Goal: Task Accomplishment & Management: Complete application form

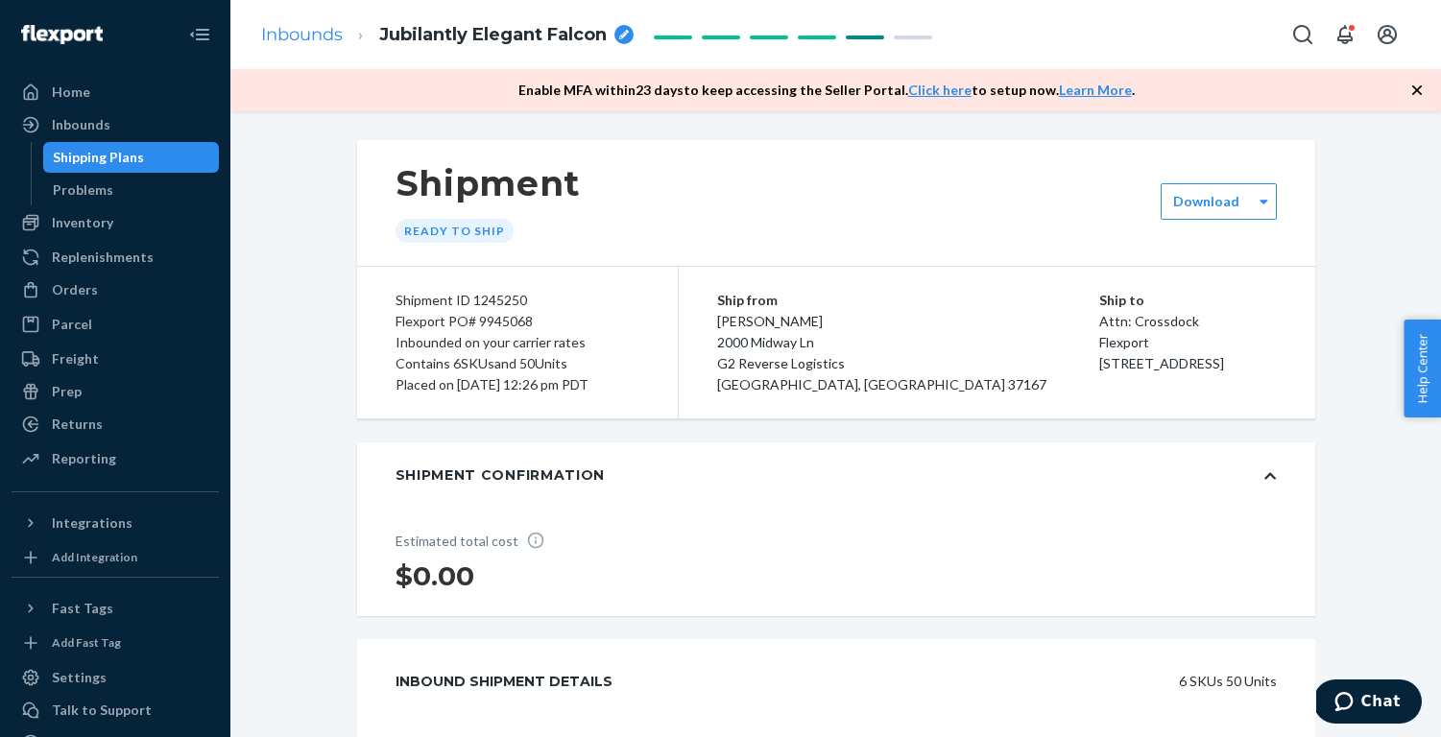
scroll to position [806, 0]
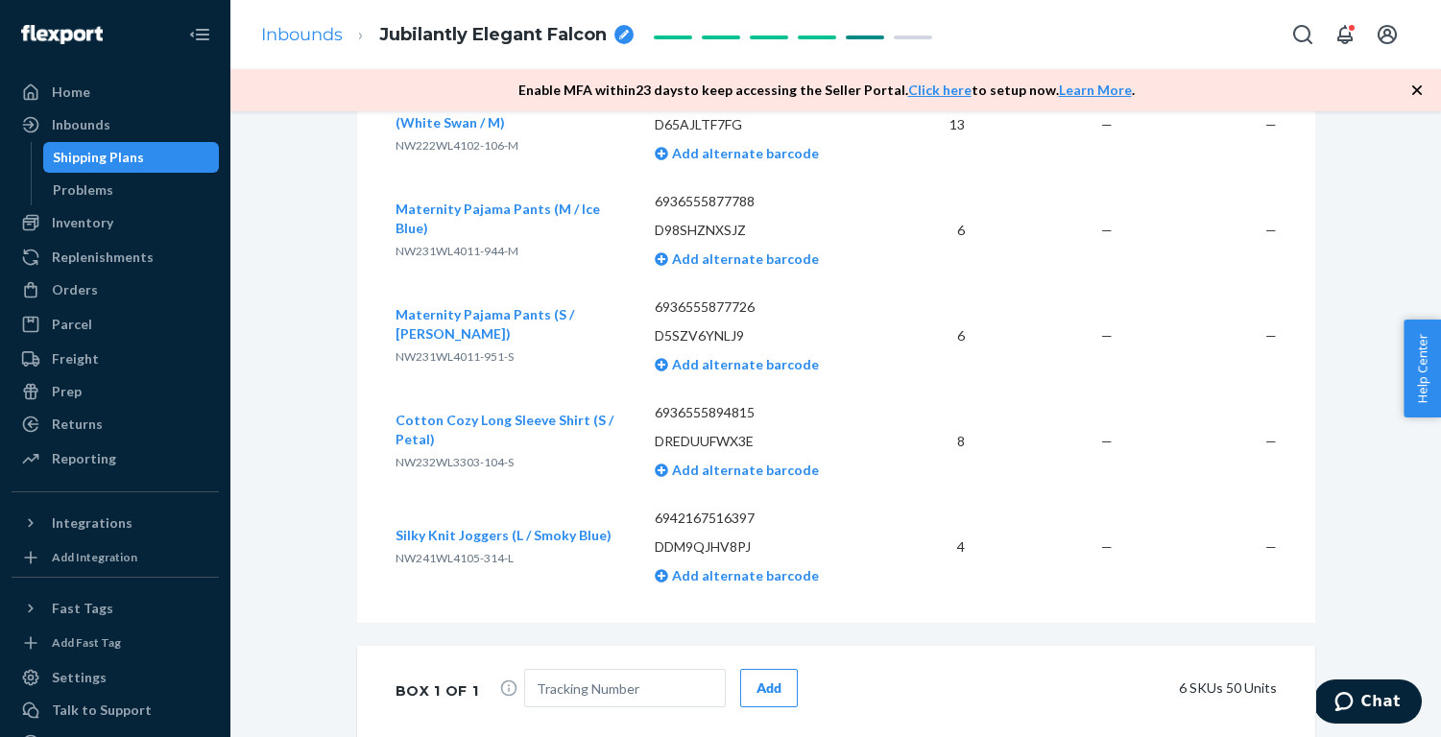
click at [312, 38] on link "Inbounds" at bounding box center [302, 34] width 82 height 21
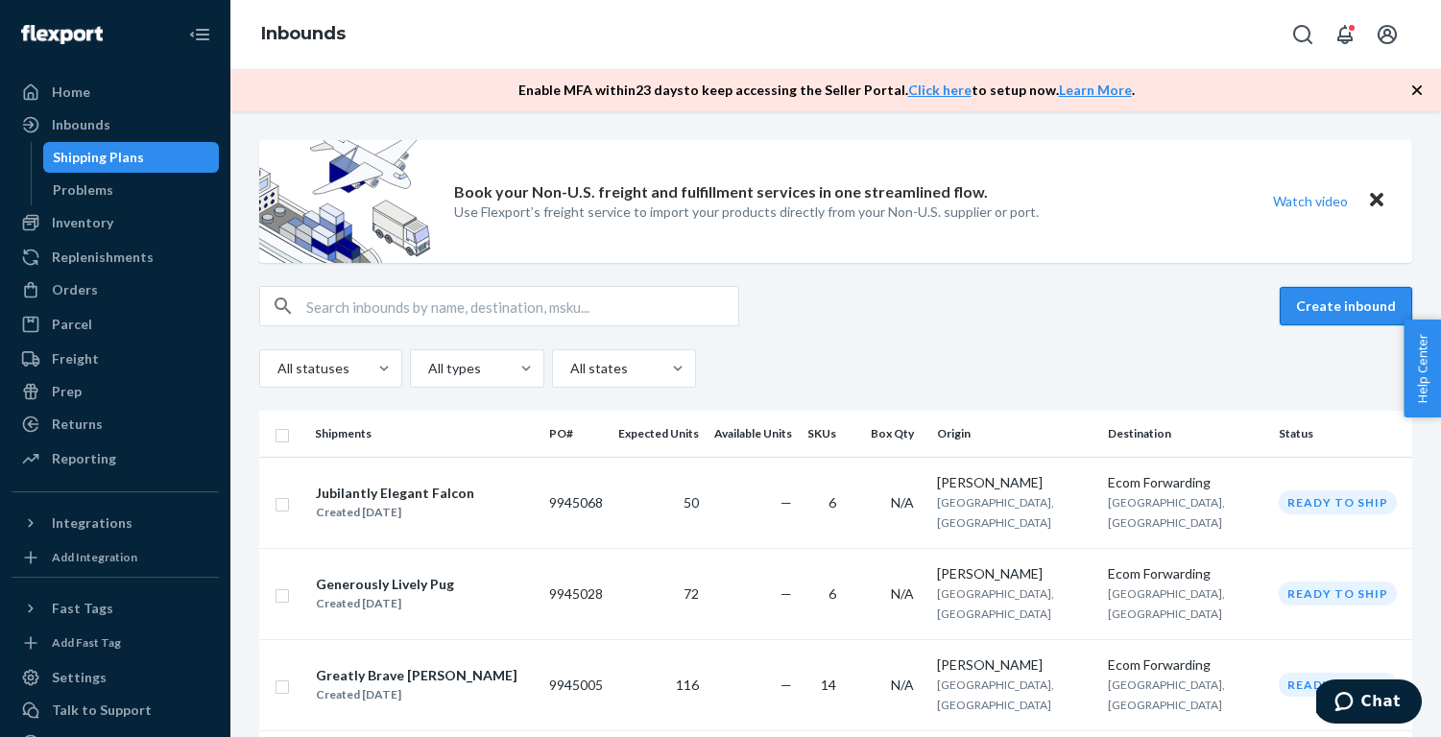
click at [1341, 304] on button "Create inbound" at bounding box center [1346, 306] width 132 height 38
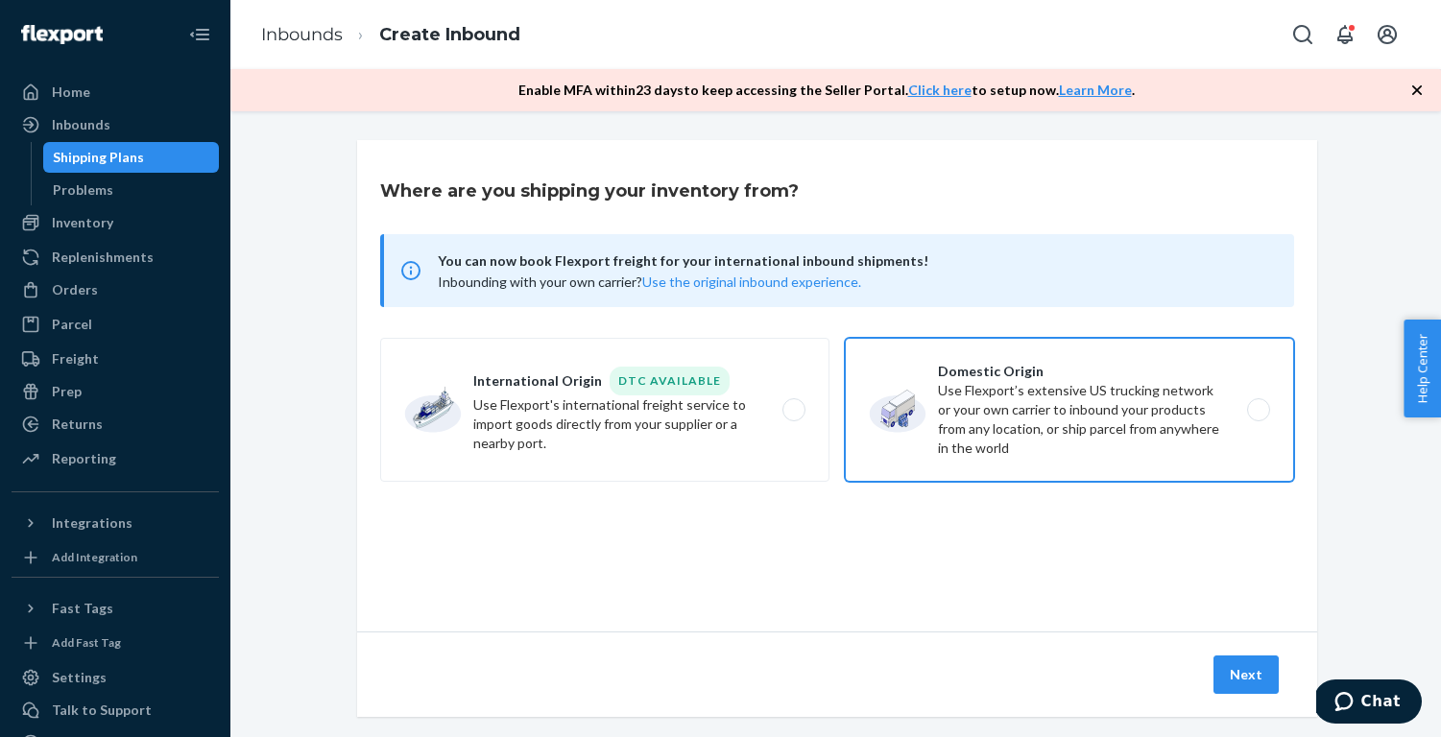
click at [904, 408] on label "Domestic Origin Use Flexport’s extensive US trucking network or your own carrie…" at bounding box center [1069, 410] width 449 height 144
click at [1258, 408] on input "Domestic Origin Use Flexport’s extensive US trucking network or your own carrie…" at bounding box center [1264, 410] width 12 height 12
radio input "true"
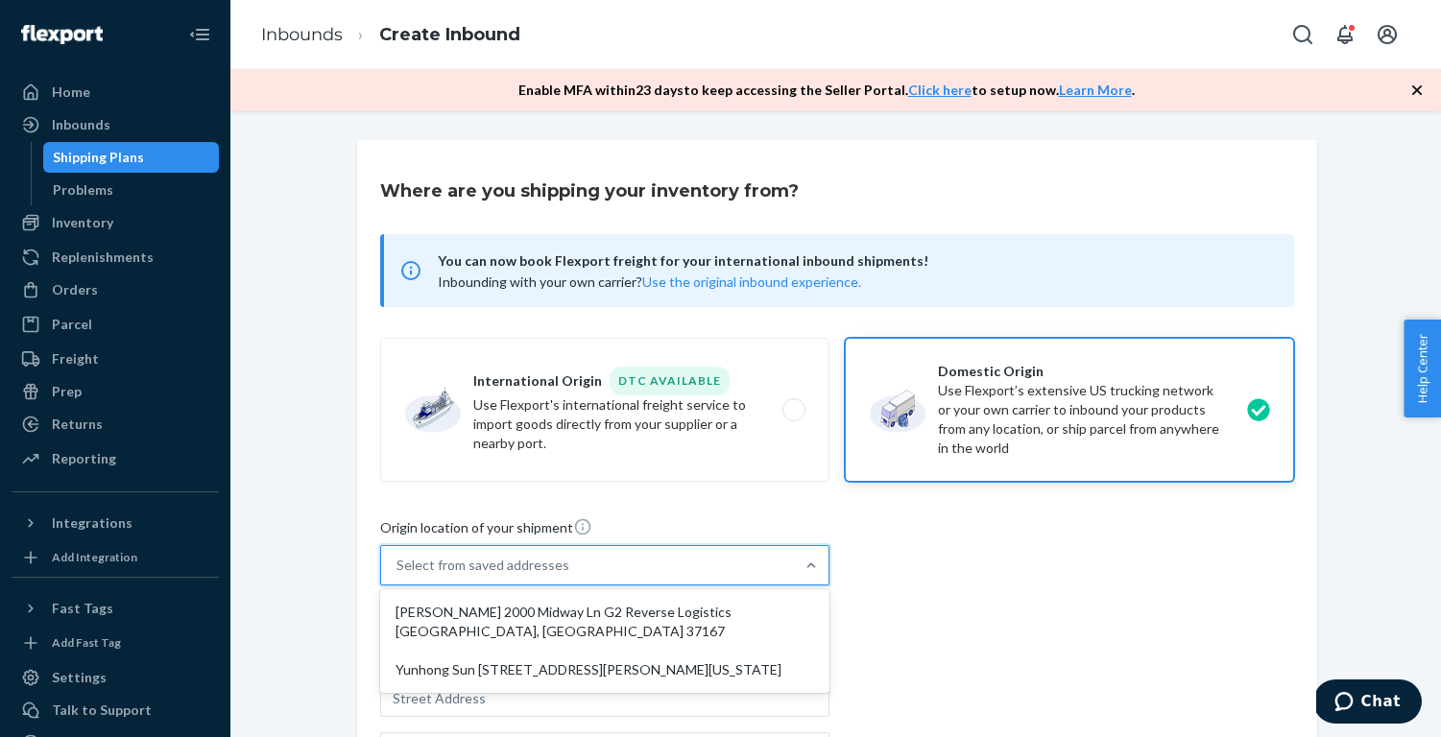
click at [685, 565] on div "Select from saved addresses" at bounding box center [587, 565] width 413 height 38
click at [398, 565] on input "option [PERSON_NAME] 2000 Midway Ln G2 Reverse Logistics [GEOGRAPHIC_DATA], [GE…" at bounding box center [398, 565] width 2 height 19
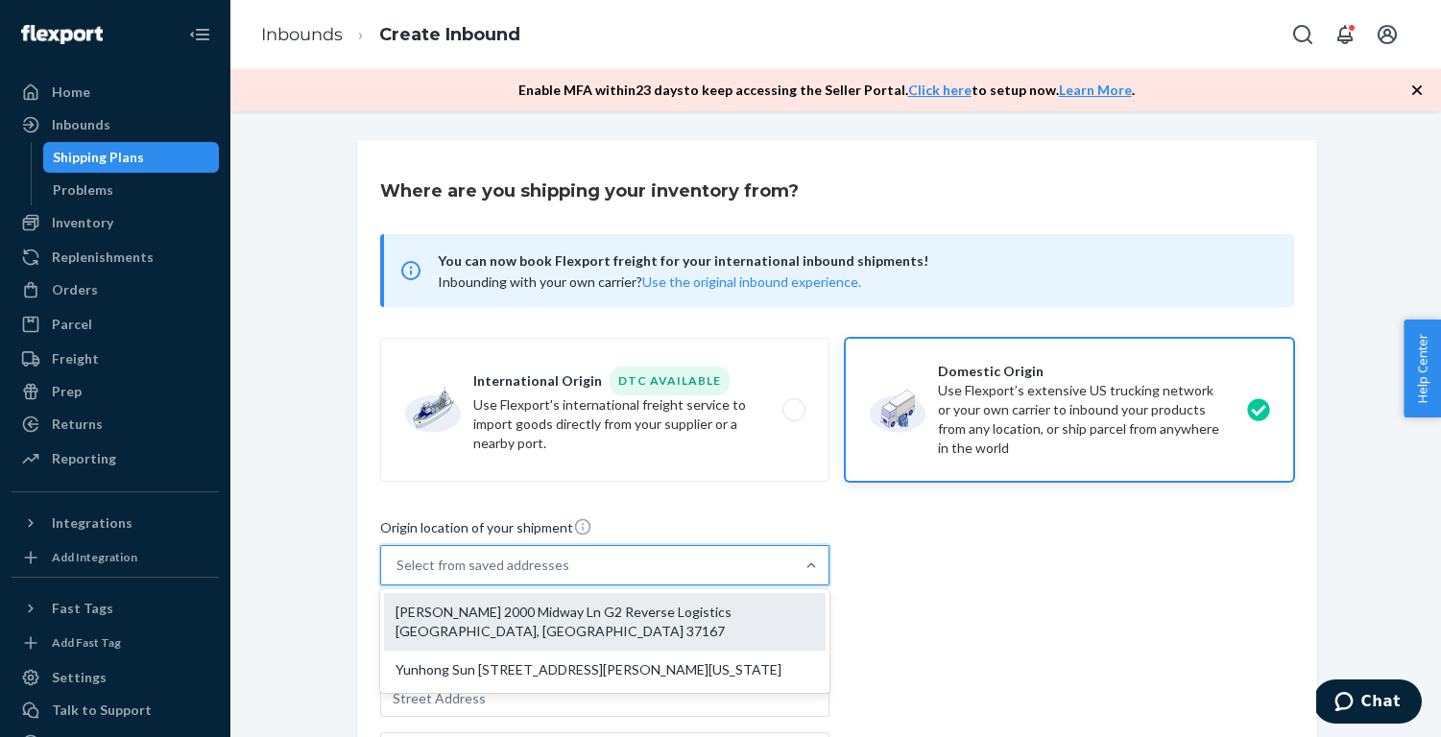
click at [662, 613] on div "[PERSON_NAME] 2000 Midway Ln G2 Reverse Logistics [GEOGRAPHIC_DATA], [GEOGRAPHI…" at bounding box center [605, 622] width 442 height 58
click at [398, 575] on input "option [PERSON_NAME] 2000 Midway Ln G2 Reverse Logistics [GEOGRAPHIC_DATA], [GE…" at bounding box center [398, 565] width 2 height 19
type input "[PERSON_NAME]"
type input "2000 Midway Ln"
type input "G2 Reverse Logistics"
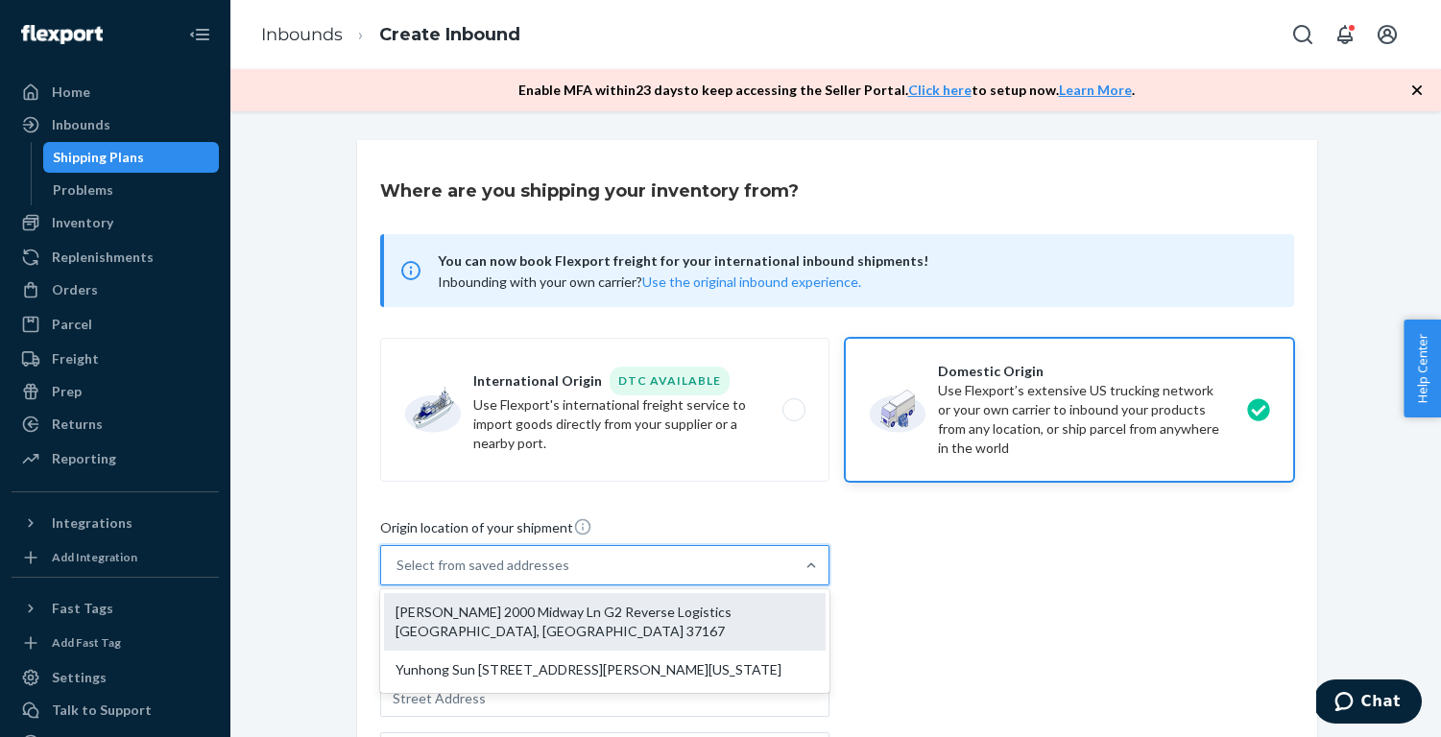
type input "[GEOGRAPHIC_DATA]"
type input "TN"
type input "37167"
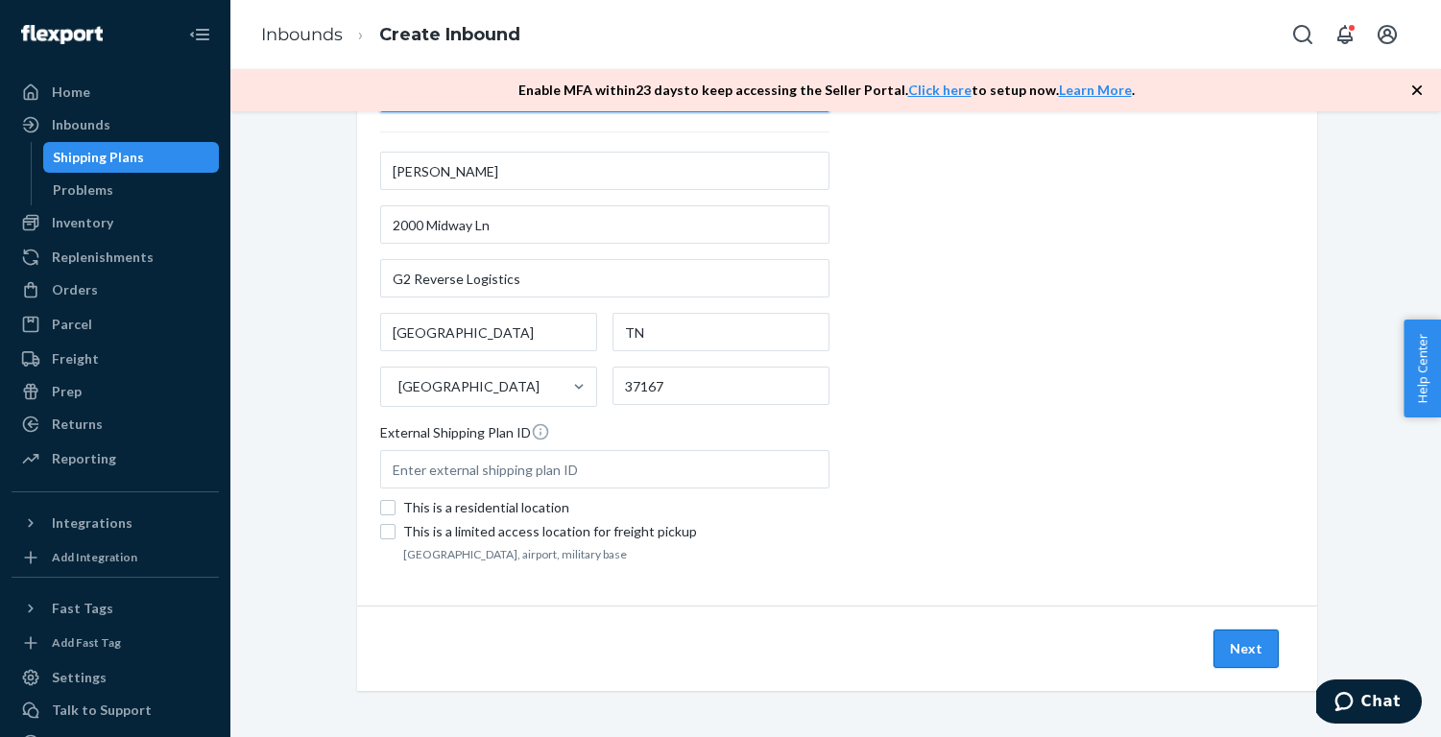
scroll to position [473, 0]
click at [1245, 659] on button "Next" at bounding box center [1246, 649] width 65 height 38
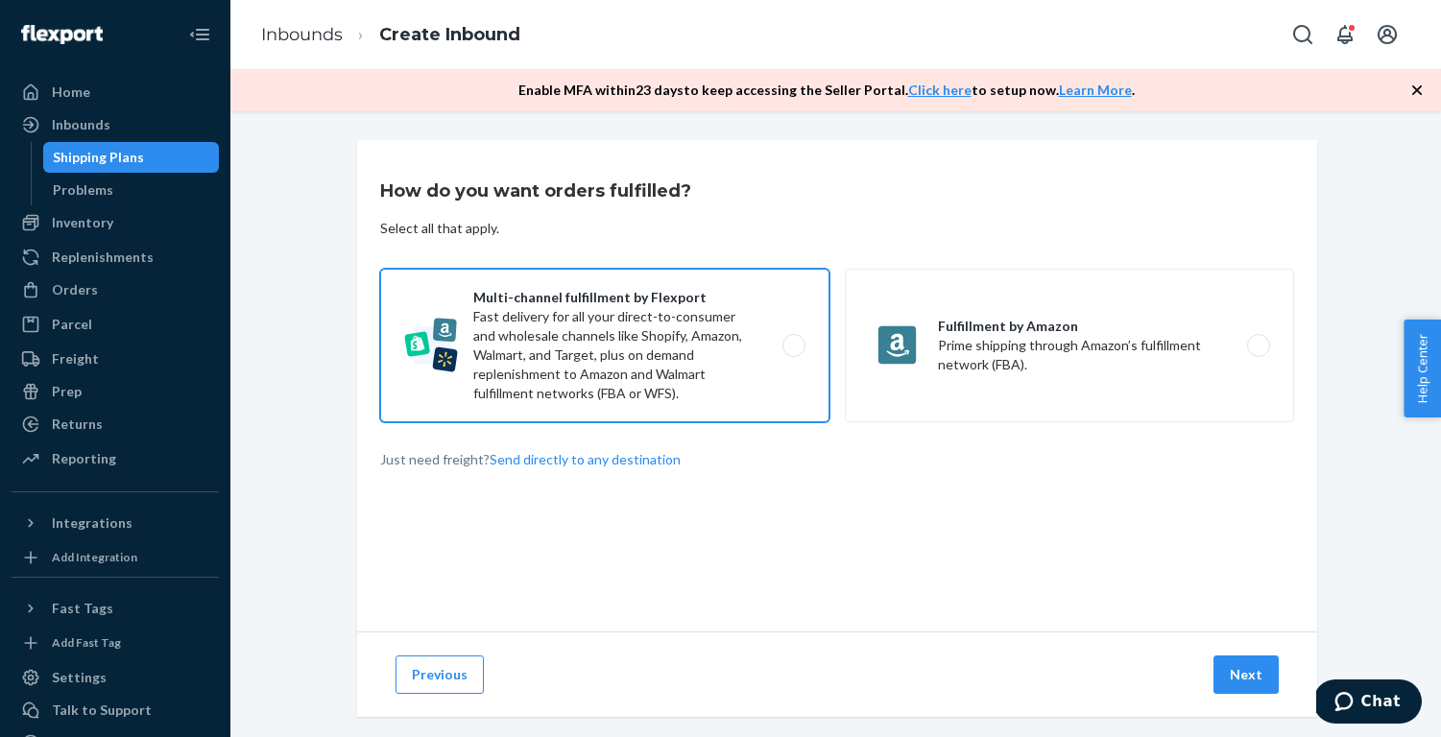
click at [744, 373] on label "Multi-channel fulfillment by Flexport Fast delivery for all your direct-to-cons…" at bounding box center [604, 346] width 449 height 154
click at [793, 352] on input "Multi-channel fulfillment by Flexport Fast delivery for all your direct-to-cons…" at bounding box center [799, 346] width 12 height 12
radio input "true"
click at [1223, 668] on button "Next" at bounding box center [1246, 675] width 65 height 38
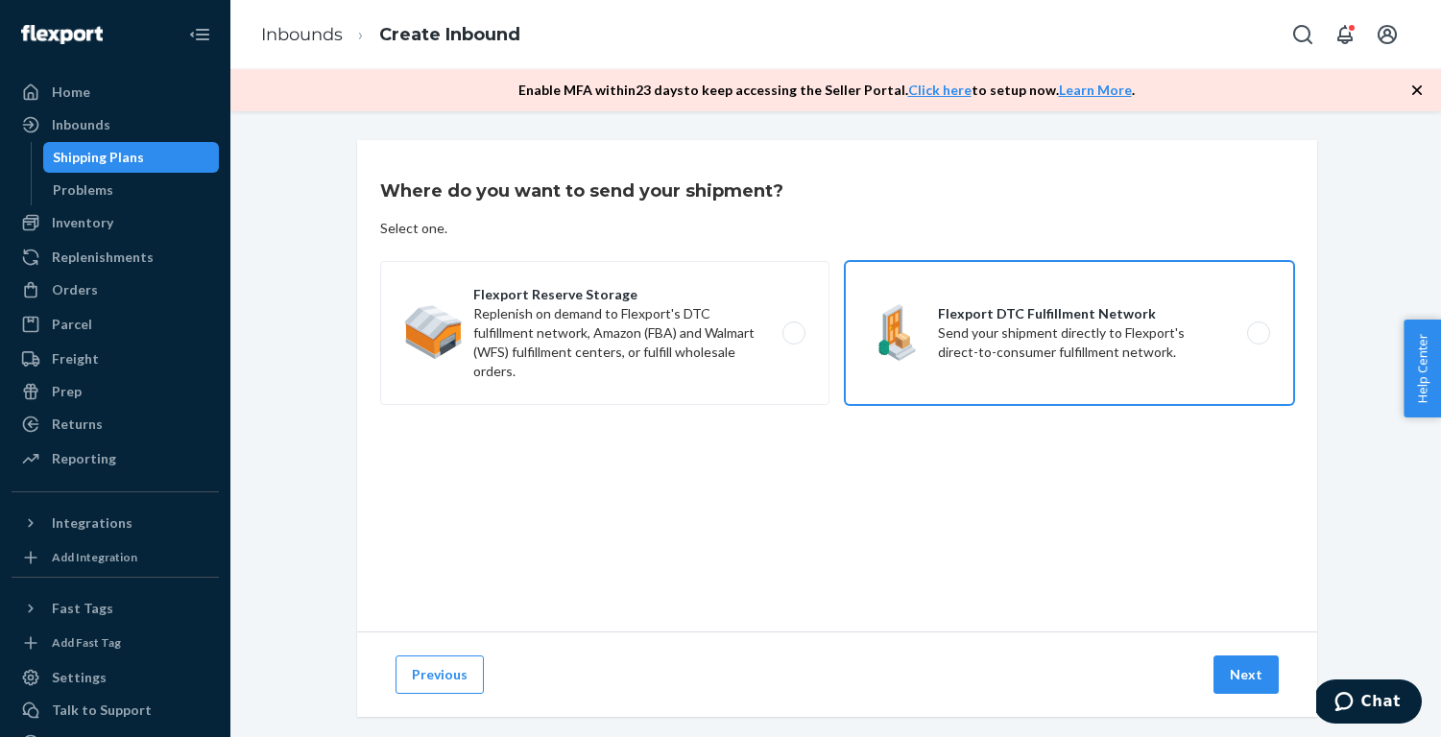
click at [1006, 367] on label "Flexport DTC Fulfillment Network Send your shipment directly to Flexport's dire…" at bounding box center [1069, 333] width 449 height 144
click at [1258, 340] on input "Flexport DTC Fulfillment Network Send your shipment directly to Flexport's dire…" at bounding box center [1264, 333] width 12 height 12
radio input "true"
click at [1242, 672] on button "Next" at bounding box center [1246, 675] width 65 height 38
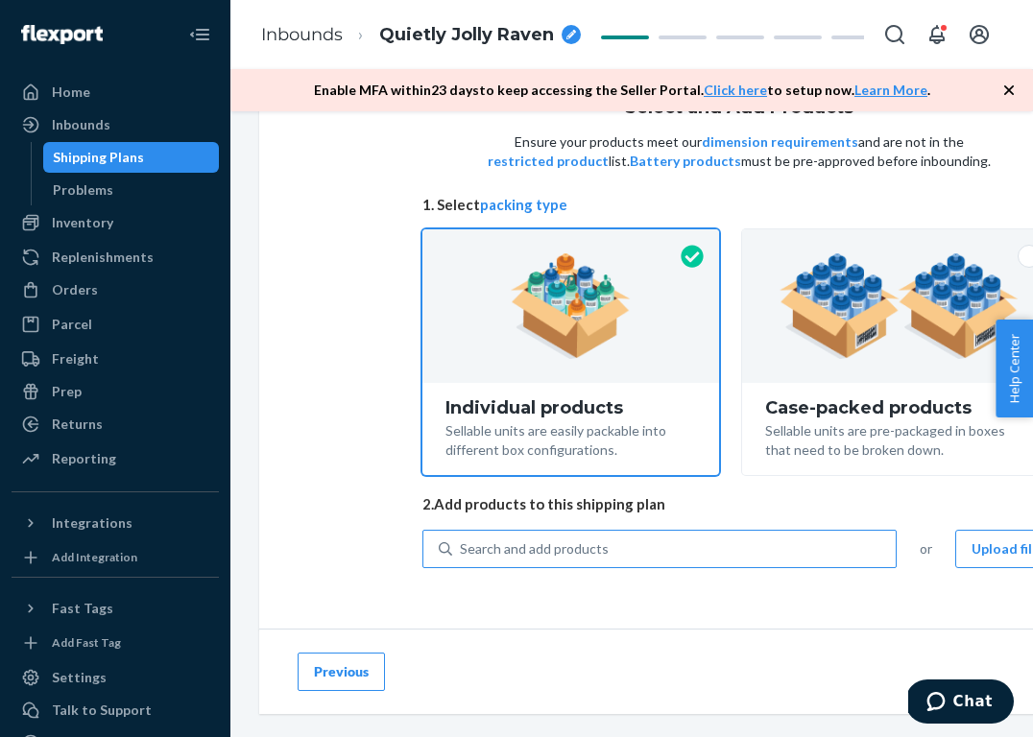
scroll to position [79, 0]
click at [557, 543] on div "Search and add products" at bounding box center [534, 550] width 149 height 19
click at [462, 543] on input "0 results available. Use Up and Down to choose options, press Enter to select t…" at bounding box center [461, 550] width 2 height 19
paste input "NW231WU1104-931-S1"
type input "NW231WU1104-931-S1"
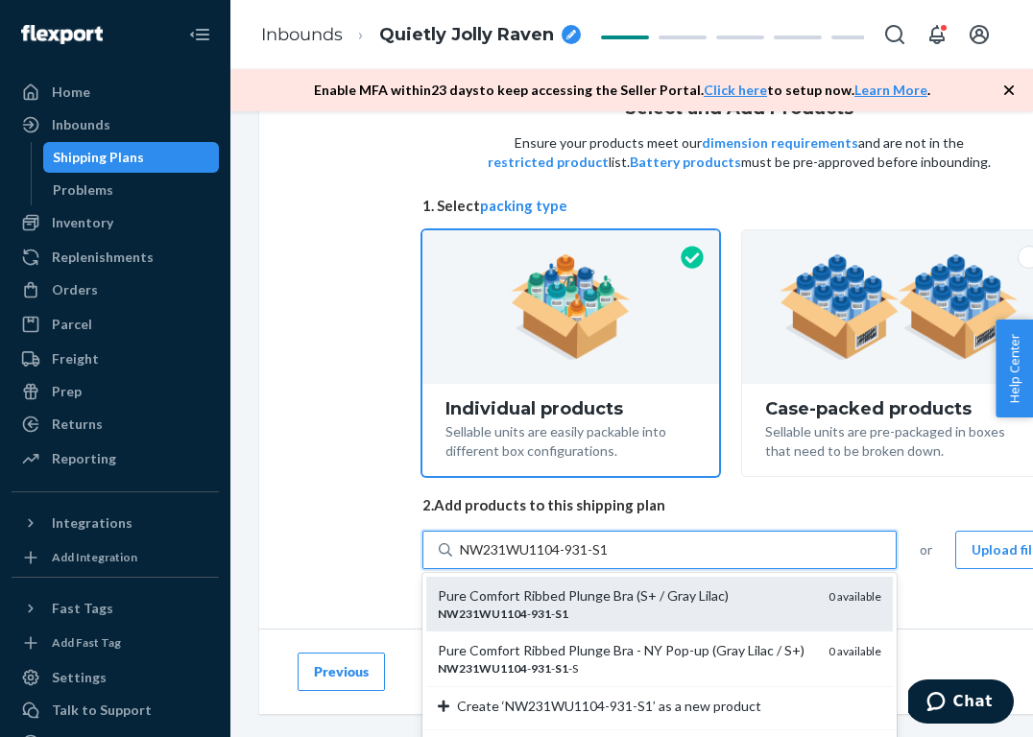
click at [610, 603] on div "Pure Comfort Ribbed Plunge Bra (S+ / Gray Lilac)" at bounding box center [625, 596] width 375 height 19
click at [610, 560] on input "NW231WU1104-931-S1" at bounding box center [536, 550] width 152 height 19
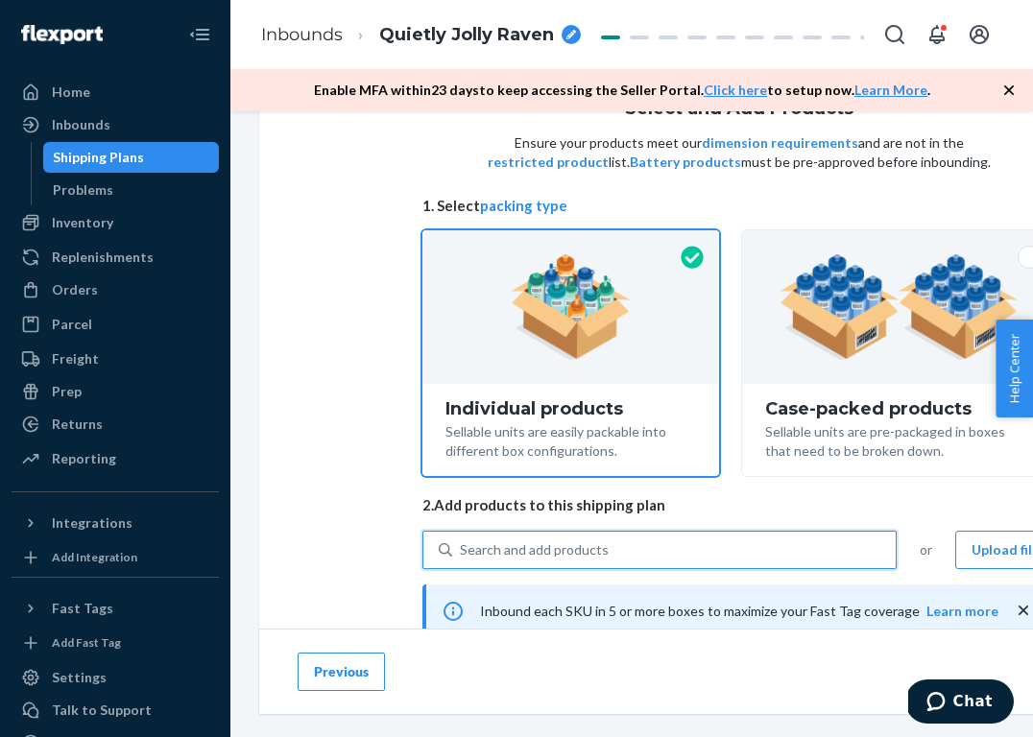
click at [726, 553] on div "Search and add products" at bounding box center [674, 550] width 444 height 35
click at [462, 553] on input "0 results available. Select is focused ,type to refine list, press Down to open…" at bounding box center [461, 550] width 2 height 19
paste input "NW232WU1107-949-32A"
type input "NW232WU1107-949-32A"
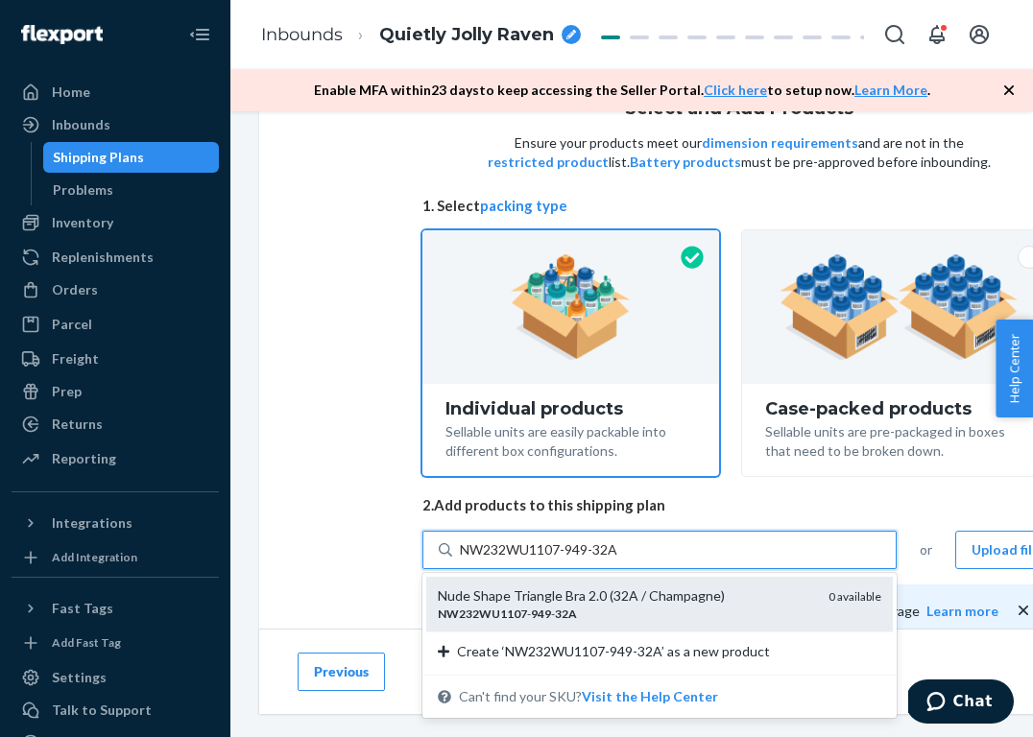
click at [665, 611] on div "NW232WU1107 - 949 - 32A" at bounding box center [625, 614] width 375 height 16
click at [621, 560] on input "NW232WU1107-949-32A" at bounding box center [540, 550] width 161 height 19
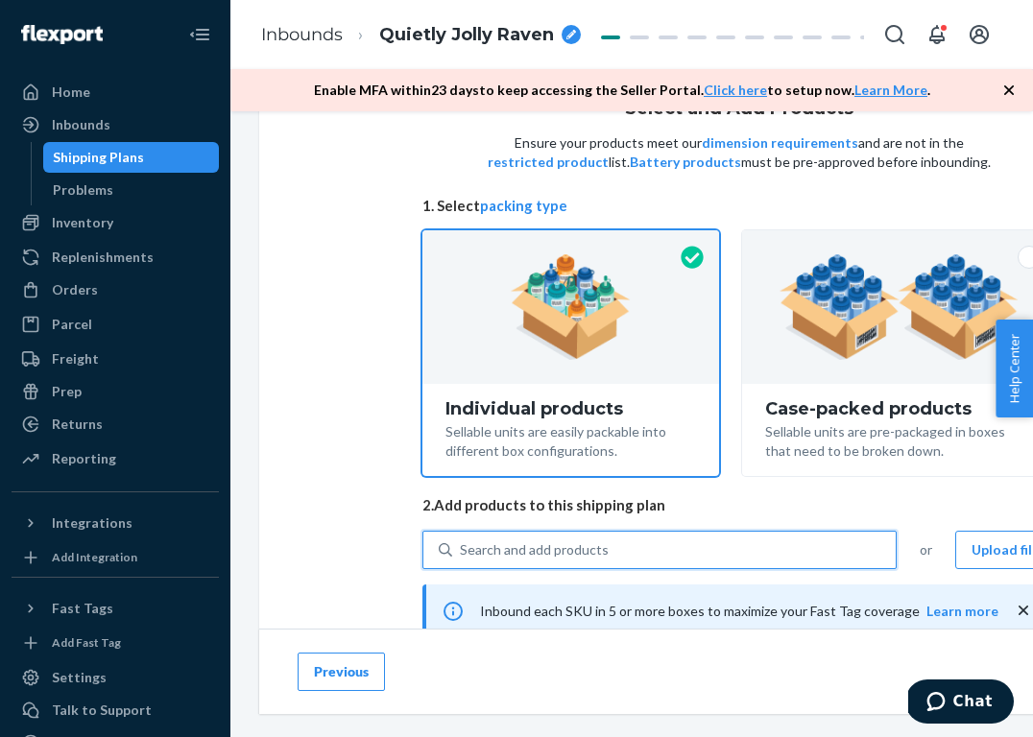
click at [686, 552] on div "Search and add products" at bounding box center [674, 550] width 444 height 35
click at [462, 552] on input "0 results available. Select is focused ,type to refine list, press Down to open…" at bounding box center [461, 550] width 2 height 19
paste input "NW232WU1122-703-L"
type input "NW232WU1122-703-L"
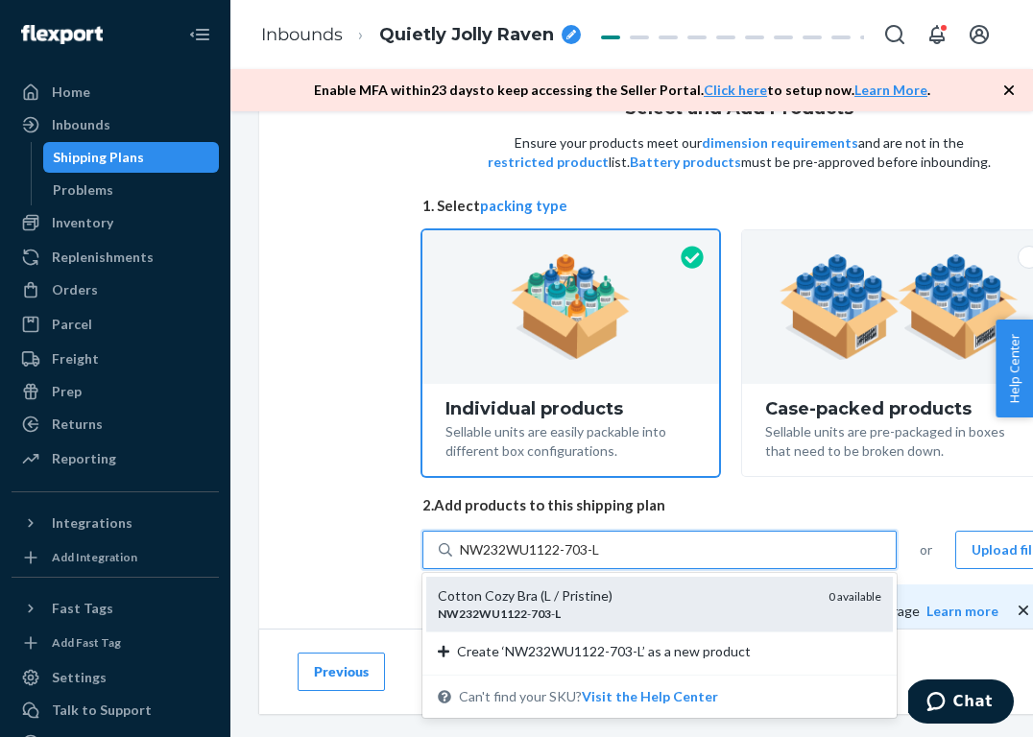
click at [627, 606] on div "NW232WU1122 - 703 - L" at bounding box center [625, 614] width 375 height 16
click at [603, 560] on input "NW232WU1122-703-L" at bounding box center [531, 550] width 143 height 19
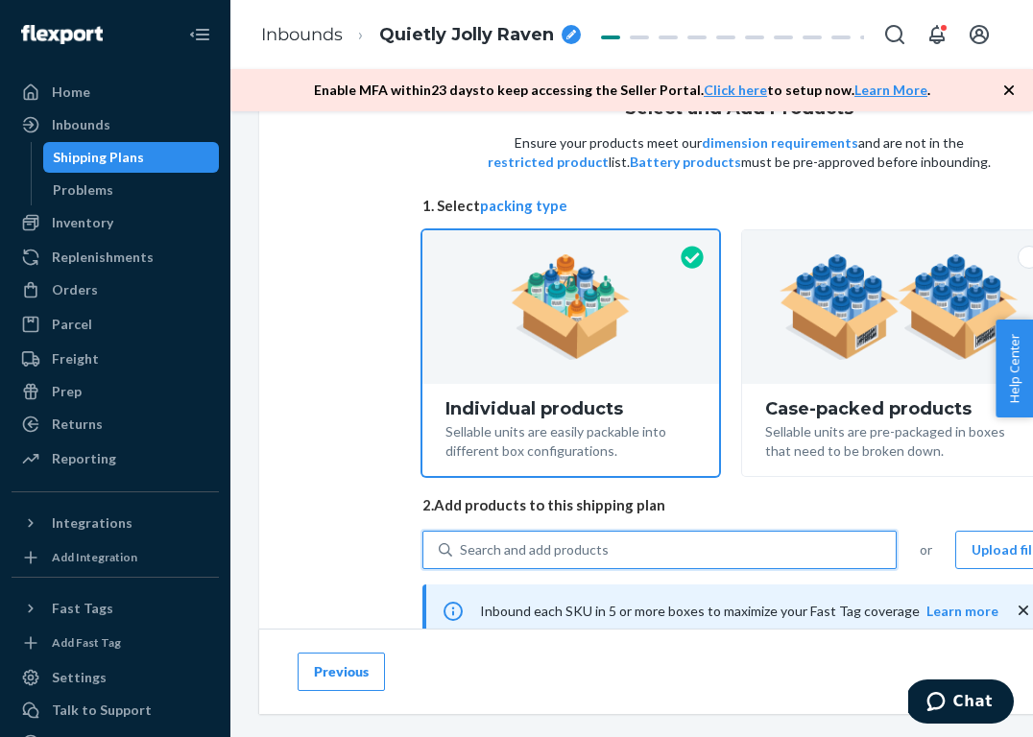
click at [696, 539] on div "Search and add products" at bounding box center [674, 550] width 444 height 35
click at [462, 541] on input "0 results available. Use Up and Down to choose options, press Enter to select t…" at bounding box center [461, 550] width 2 height 19
paste input "NW241WU1101-991-S"
type input "NW241WU1101-991-S"
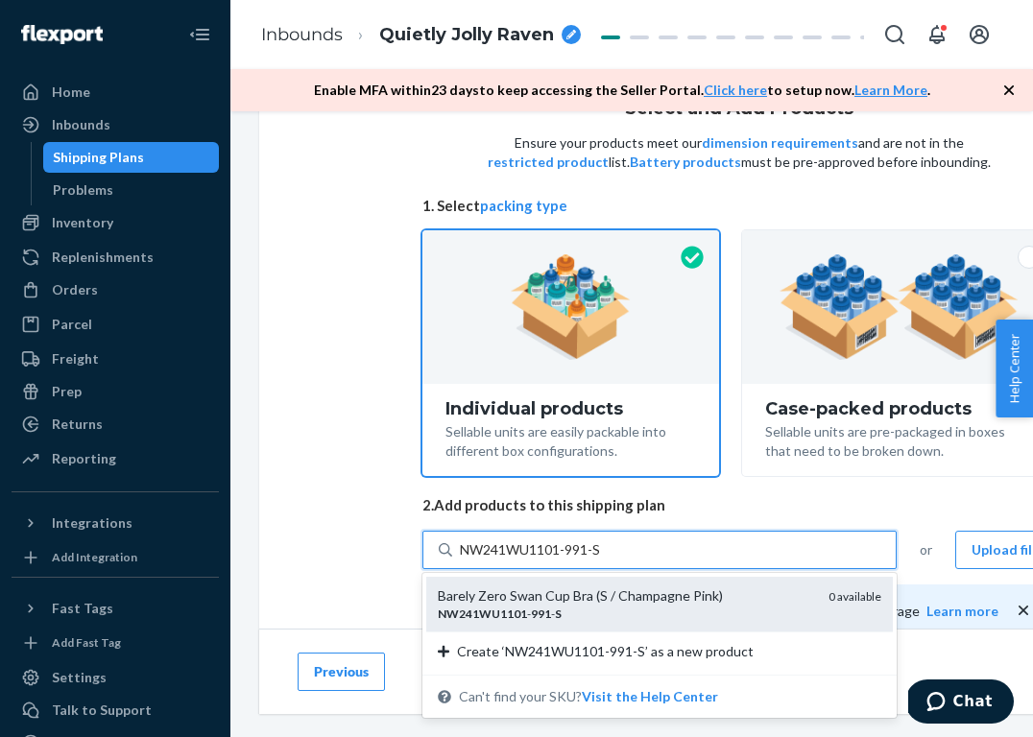
click at [638, 601] on div "Barely Zero Swan Cup Bra (S / Champagne Pink)" at bounding box center [625, 596] width 375 height 19
click at [604, 560] on input "NW241WU1101-991-S" at bounding box center [532, 550] width 144 height 19
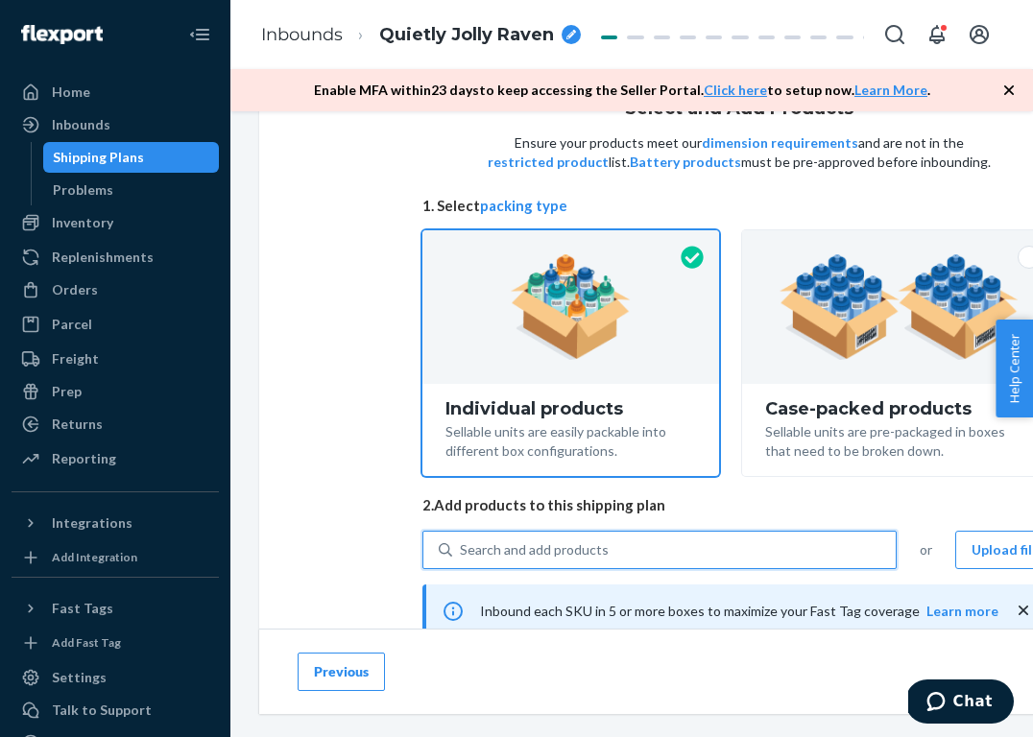
click at [601, 542] on div "Search and add products" at bounding box center [534, 550] width 149 height 19
click at [462, 542] on input "0 results available. Use Up and Down to choose options, press Enter to select t…" at bounding box center [461, 550] width 2 height 19
paste input "NW241WU1153-465-S"
type input "NW241WU1153-465-S"
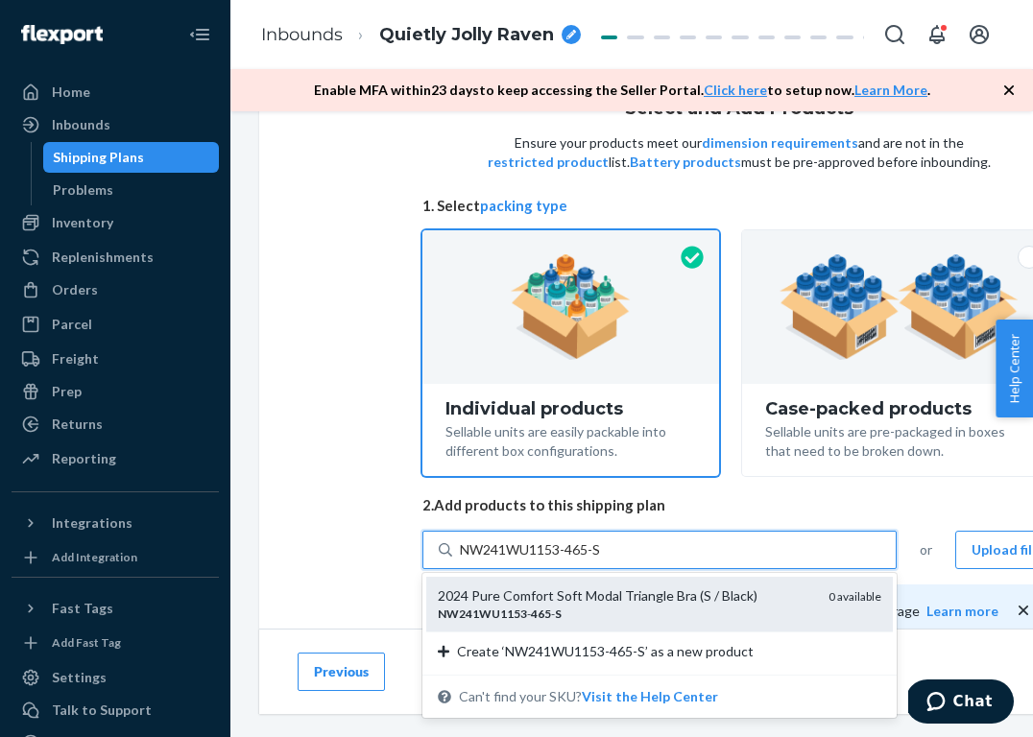
click at [595, 610] on div "NW241WU1153 - 465 - S" at bounding box center [625, 614] width 375 height 16
click at [595, 560] on input "NW241WU1153-465-S" at bounding box center [532, 550] width 144 height 19
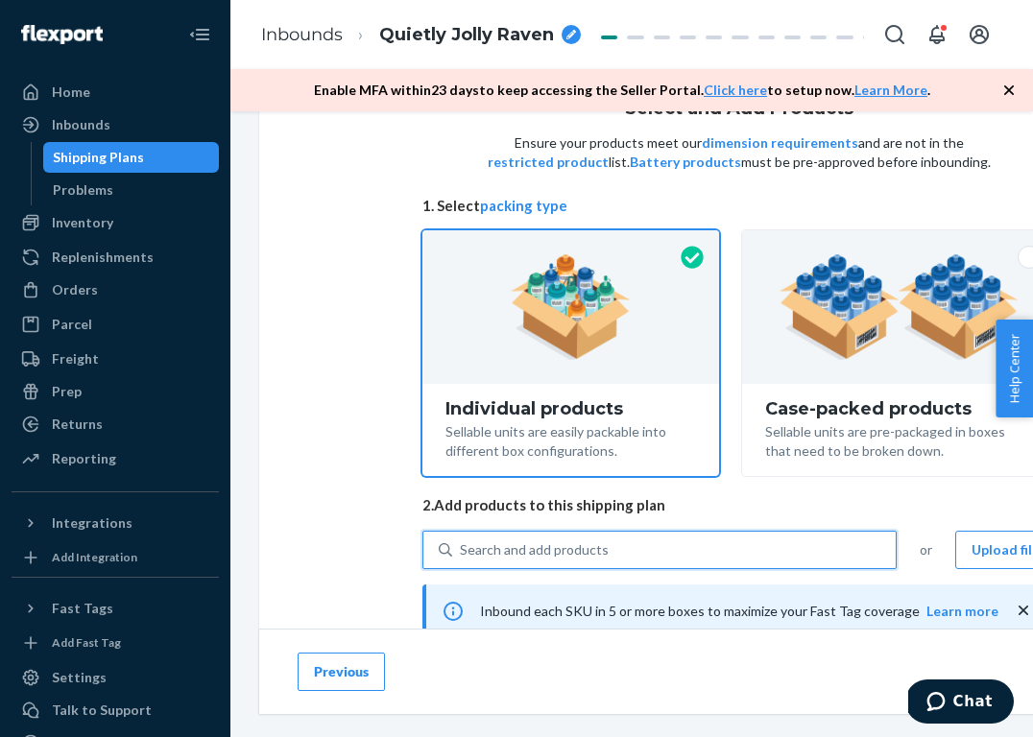
click at [622, 551] on div "Search and add products" at bounding box center [674, 550] width 444 height 35
click at [462, 551] on input "0 results available. Use Up and Down to choose options, press Enter to select t…" at bounding box center [461, 550] width 2 height 19
paste input "NW241WU1153-523-M"
type input "NW241WU1153-523-M"
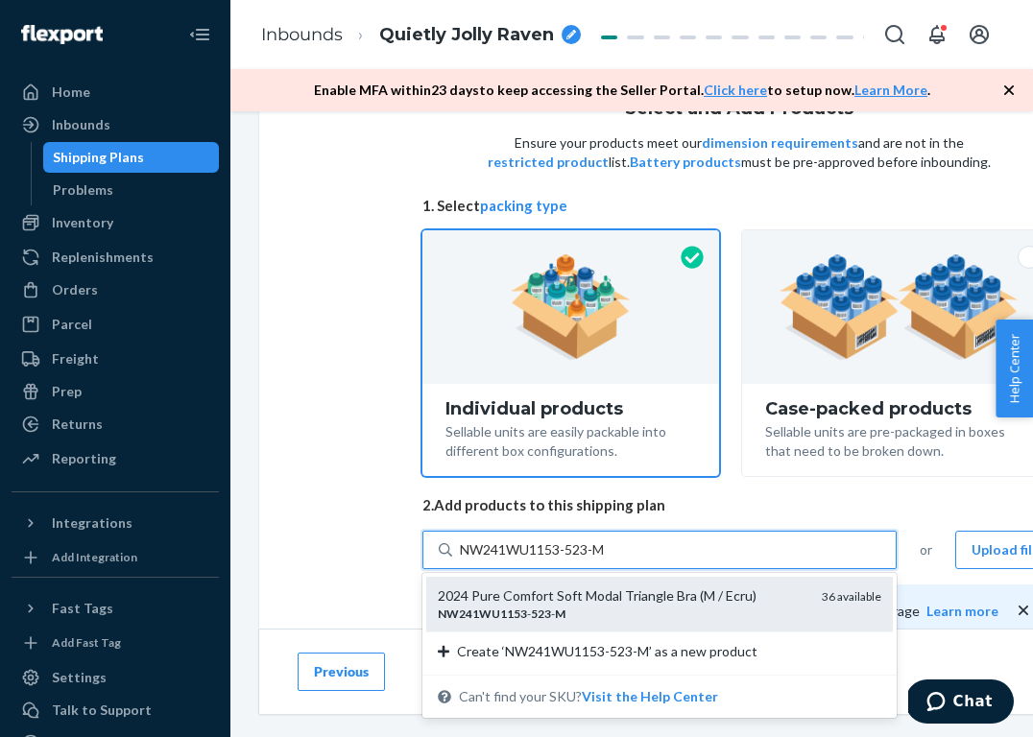
click at [598, 609] on div "NW241WU1153 - 523 - M" at bounding box center [622, 614] width 369 height 16
click at [598, 560] on input "NW241WU1153-523-M" at bounding box center [534, 550] width 149 height 19
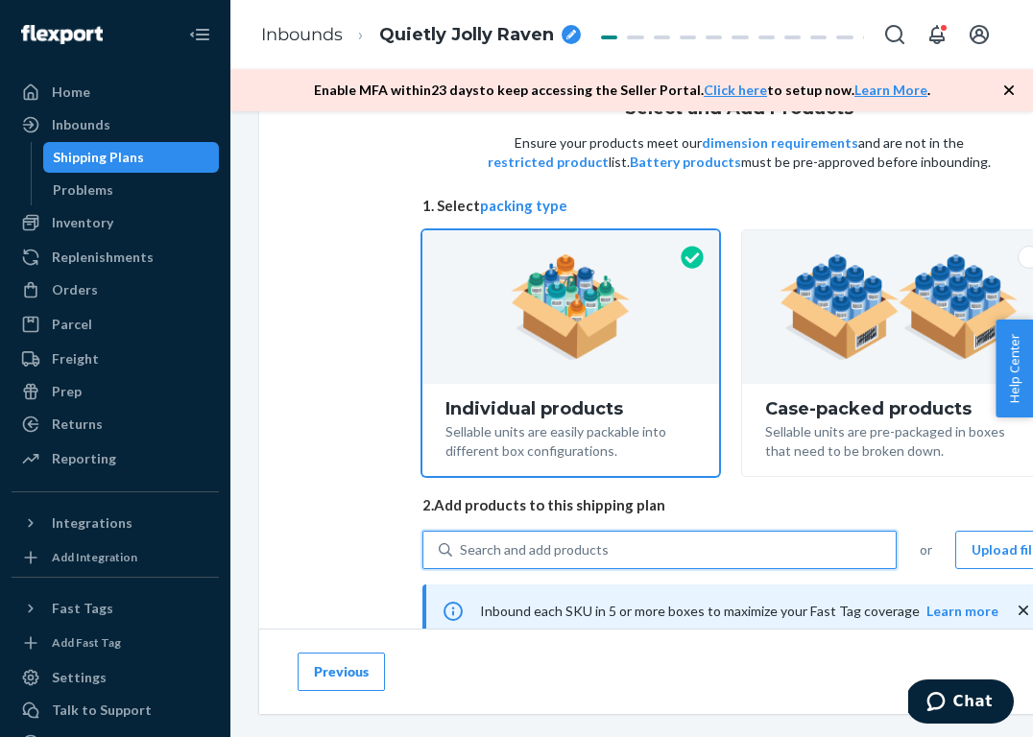
click at [574, 548] on div "Search and add products" at bounding box center [534, 550] width 149 height 19
click at [462, 548] on input "0 results available. Use Up and Down to choose options, press Enter to select t…" at bounding box center [461, 550] width 2 height 19
paste input "NW241WU1153-618-L"
type input "NW241WU1153-618-L"
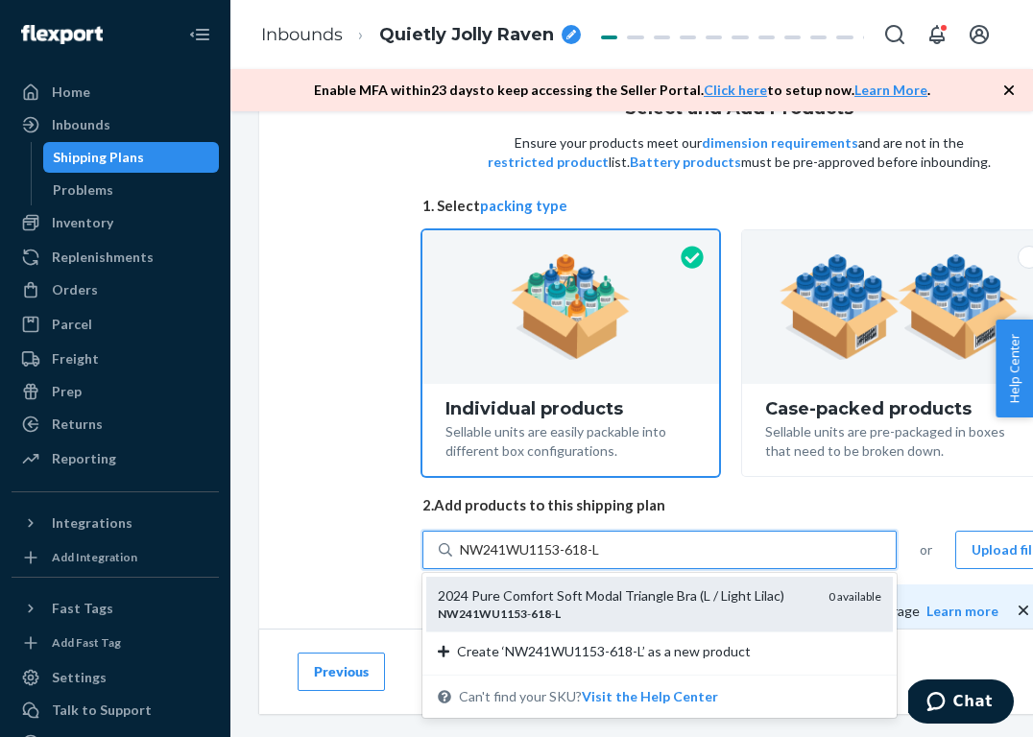
click at [603, 591] on div "2024 Pure Comfort Soft Modal Triangle Bra (L / Light Lilac)" at bounding box center [625, 596] width 375 height 19
click at [603, 560] on input "NW241WU1153-618-L" at bounding box center [531, 550] width 143 height 19
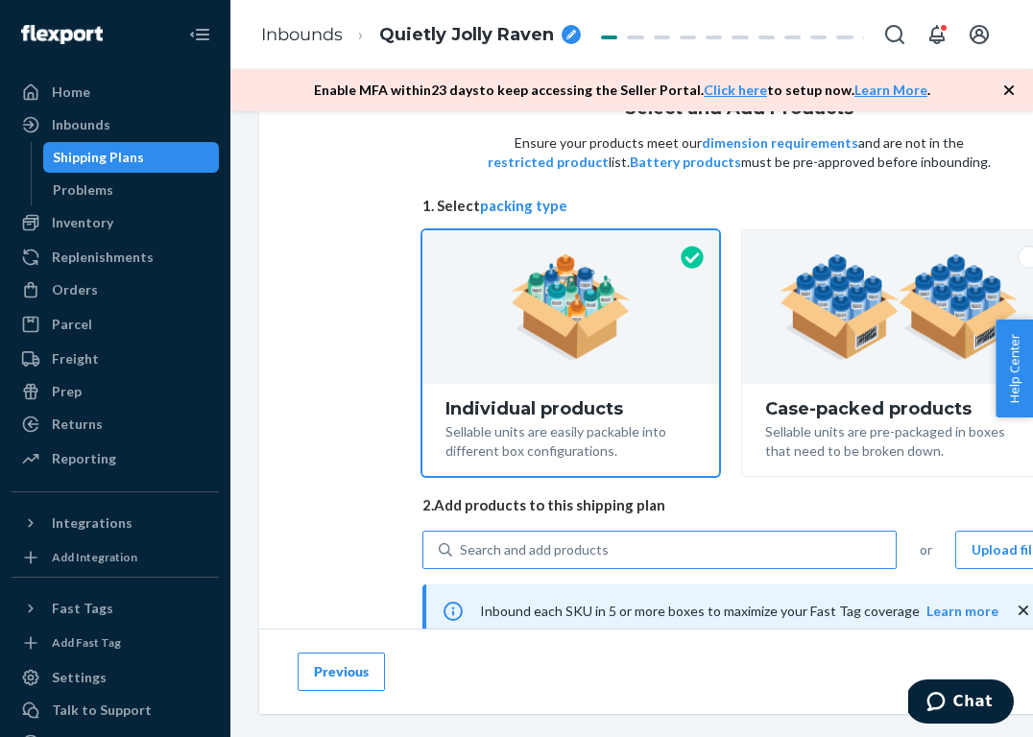
click at [605, 591] on div "Inbound each SKU in 5 or more boxes to maximize your Fast Tag coverage Learn mo…" at bounding box center [739, 612] width 634 height 54
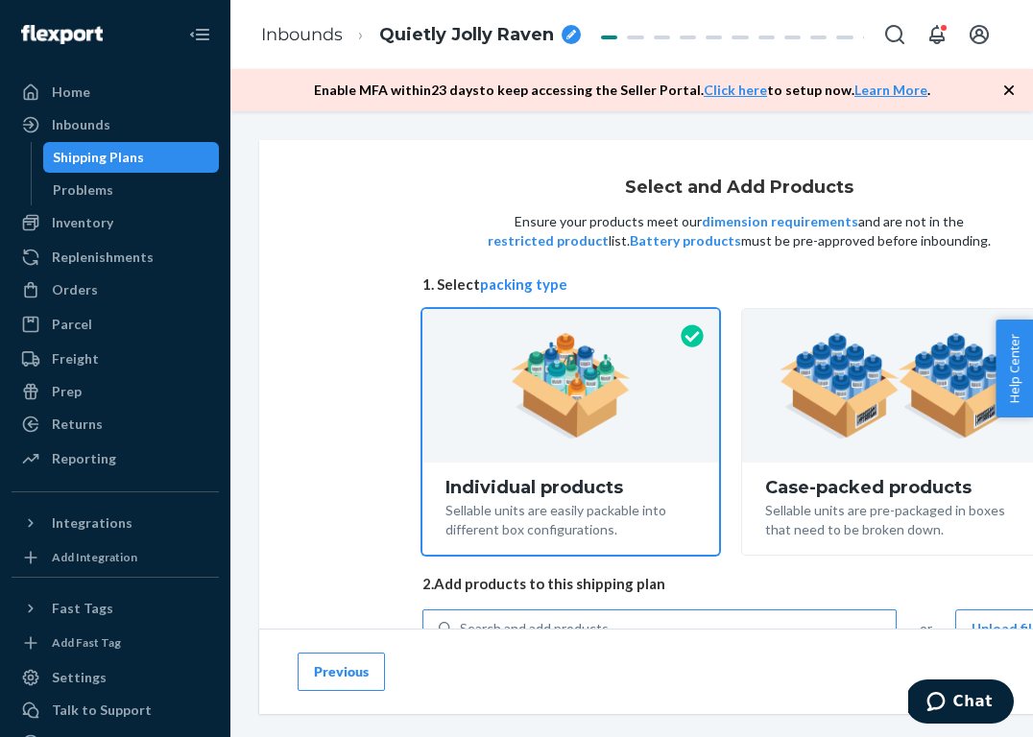
scroll to position [74, 0]
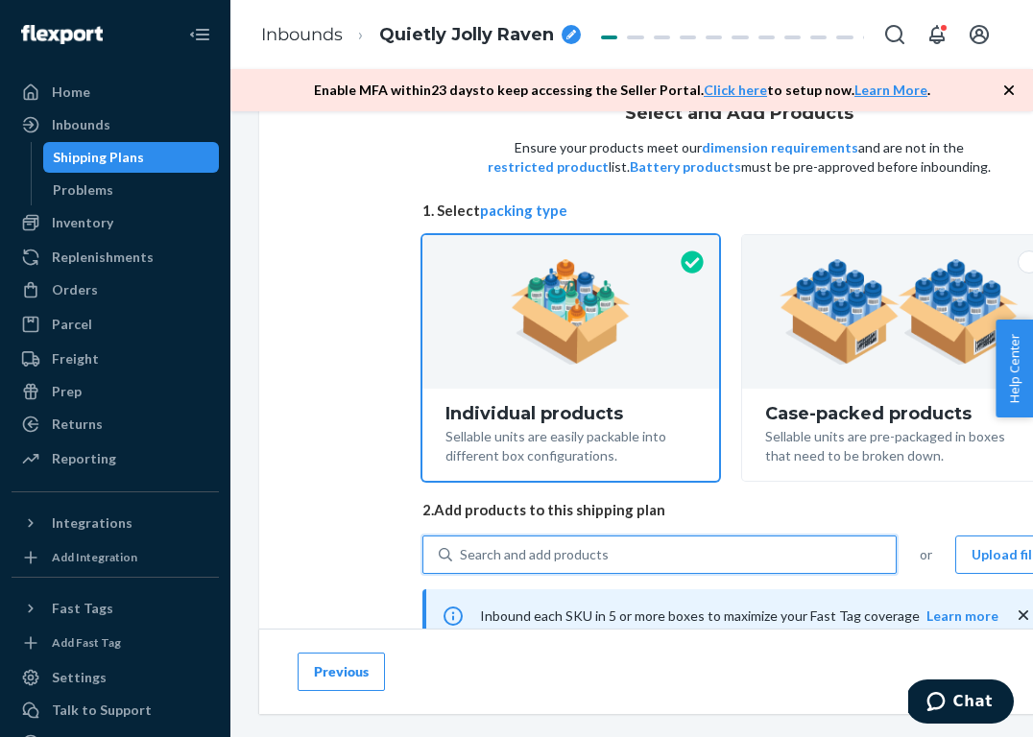
click at [630, 546] on div "Search and add products" at bounding box center [674, 555] width 444 height 35
click at [462, 546] on input "0 results available. Use Up and Down to choose options, press Enter to select t…" at bounding box center [461, 554] width 2 height 19
paste input "NW241WU1153-618-M"
type input "NW241WU1153-618-M"
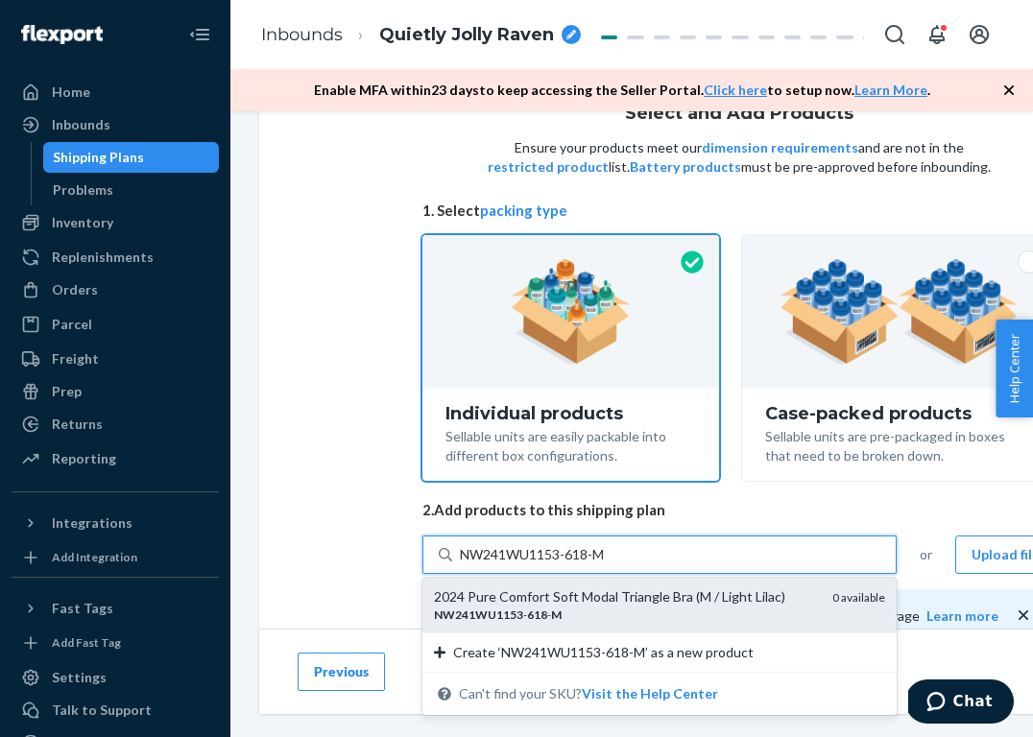
click at [615, 602] on div "2024 Pure Comfort Soft Modal Triangle Bra (M / Light Lilac)" at bounding box center [625, 597] width 383 height 19
click at [609, 565] on input "NW241WU1153-618-M" at bounding box center [534, 554] width 149 height 19
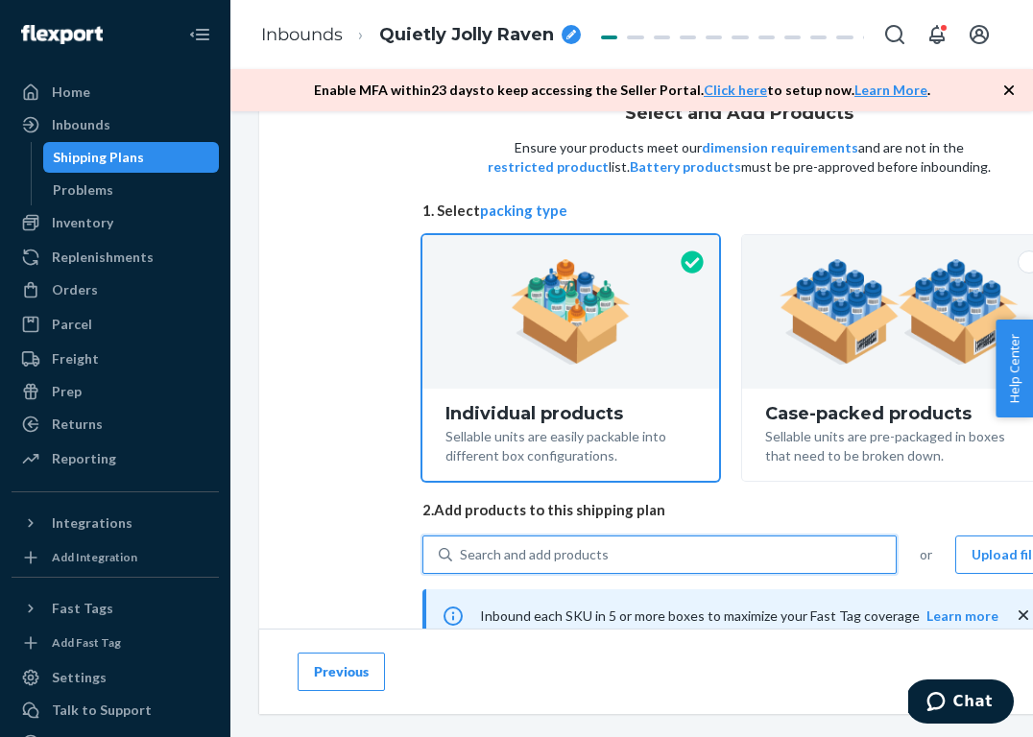
click at [619, 545] on div "Search and add products" at bounding box center [674, 555] width 444 height 35
click at [462, 545] on input "0 results available. Use Up and Down to choose options, press Enter to select t…" at bounding box center [461, 554] width 2 height 19
paste input "NW241WU1153-618-S"
type input "NW241WU1153-618-S"
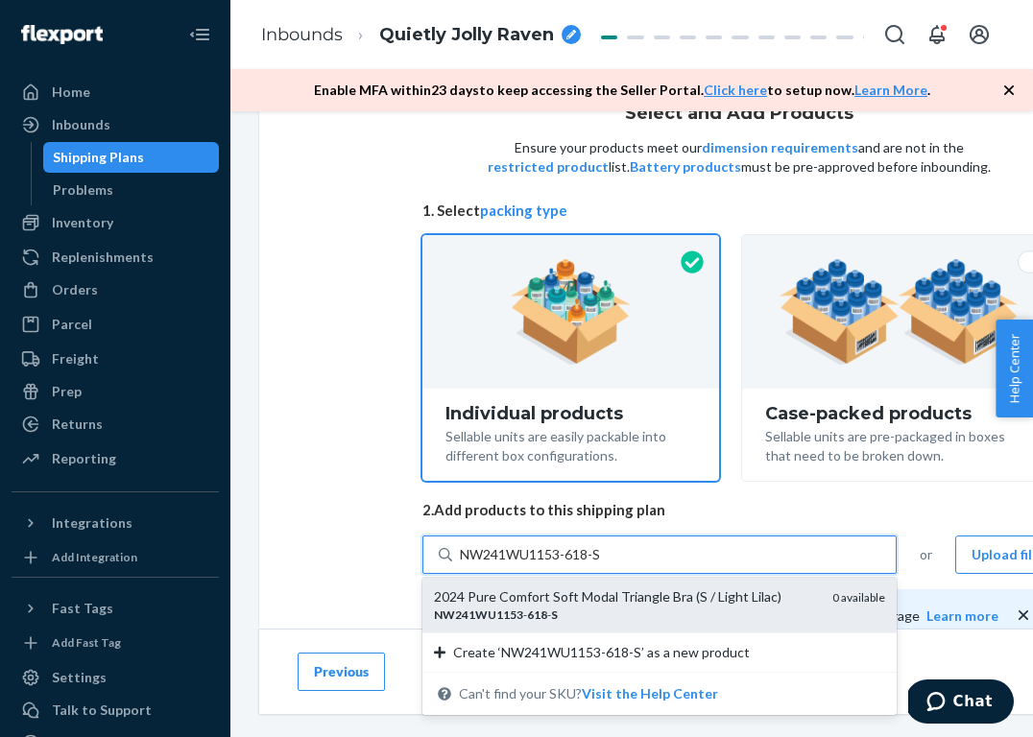
click at [589, 619] on div "NW241WU1153 - 618 - S" at bounding box center [625, 615] width 383 height 16
click at [589, 565] on input "NW241WU1153-618-S" at bounding box center [532, 554] width 144 height 19
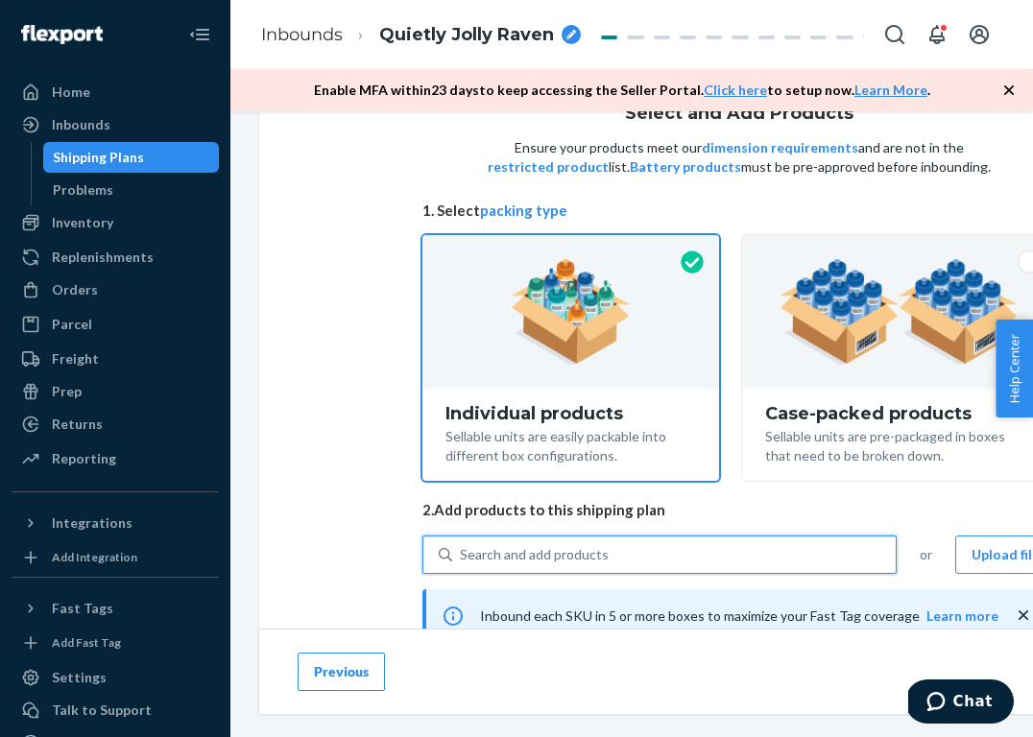
click at [609, 555] on div "Search and add products" at bounding box center [674, 555] width 444 height 35
click at [462, 555] on input "0 results available. Select is focused ,type to refine list, press Down to open…" at bounding box center [461, 554] width 2 height 19
paste input "NW242WF3206-522-M-L"
type input "NW242WF3206-522-M-L"
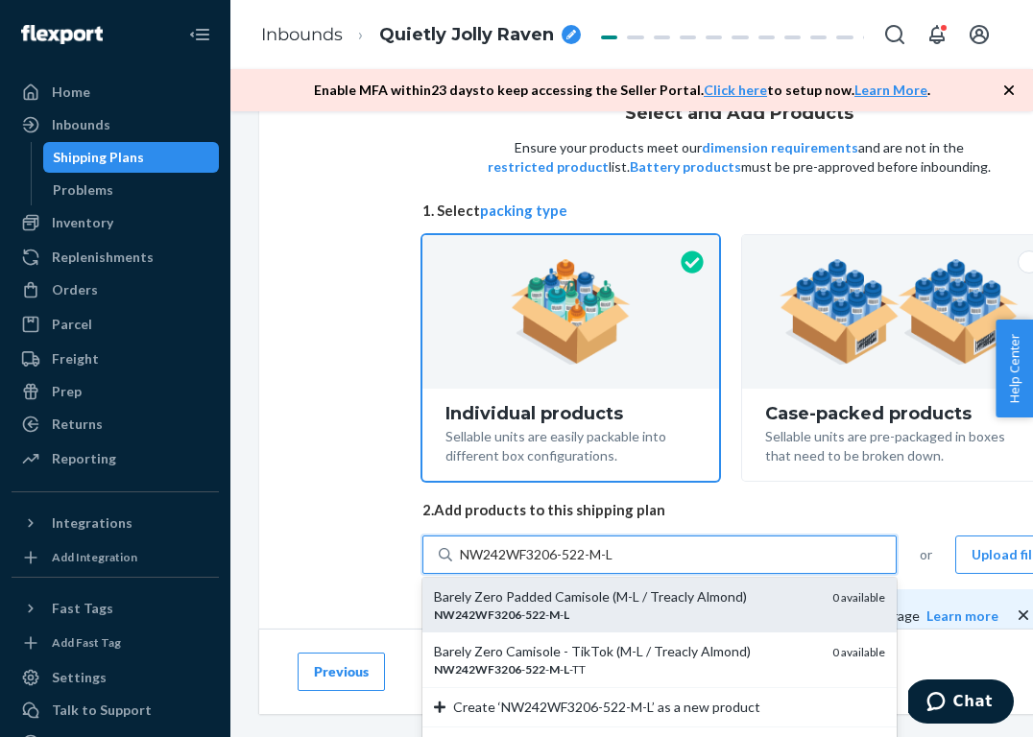
click at [605, 612] on div "NW242WF3206 - 522 - M - L" at bounding box center [625, 615] width 383 height 16
click at [605, 565] on input "NW242WF3206-522-M-L" at bounding box center [539, 554] width 158 height 19
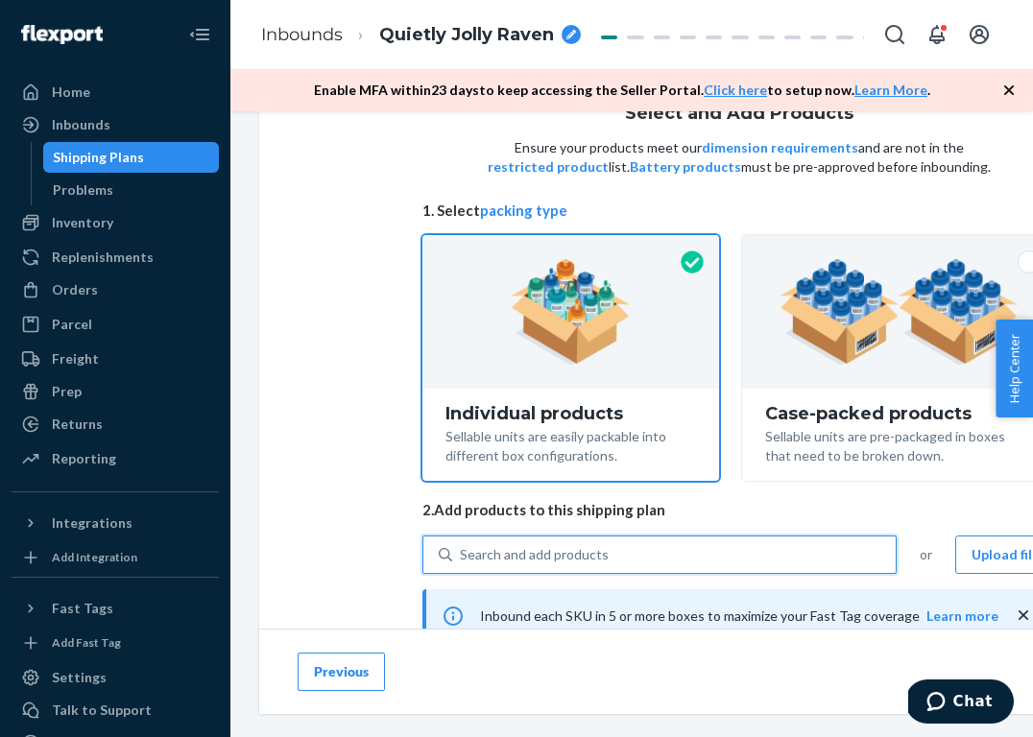
click at [590, 547] on div "Search and add products" at bounding box center [534, 554] width 149 height 19
click at [462, 547] on input "0 results available. Use Up and Down to choose options, press Enter to select t…" at bounding box center [461, 554] width 2 height 19
paste input "NW242WF3206-522-XS-S"
type input "NW242WF3206-522-XS-S"
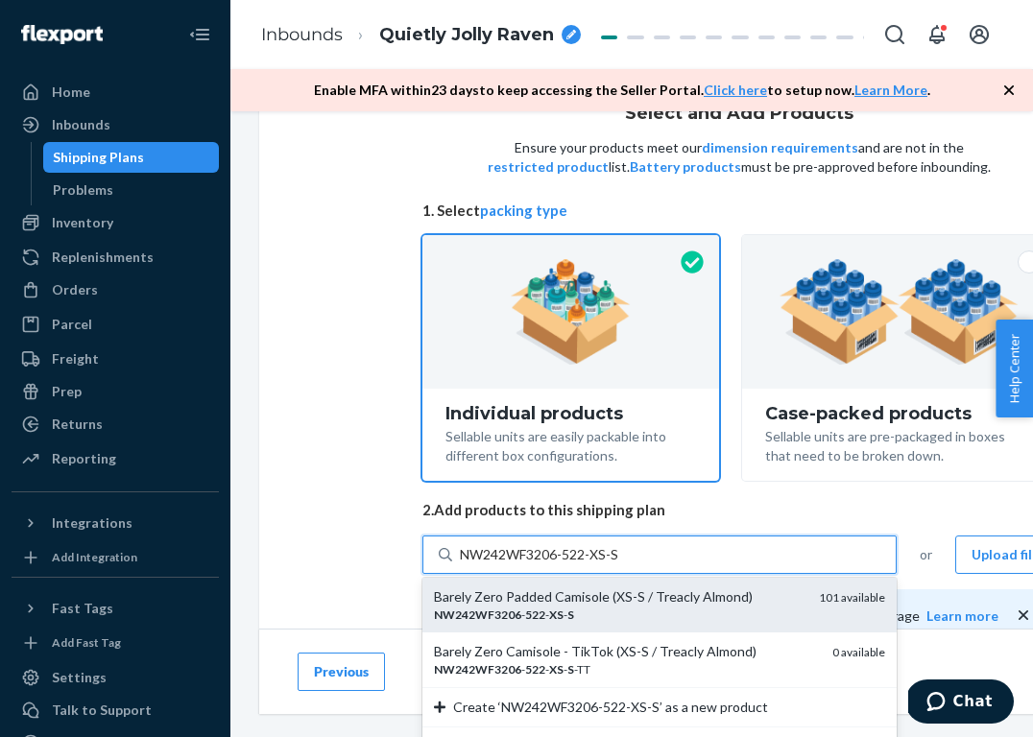
click at [616, 619] on div "NW242WF3206 - 522 - XS - S" at bounding box center [619, 615] width 370 height 16
click at [616, 565] on input "NW242WF3206-522-XS-S" at bounding box center [541, 554] width 162 height 19
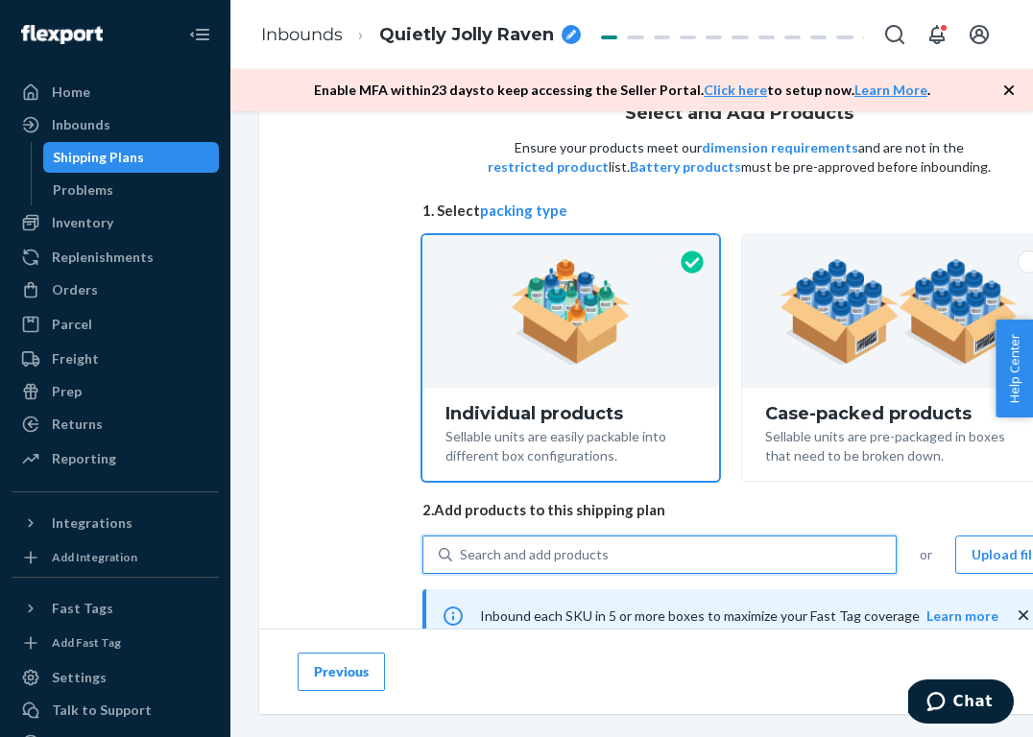
click at [700, 558] on div "Search and add products" at bounding box center [674, 555] width 444 height 35
click at [462, 558] on input "0 results available. Use Up and Down to choose options, press Enter to select t…" at bounding box center [461, 554] width 2 height 19
paste input "NW242WU1122-726-M"
type input "NW242WU1122-726-M"
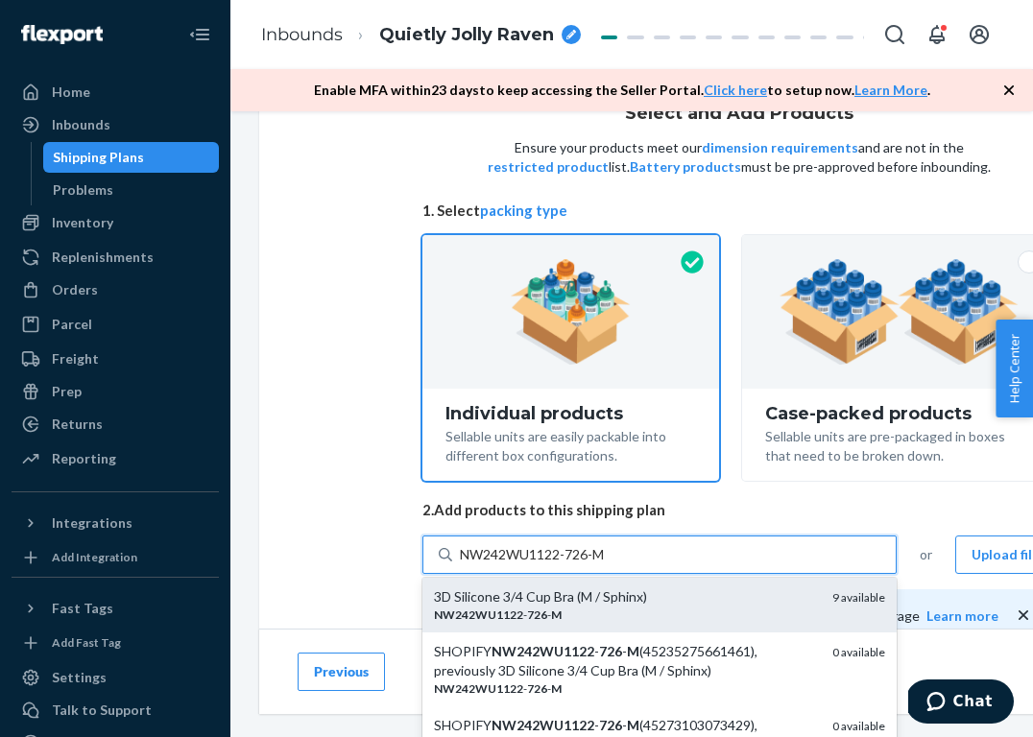
scroll to position [0, 0]
click at [623, 607] on div "3D Silicone 3/4 Cup Bra (M / Sphinx)" at bounding box center [625, 597] width 383 height 19
click at [609, 565] on input "NW242WU1122-726-M" at bounding box center [534, 554] width 149 height 19
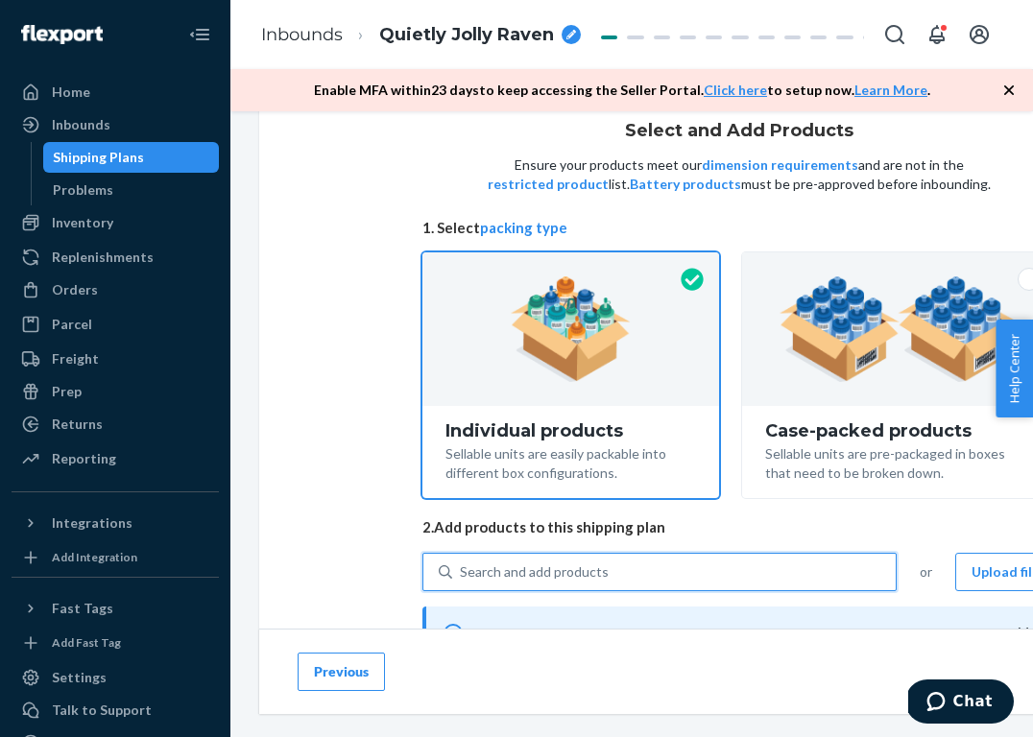
scroll to position [112, 0]
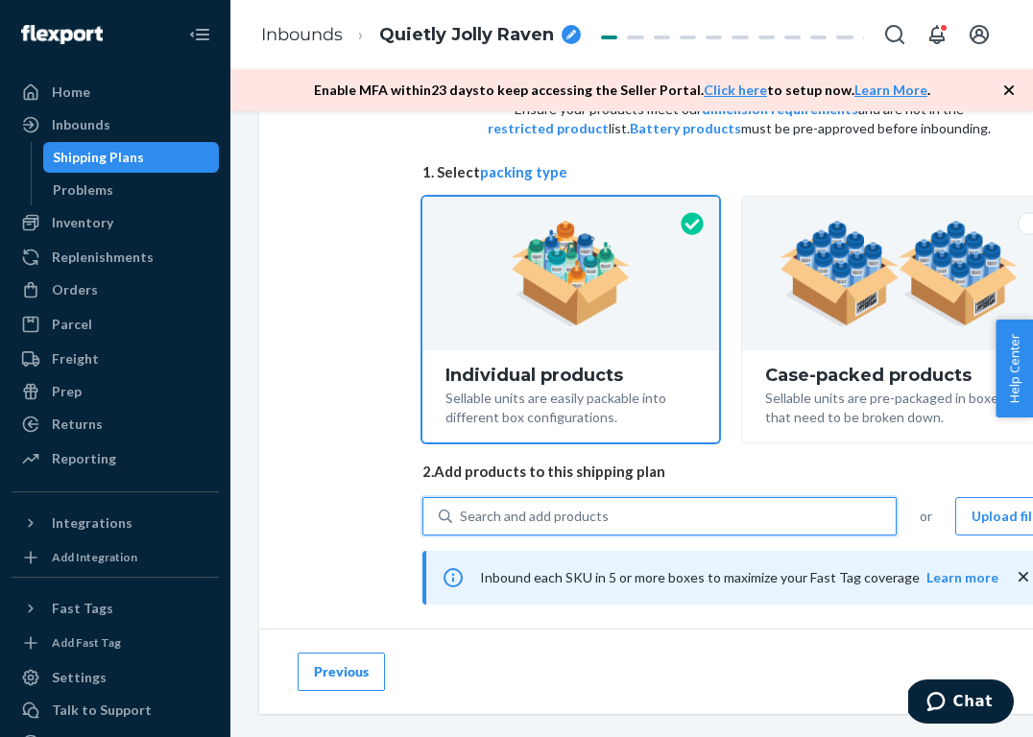
click at [580, 508] on div "Search and add products" at bounding box center [534, 516] width 149 height 19
click at [462, 508] on input "0 results available. Select is focused ,type to refine list, press Down to open…" at bounding box center [461, 516] width 2 height 19
paste input "NW242WU1122-839-M"
type input "NW242WU1122-839-M"
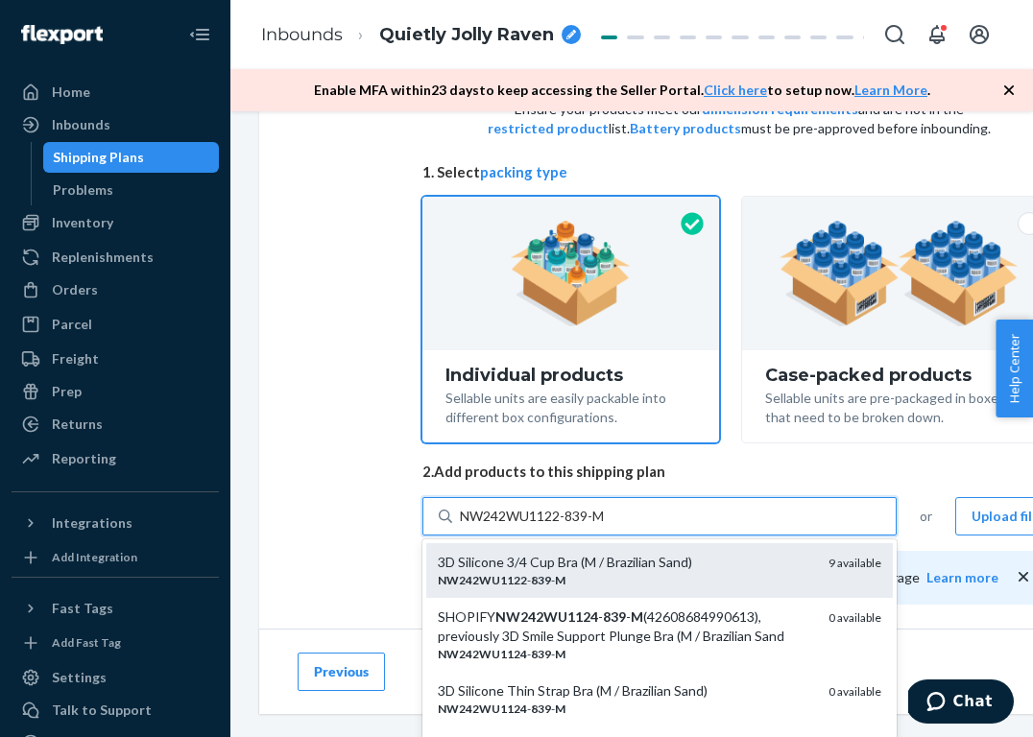
scroll to position [0, 0]
click at [585, 565] on div "3D Silicone 3/4 Cup Bra (M / Brazilian Sand)" at bounding box center [625, 562] width 375 height 19
click at [585, 526] on input "NW242WU1122-839-M" at bounding box center [534, 516] width 149 height 19
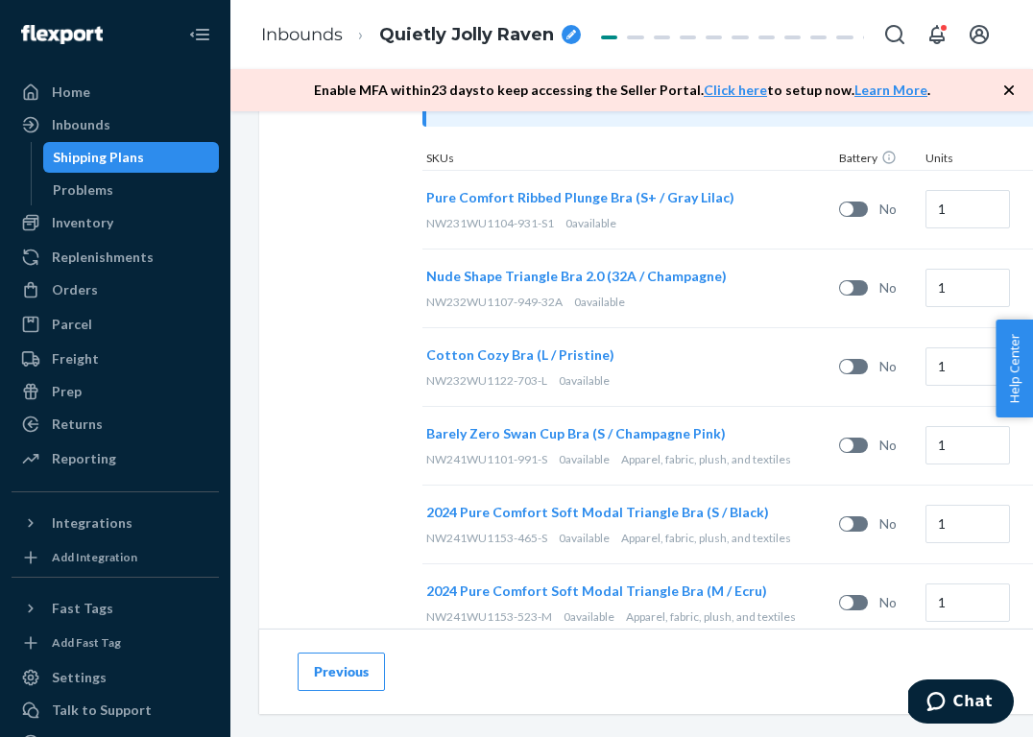
scroll to position [602, 0]
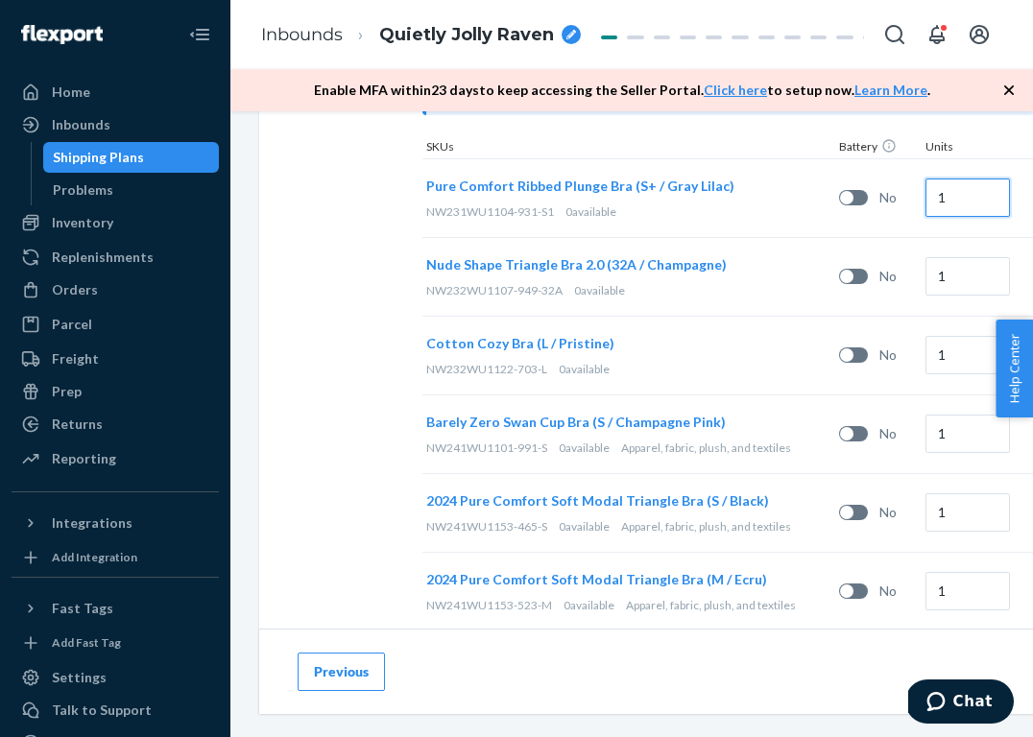
click at [976, 194] on input "1" at bounding box center [968, 198] width 84 height 38
type input "13"
click at [967, 282] on input "1" at bounding box center [968, 276] width 84 height 38
type input "11"
click at [958, 356] on input "1" at bounding box center [968, 355] width 84 height 38
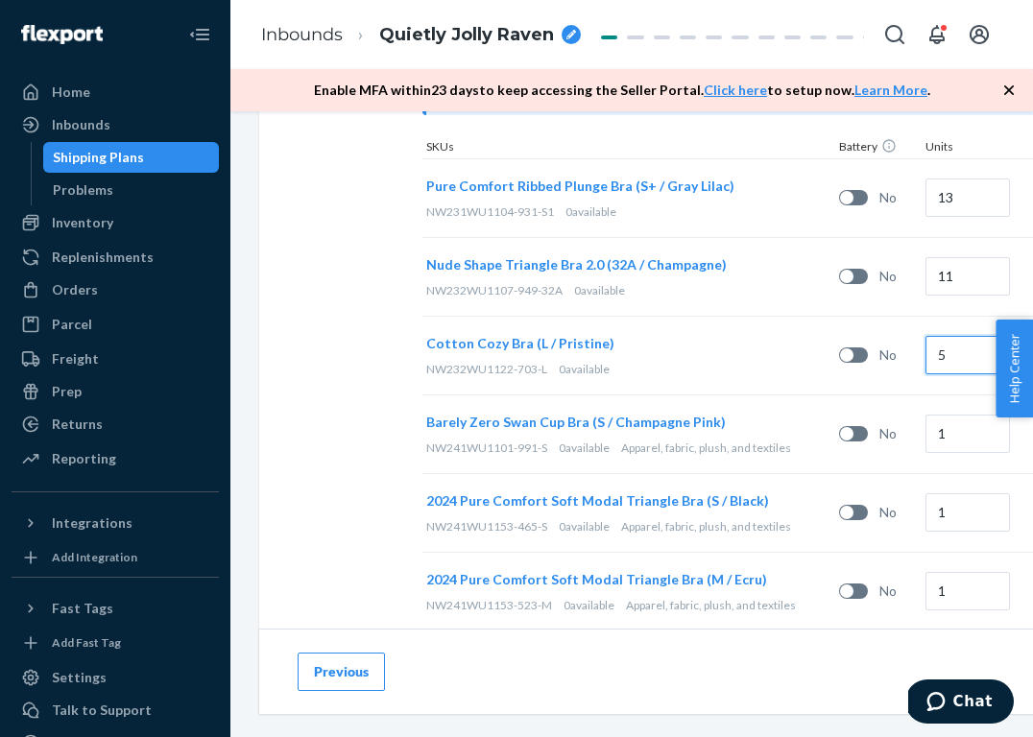
type input "5"
click at [959, 441] on input "1" at bounding box center [968, 434] width 84 height 38
type input "4"
click at [959, 510] on input "1" at bounding box center [968, 512] width 84 height 38
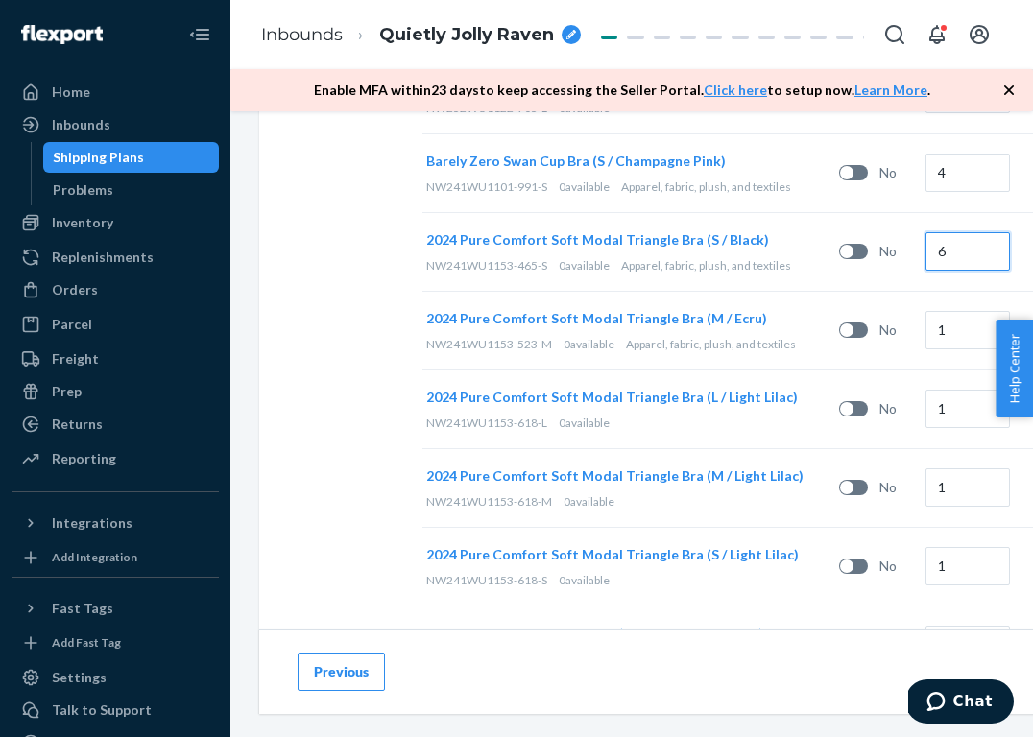
scroll to position [901, 0]
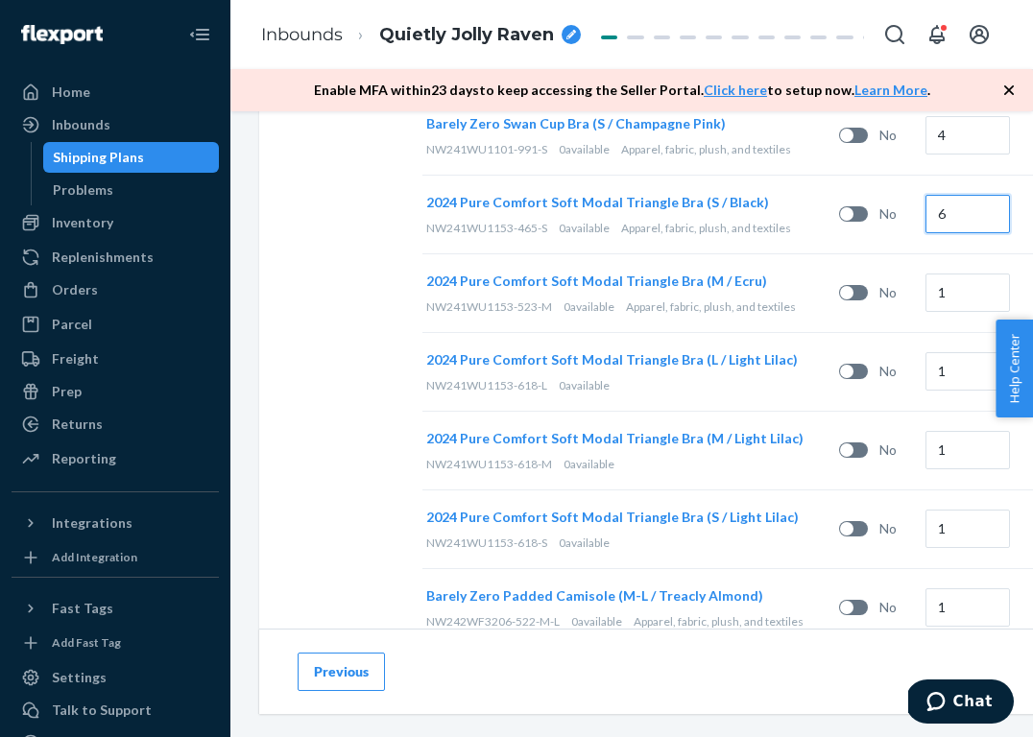
type input "6"
click at [970, 286] on input "1" at bounding box center [968, 293] width 84 height 38
type input "3"
click at [952, 448] on input "1" at bounding box center [968, 450] width 84 height 38
type input "8"
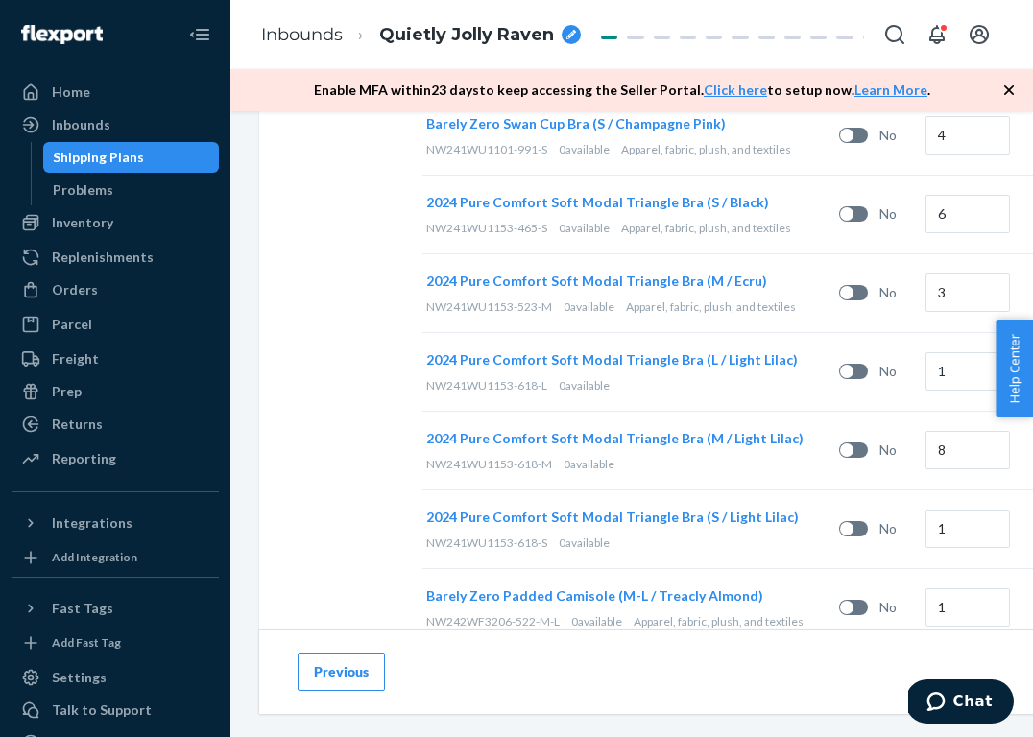
click at [911, 465] on div "No" at bounding box center [878, 450] width 86 height 50
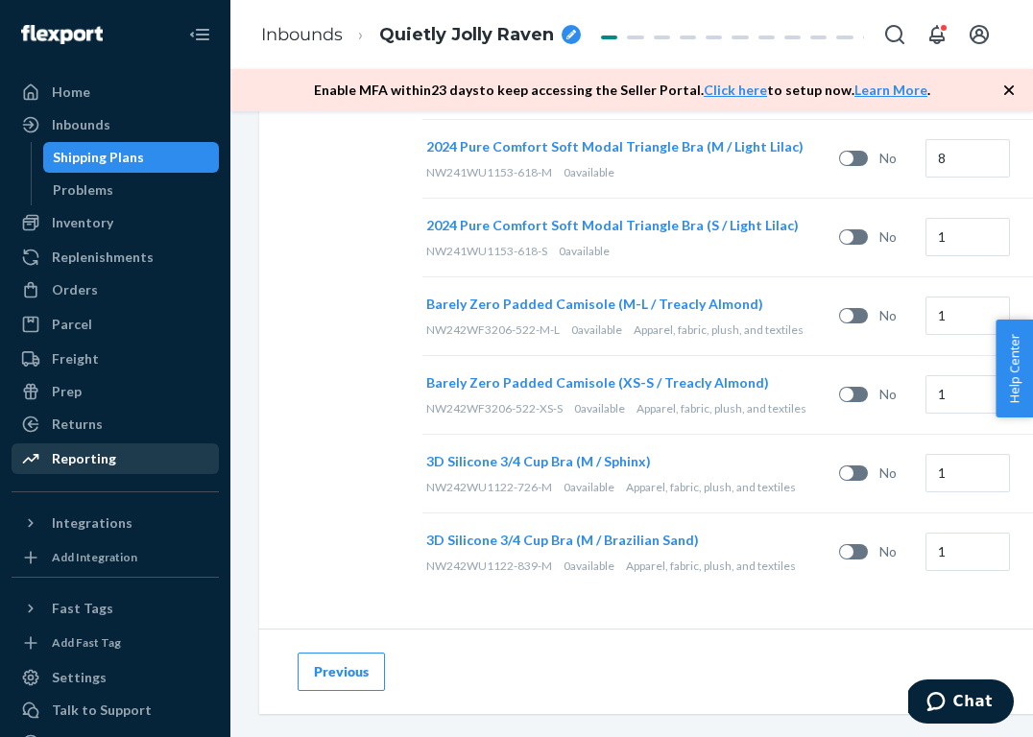
scroll to position [1191, 0]
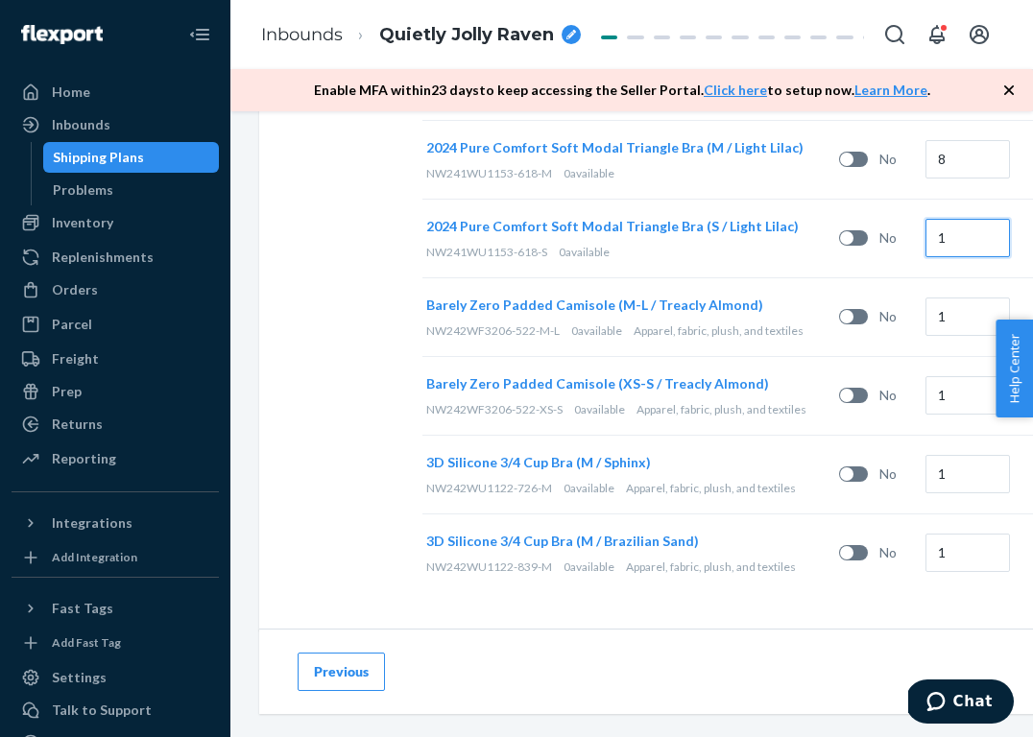
click at [965, 244] on input "1" at bounding box center [968, 238] width 84 height 38
type input "26"
click at [963, 309] on input "1" at bounding box center [968, 317] width 84 height 38
type input "6"
click at [964, 393] on input "1" at bounding box center [968, 395] width 84 height 38
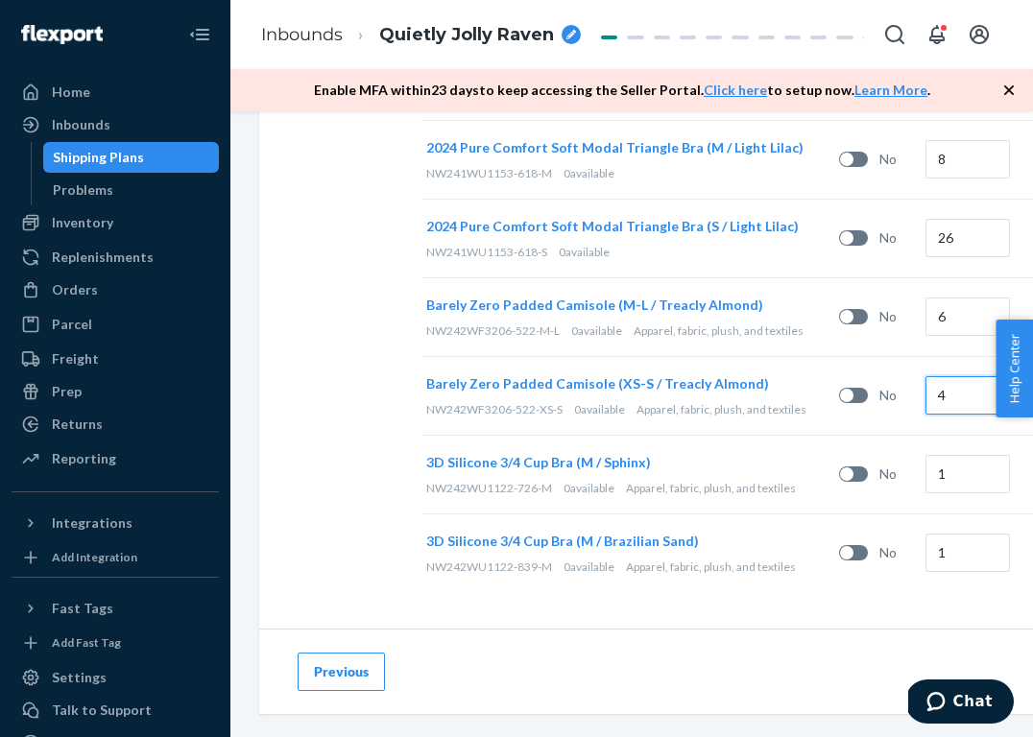
type input "4"
click at [922, 430] on div "4" at bounding box center [965, 396] width 86 height 78
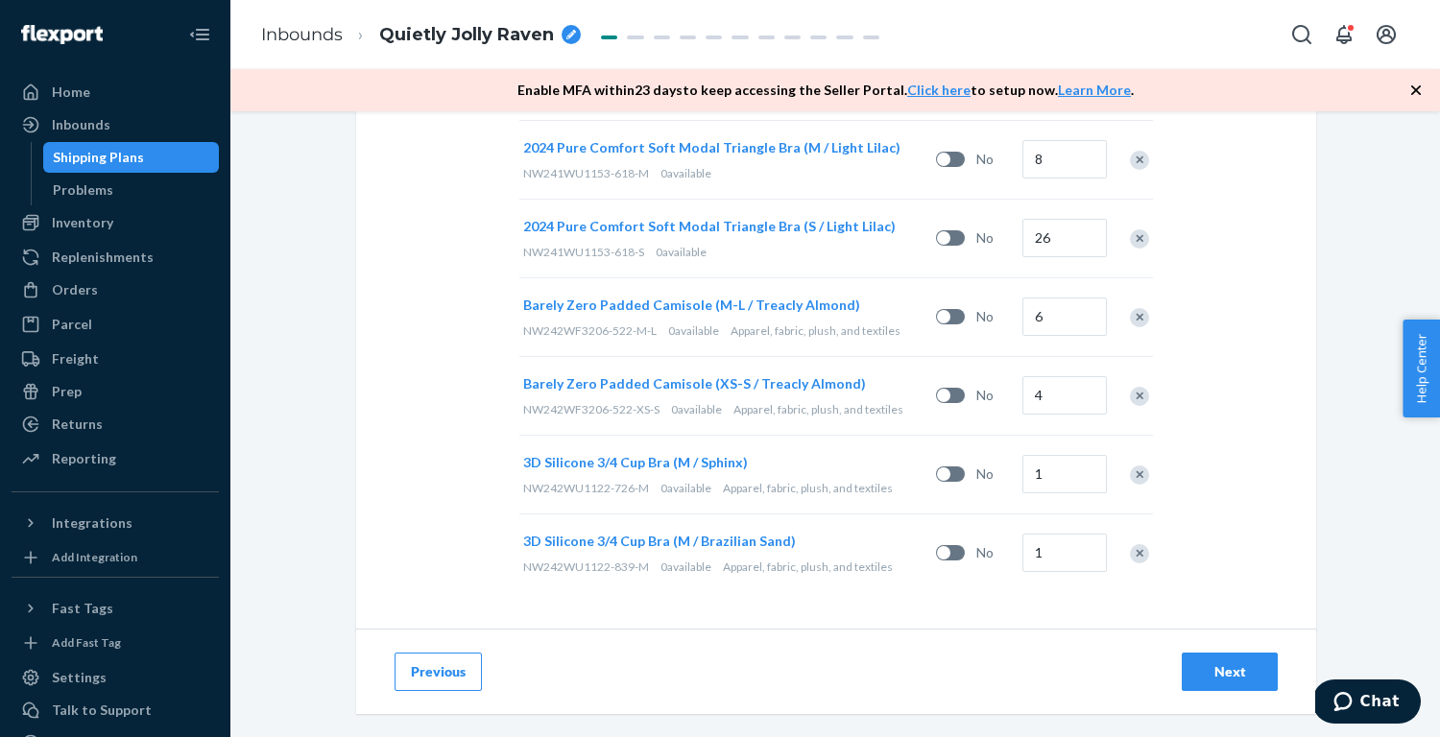
click at [1215, 674] on div "Next" at bounding box center [1229, 671] width 63 height 19
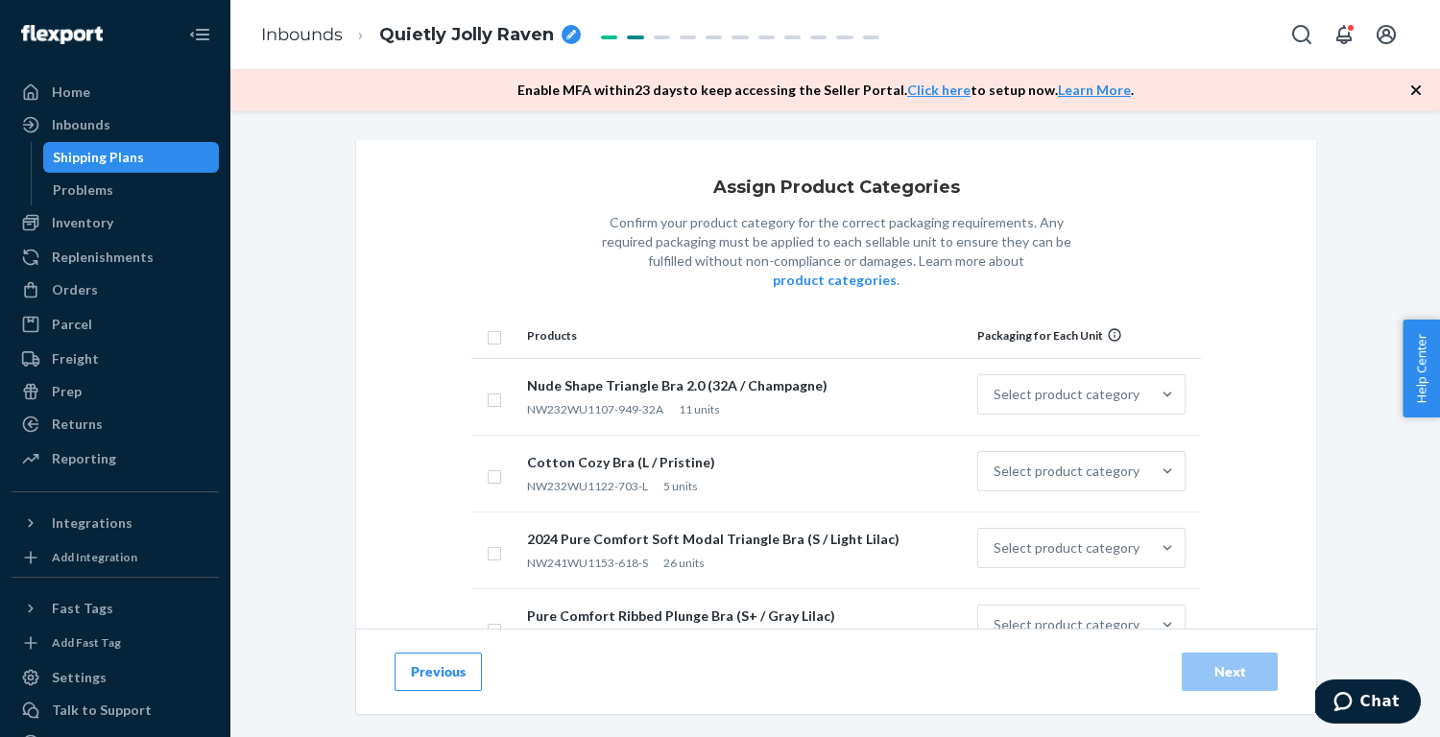
click at [494, 325] on input "checkbox" at bounding box center [494, 335] width 15 height 20
checkbox input "true"
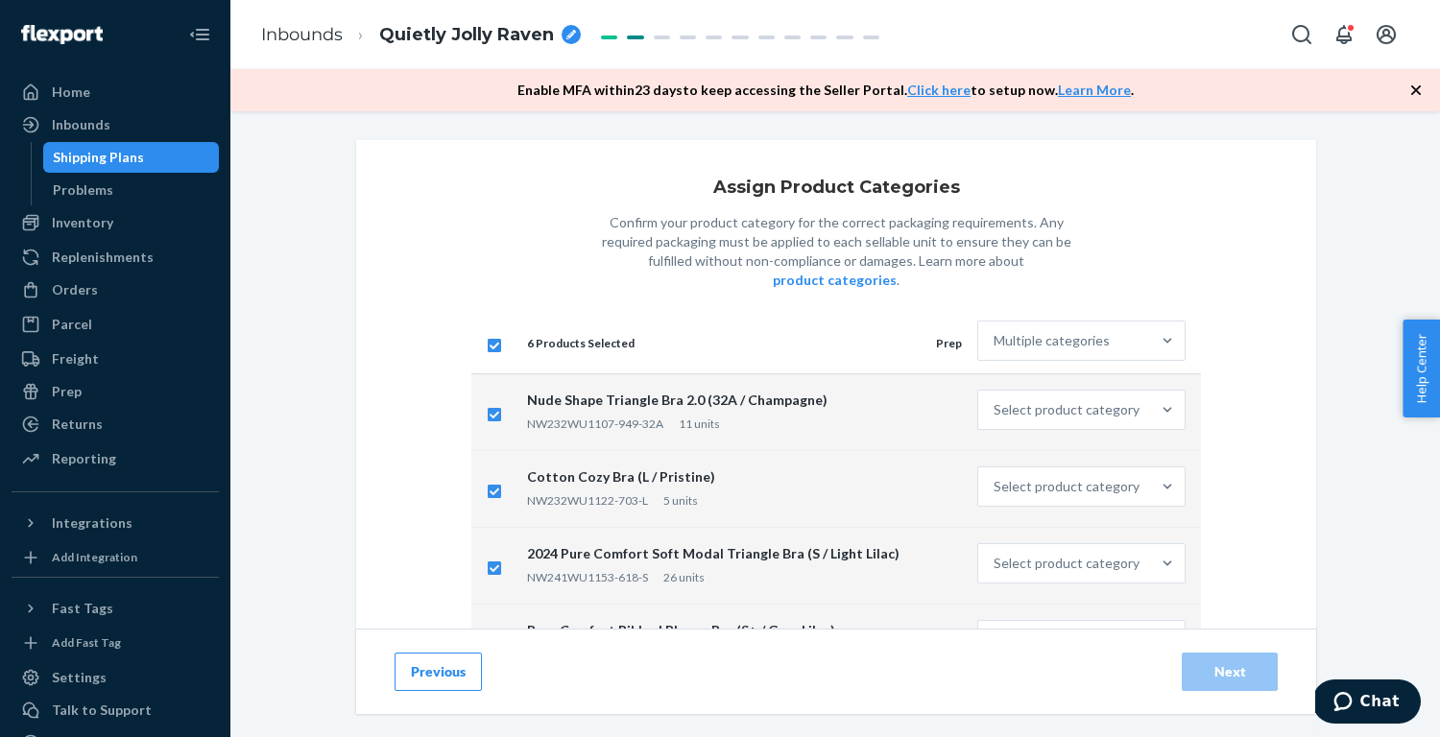
checkbox input "true"
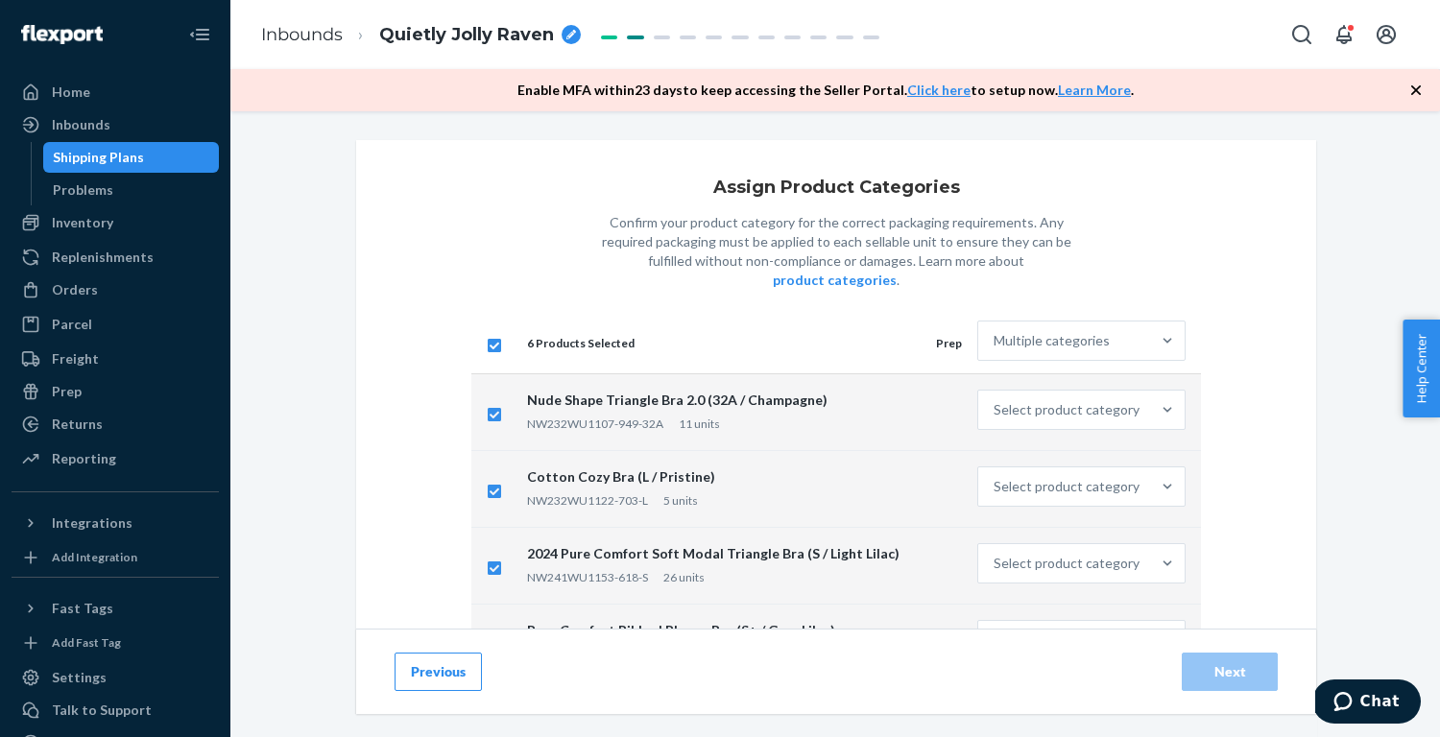
checkbox input "true"
click at [1098, 331] on div "Multiple categories" at bounding box center [1052, 340] width 116 height 19
click at [996, 331] on input "Multiple categories" at bounding box center [995, 340] width 2 height 19
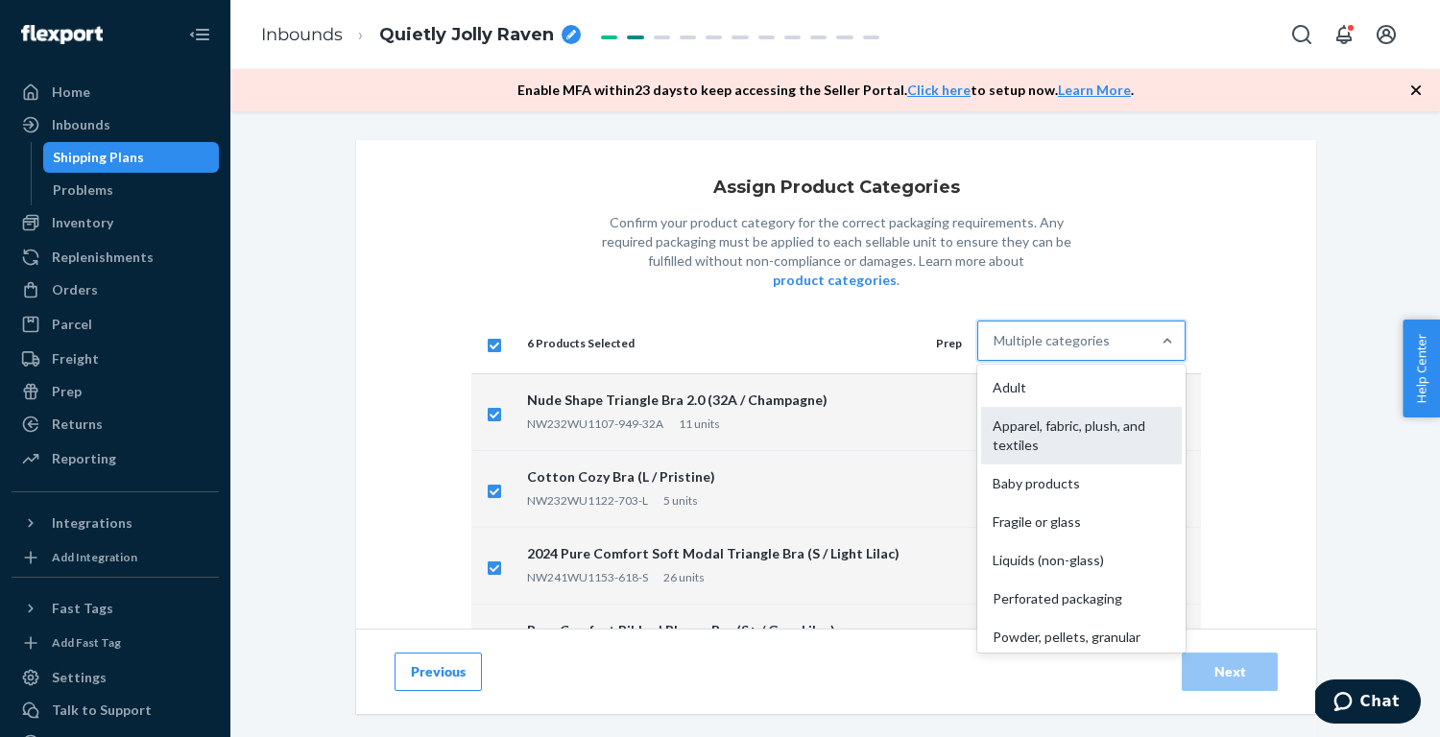
click at [1073, 414] on div "Apparel, fabric, plush, and textiles" at bounding box center [1081, 436] width 201 height 58
click at [996, 350] on input "option Apparel, fabric, plush, and textiles focused, 2 of 10. 10 results availa…" at bounding box center [995, 340] width 2 height 19
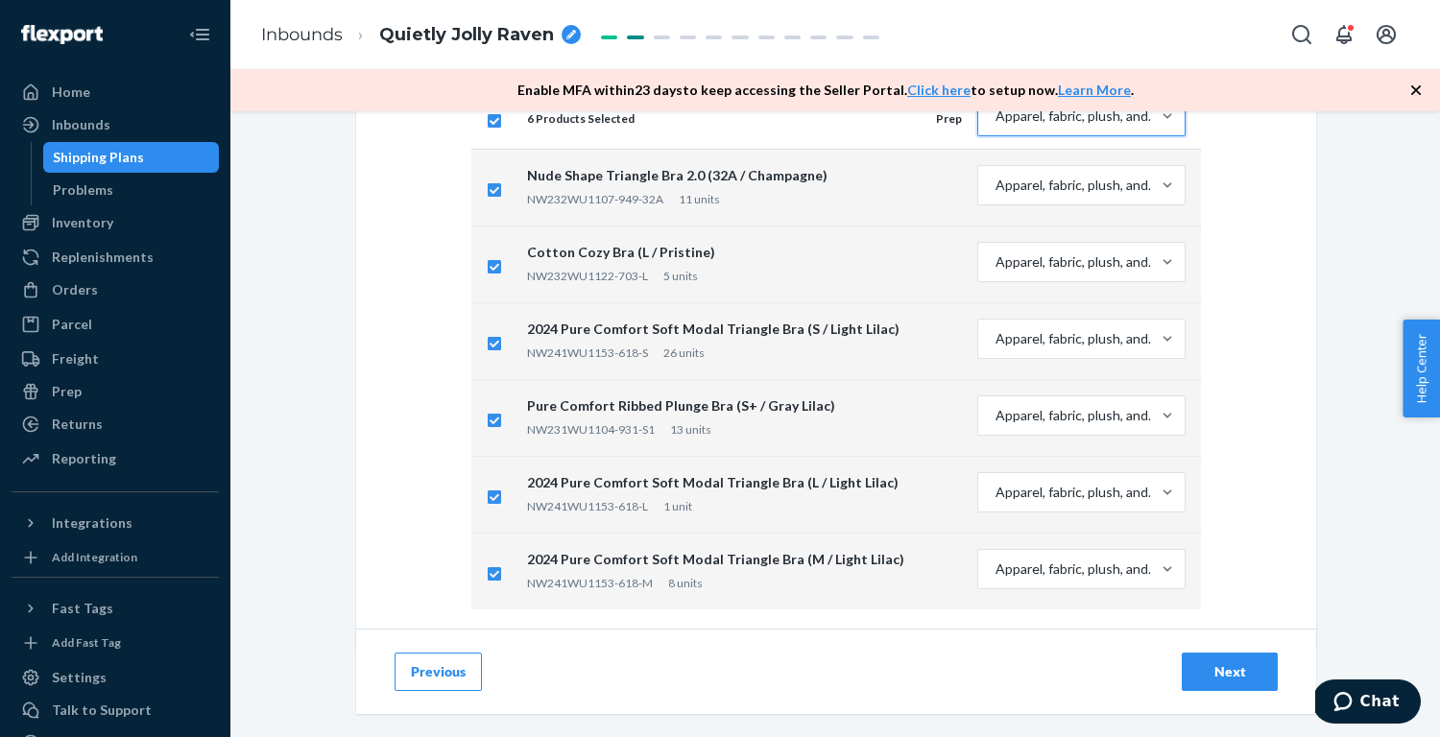
scroll to position [224, 0]
click at [1222, 676] on div "Next" at bounding box center [1229, 671] width 63 height 19
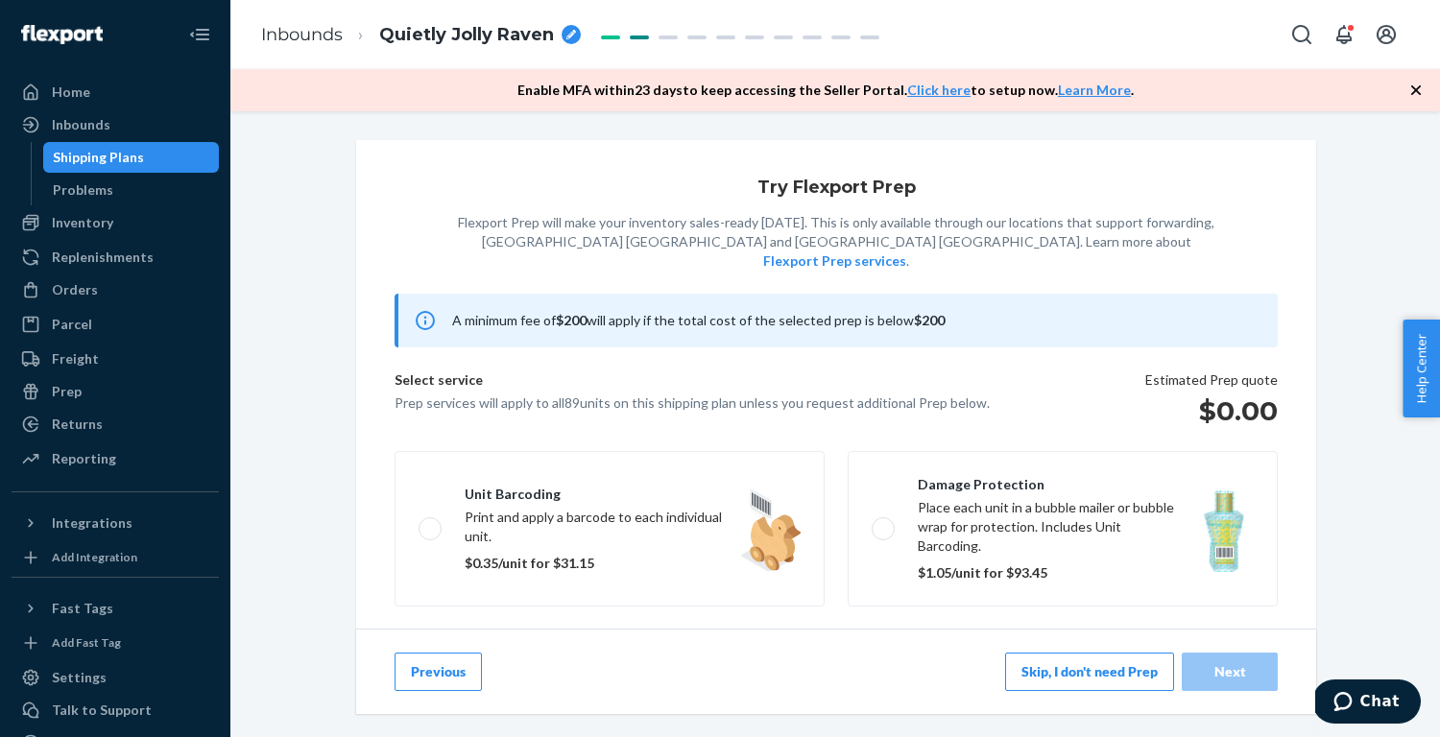
click at [1029, 673] on button "Skip, I don't need Prep" at bounding box center [1089, 672] width 169 height 38
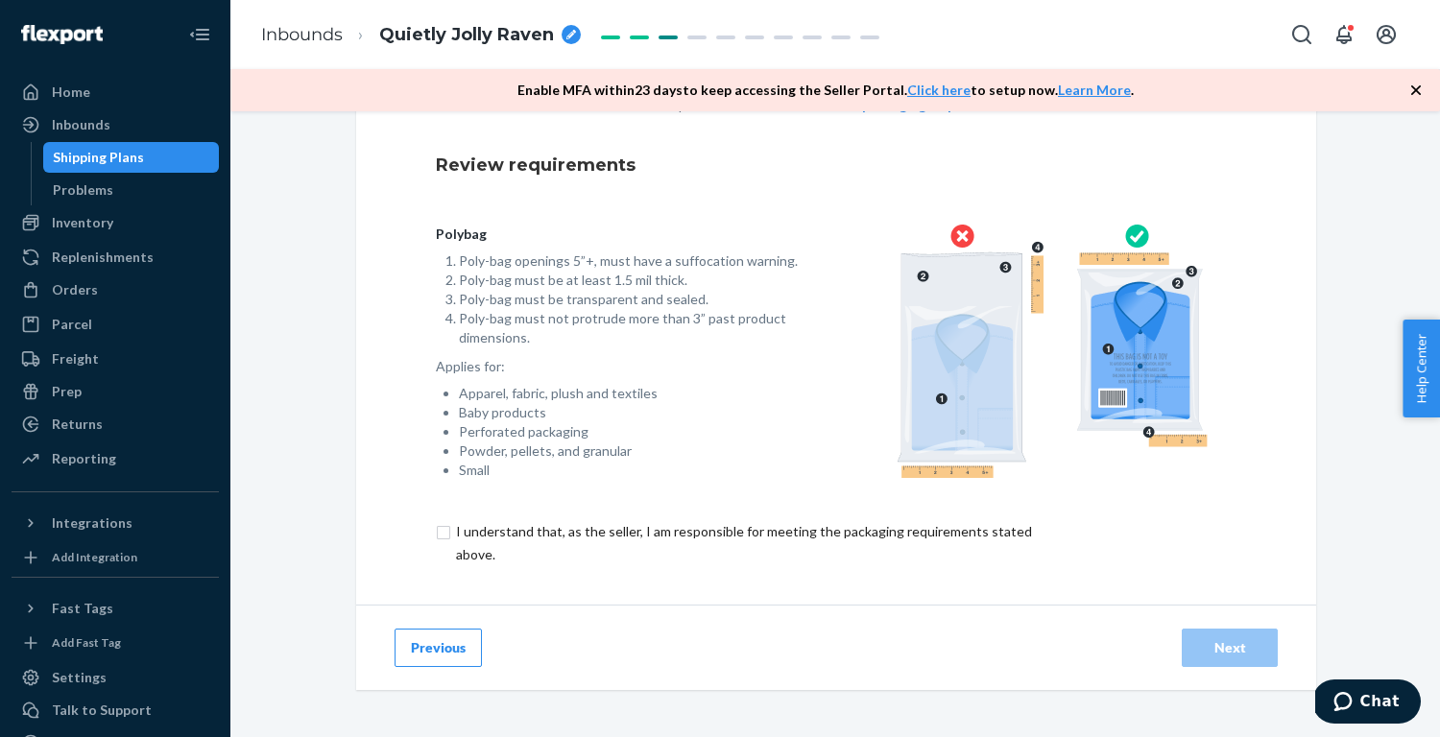
scroll to position [136, 0]
click at [655, 533] on input "checkbox" at bounding box center [755, 543] width 638 height 46
checkbox input "true"
click at [1236, 644] on div "Next" at bounding box center [1229, 647] width 63 height 19
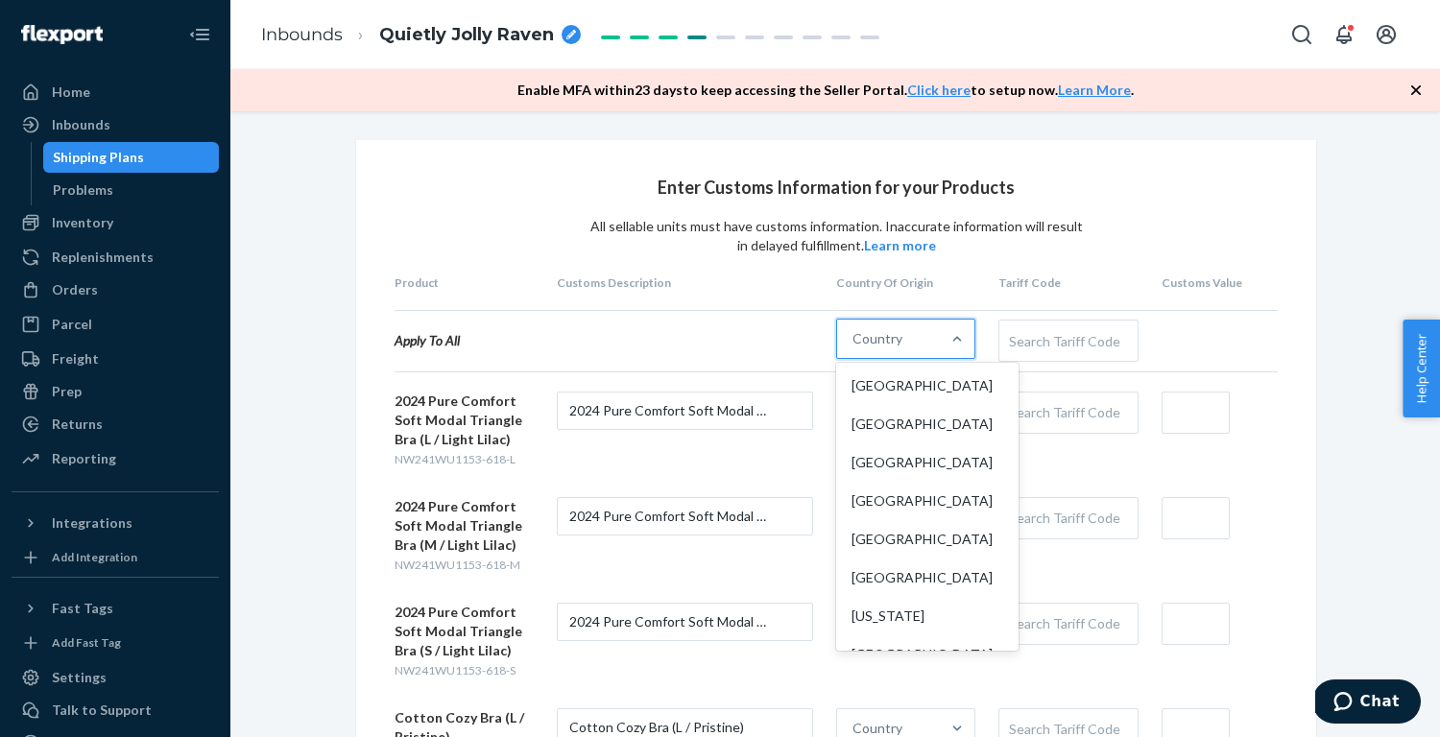
click at [920, 332] on div "Country" at bounding box center [888, 339] width 103 height 38
click at [854, 332] on input "option [GEOGRAPHIC_DATA] focused, 1 of 249. 249 results available. Use Up and D…" at bounding box center [854, 338] width 2 height 19
click at [932, 388] on div "[GEOGRAPHIC_DATA]" at bounding box center [927, 386] width 175 height 38
click at [854, 349] on input "option [GEOGRAPHIC_DATA] focused, 1 of 249. 249 results available. Use Up and D…" at bounding box center [854, 338] width 2 height 19
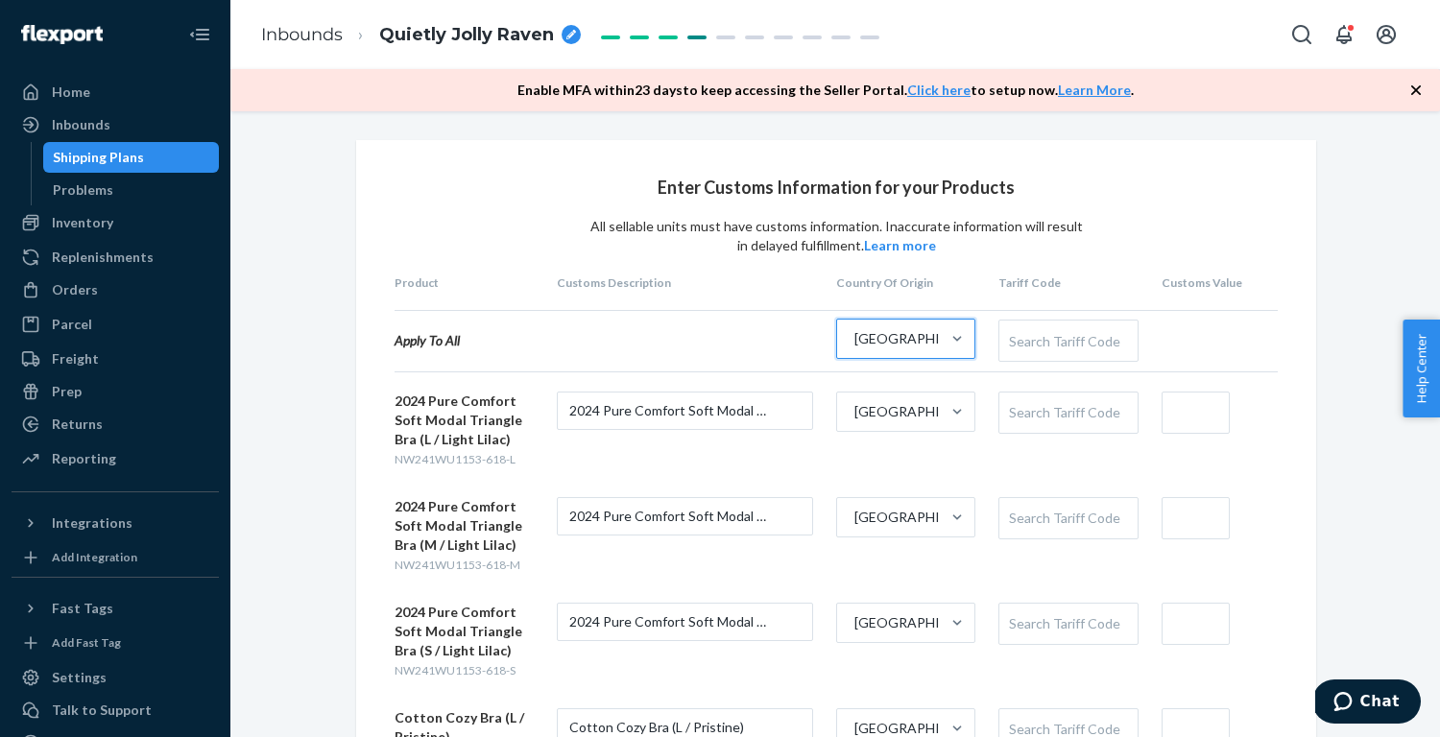
click at [932, 337] on div "[GEOGRAPHIC_DATA]" at bounding box center [901, 338] width 95 height 19
click at [854, 337] on input "option [GEOGRAPHIC_DATA], selected. 0 results available. Select is focused ,typ…" at bounding box center [854, 338] width 2 height 19
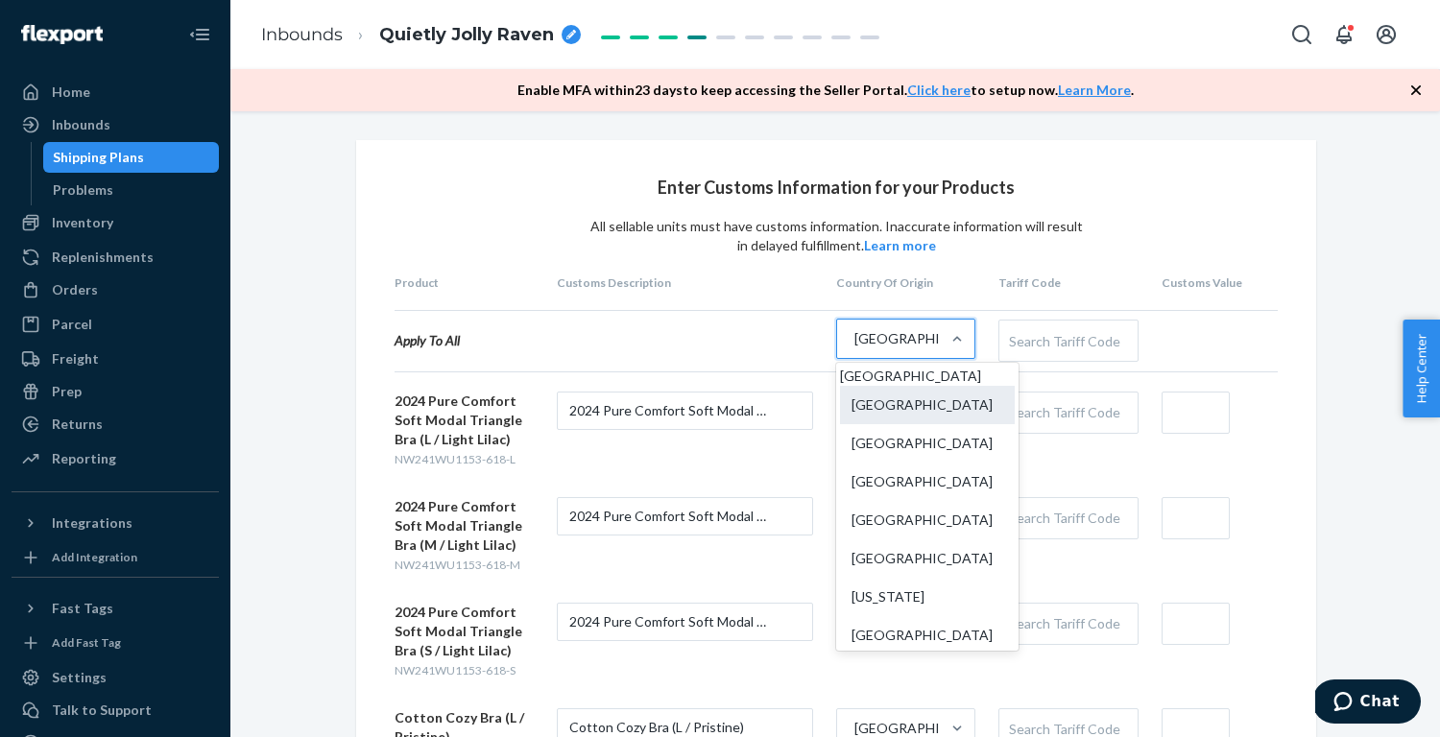
click at [916, 414] on div "[GEOGRAPHIC_DATA]" at bounding box center [927, 405] width 175 height 38
click at [854, 349] on input "option [GEOGRAPHIC_DATA], selected. option China focused, 2 of 249. 249 results…" at bounding box center [854, 338] width 2 height 19
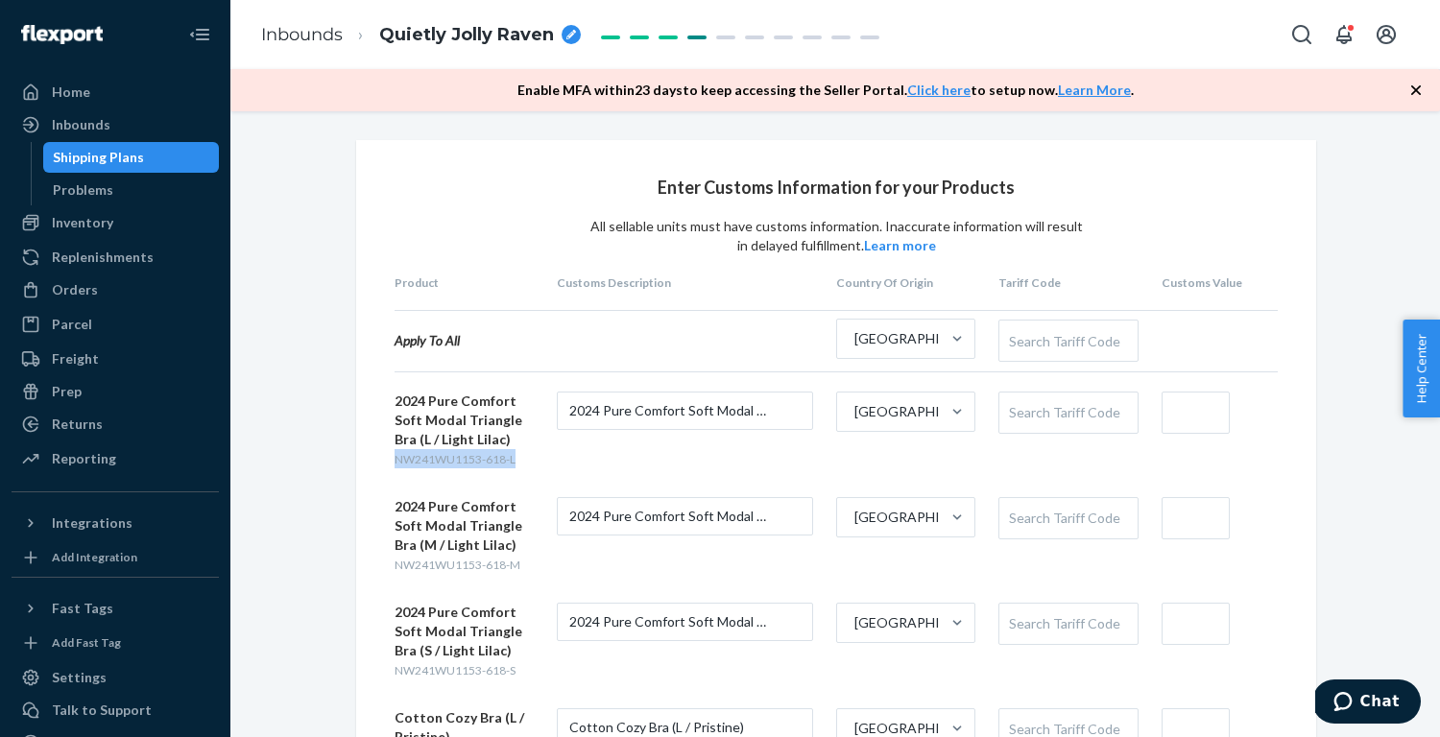
drag, startPoint x: 519, startPoint y: 462, endPoint x: 363, endPoint y: 463, distance: 156.5
click at [363, 463] on div "Enter Customs Information for your Products All sellable units must have custom…" at bounding box center [836, 607] width 960 height 934
copy span "NW241WU1153-618-L"
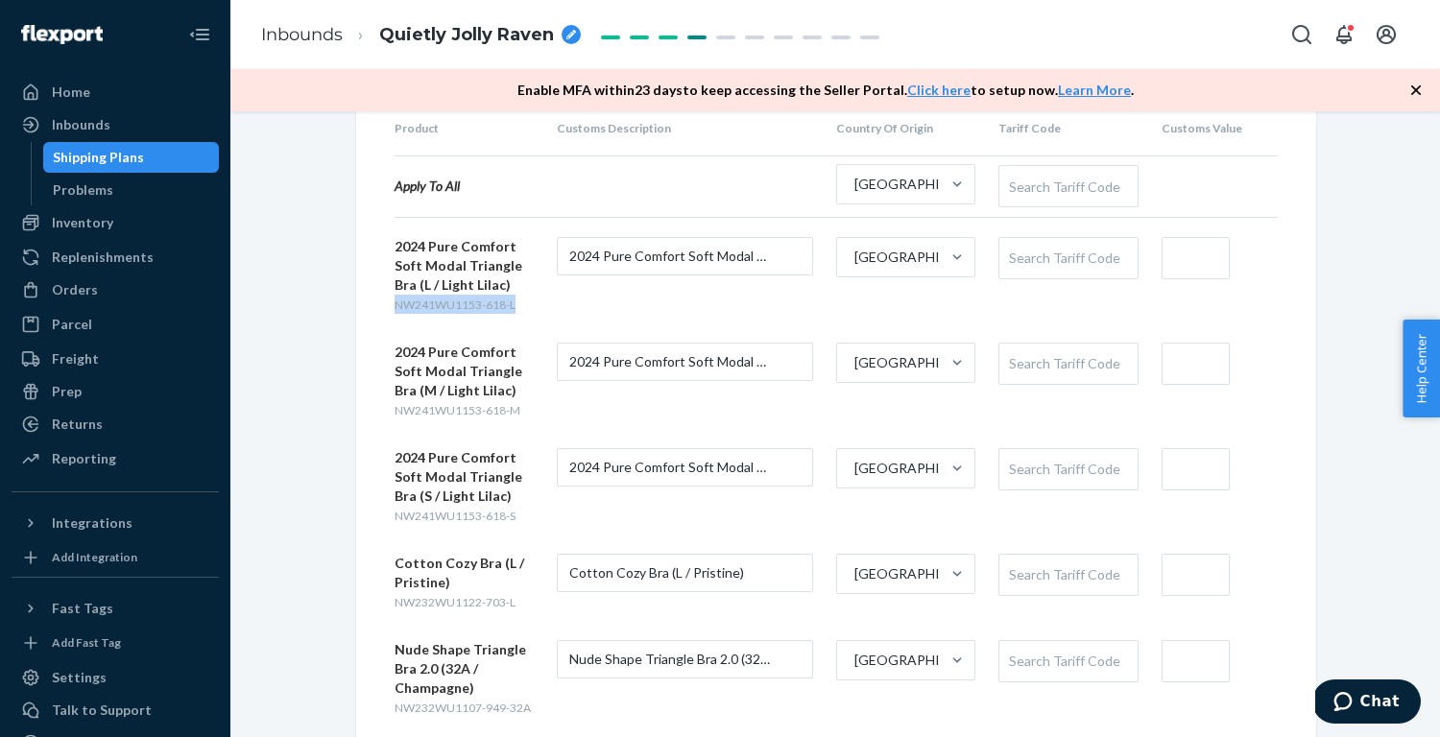
scroll to position [229, 0]
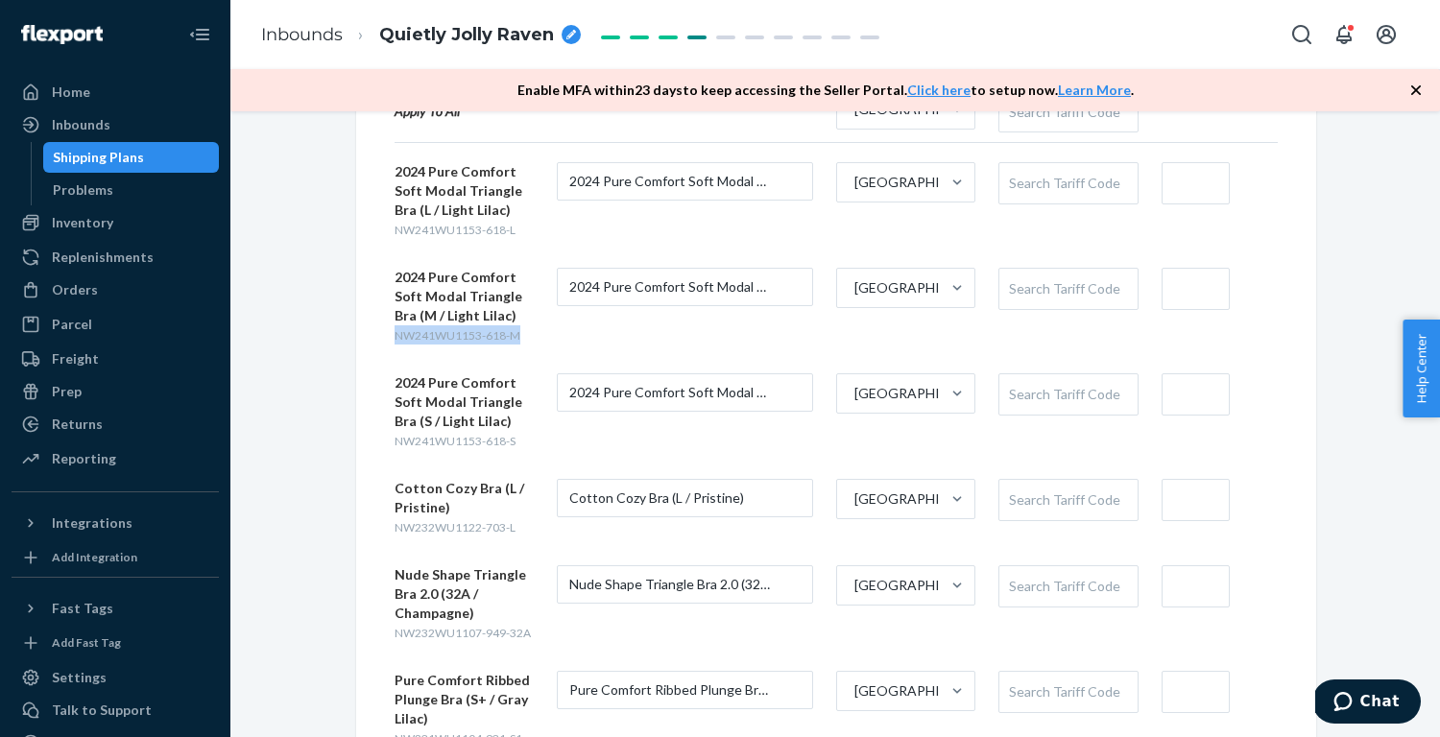
drag, startPoint x: 530, startPoint y: 336, endPoint x: 383, endPoint y: 336, distance: 146.9
click at [383, 336] on div "Enter Customs Information for your Products All sellable units must have custom…" at bounding box center [836, 378] width 960 height 934
copy span "NW241WU1153-618-M"
drag, startPoint x: 445, startPoint y: 442, endPoint x: 304, endPoint y: 442, distance: 140.2
click at [304, 442] on div "Enter Customs Information for your Products All sellable units must have custom…" at bounding box center [835, 409] width 1181 height 996
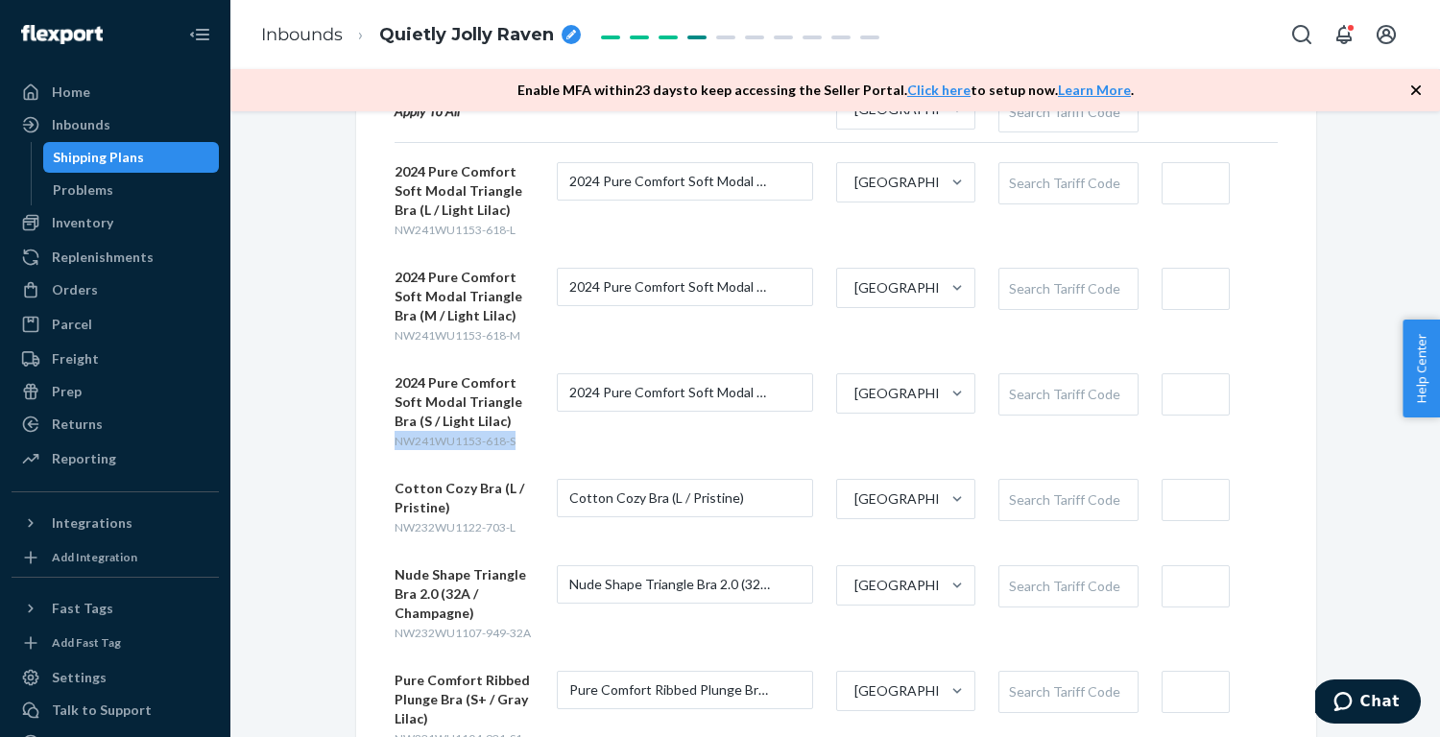
copy span "NW241WU1153-618-S"
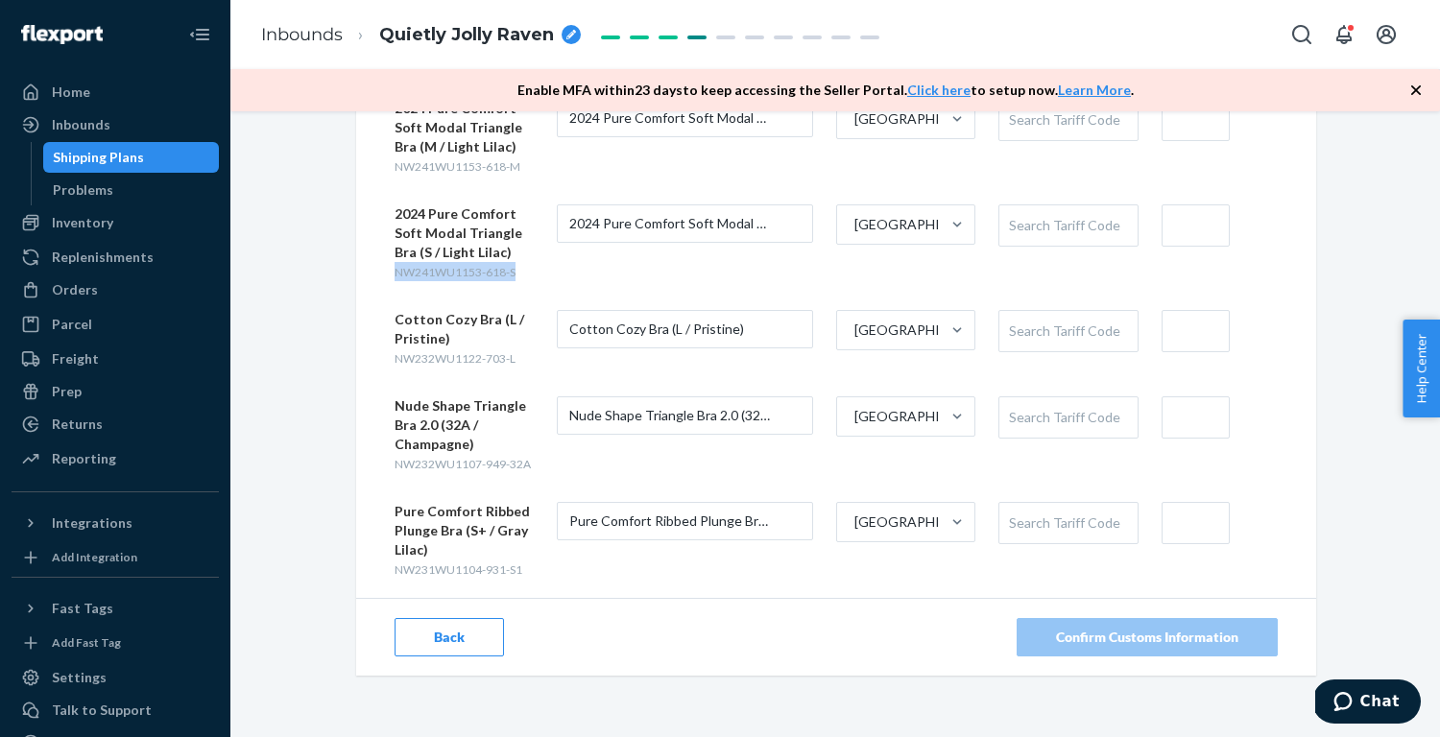
scroll to position [397, 0]
drag, startPoint x: 523, startPoint y: 357, endPoint x: 373, endPoint y: 357, distance: 149.8
click at [373, 357] on div "Enter Customs Information for your Products All sellable units must have custom…" at bounding box center [836, 210] width 960 height 934
copy span "NW232WU1122-703-L"
drag, startPoint x: 541, startPoint y: 465, endPoint x: 349, endPoint y: 465, distance: 191.1
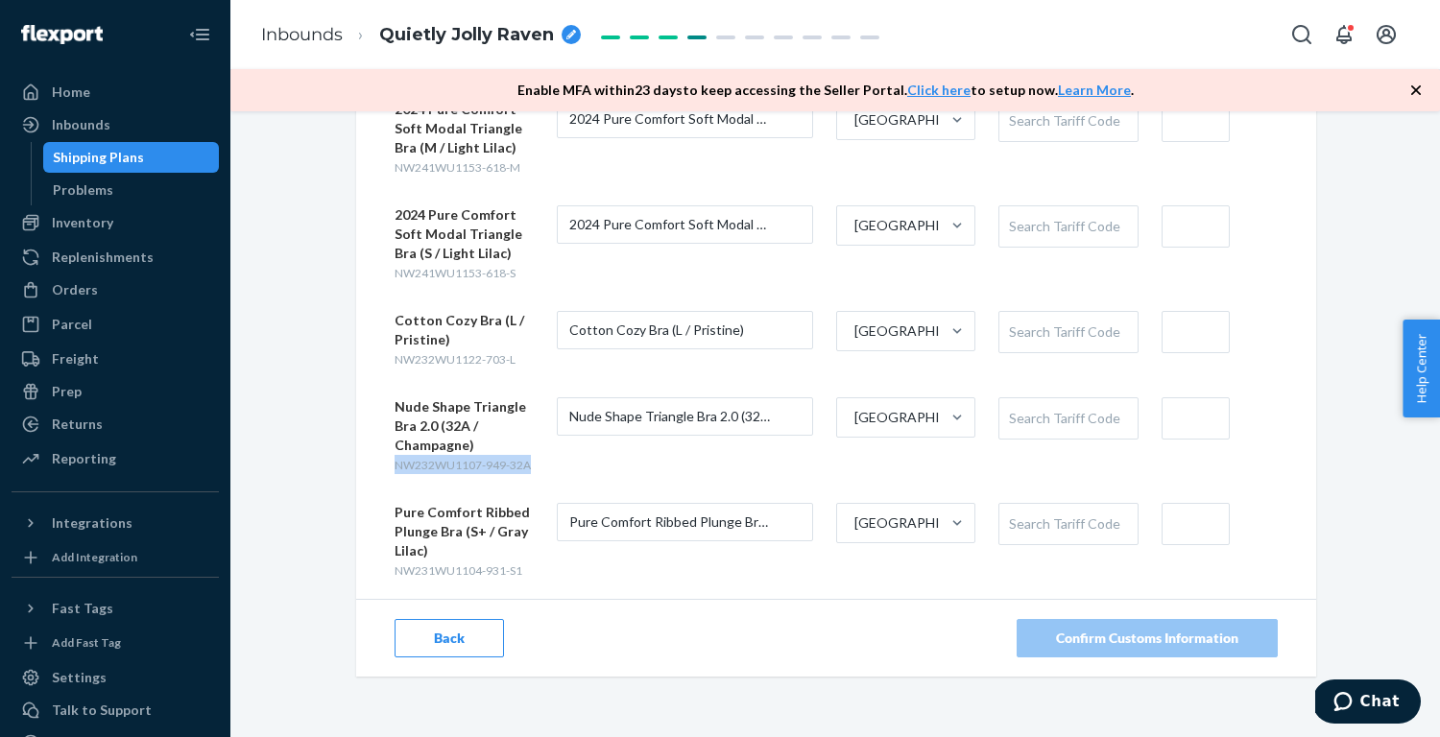
click at [349, 465] on div "Enter Customs Information for your Products All sellable units must have custom…" at bounding box center [835, 210] width 987 height 934
copy span "NW232WU1107-949-32A"
drag, startPoint x: 529, startPoint y: 573, endPoint x: 377, endPoint y: 573, distance: 151.7
click at [377, 573] on div "Enter Customs Information for your Products All sellable units must have custom…" at bounding box center [836, 210] width 960 height 934
copy span "NW231WU1104-931-S1"
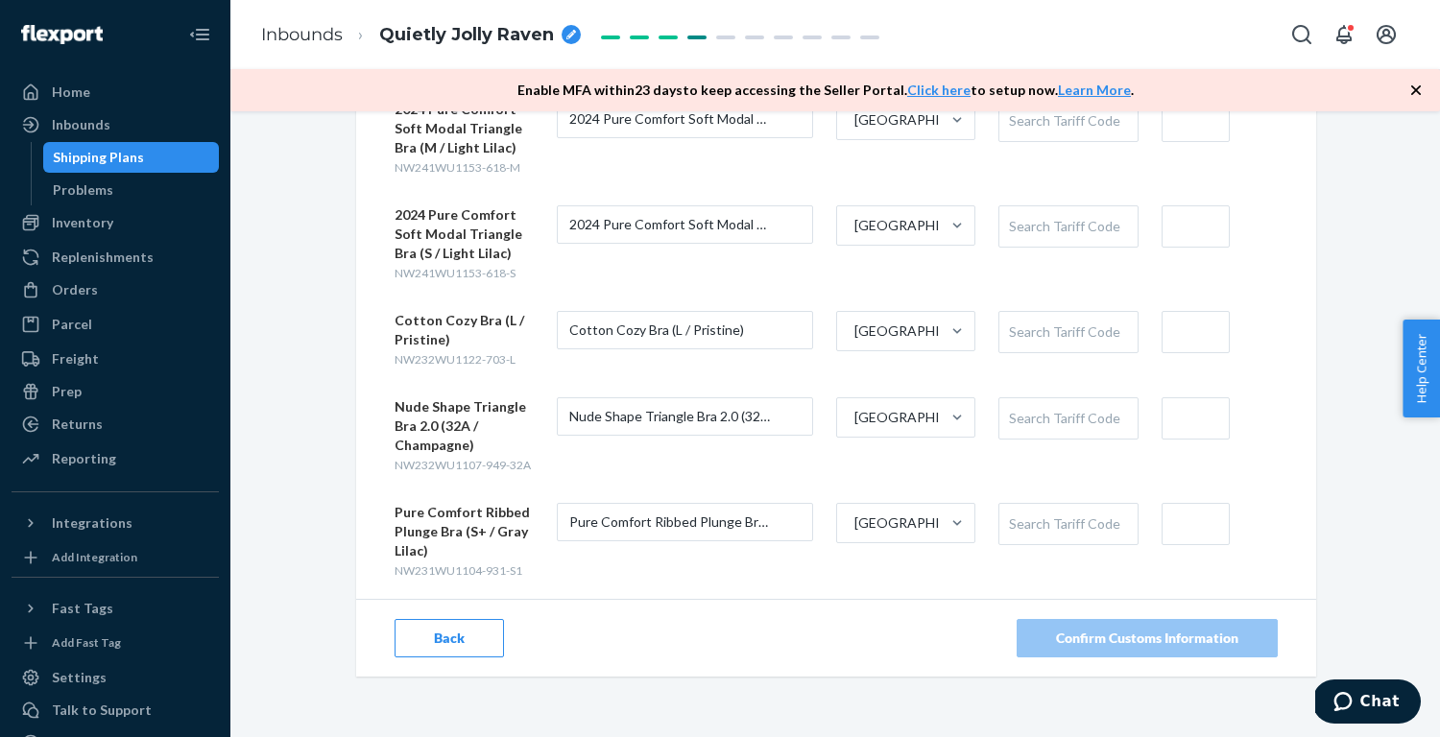
click at [1012, 3] on div "Inbounds Quietly Jolly Raven" at bounding box center [835, 34] width 1210 height 69
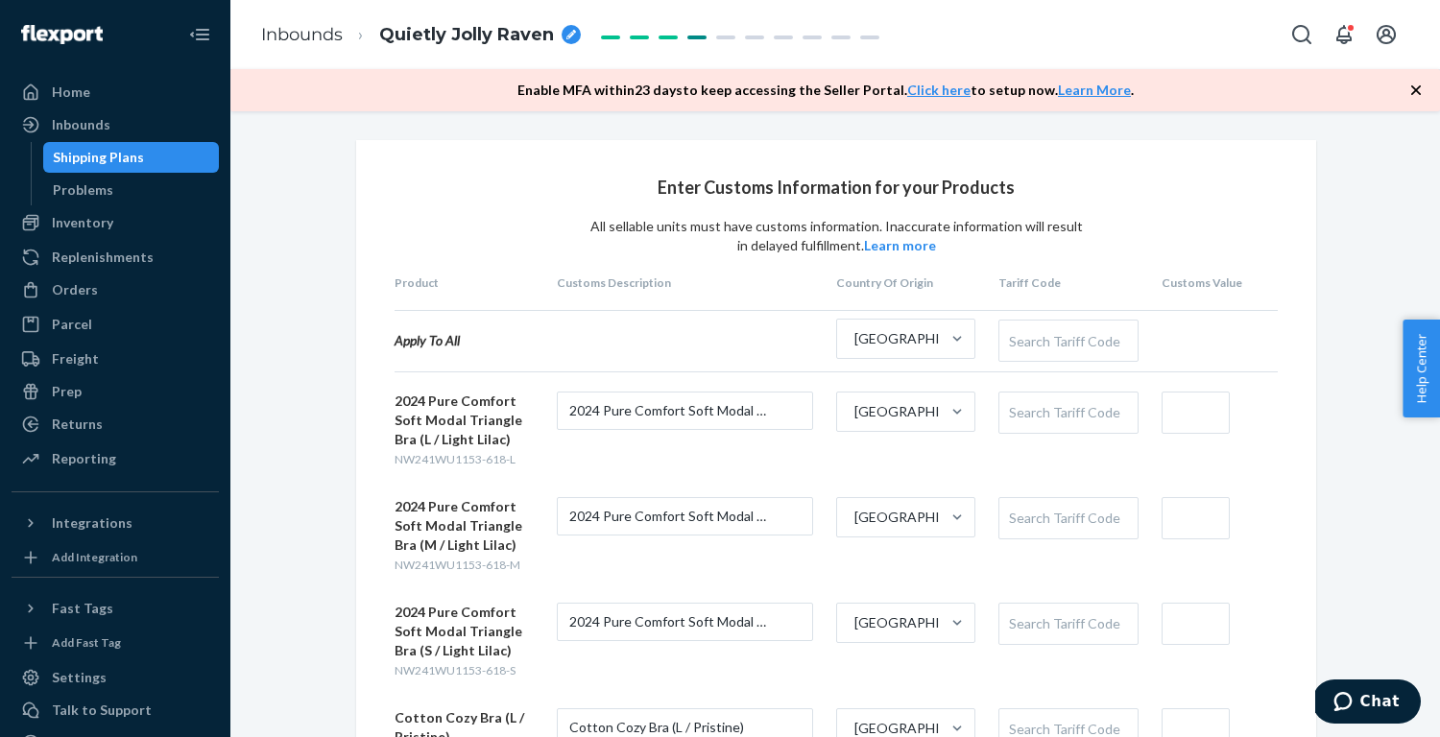
scroll to position [0, 0]
click at [1068, 344] on div "Search Tariff Code" at bounding box center [1067, 341] width 137 height 40
paste input "6212101000"
type input "621210"
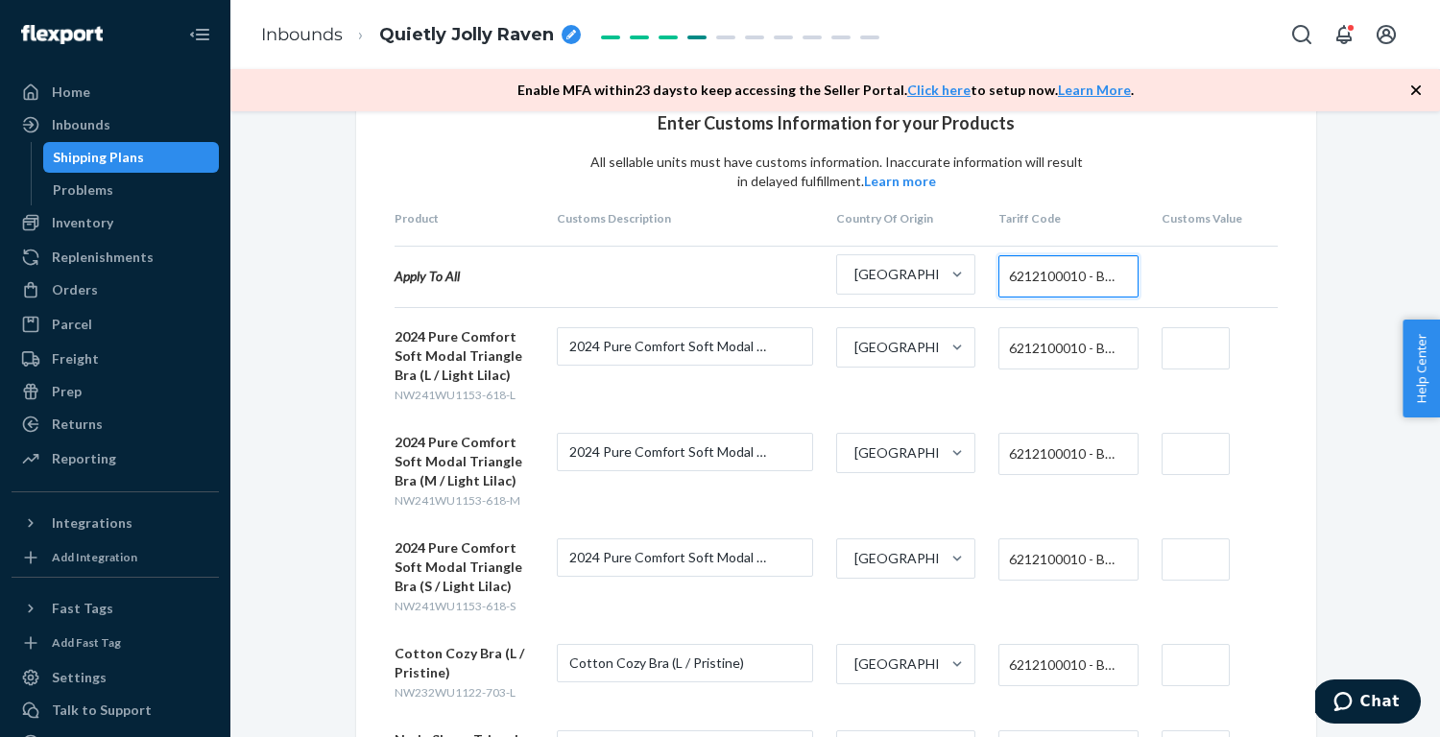
click at [1168, 349] on input "text" at bounding box center [1196, 348] width 68 height 42
type input "$38"
click at [1197, 453] on input "text" at bounding box center [1196, 454] width 68 height 42
type input "$38"
click at [1204, 541] on input "text" at bounding box center [1196, 560] width 68 height 42
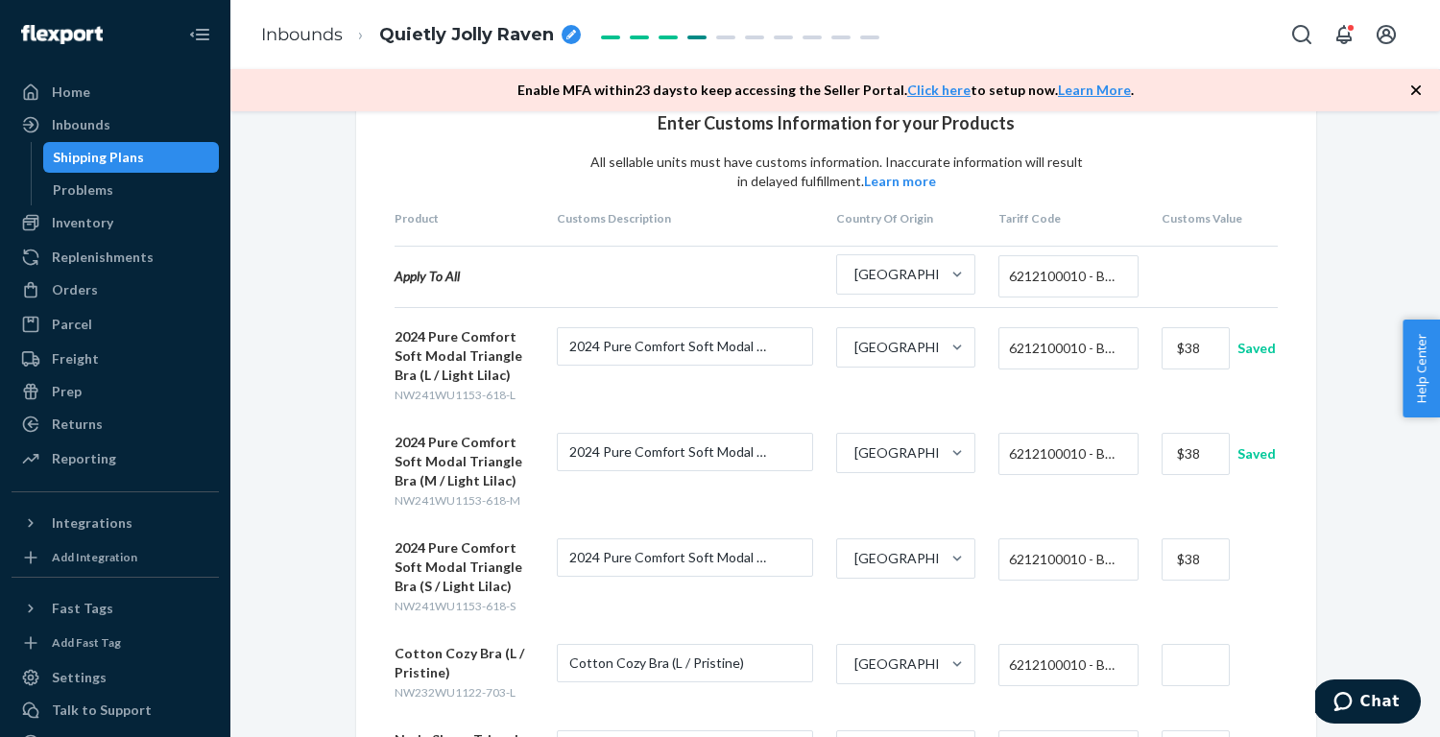
type input "$38"
click at [1369, 546] on div "Enter Customs Information for your Products All sellable units must have custom…" at bounding box center [835, 574] width 1181 height 996
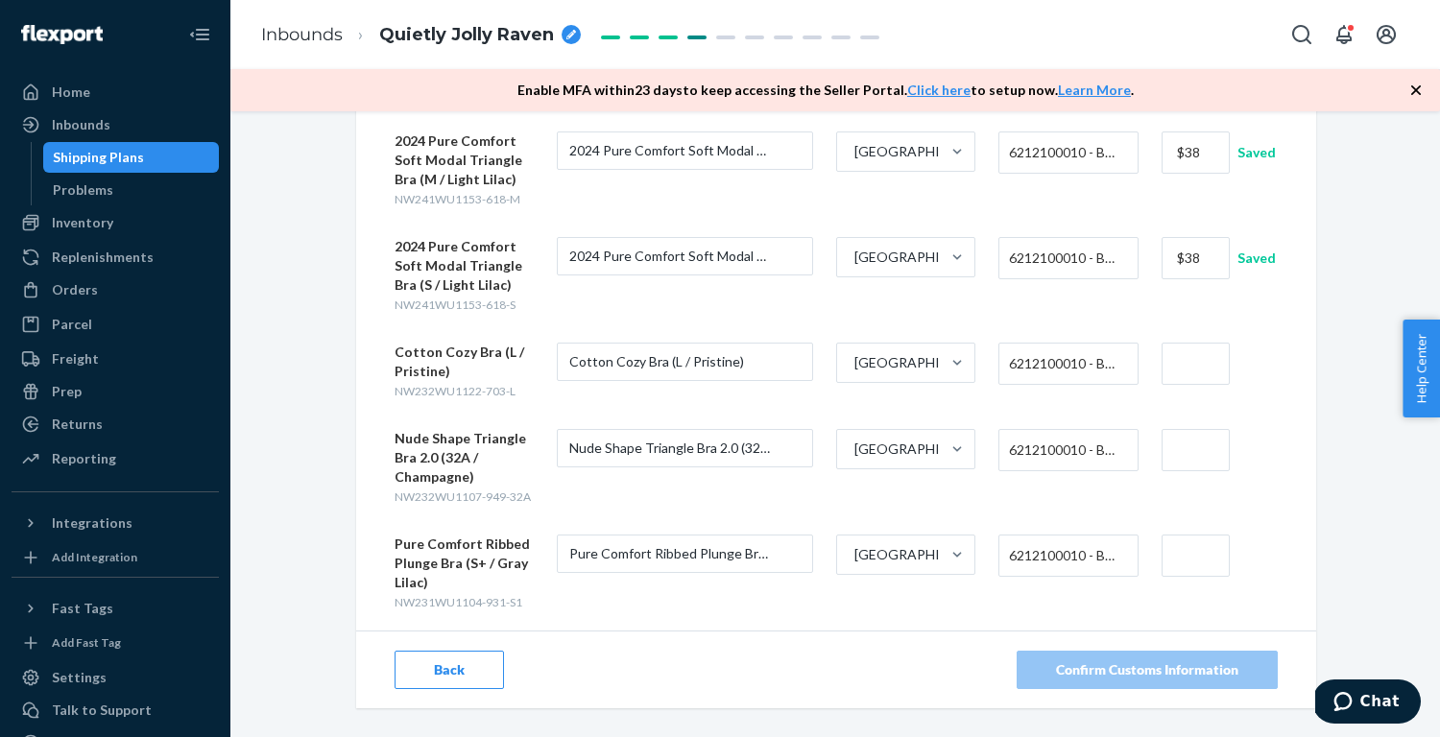
scroll to position [377, 0]
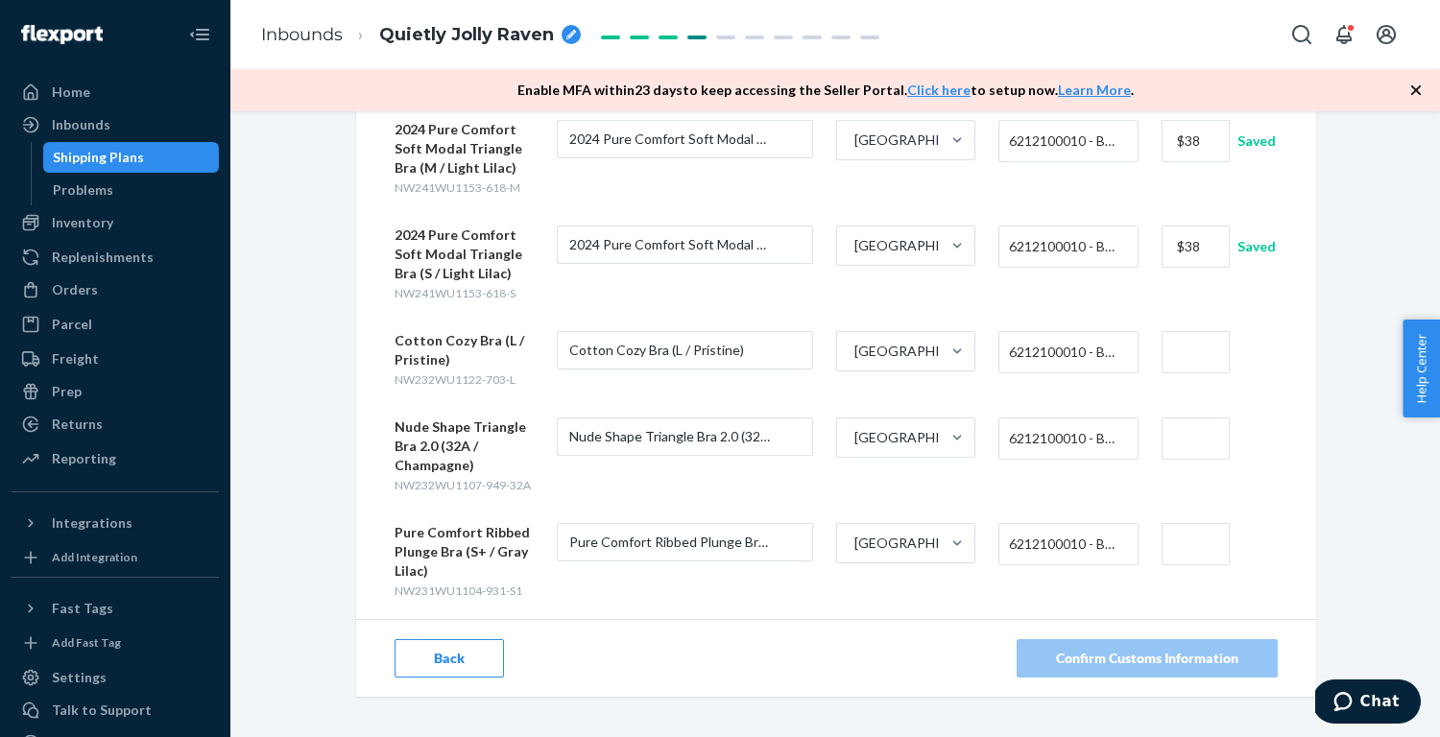
click at [1216, 440] on input "text" at bounding box center [1196, 439] width 68 height 42
type input "$45"
click at [1382, 435] on div "Enter Customs Information for your Products All sellable units must have custom…" at bounding box center [835, 261] width 1181 height 996
click at [1205, 373] on form "Cotton Cozy Bra (L / Pristine) NW232WU1122-703-L Cotton Cozy Bra (L / Pristine)…" at bounding box center [836, 360] width 883 height 58
click at [1205, 363] on input "text" at bounding box center [1196, 352] width 68 height 42
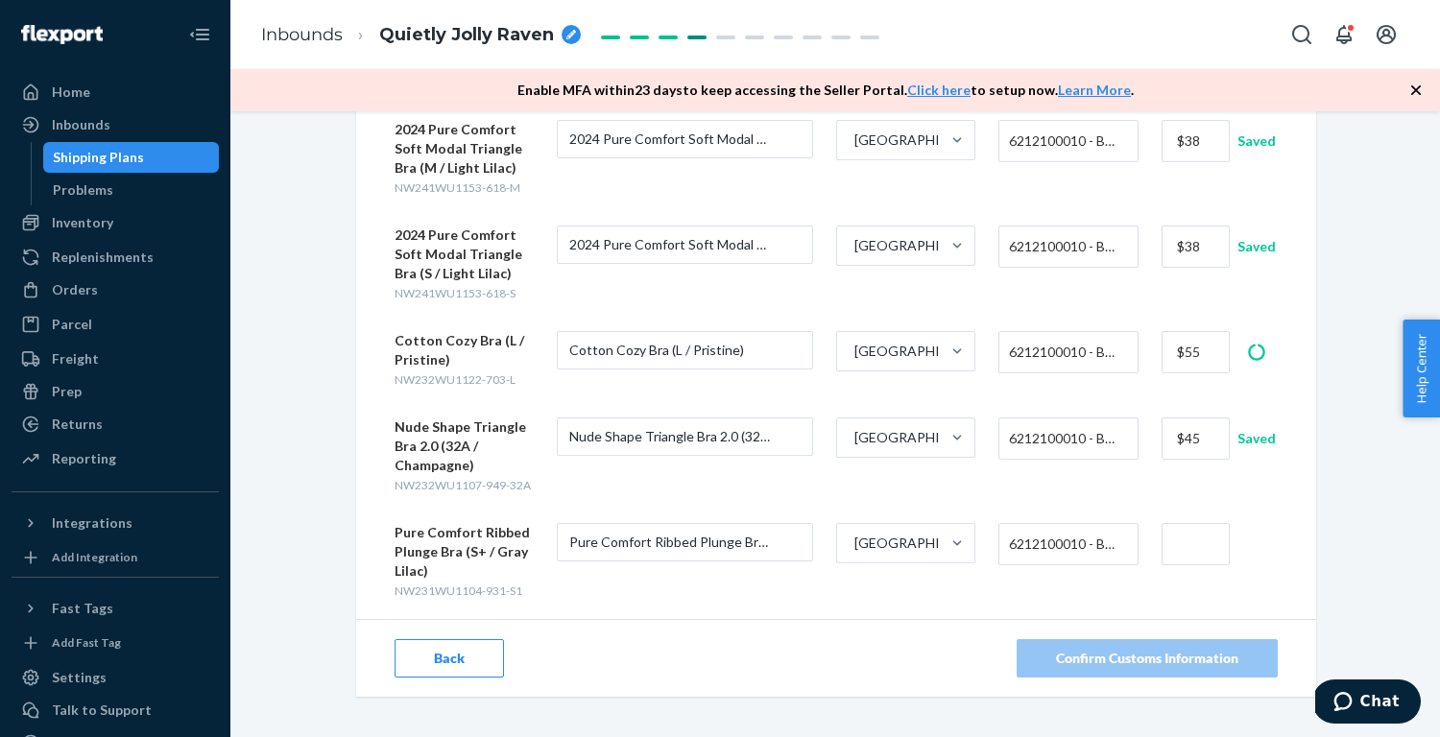
type input "$55"
click at [1209, 544] on input "text" at bounding box center [1196, 544] width 68 height 42
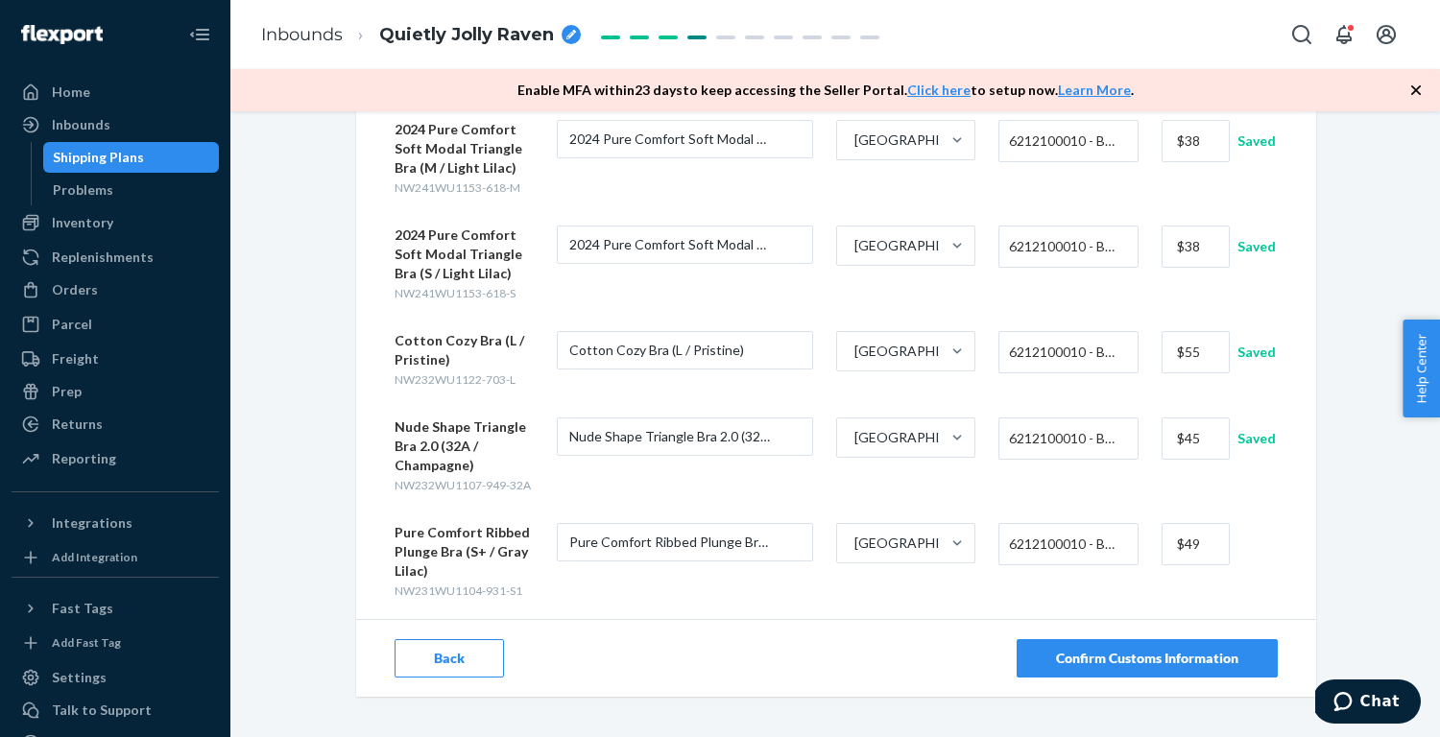
type input "$49"
click at [1384, 501] on div "Enter Customs Information for your Products All sellable units must have custom…" at bounding box center [835, 261] width 1181 height 996
click at [1106, 663] on div "Confirm Customs Information" at bounding box center [1147, 658] width 182 height 19
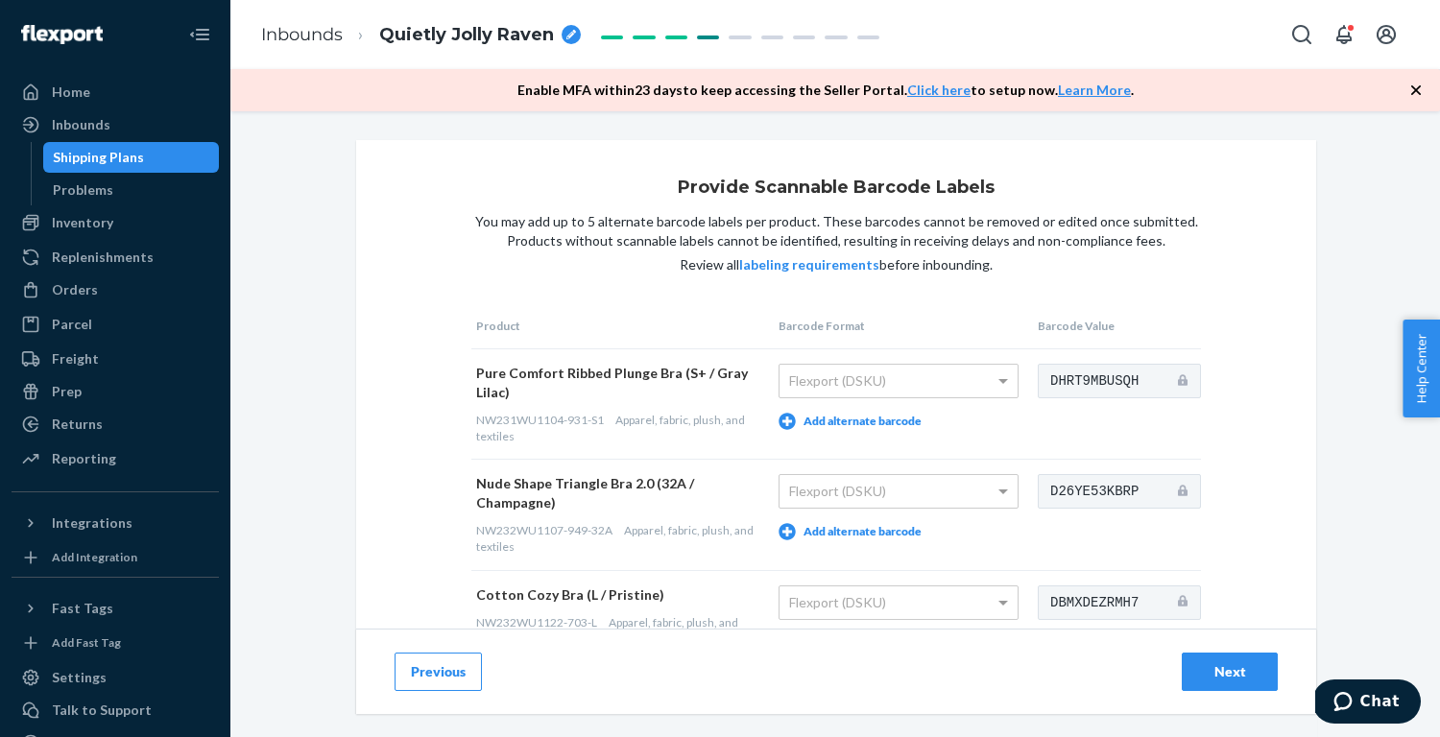
click at [862, 423] on button "Add alternate barcode" at bounding box center [850, 421] width 143 height 17
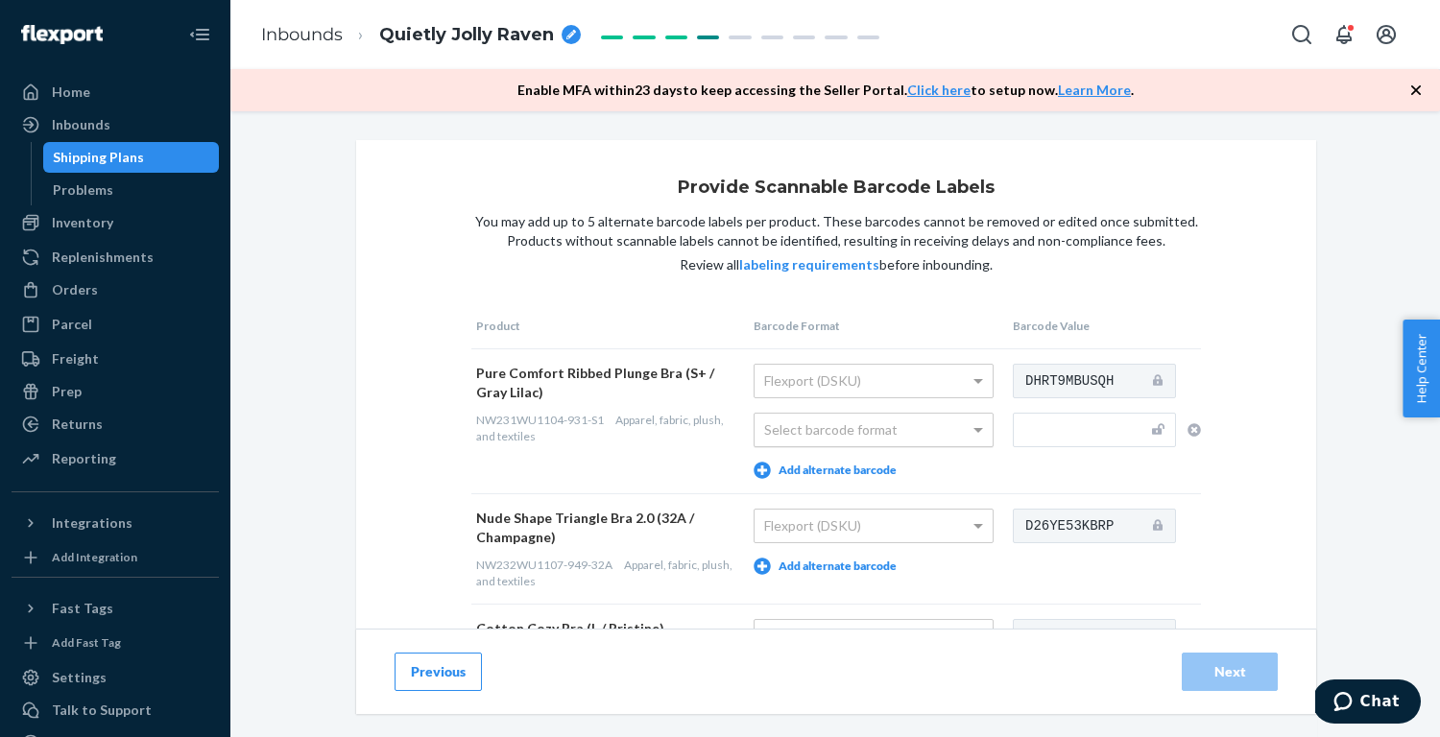
click at [862, 430] on div "Select barcode format" at bounding box center [874, 430] width 238 height 33
click at [856, 560] on button "Add alternate barcode" at bounding box center [825, 566] width 143 height 17
click at [858, 568] on div "Select barcode format" at bounding box center [874, 575] width 238 height 33
click at [858, 586] on div "Select barcode format" at bounding box center [874, 575] width 238 height 33
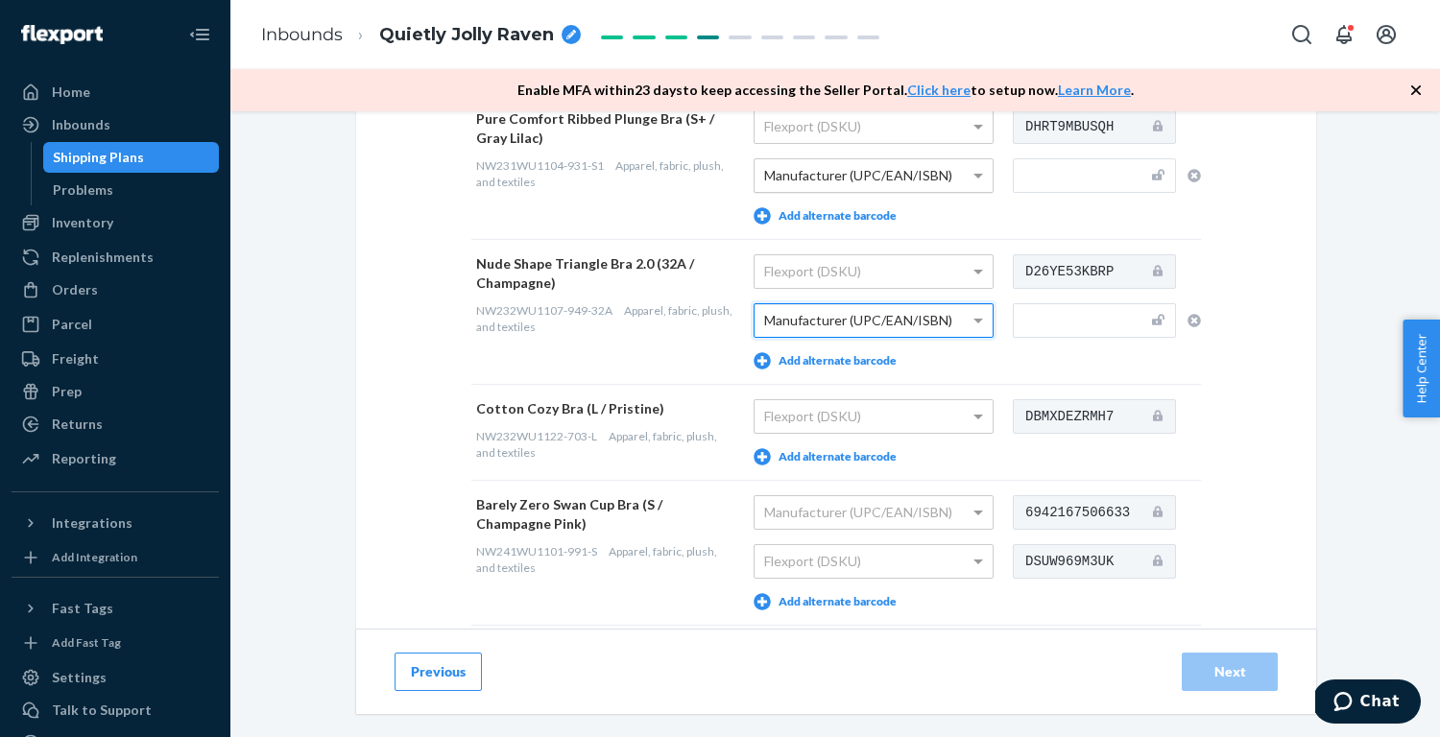
scroll to position [346, 0]
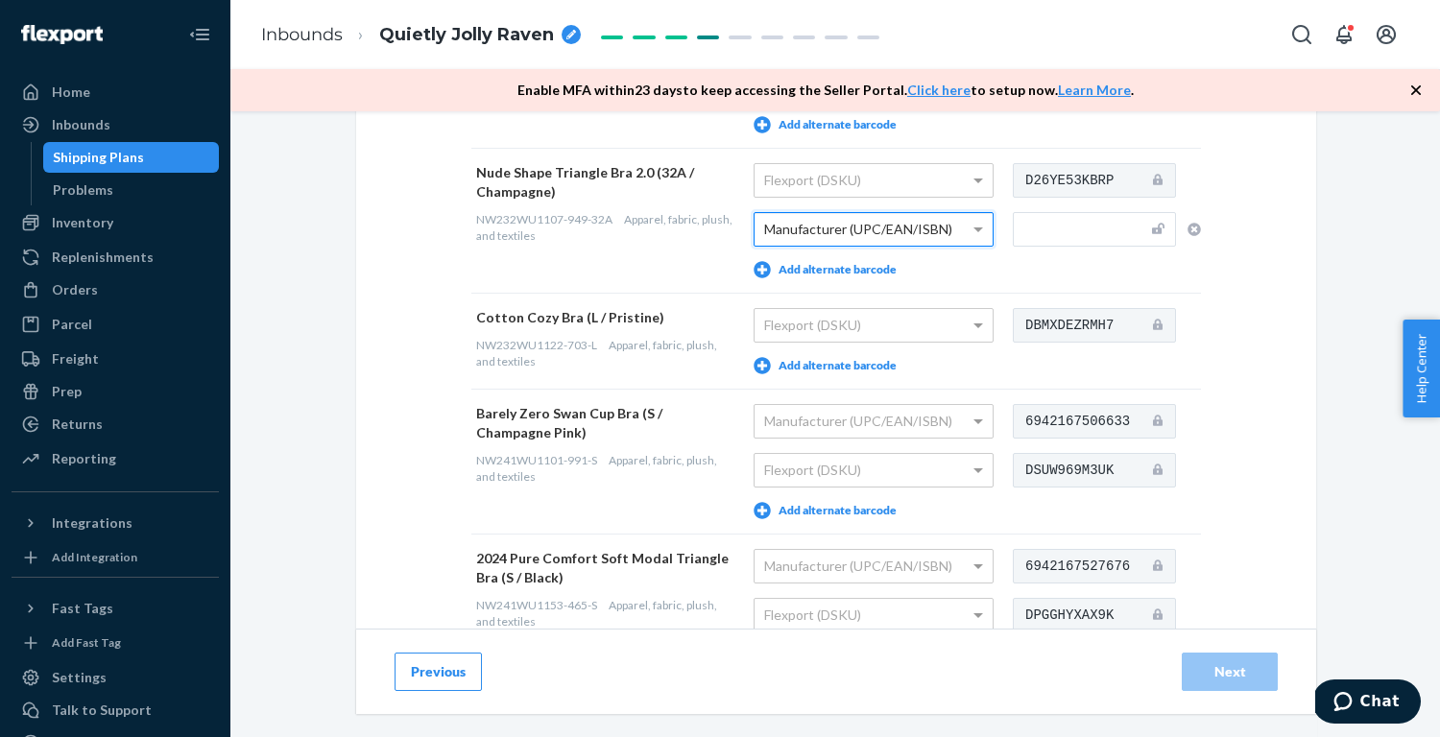
click at [870, 363] on button "Add alternate barcode" at bounding box center [825, 365] width 143 height 17
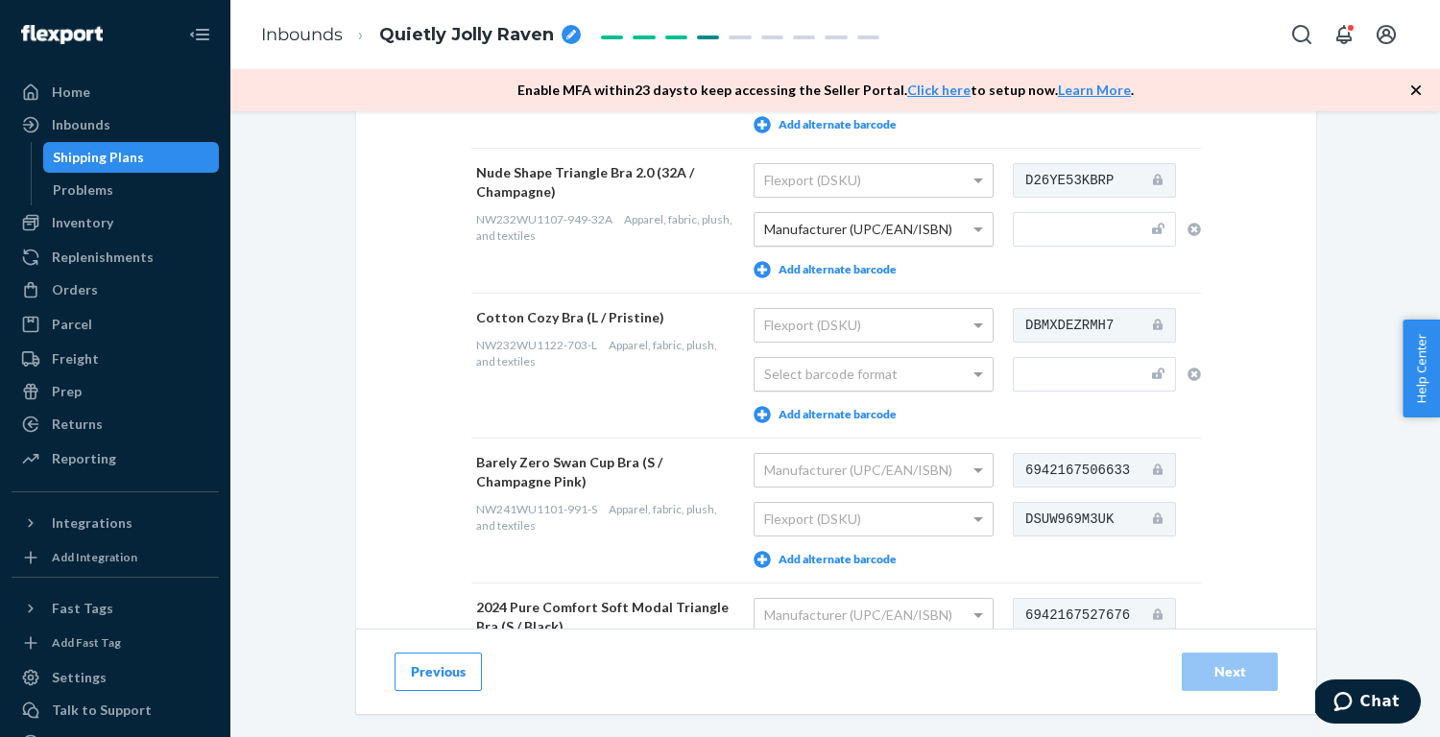
click at [870, 383] on div "Select barcode format" at bounding box center [874, 374] width 238 height 33
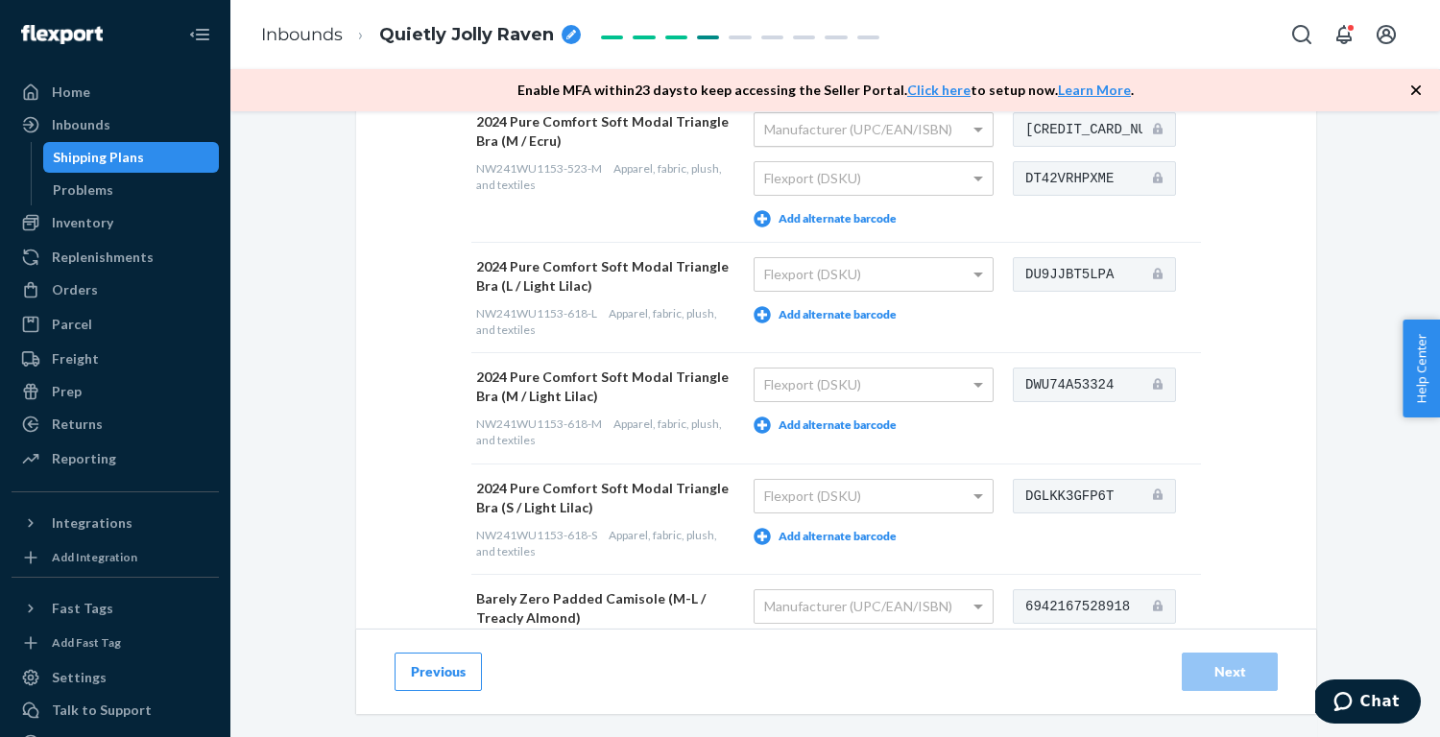
scroll to position [1006, 0]
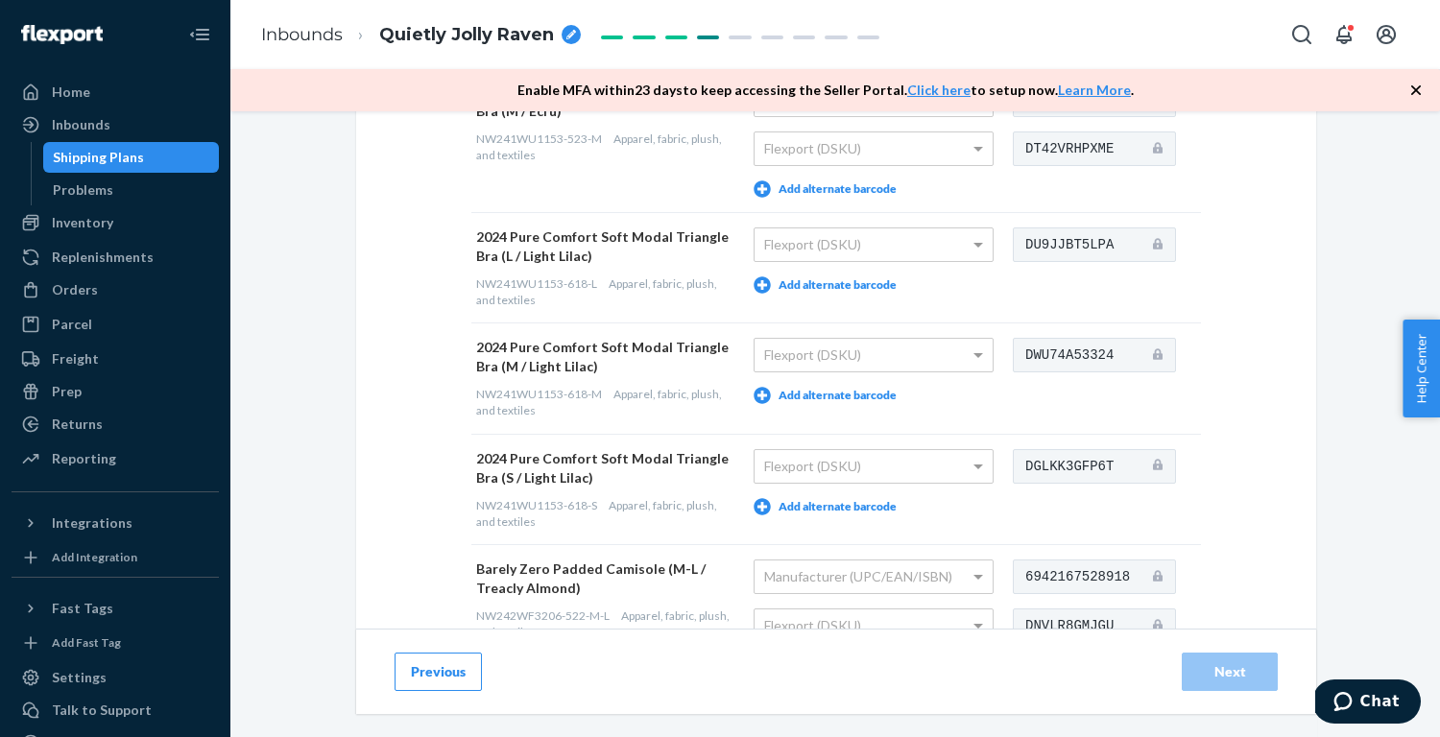
click at [852, 284] on button "Add alternate barcode" at bounding box center [825, 285] width 143 height 17
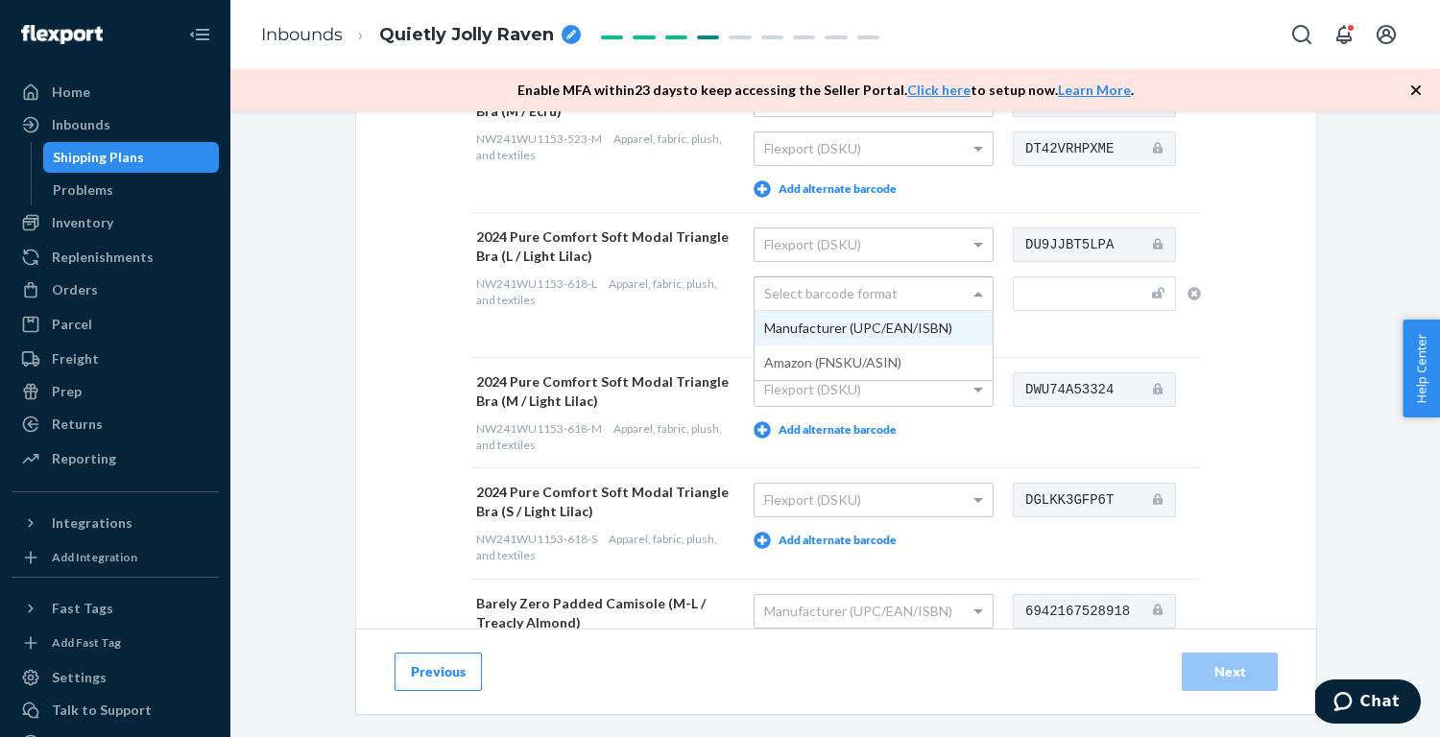
click at [852, 303] on div "Select barcode format" at bounding box center [874, 293] width 238 height 33
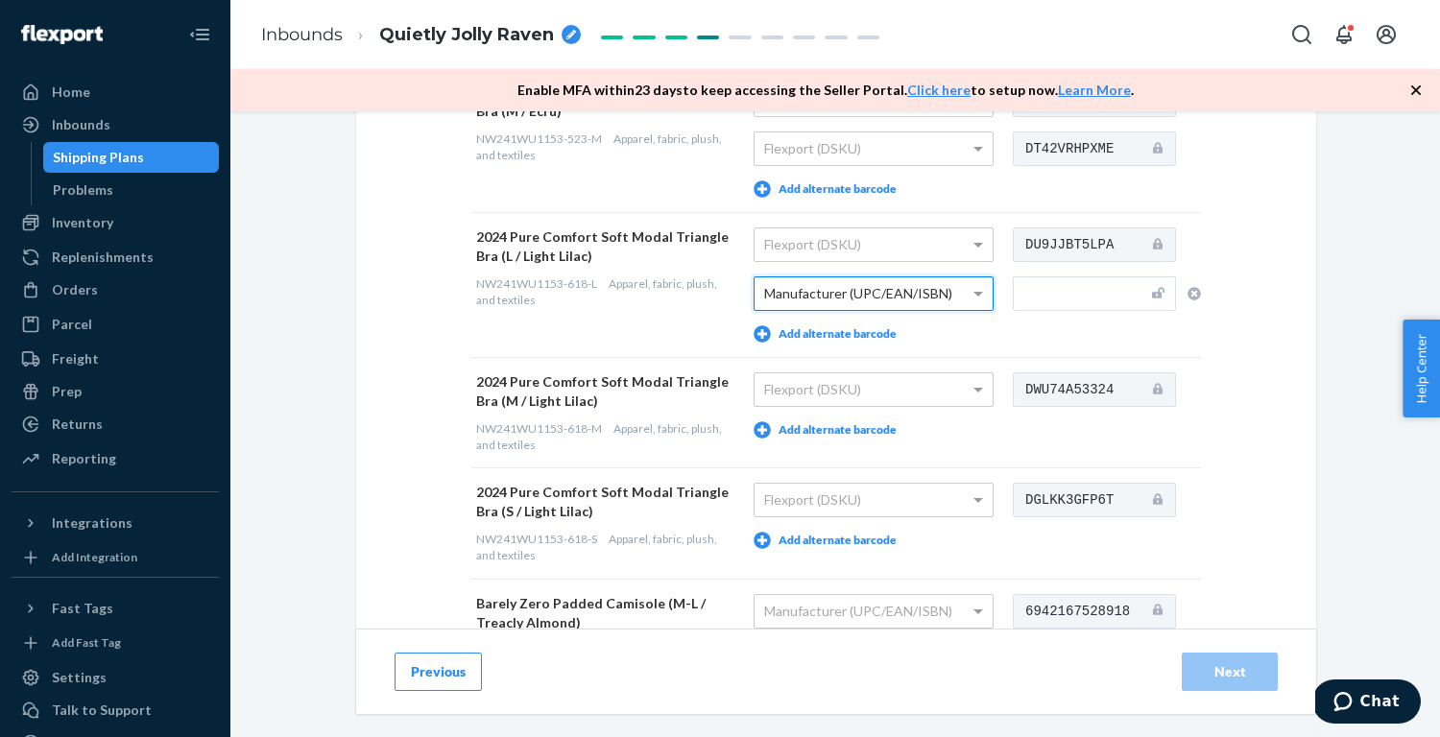
click at [838, 429] on button "Add alternate barcode" at bounding box center [825, 429] width 143 height 17
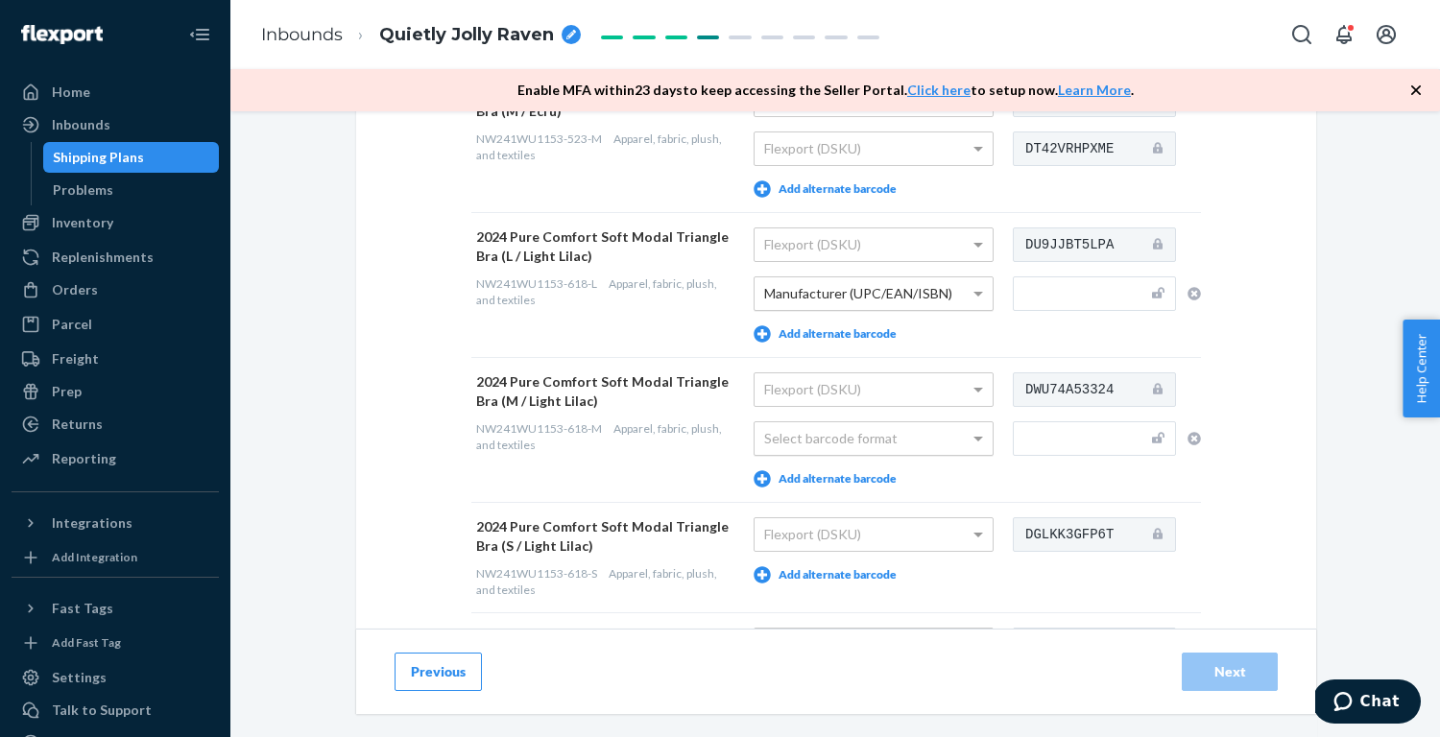
click at [838, 433] on div "Select barcode format" at bounding box center [874, 438] width 238 height 33
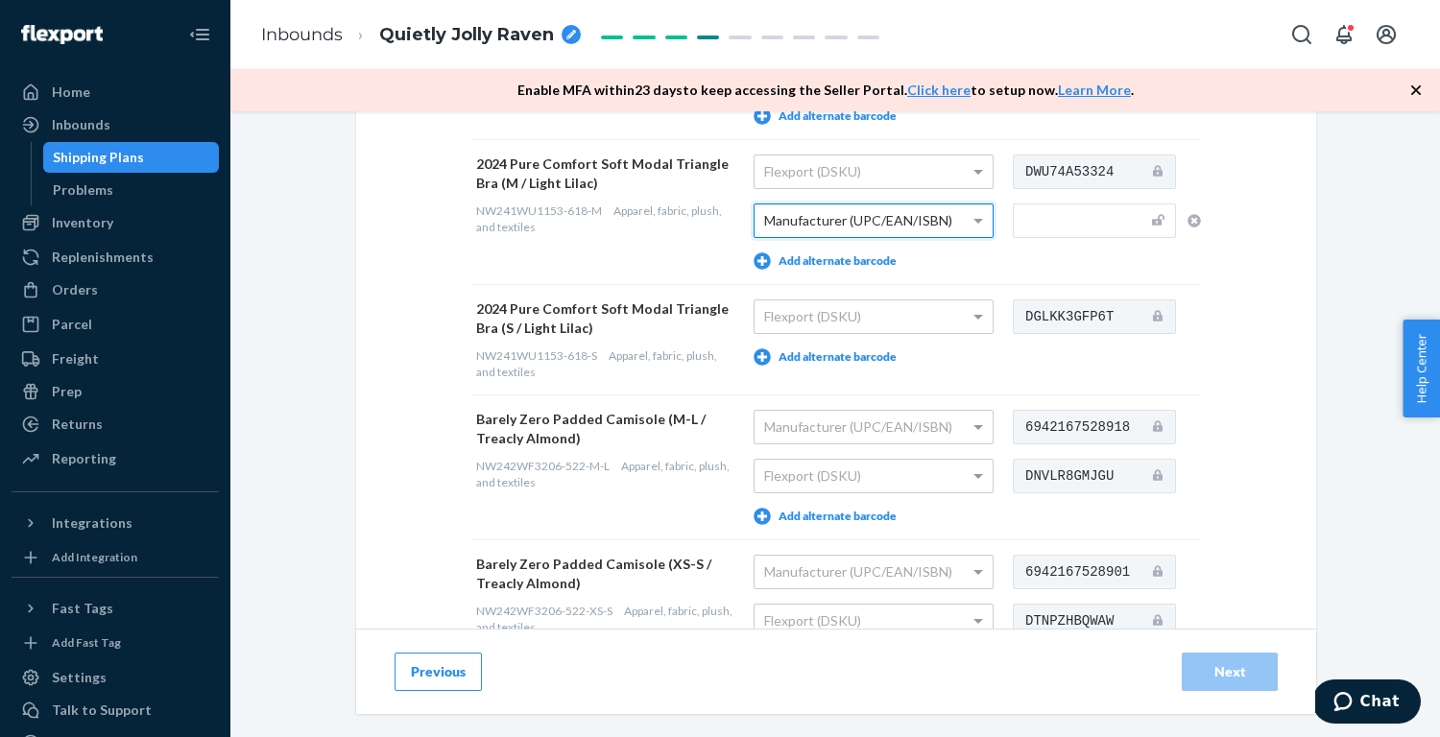
scroll to position [1263, 0]
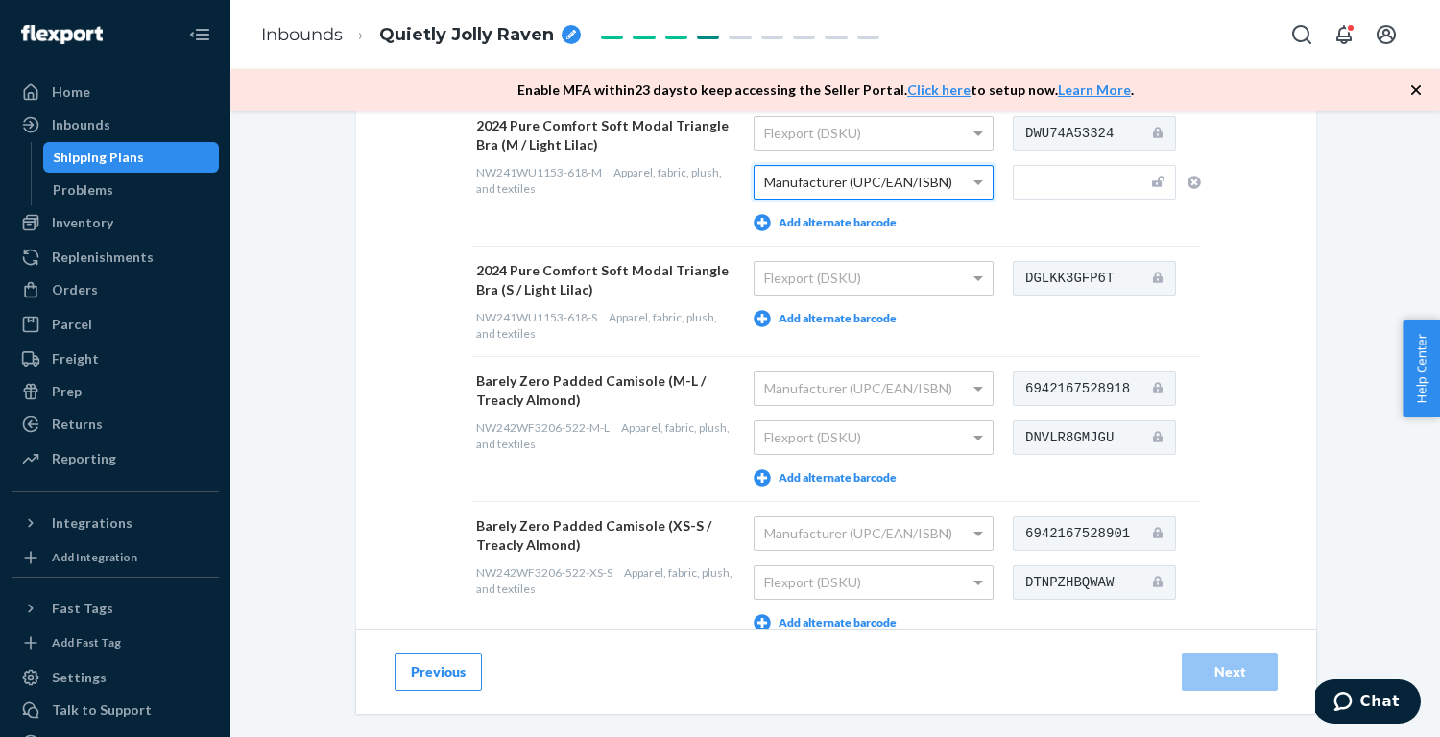
click at [848, 313] on button "Add alternate barcode" at bounding box center [825, 318] width 143 height 17
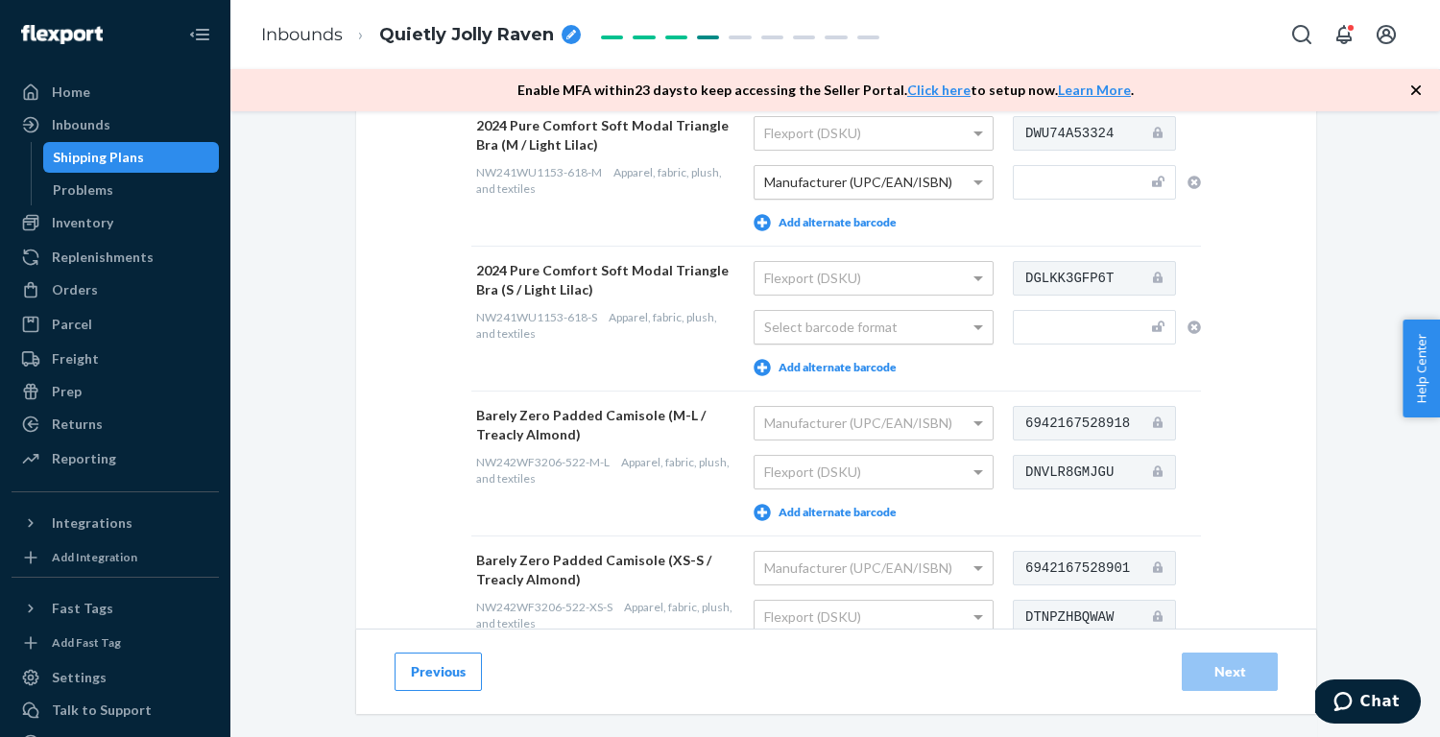
click at [848, 336] on div "Select barcode format" at bounding box center [874, 327] width 238 height 33
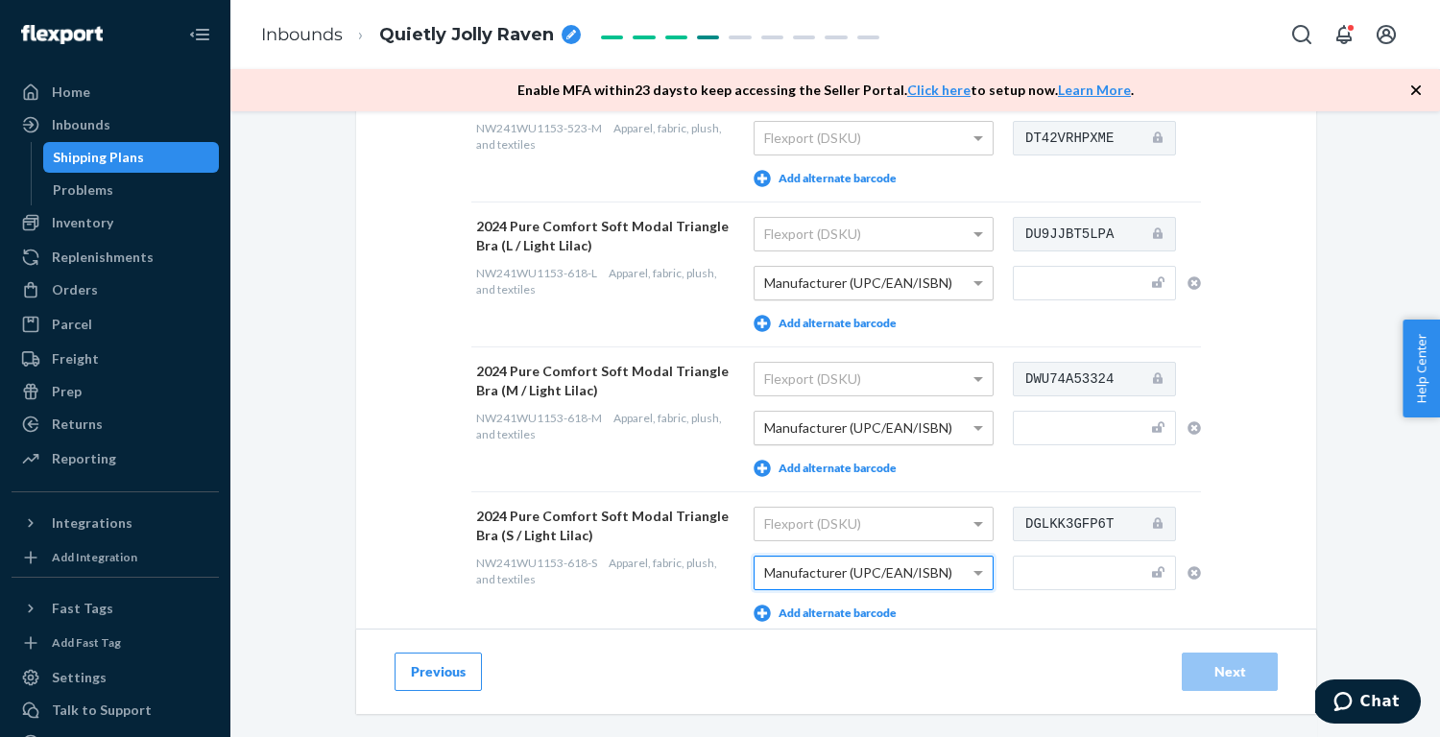
scroll to position [988, 0]
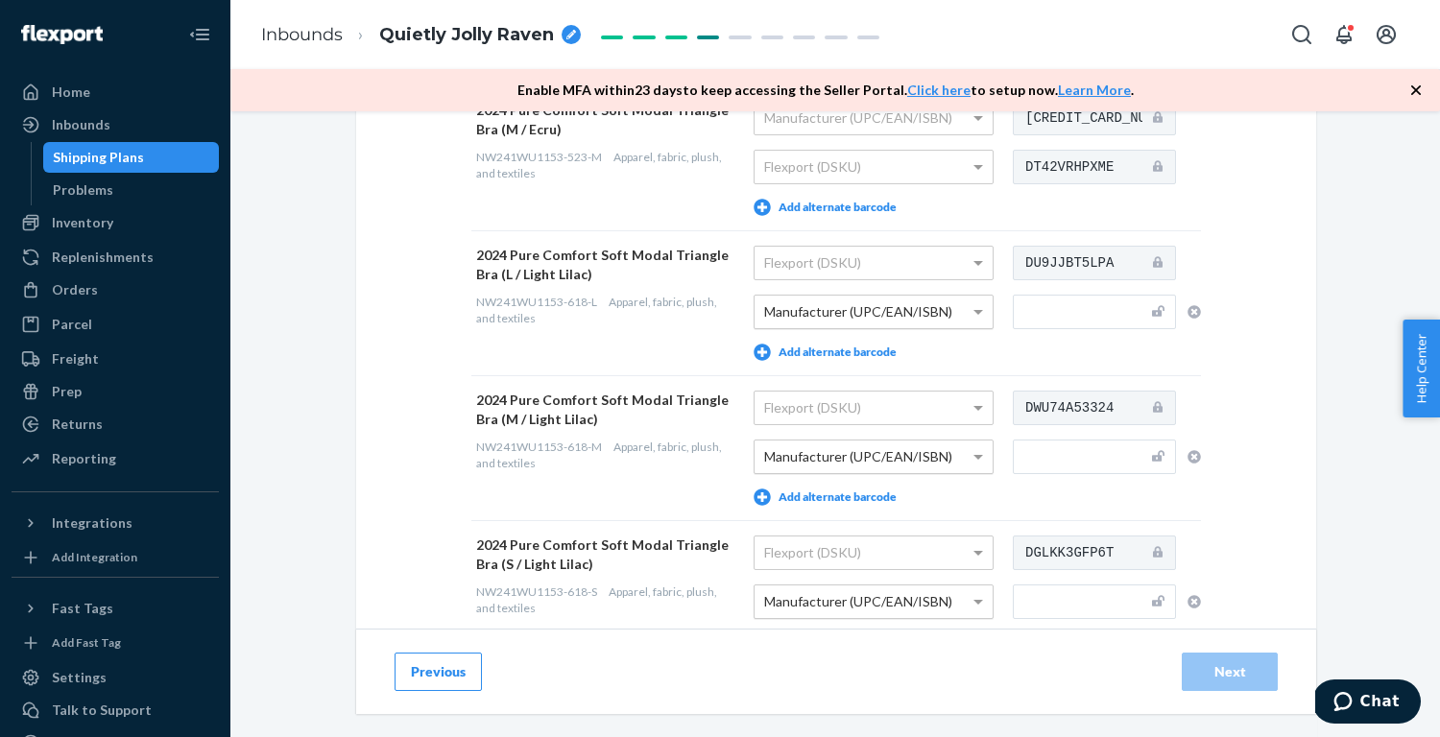
click at [1323, 482] on div "Provide Scannable Barcode Labels You may add up to 5 alternate barcode labels p…" at bounding box center [835, 272] width 987 height 2240
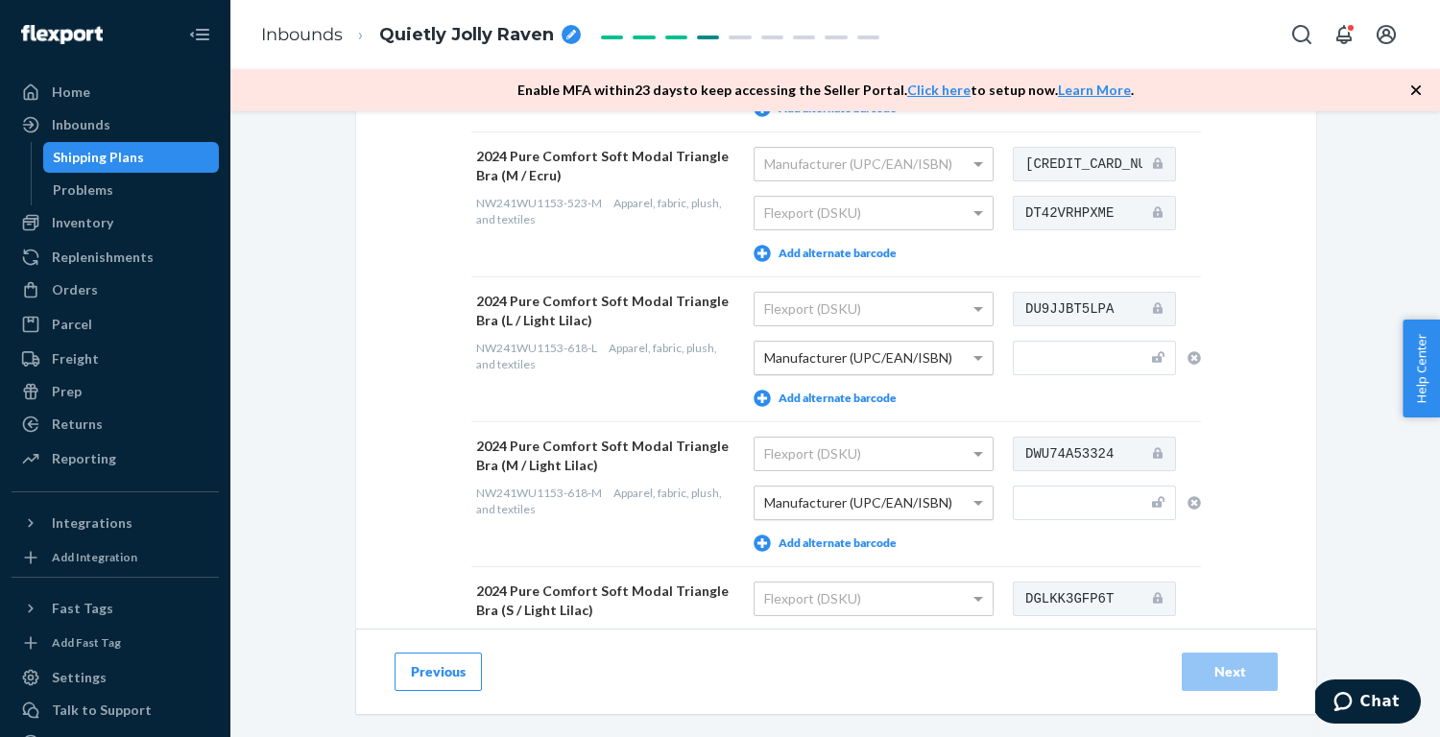
scroll to position [943, 0]
click at [1096, 351] on input "text" at bounding box center [1094, 357] width 163 height 35
paste input "6942167527737"
type input "6942167527737"
click at [1080, 503] on input "text" at bounding box center [1094, 502] width 163 height 35
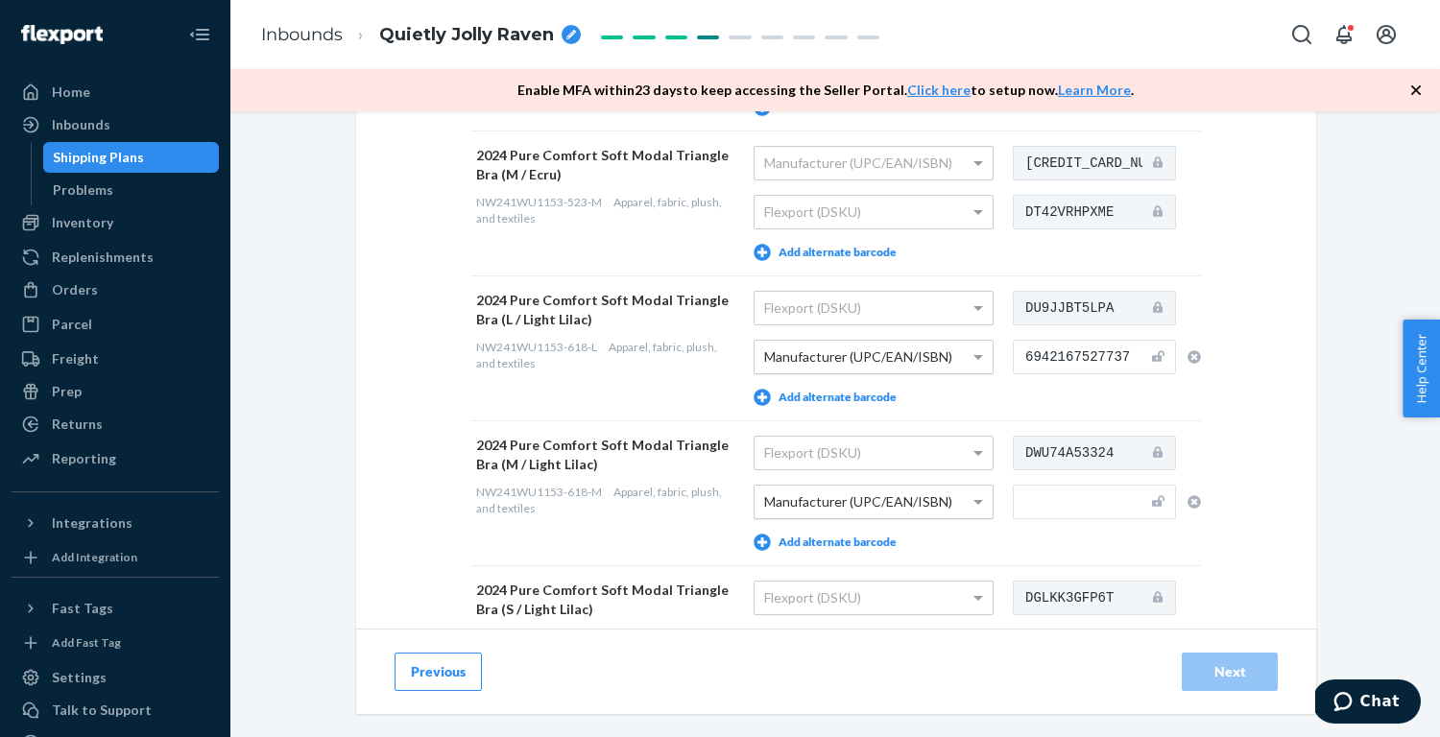
paste input "6942167527720"
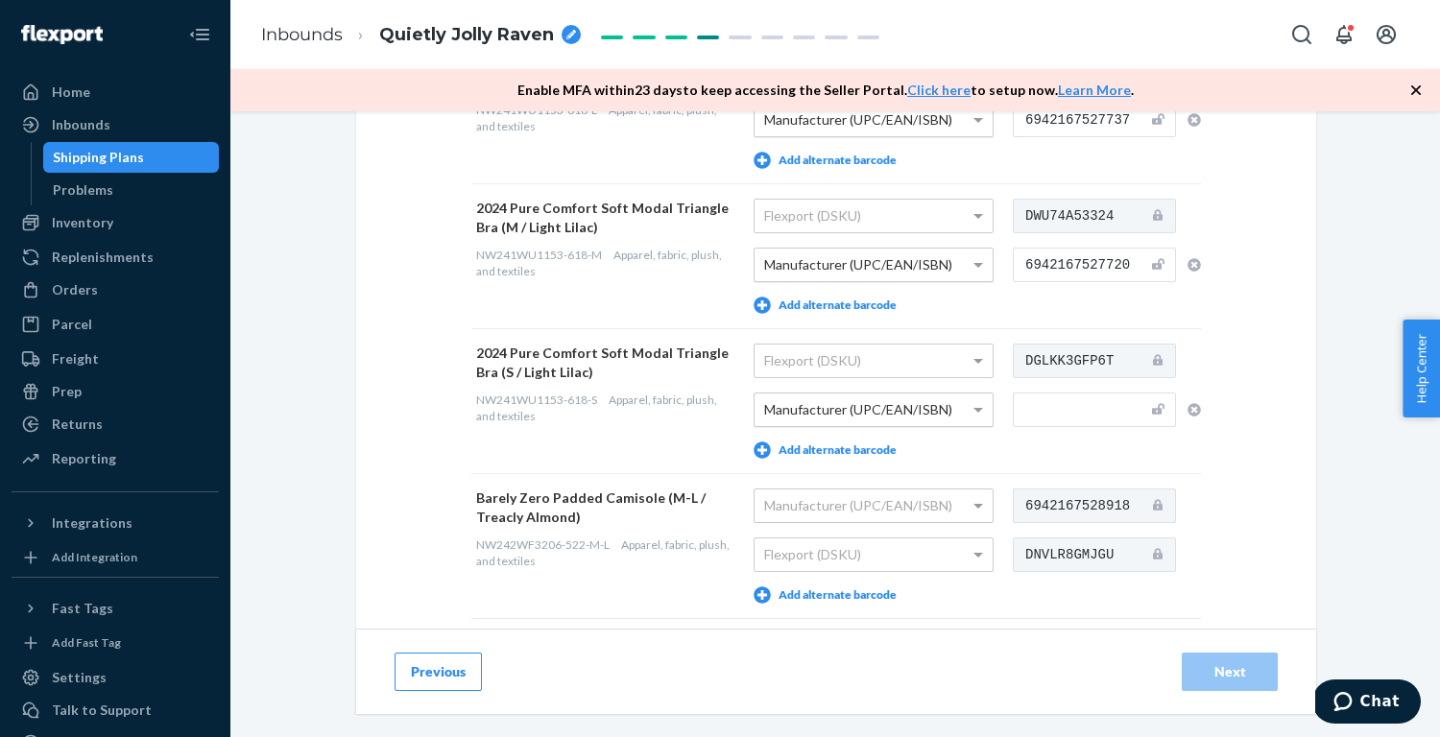
scroll to position [1197, 0]
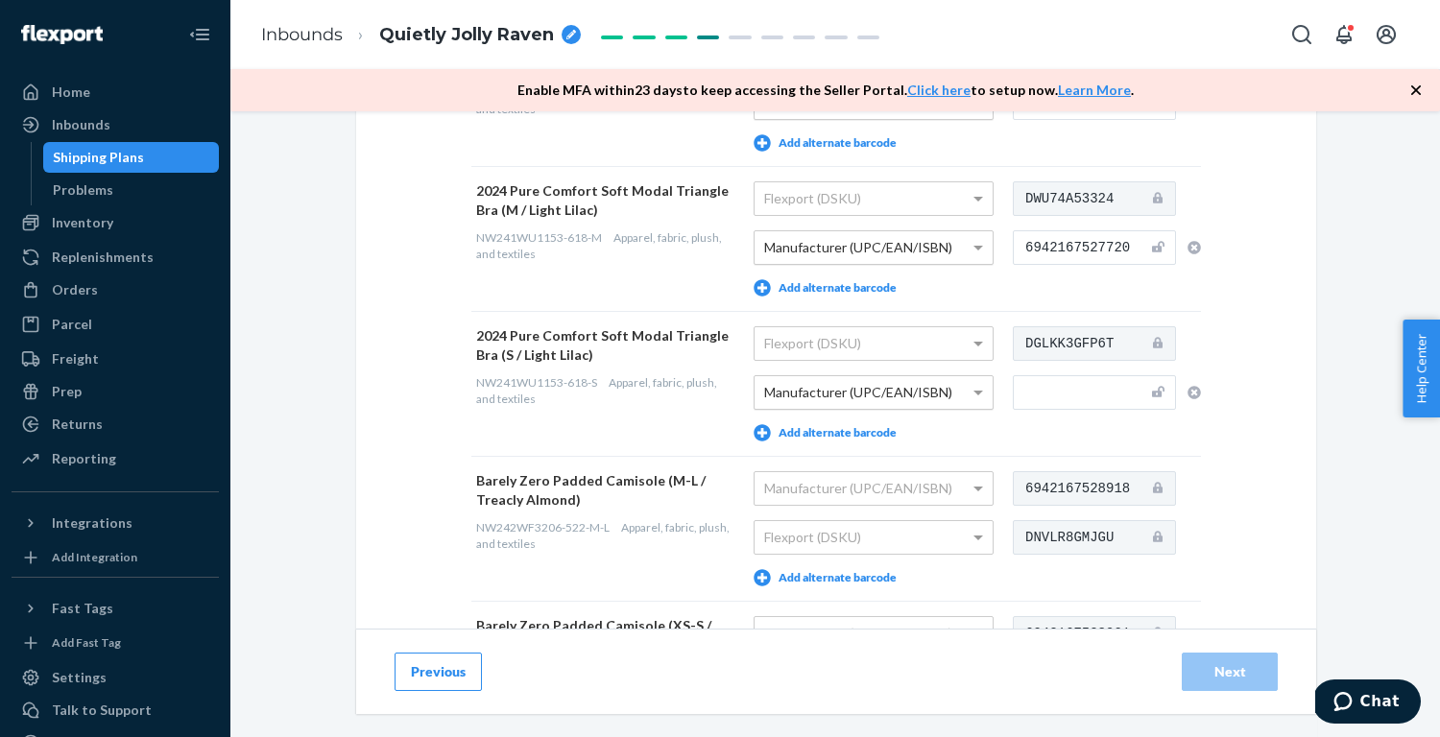
type input "6942167527720"
click at [1070, 394] on input "text" at bounding box center [1094, 392] width 163 height 35
paste input "6942167527713"
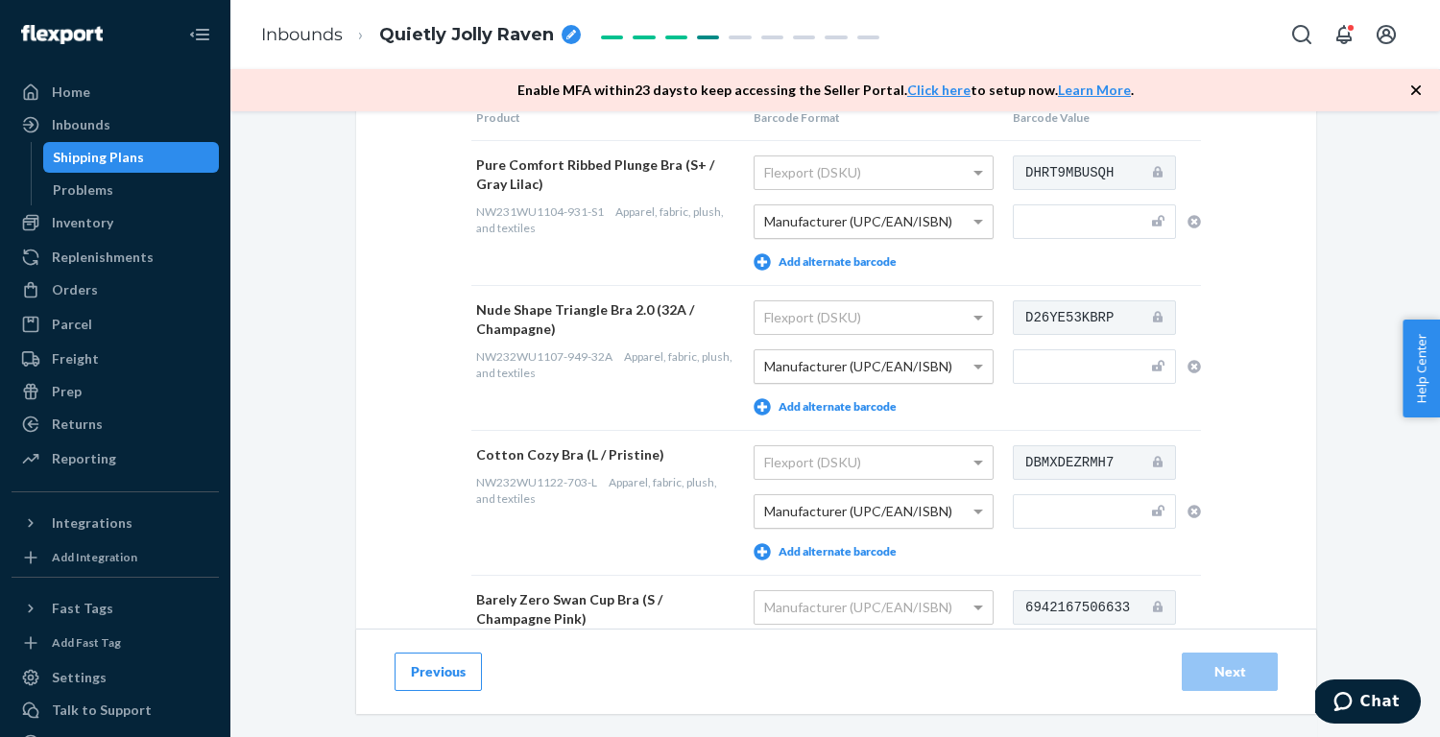
scroll to position [51, 0]
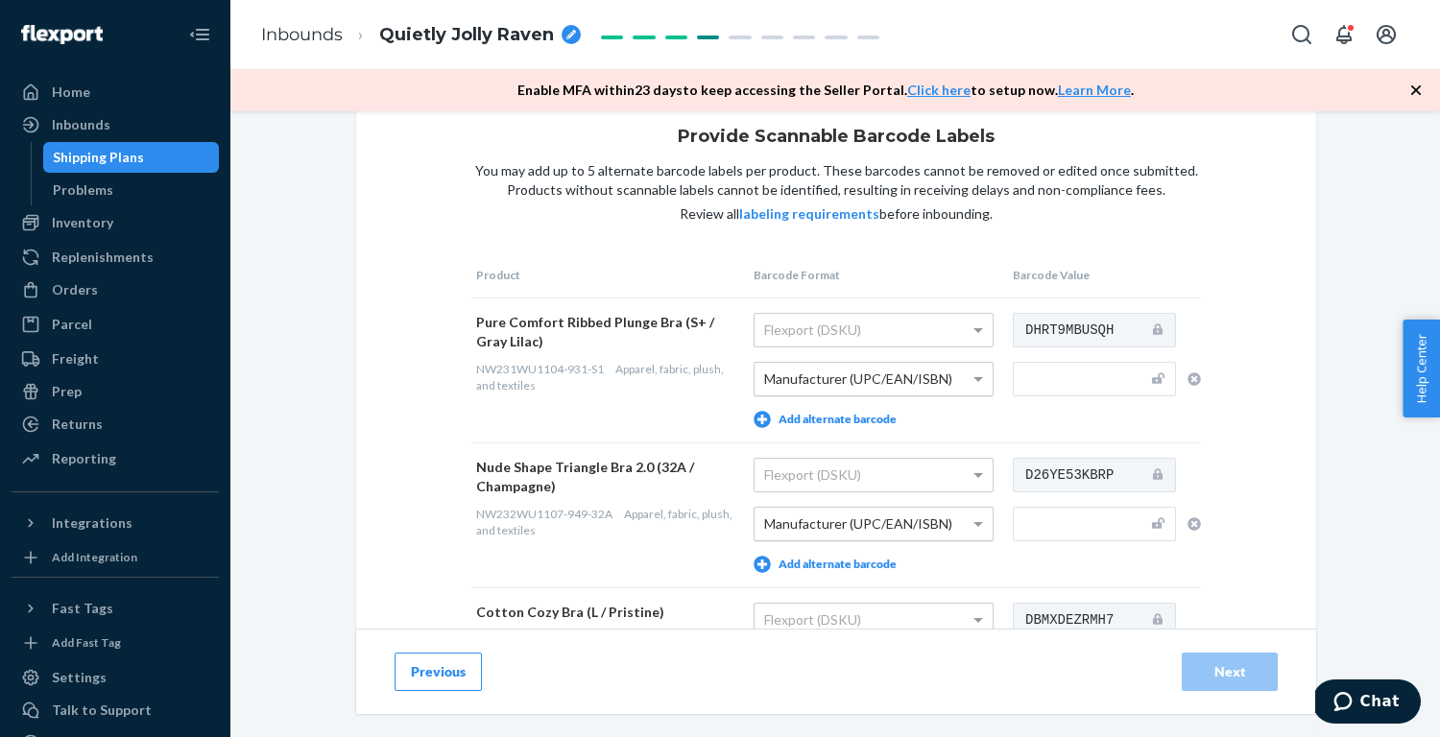
type input "6942167527713"
click at [1054, 522] on input "text" at bounding box center [1094, 524] width 163 height 35
paste input "6936555898479"
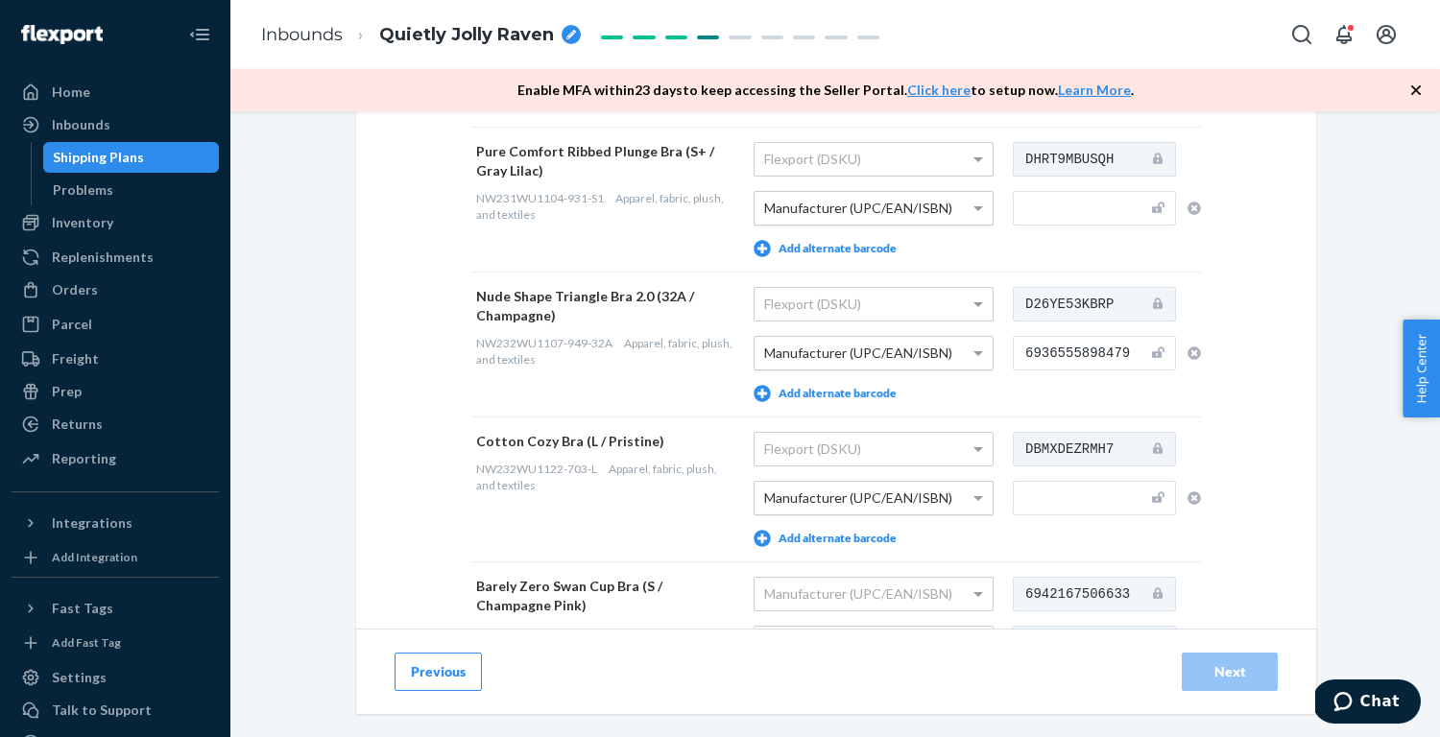
scroll to position [354, 0]
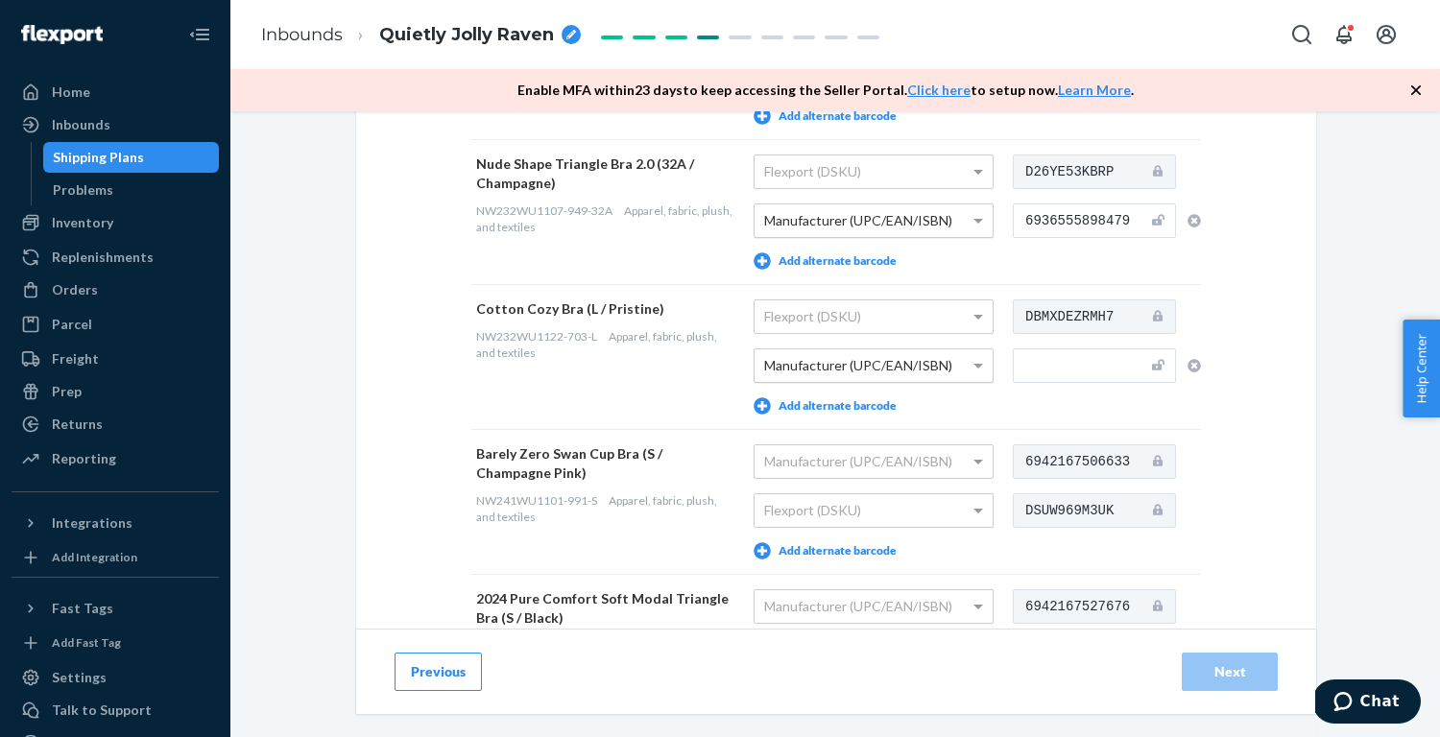
type input "6936555898479"
click at [1062, 364] on input "text" at bounding box center [1094, 366] width 163 height 35
paste input "6936555896642"
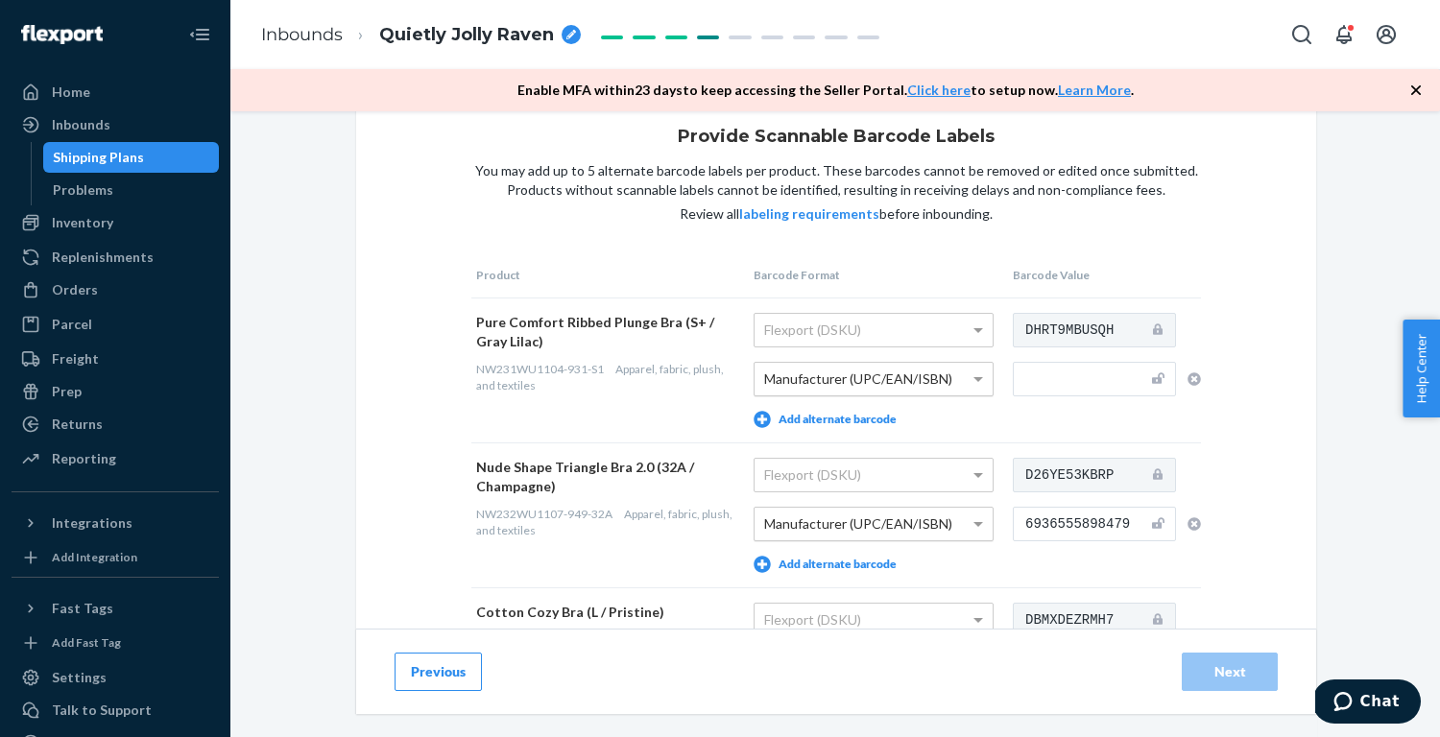
scroll to position [12, 0]
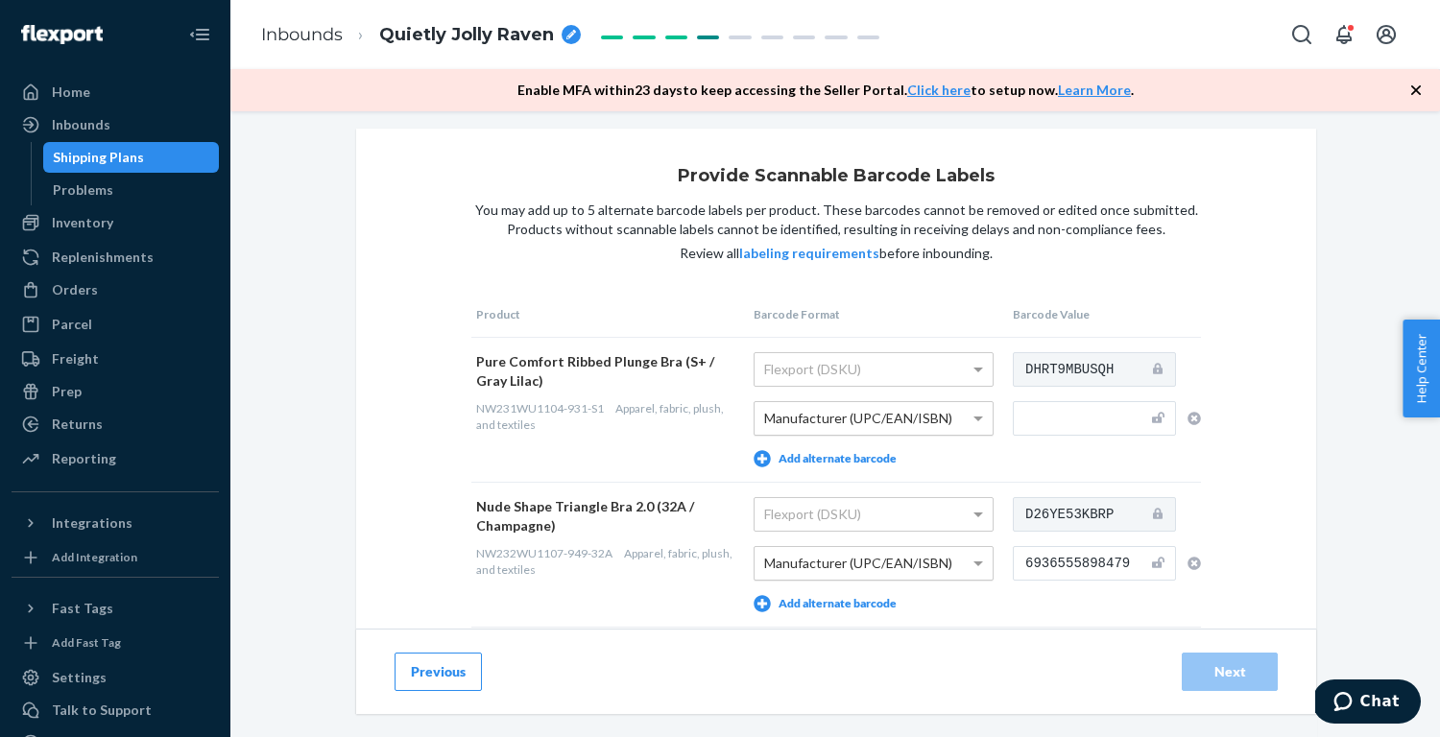
type input "6936555896642"
click at [1047, 417] on input "text" at bounding box center [1094, 418] width 163 height 35
paste input "6936555867598"
type input "6936555867598"
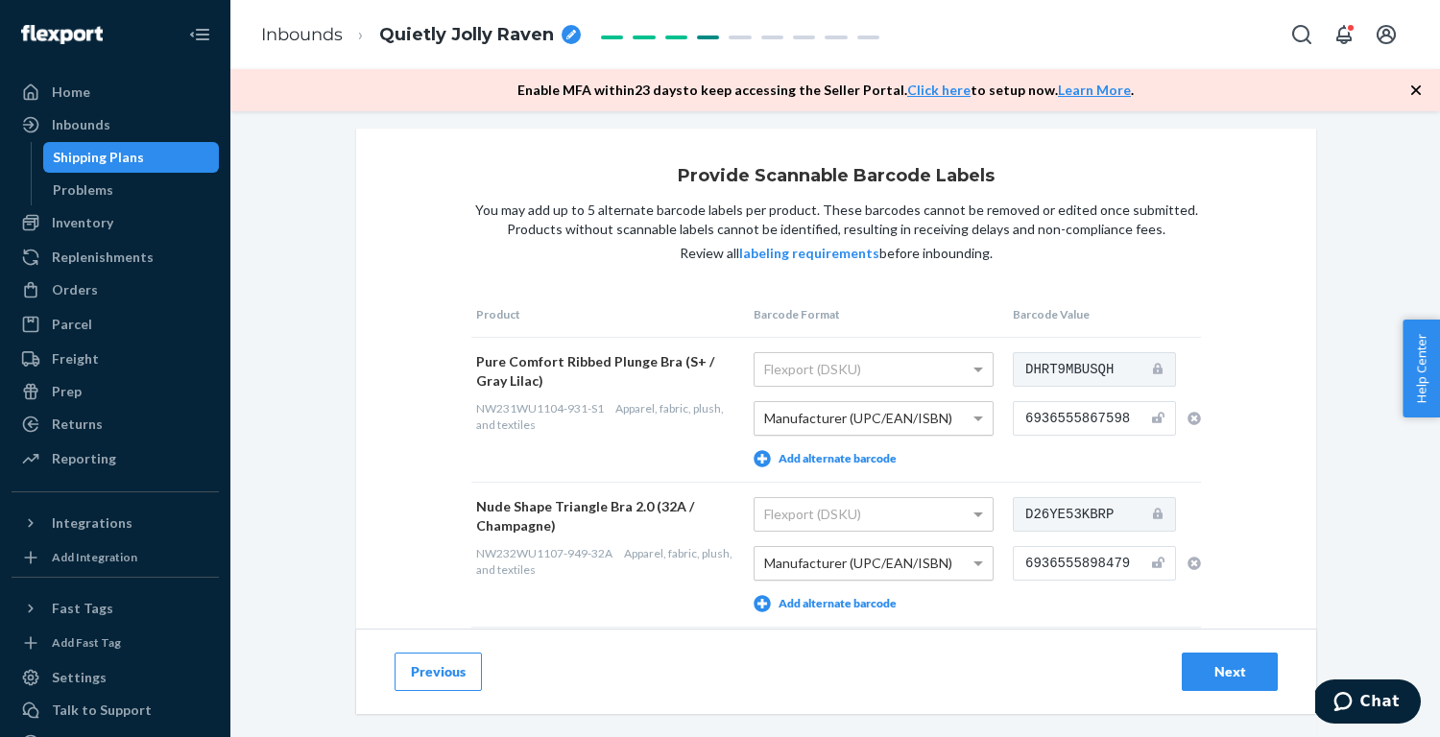
click at [1219, 662] on button "Next" at bounding box center [1230, 672] width 96 height 38
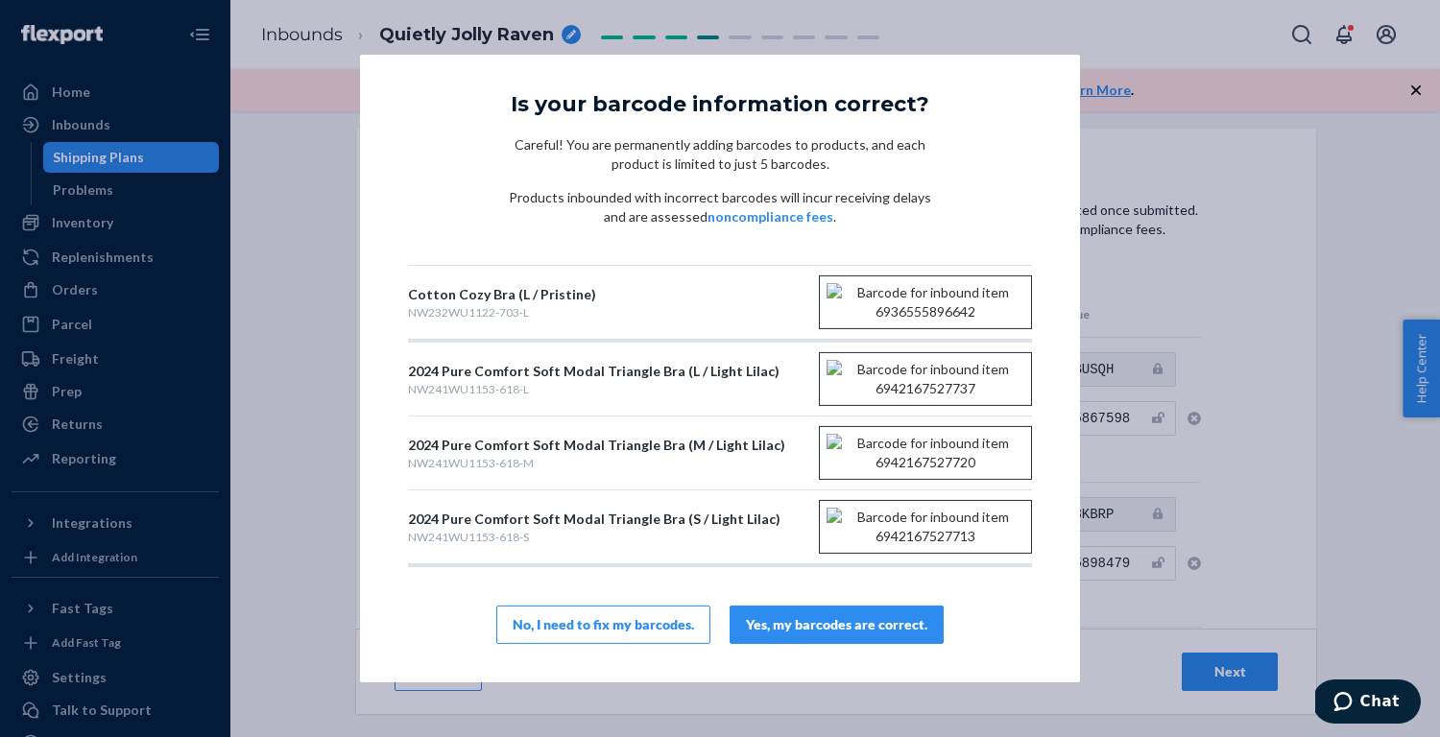
scroll to position [315, 0]
click at [887, 630] on div "Yes, my barcodes are correct." at bounding box center [836, 624] width 181 height 19
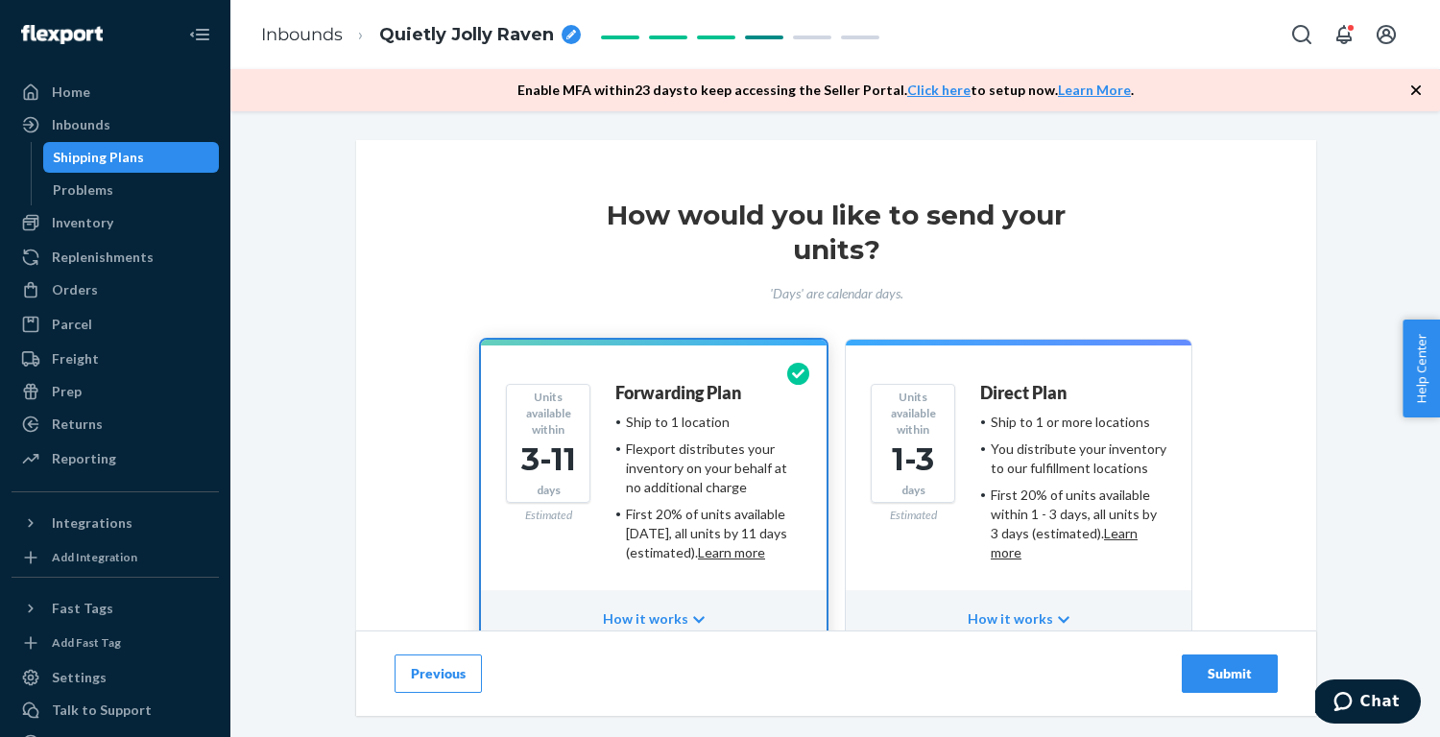
click at [1200, 659] on button "Submit" at bounding box center [1230, 674] width 96 height 38
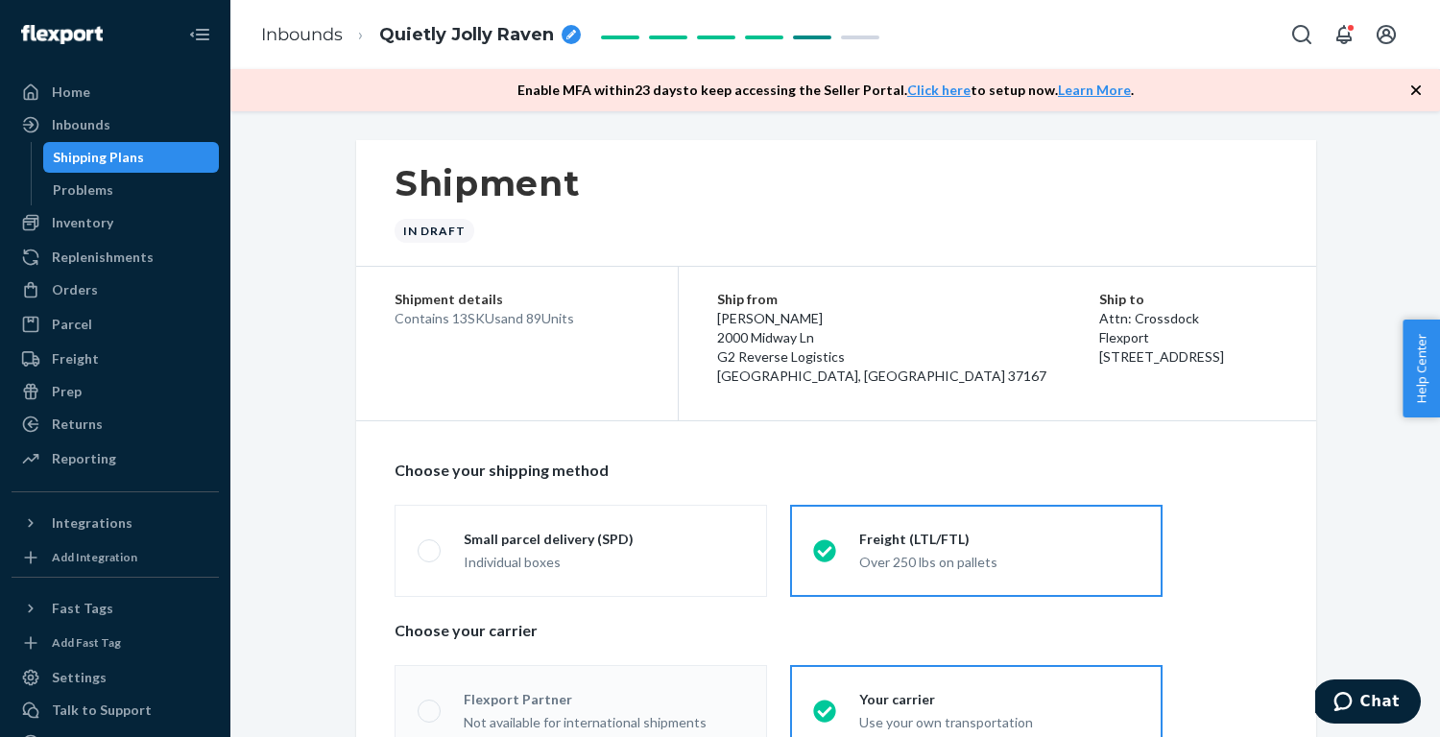
radio input "true"
radio input "false"
radio input "true"
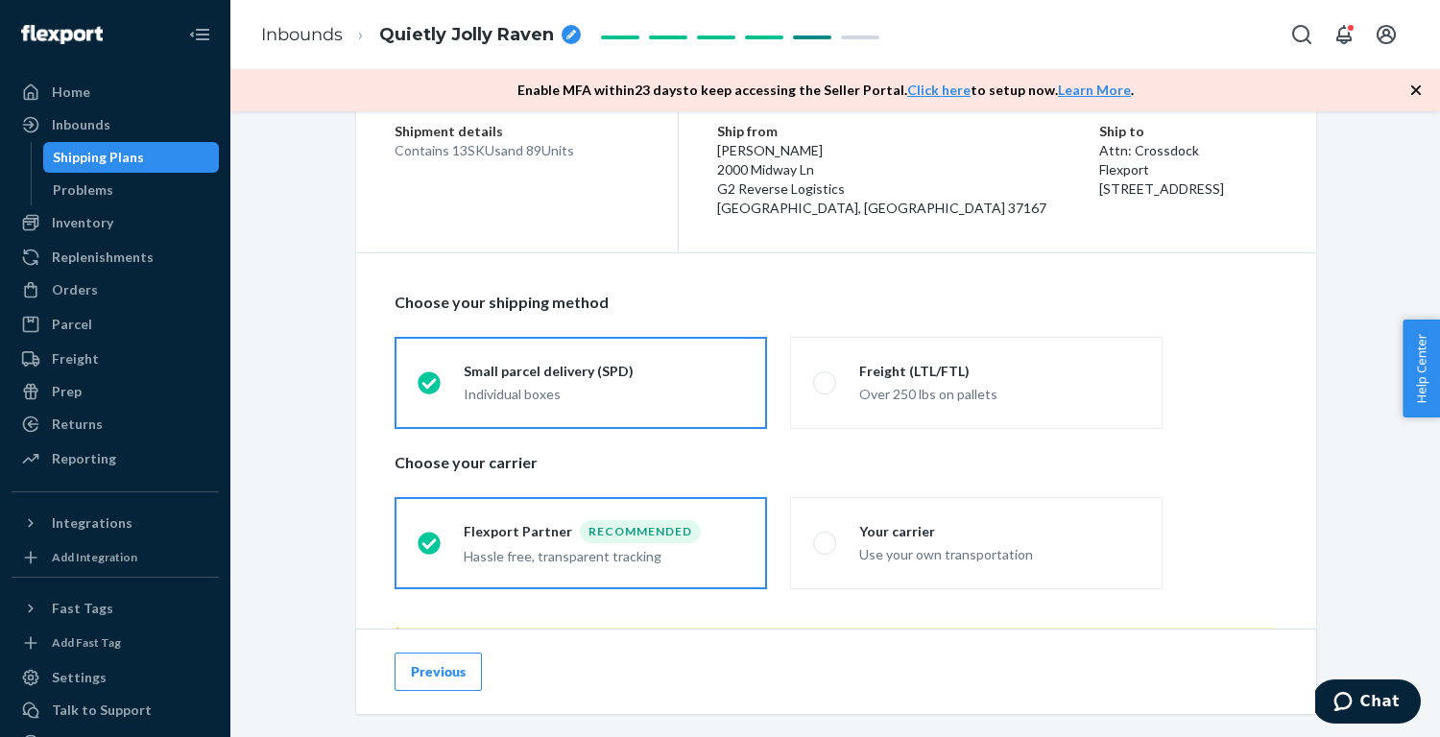
scroll to position [241, 0]
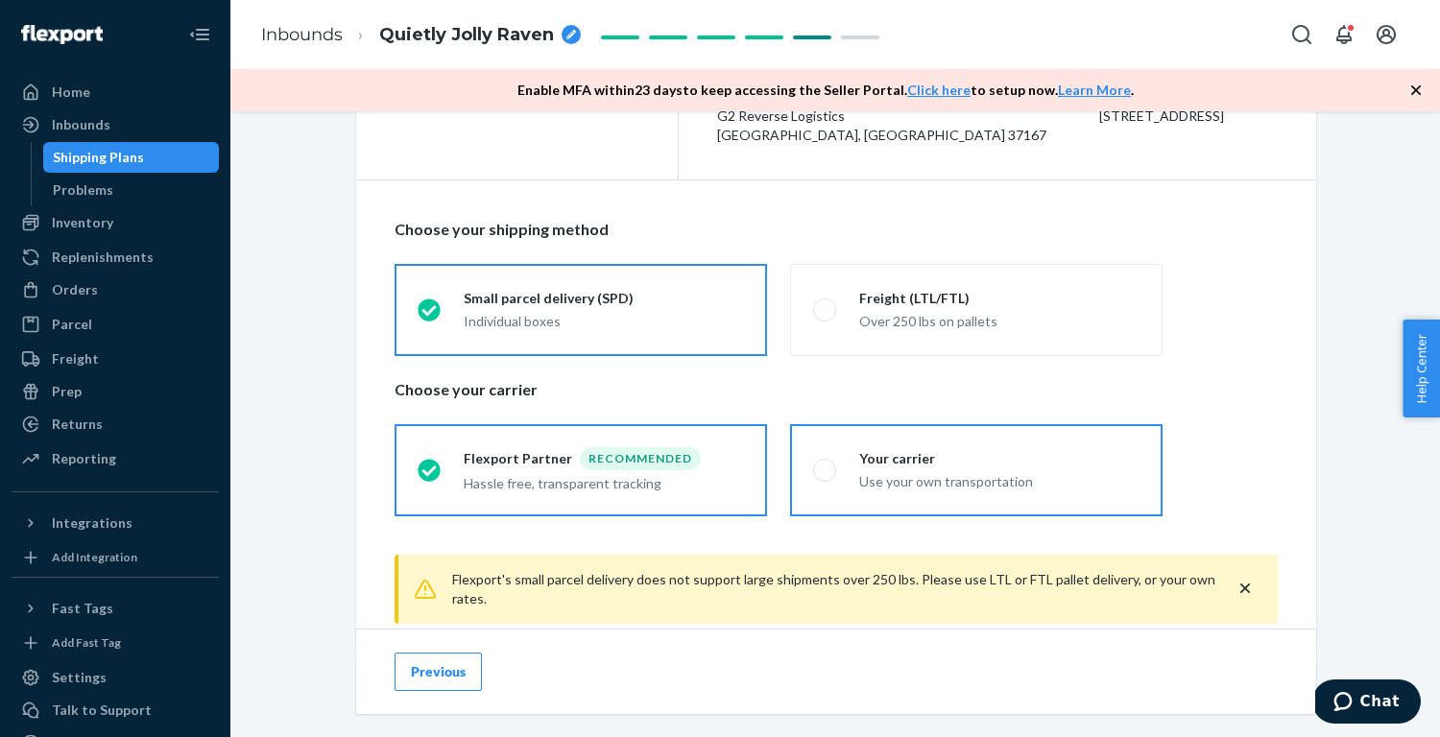
click at [1079, 455] on div "Your carrier" at bounding box center [999, 458] width 280 height 19
click at [826, 464] on input "Your carrier Use your own transportation" at bounding box center [819, 470] width 12 height 12
radio input "true"
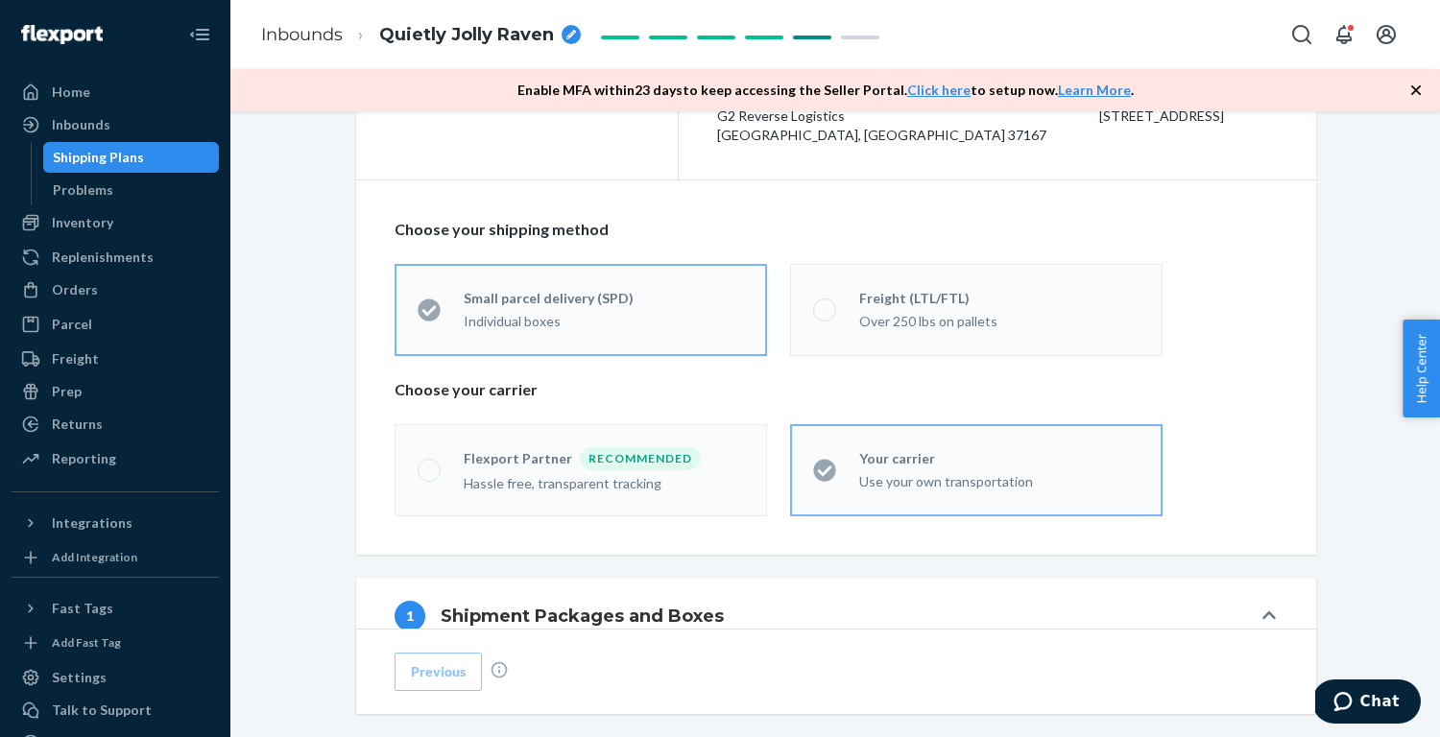
radio input "false"
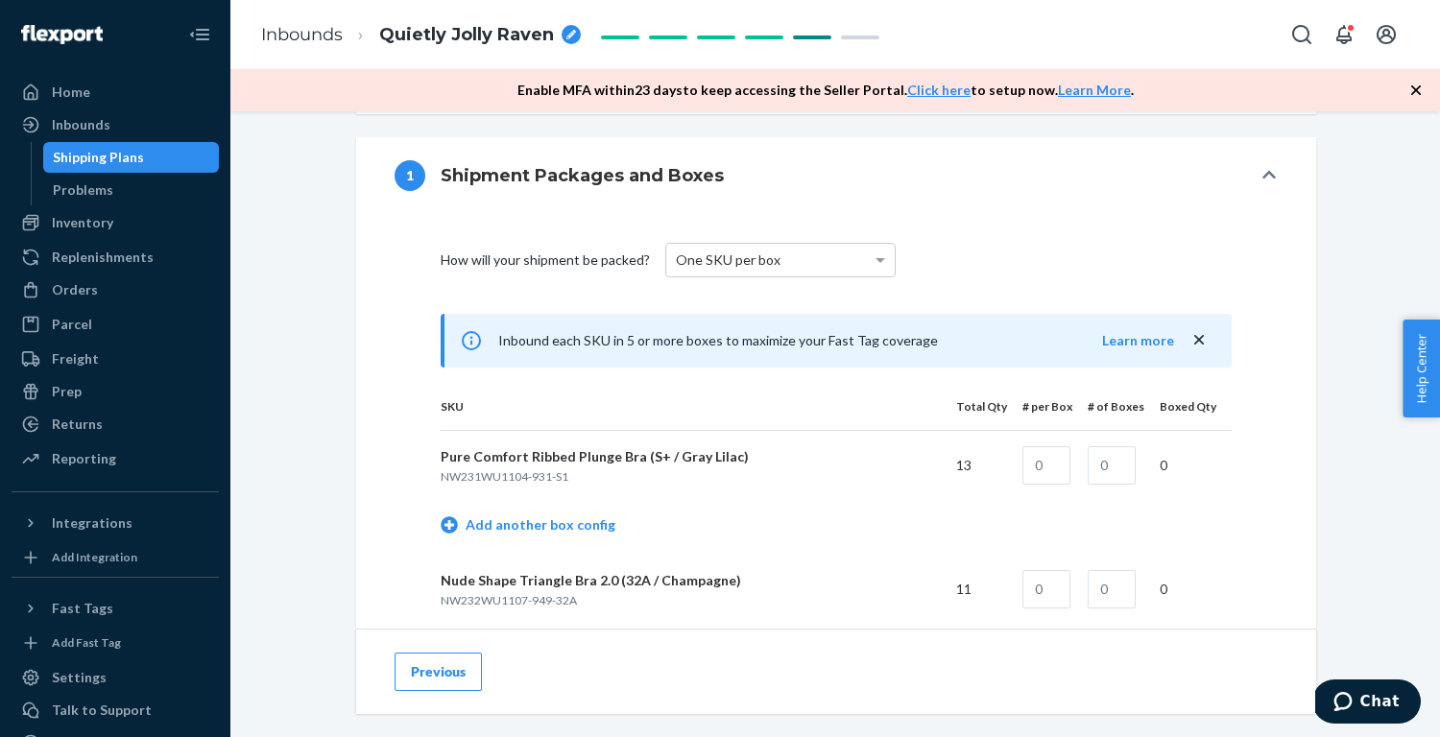
scroll to position [696, 0]
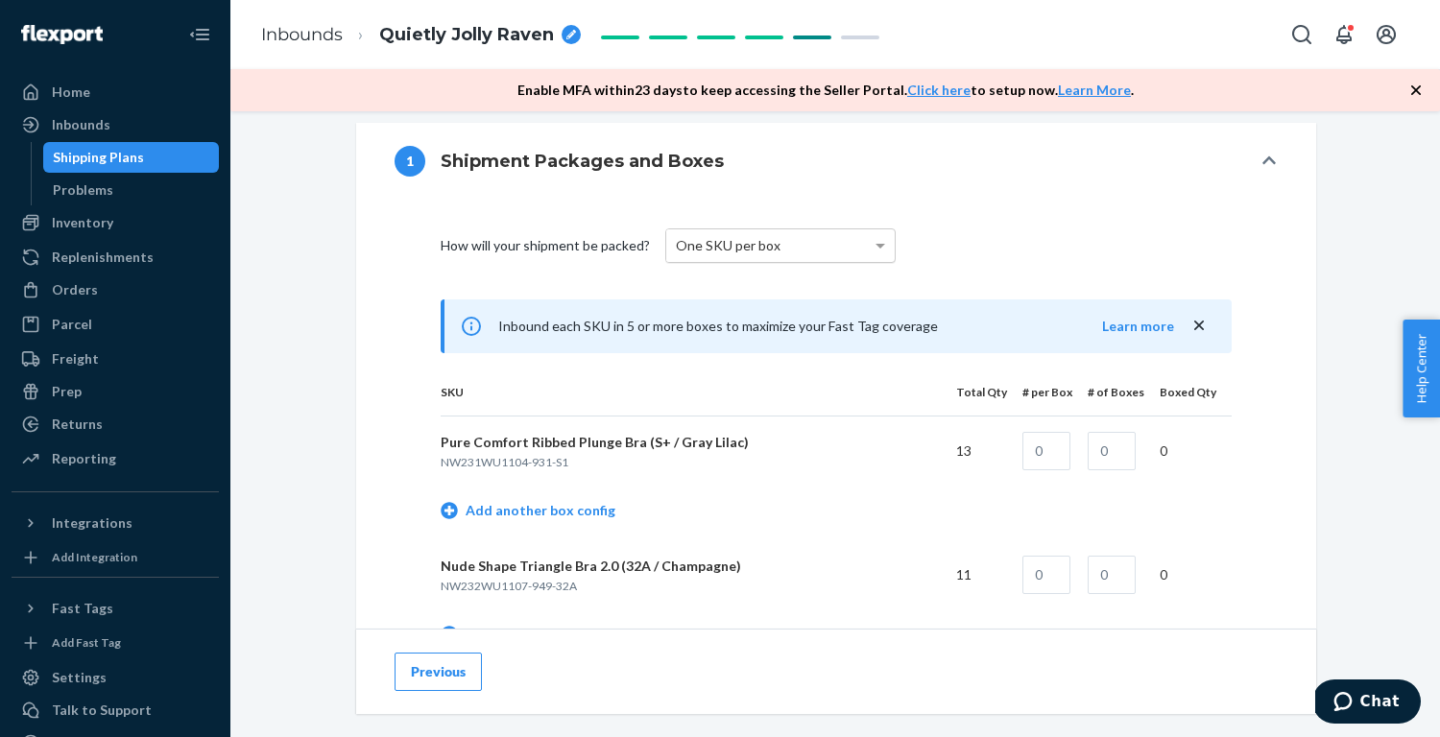
click at [820, 252] on div "One SKU per box" at bounding box center [780, 245] width 229 height 33
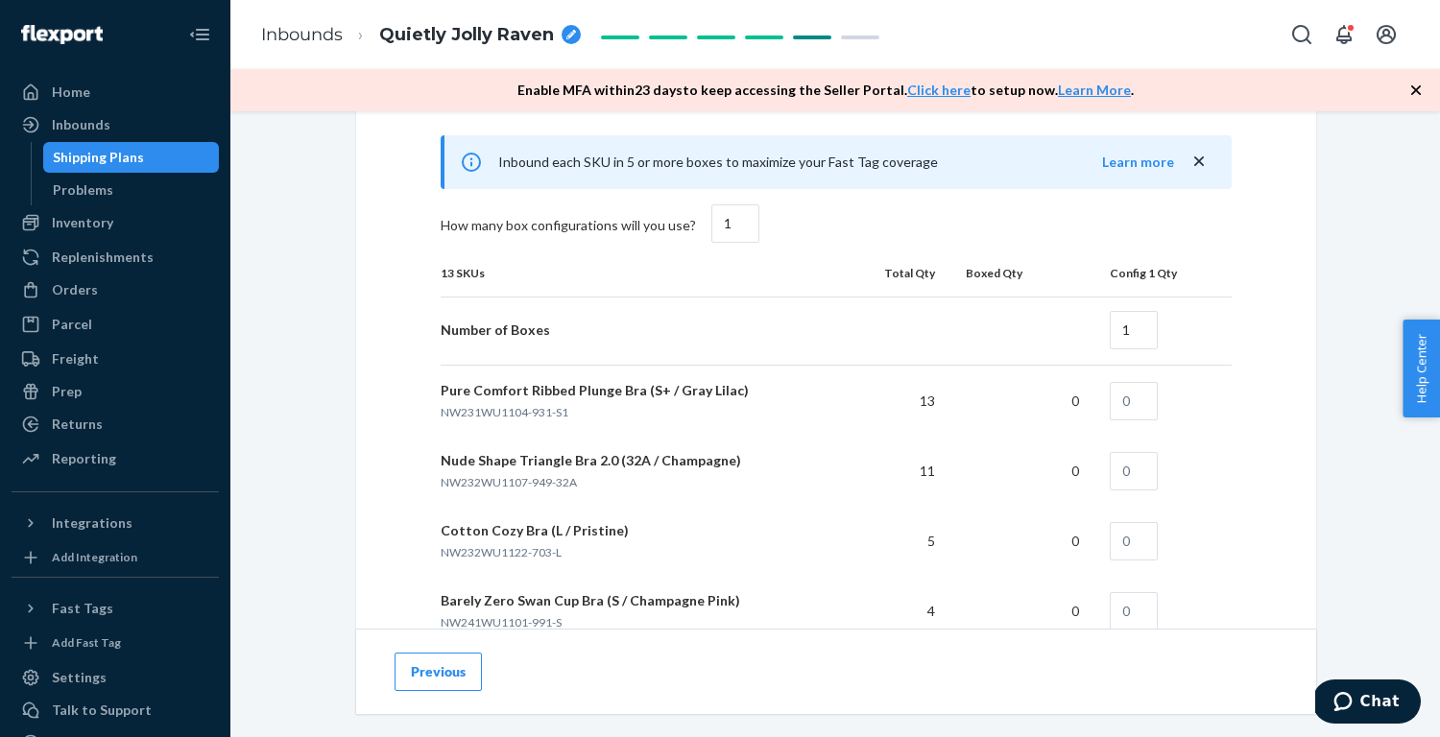
scroll to position [1254, 0]
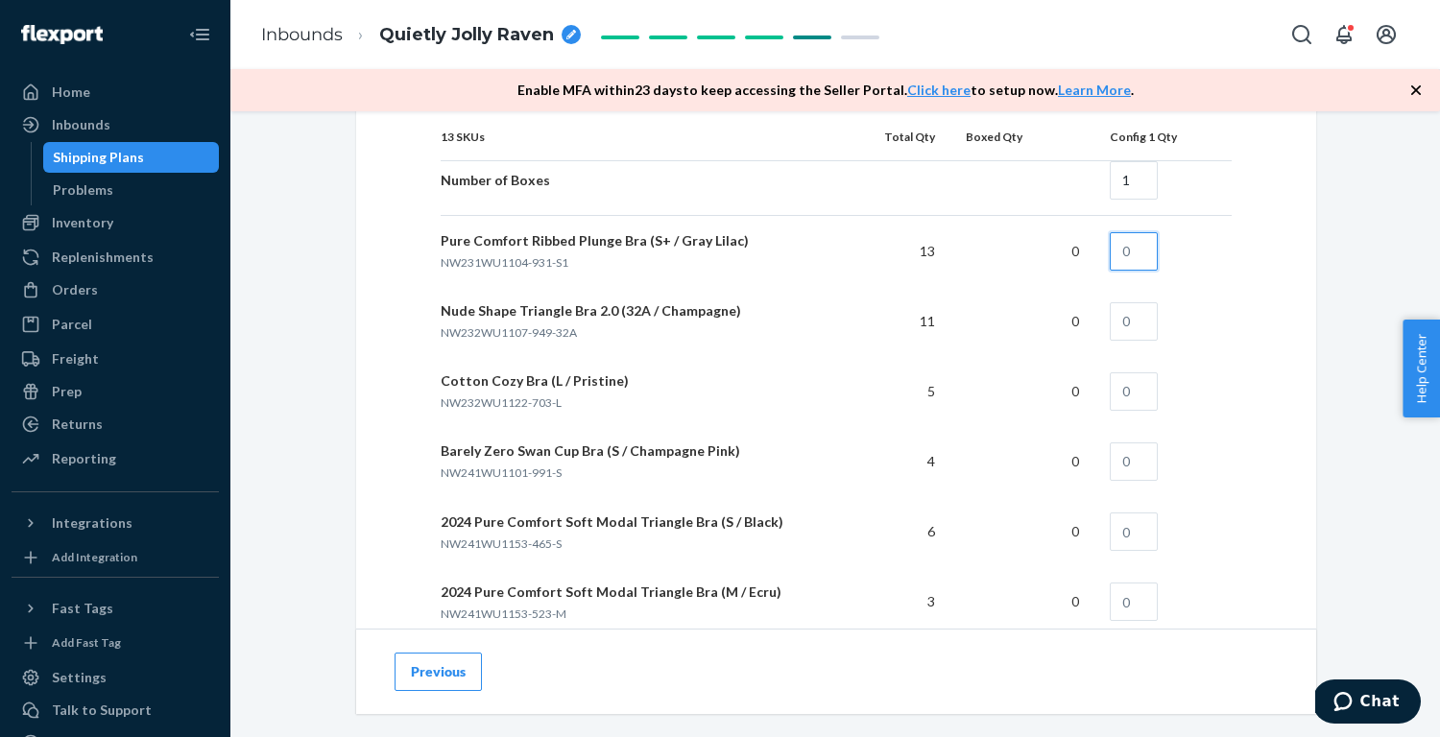
click at [1138, 250] on input "text" at bounding box center [1134, 251] width 48 height 38
type input "13"
click at [1135, 325] on input "text" at bounding box center [1134, 321] width 48 height 38
type input "11"
click at [1127, 405] on input "text" at bounding box center [1134, 392] width 48 height 38
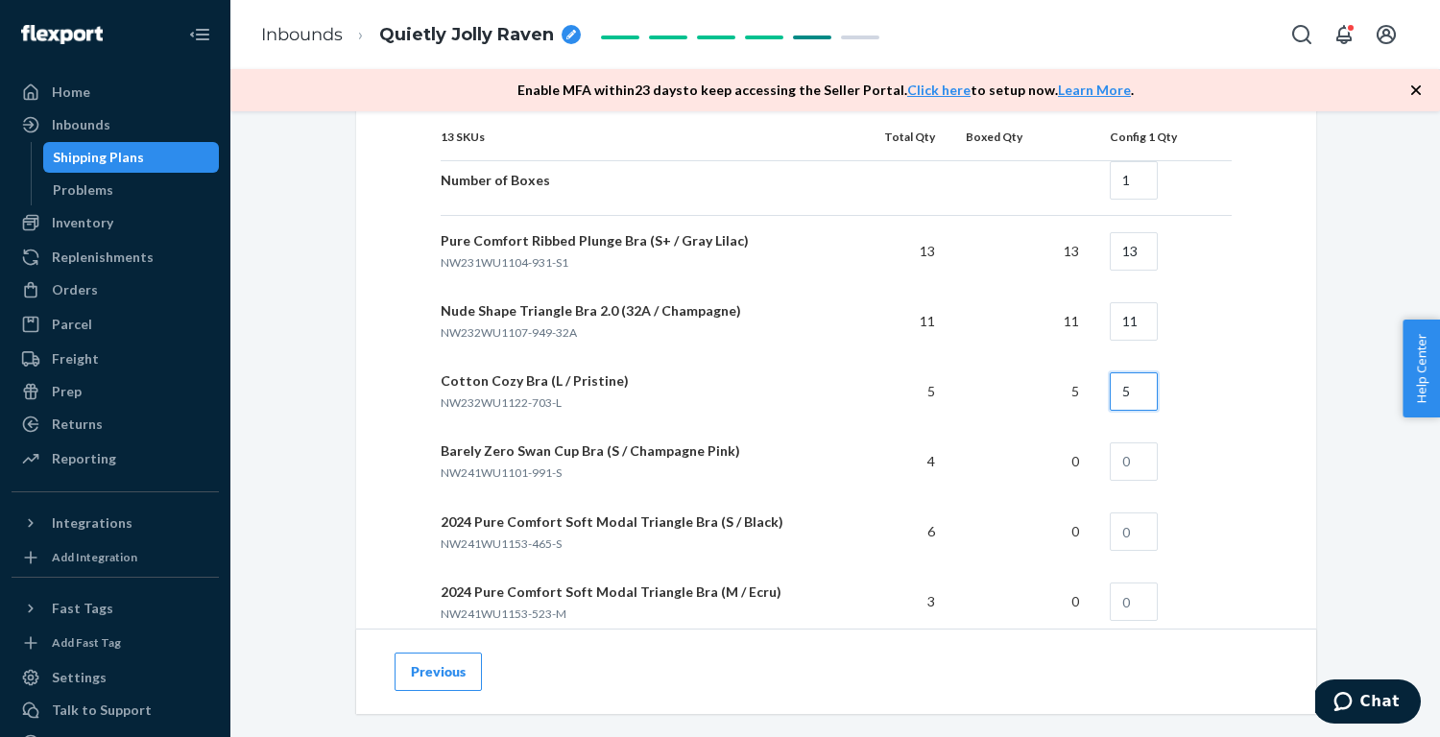
type input "5"
click at [1133, 454] on input "text" at bounding box center [1134, 462] width 48 height 38
type input "4"
click at [1141, 517] on input "text" at bounding box center [1134, 532] width 48 height 38
type input "6"
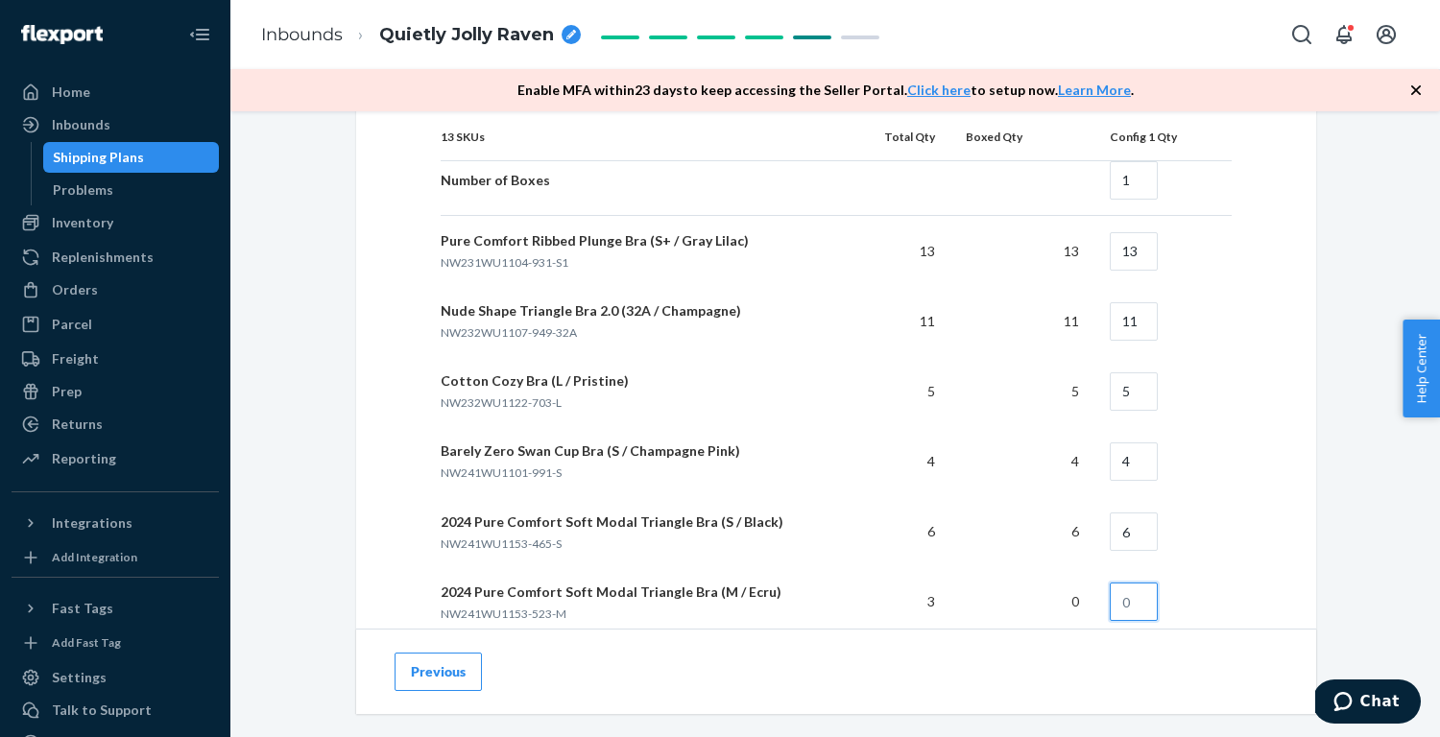
click at [1138, 587] on input "text" at bounding box center [1134, 602] width 48 height 38
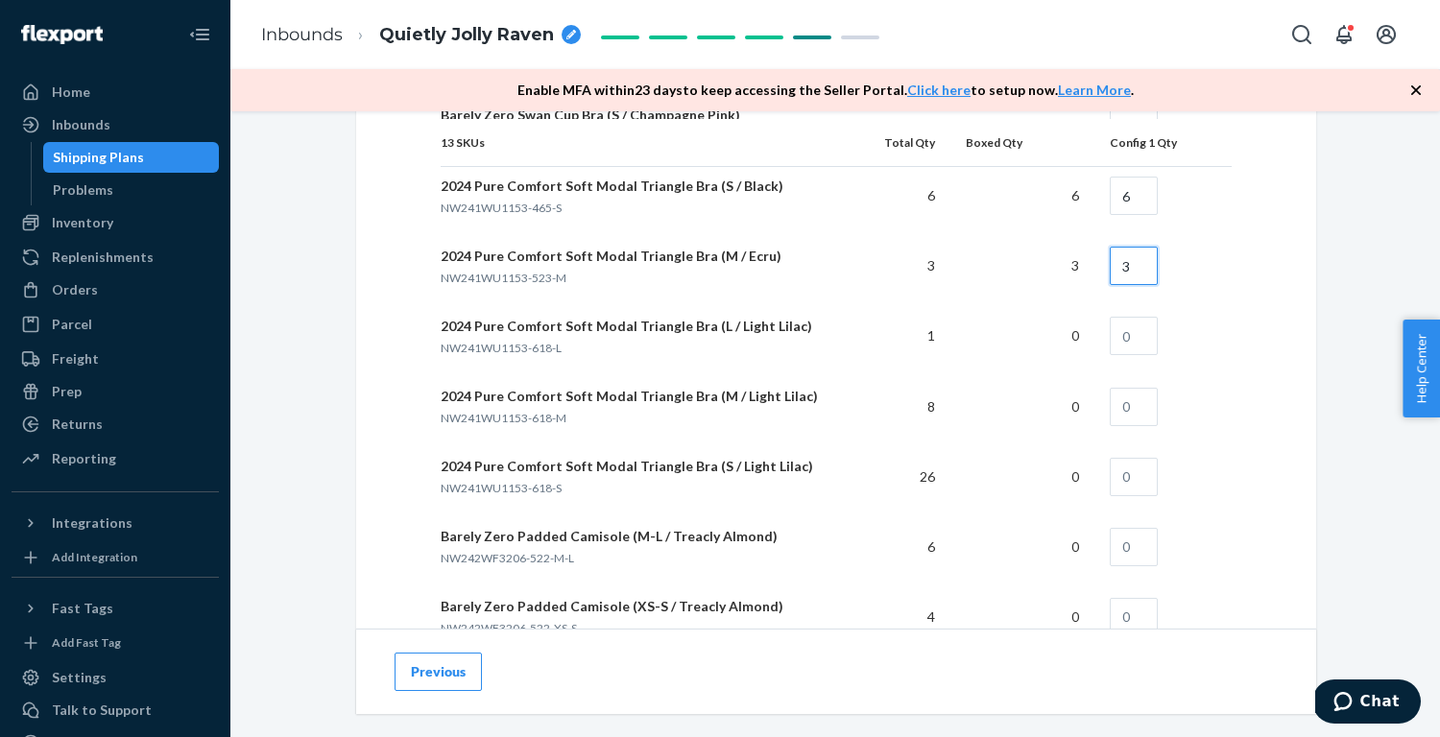
scroll to position [1596, 0]
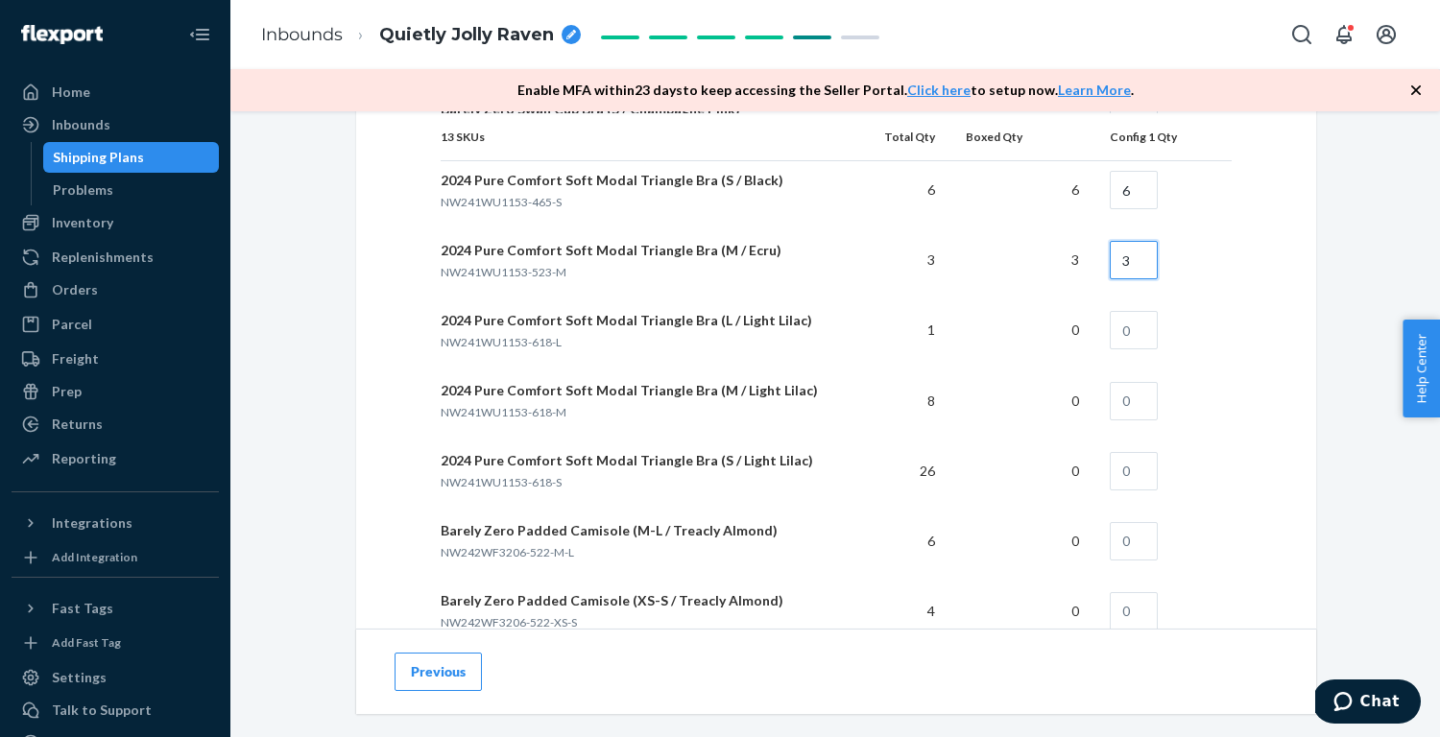
type input "3"
click at [1148, 337] on input "text" at bounding box center [1134, 330] width 48 height 38
type input "1"
click at [1139, 382] on input "text" at bounding box center [1134, 401] width 48 height 38
type input "8"
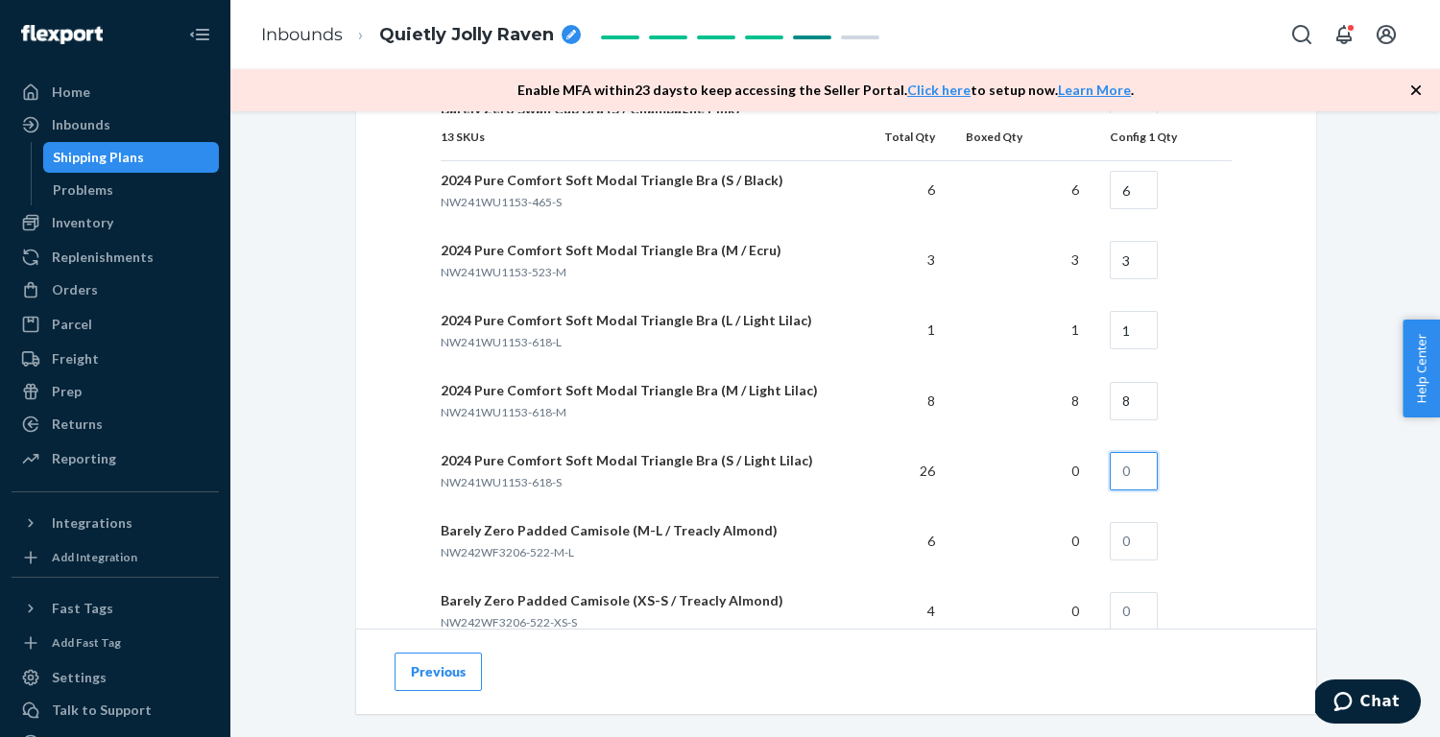
click at [1141, 465] on input "text" at bounding box center [1134, 471] width 48 height 38
type input "26"
click at [1143, 533] on input "text" at bounding box center [1134, 541] width 48 height 38
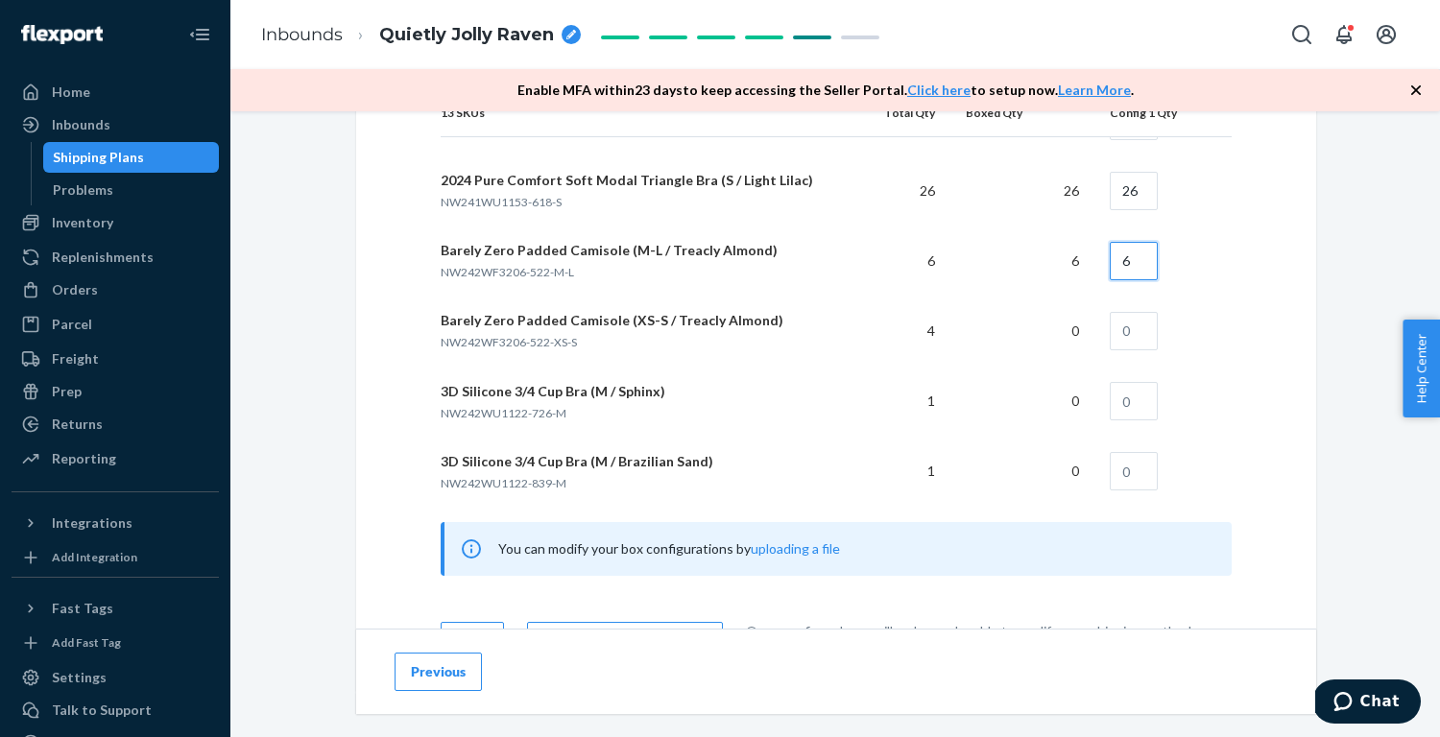
scroll to position [1882, 0]
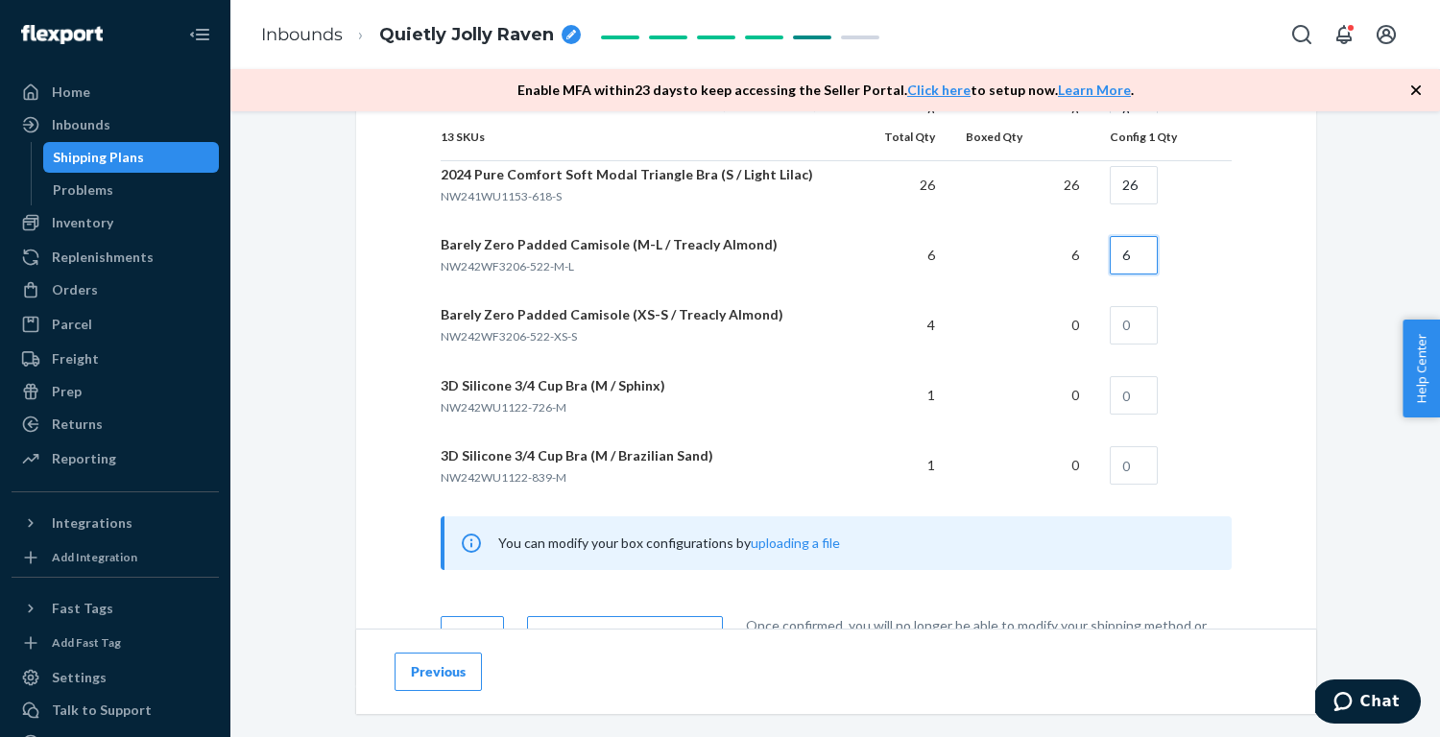
type input "6"
click at [1143, 318] on input "text" at bounding box center [1134, 325] width 48 height 38
type input "4"
click at [1137, 388] on input "text" at bounding box center [1134, 395] width 48 height 38
type input "1"
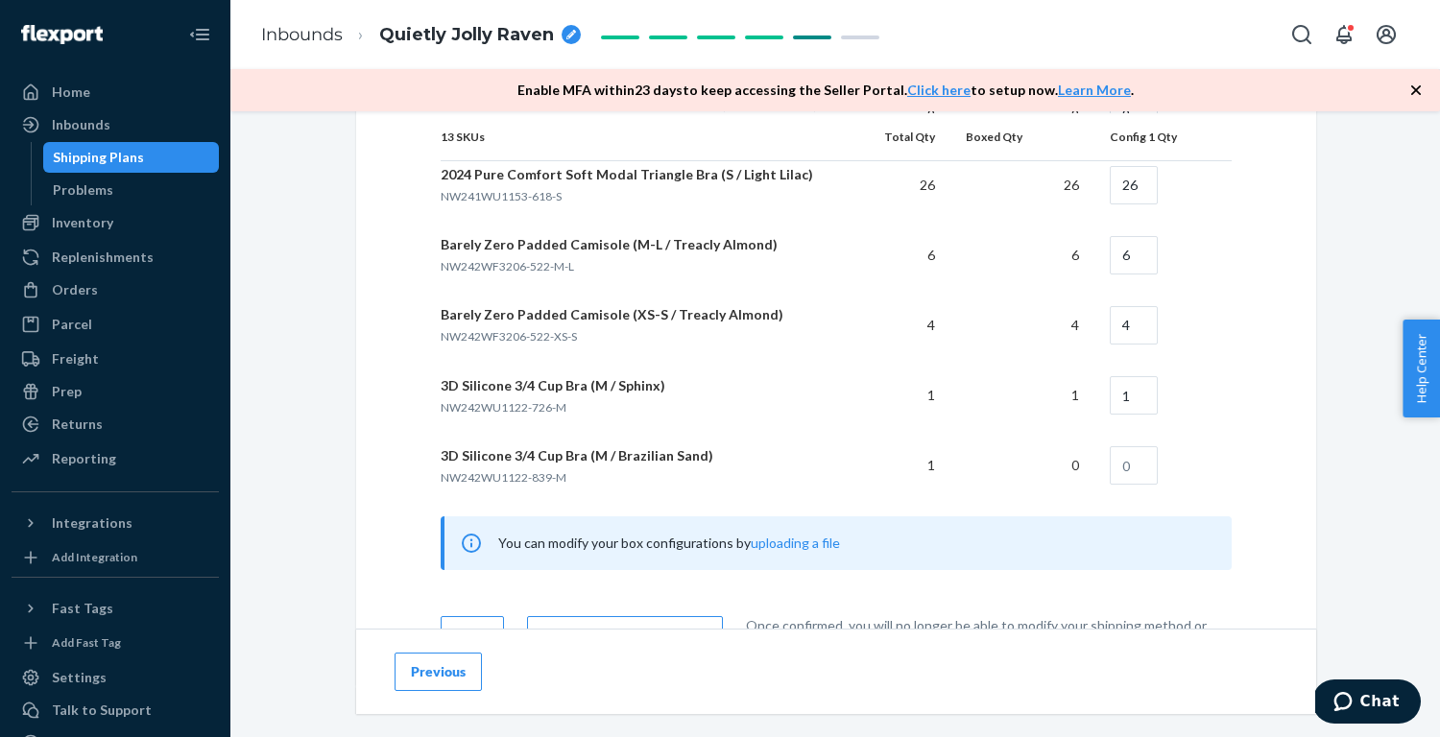
click at [1136, 482] on td at bounding box center [1163, 466] width 137 height 70
click at [1139, 477] on input "text" at bounding box center [1134, 465] width 48 height 38
type input "1"
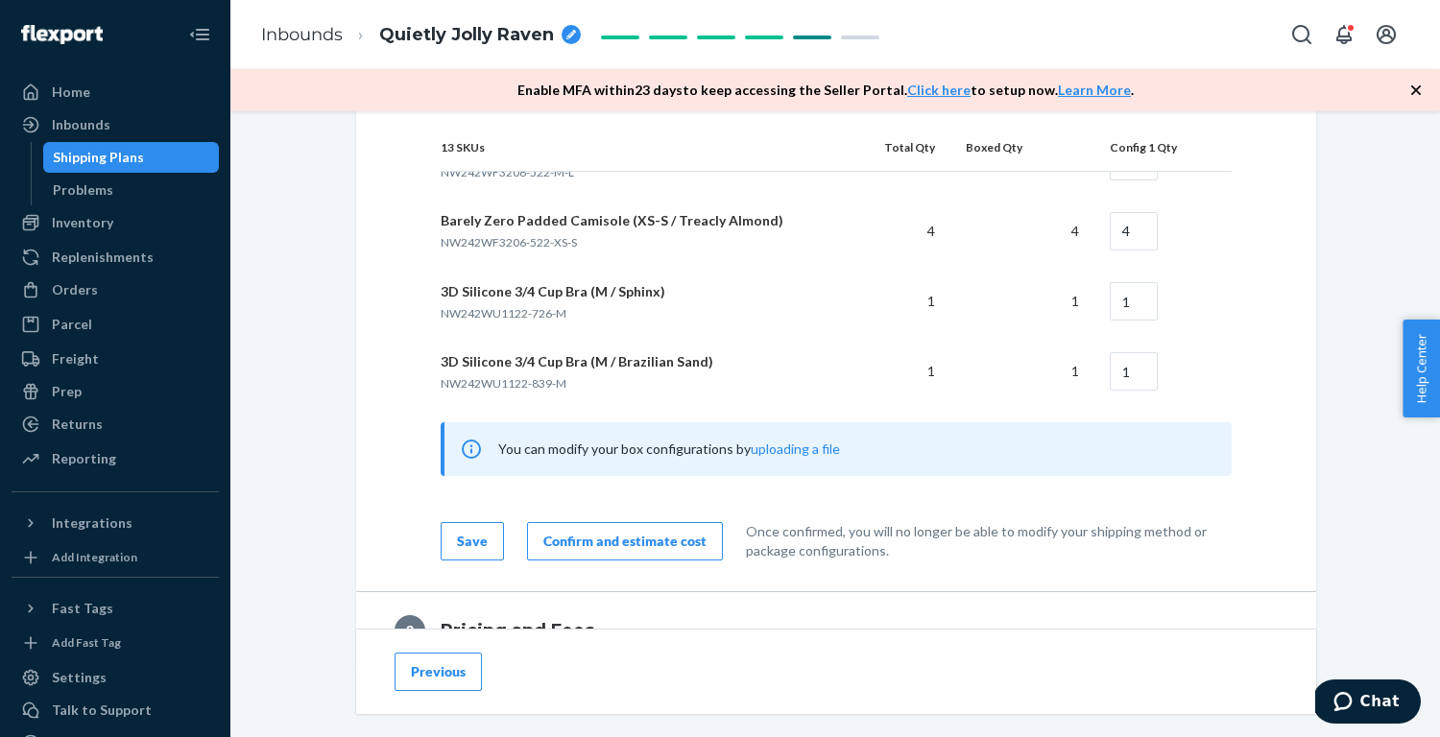
scroll to position [2022, 0]
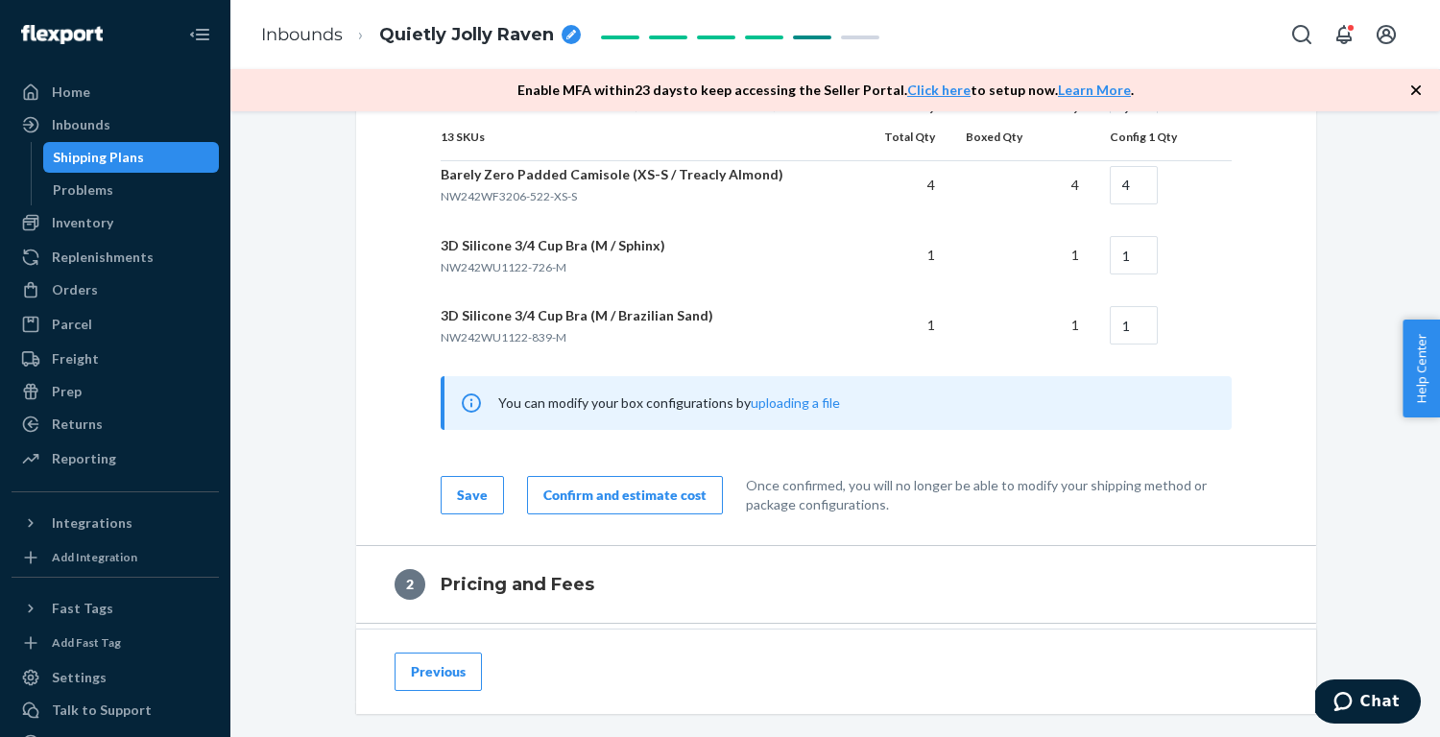
click at [665, 488] on div "Confirm and estimate cost" at bounding box center [624, 495] width 163 height 19
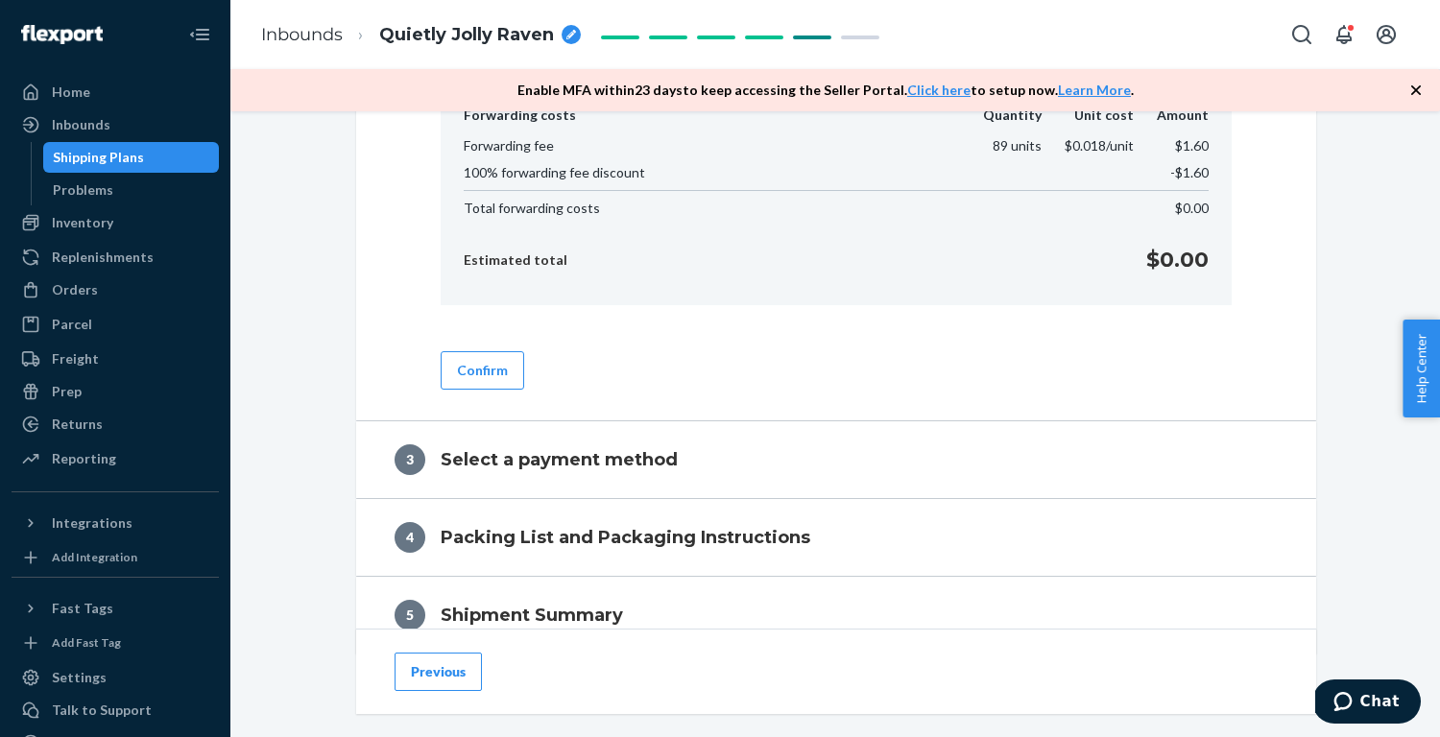
scroll to position [837, 0]
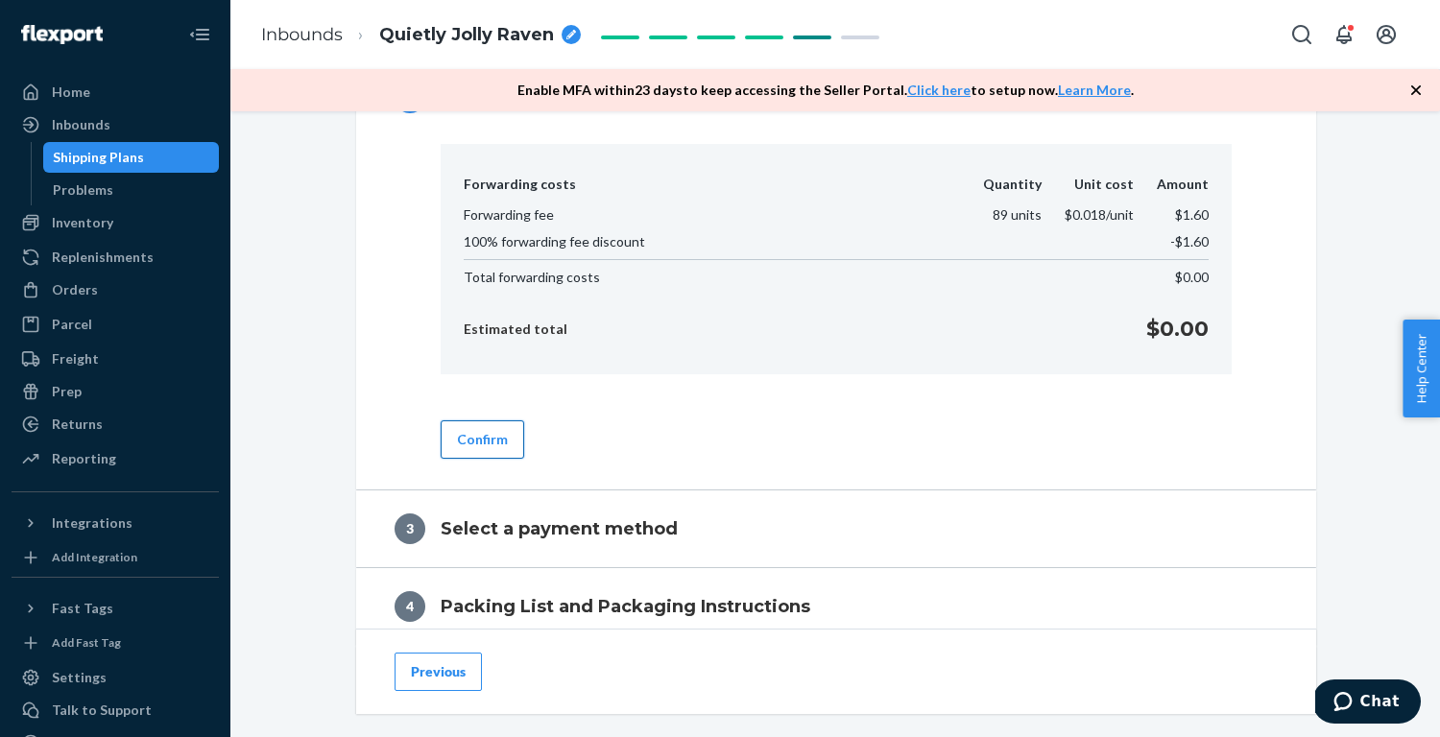
click at [497, 441] on button "Confirm" at bounding box center [483, 440] width 84 height 38
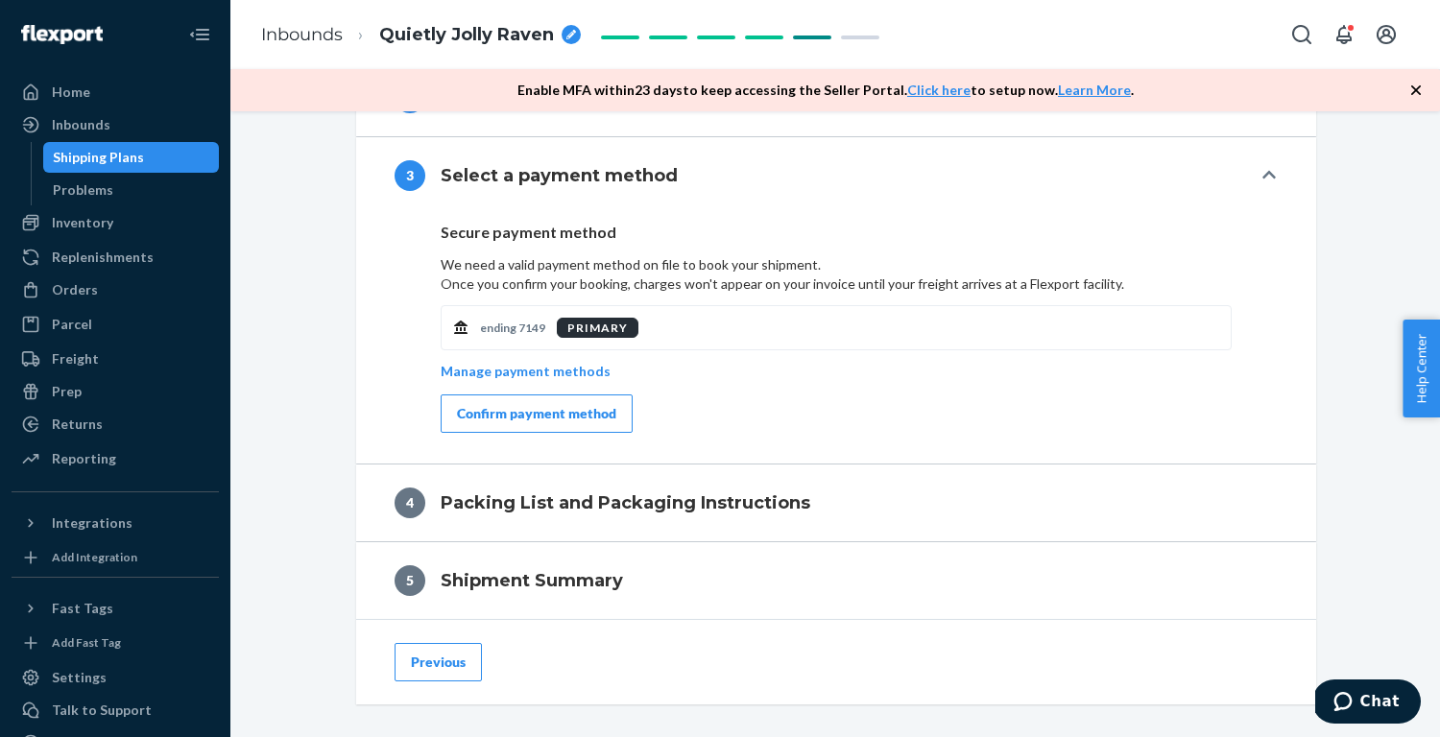
click at [550, 406] on div "Confirm payment method" at bounding box center [536, 413] width 159 height 19
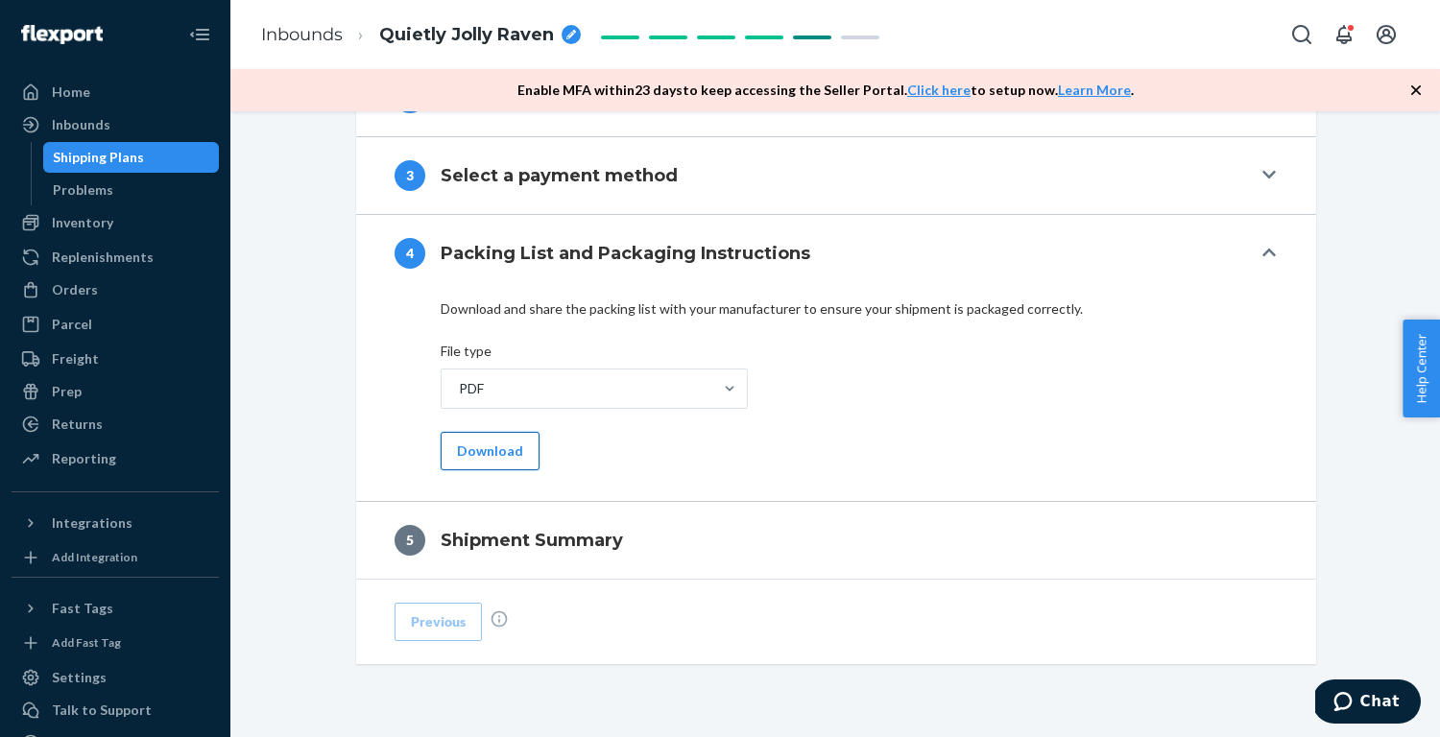
click at [483, 449] on button "Download" at bounding box center [490, 451] width 99 height 38
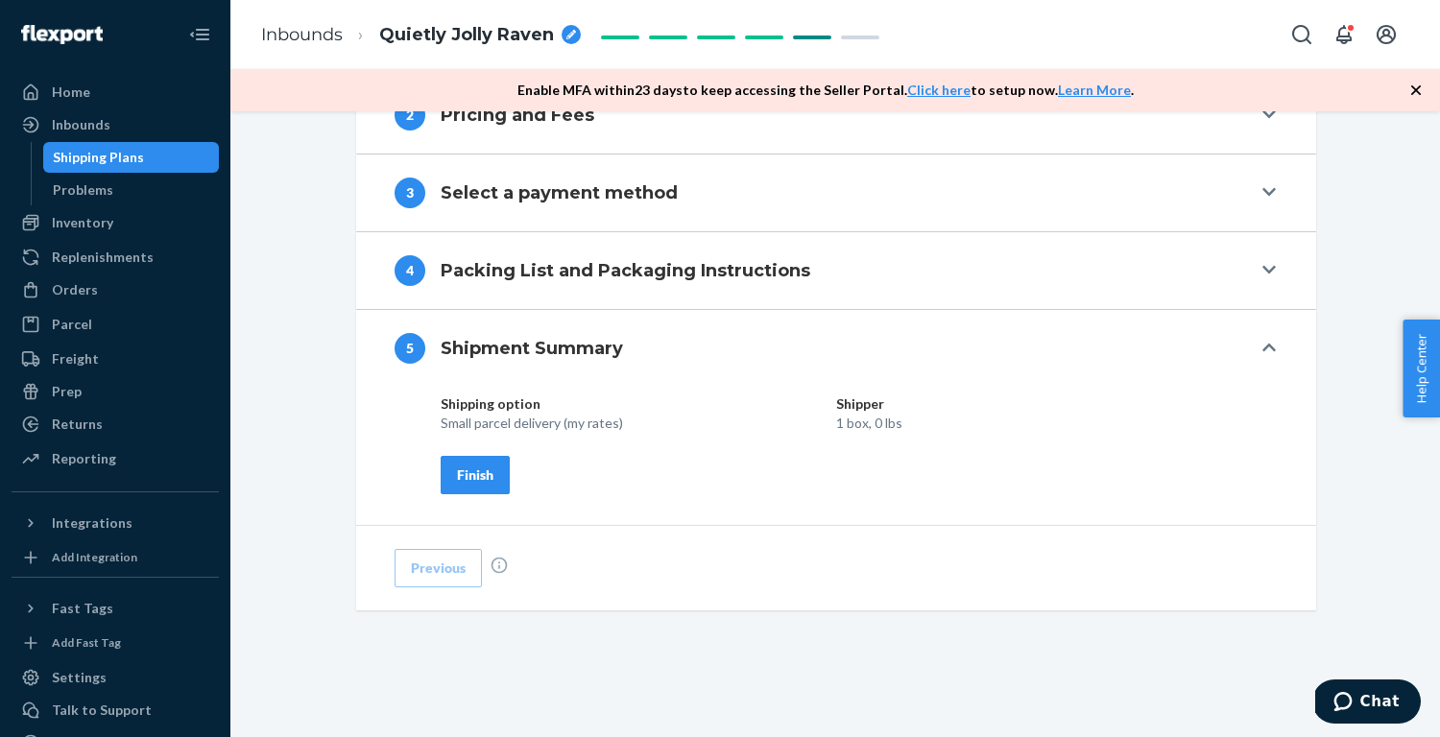
click at [480, 466] on div "Finish" at bounding box center [475, 475] width 36 height 19
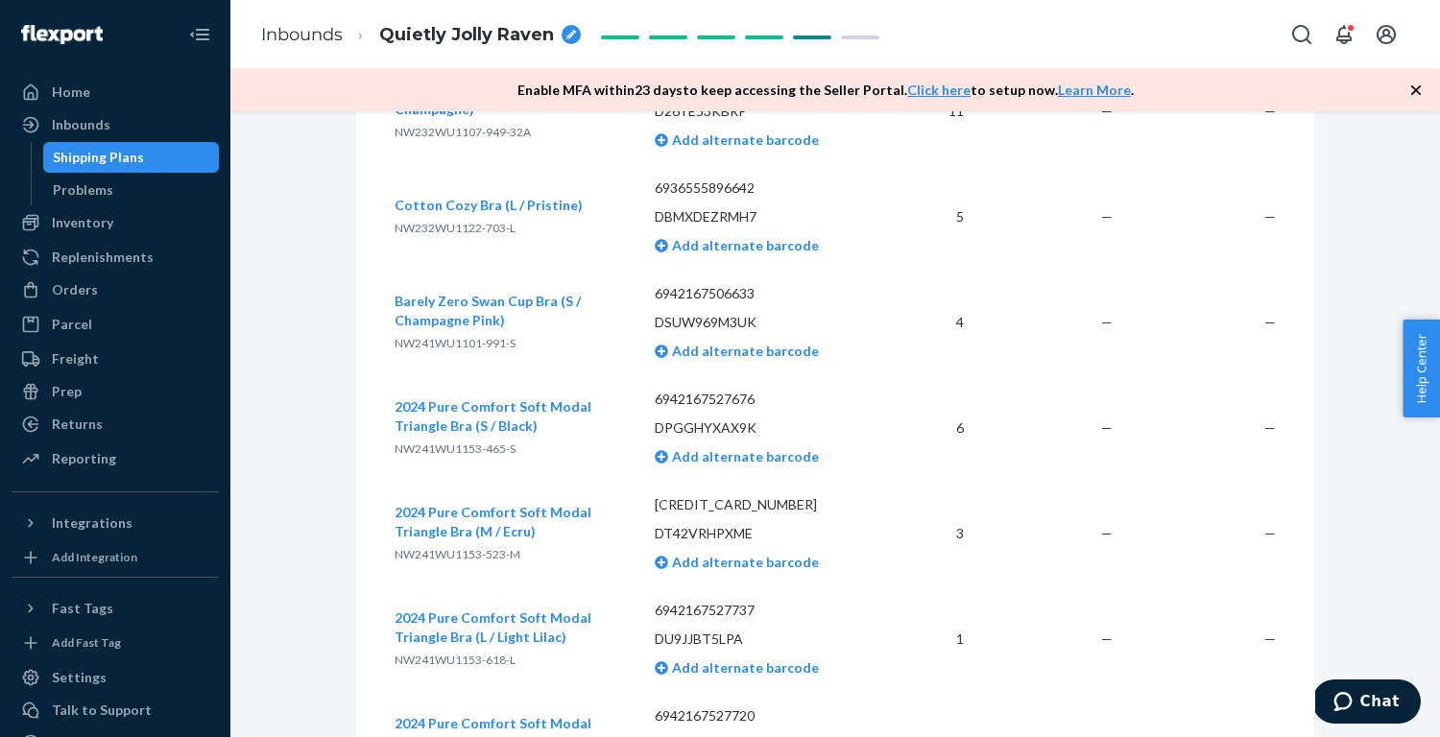
click at [453, 34] on span "Quietly Jolly Raven" at bounding box center [466, 35] width 175 height 25
click at [296, 30] on link "Inbounds" at bounding box center [302, 34] width 82 height 21
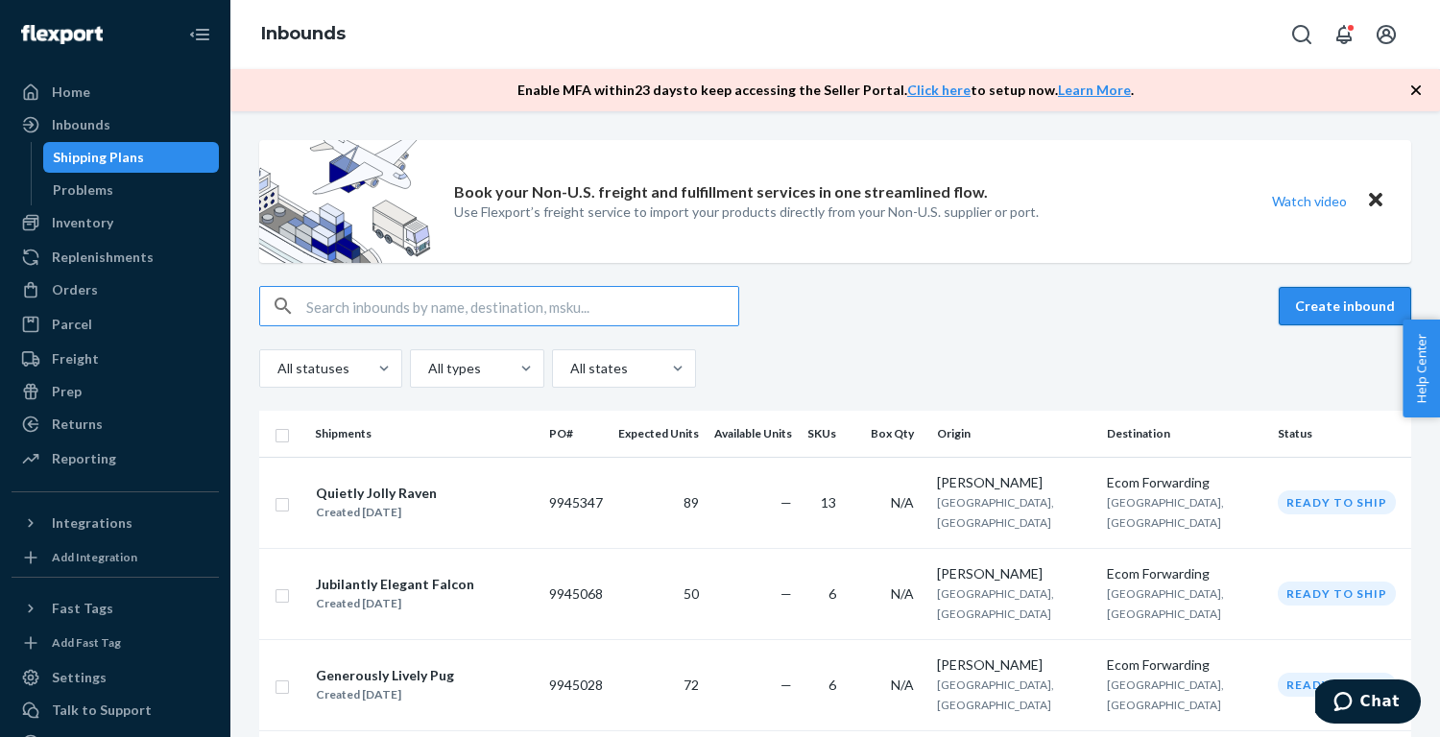
click at [1327, 308] on button "Create inbound" at bounding box center [1345, 306] width 132 height 38
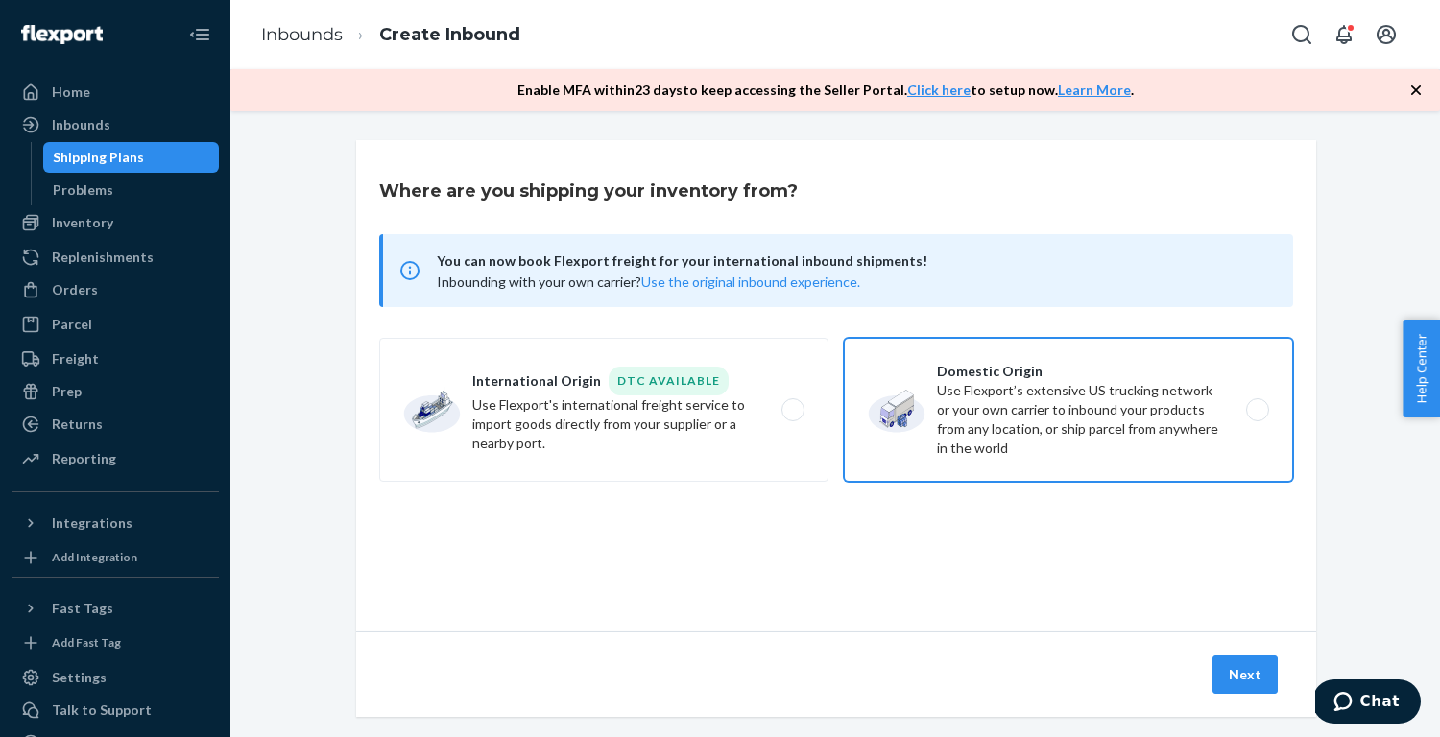
click at [995, 419] on label "Domestic Origin Use Flexport’s extensive US trucking network or your own carrie…" at bounding box center [1068, 410] width 449 height 144
click at [1257, 417] on input "Domestic Origin Use Flexport’s extensive US trucking network or your own carrie…" at bounding box center [1263, 410] width 12 height 12
radio input "true"
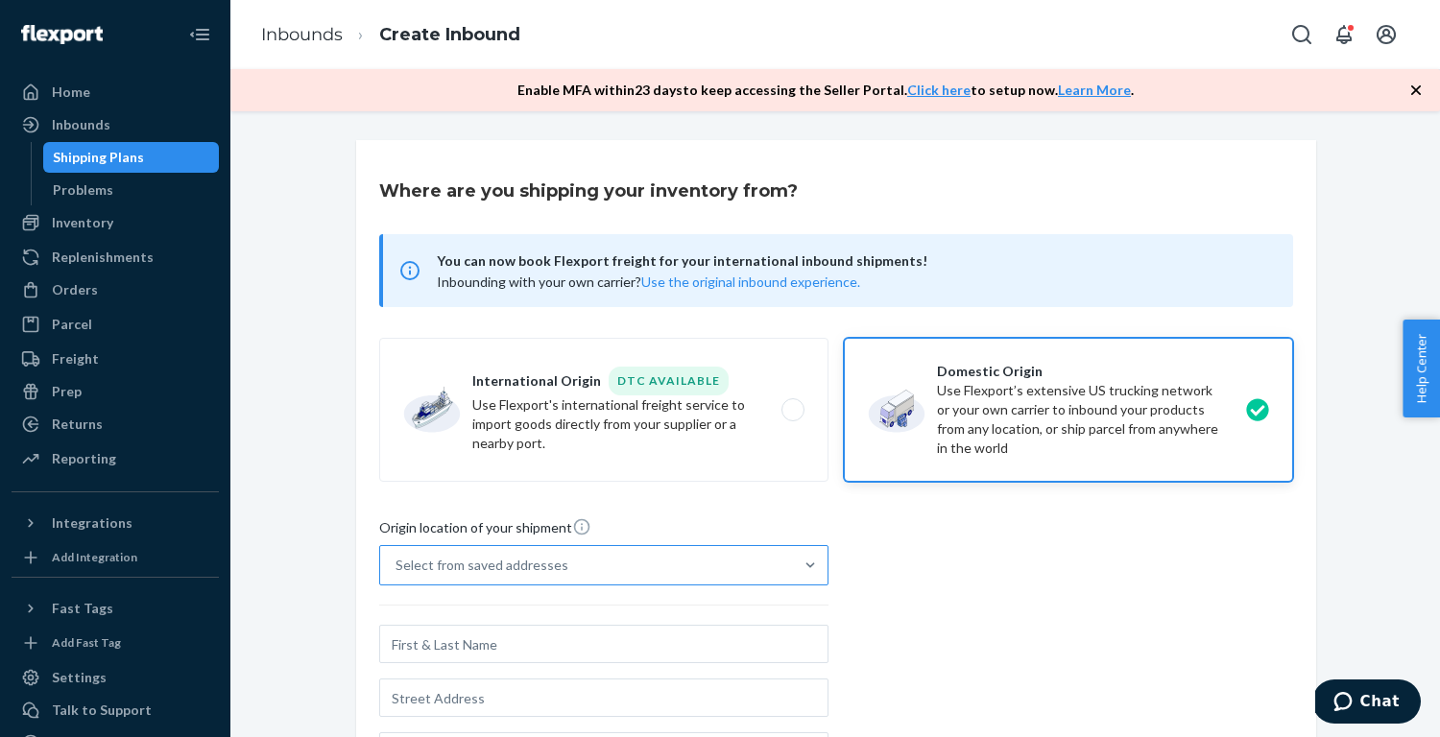
click at [720, 573] on div "Select from saved addresses" at bounding box center [586, 565] width 413 height 38
click at [397, 573] on input "Select from saved addresses" at bounding box center [397, 565] width 2 height 19
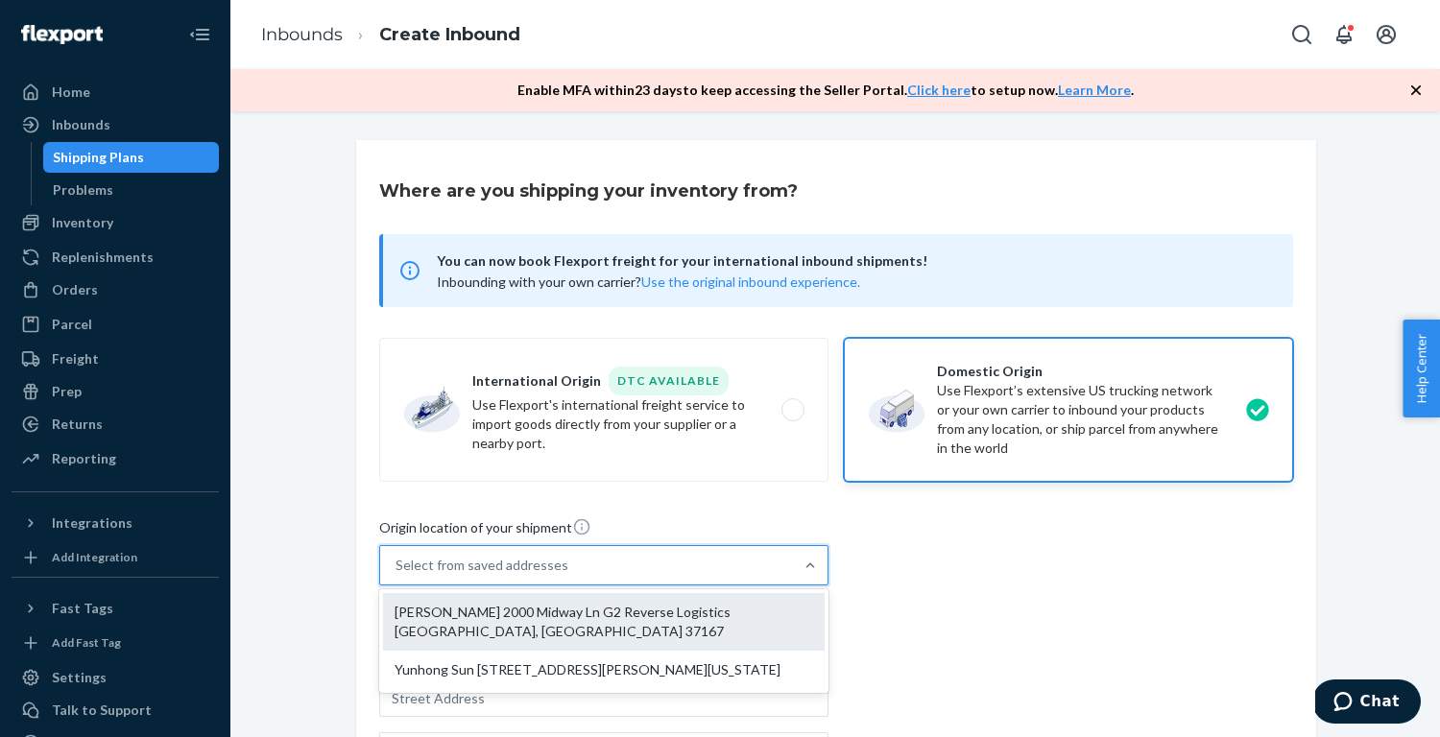
click at [669, 618] on div "[PERSON_NAME] 2000 Midway Ln G2 Reverse Logistics [GEOGRAPHIC_DATA], [GEOGRAPHI…" at bounding box center [604, 622] width 442 height 58
click at [397, 575] on input "option [PERSON_NAME] 2000 Midway Ln G2 Reverse Logistics [GEOGRAPHIC_DATA], [GE…" at bounding box center [397, 565] width 2 height 19
type input "[PERSON_NAME]"
type input "2000 Midway Ln"
type input "G2 Reverse Logistics"
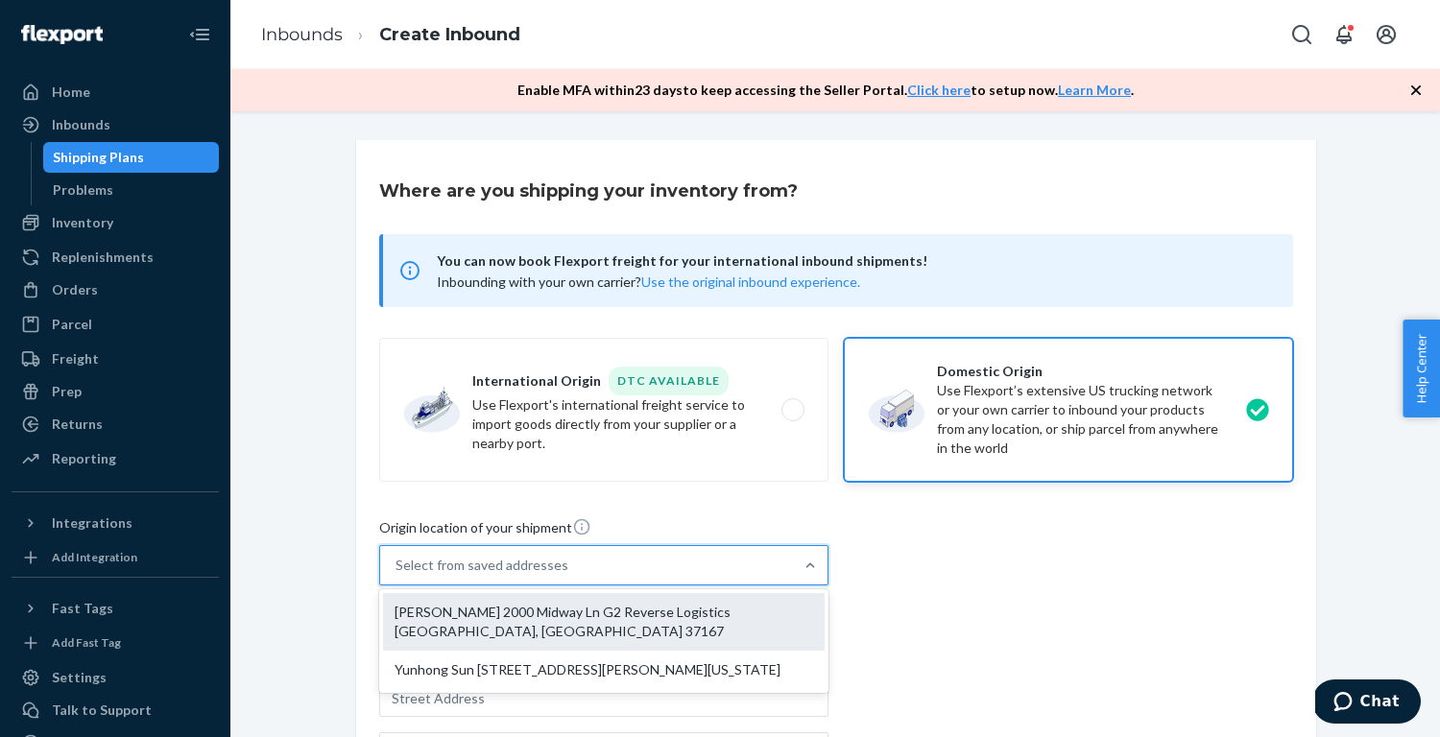
type input "[GEOGRAPHIC_DATA]"
type input "TN"
type input "37167"
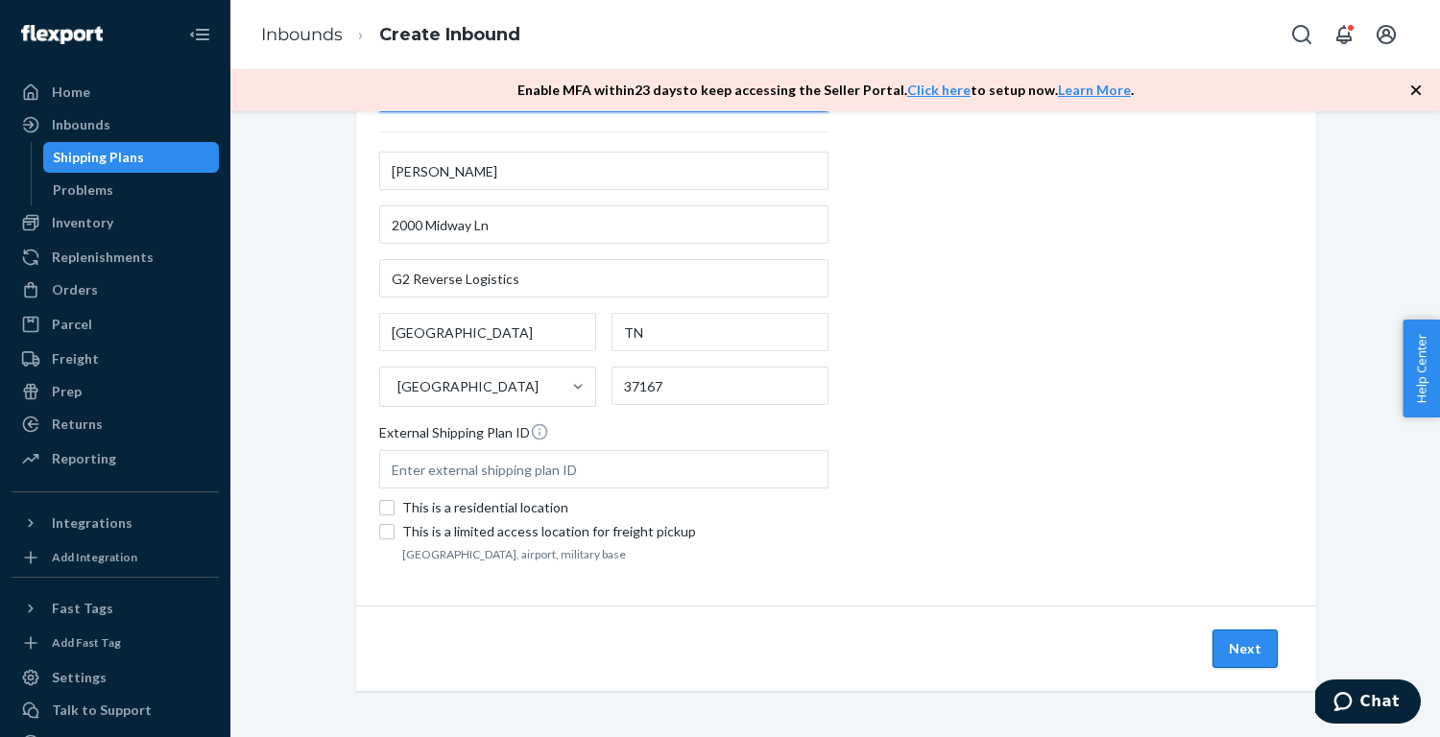
scroll to position [473, 0]
click at [1260, 651] on button "Next" at bounding box center [1245, 649] width 65 height 38
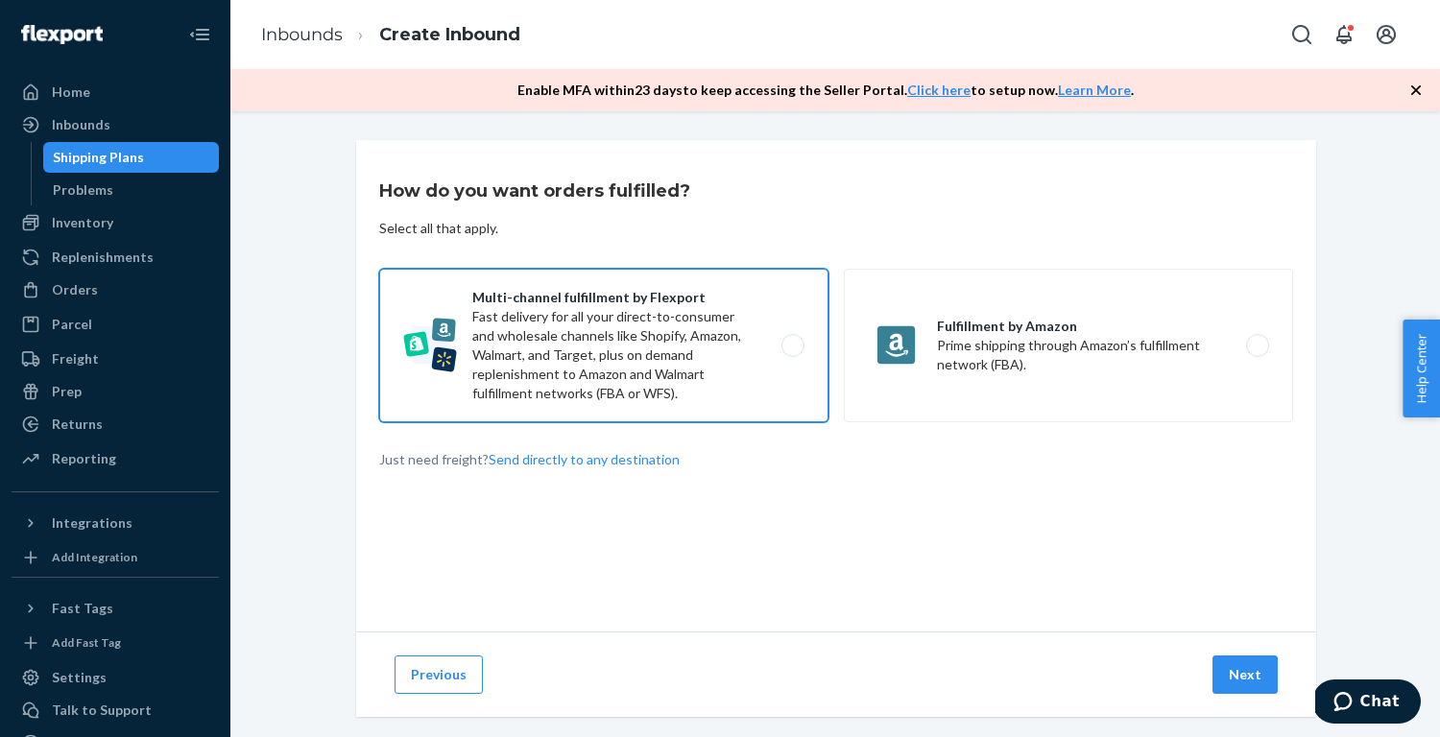
click at [767, 358] on label "Multi-channel fulfillment by Flexport Fast delivery for all your direct-to-cons…" at bounding box center [603, 346] width 449 height 154
click at [792, 352] on input "Multi-channel fulfillment by Flexport Fast delivery for all your direct-to-cons…" at bounding box center [798, 346] width 12 height 12
radio input "true"
click at [1256, 671] on button "Next" at bounding box center [1245, 675] width 65 height 38
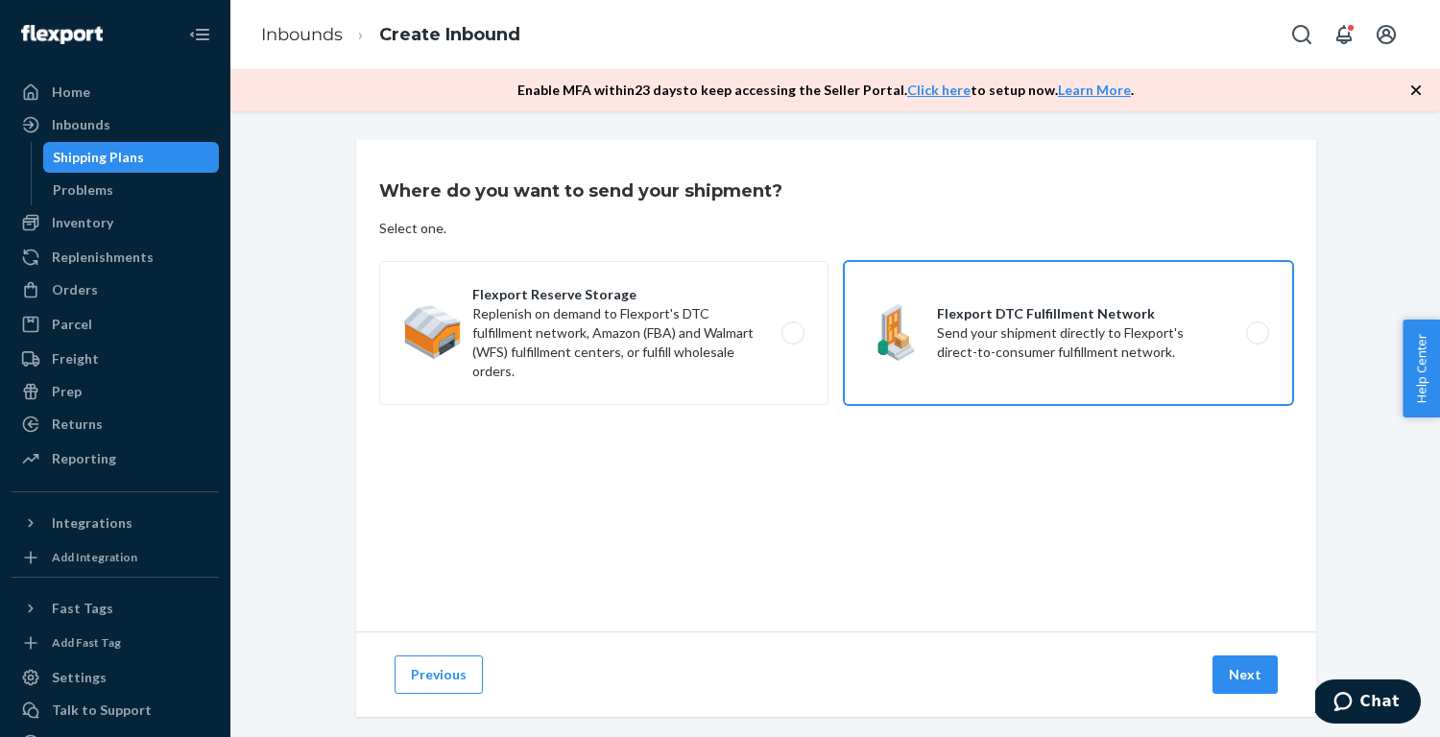
click at [1055, 372] on label "Flexport DTC Fulfillment Network Send your shipment directly to Flexport's dire…" at bounding box center [1068, 333] width 449 height 144
click at [1257, 340] on input "Flexport DTC Fulfillment Network Send your shipment directly to Flexport's dire…" at bounding box center [1263, 333] width 12 height 12
radio input "true"
click at [1248, 664] on button "Next" at bounding box center [1245, 675] width 65 height 38
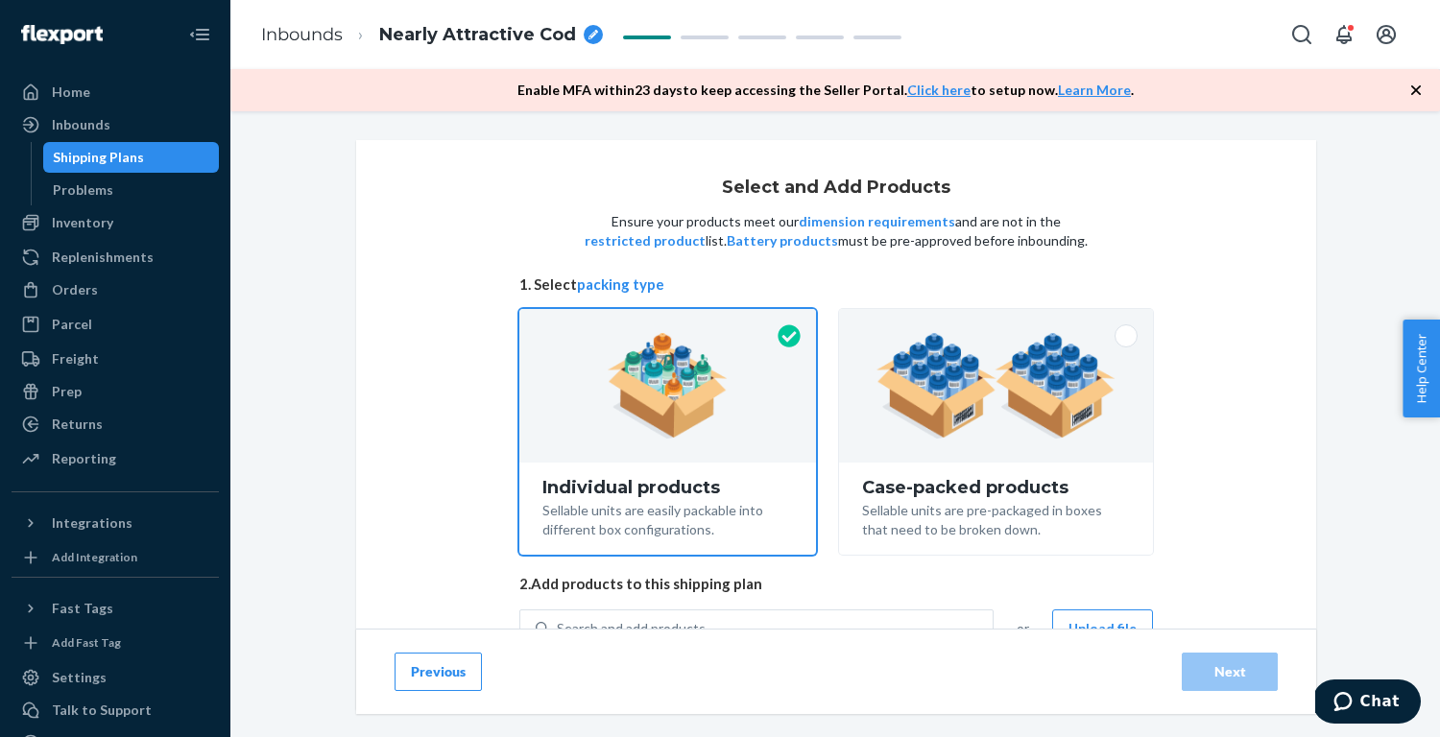
click at [368, 270] on div "Select and Add Products Ensure your products meet our dimension requirements an…" at bounding box center [836, 424] width 960 height 569
click at [5, 48] on div "Home Inbounds Shipping Plans Problems Inventory Products Replenishments Orders …" at bounding box center [115, 368] width 230 height 737
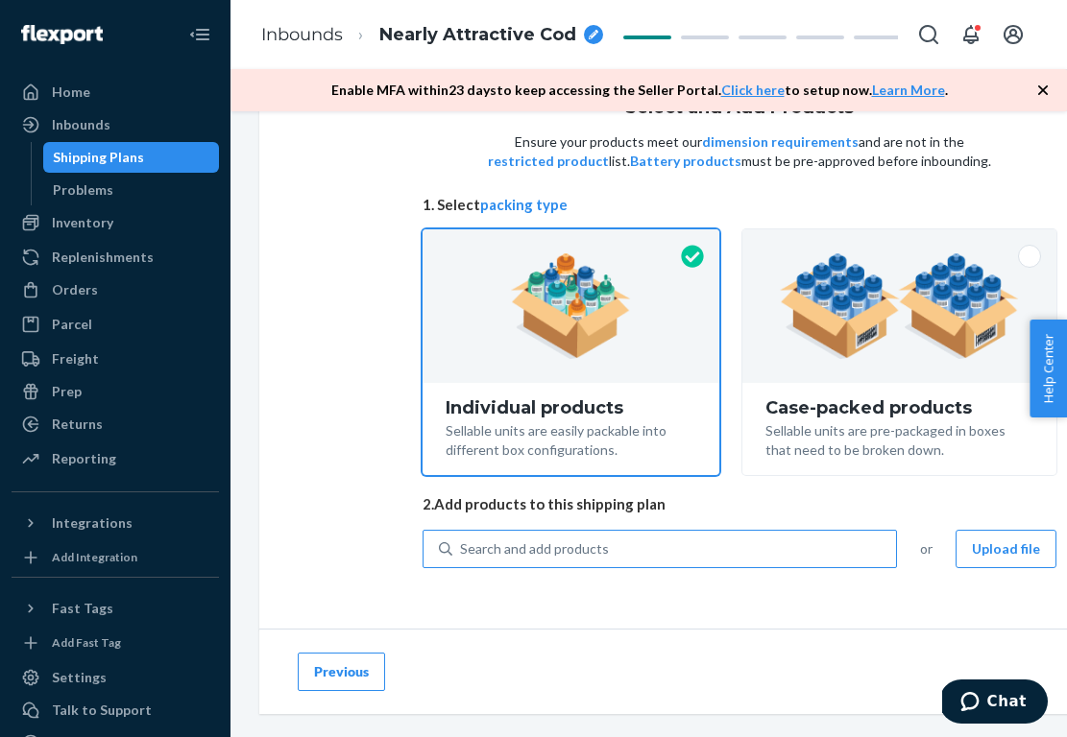
scroll to position [79, 0]
click at [593, 555] on div "Search and add products" at bounding box center [534, 550] width 149 height 19
click at [462, 555] on input "Search and add products" at bounding box center [461, 550] width 2 height 19
paste input "NW231WU1104-931-S1"
type input "NW231WU1104-931-S1"
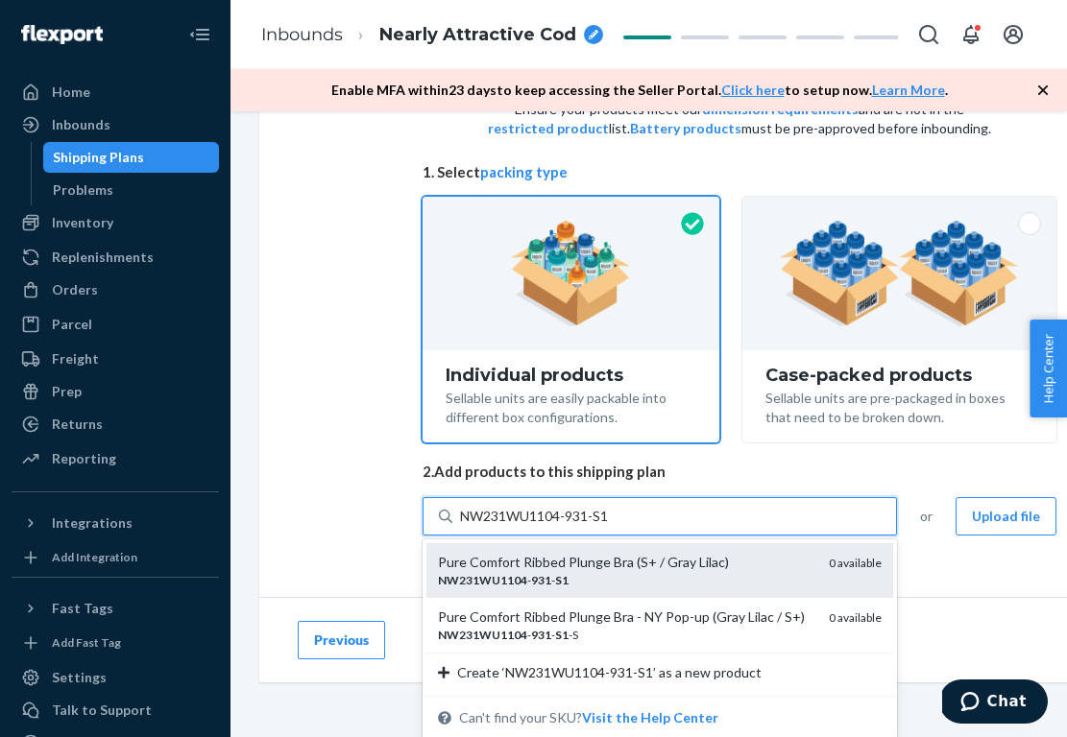
click at [604, 572] on div "NW231WU1104 - 931 - S1" at bounding box center [625, 580] width 375 height 16
click at [604, 526] on input "NW231WU1104-931-S1" at bounding box center [536, 516] width 152 height 19
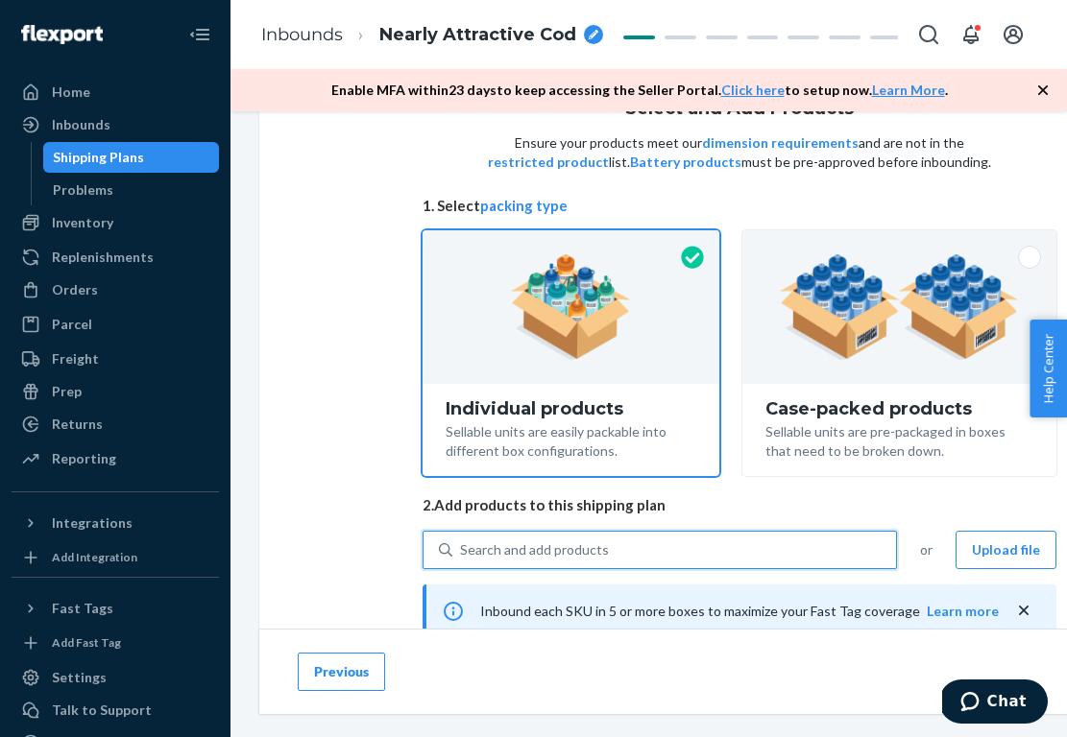
click at [676, 541] on div "Search and add products" at bounding box center [674, 550] width 444 height 35
click at [462, 541] on input "0 results available. Select is focused ,type to refine list, press Down to open…" at bounding box center [461, 550] width 2 height 19
paste input "NW232WU1107-949-32A"
type input "NW232WU1107-949-32A"
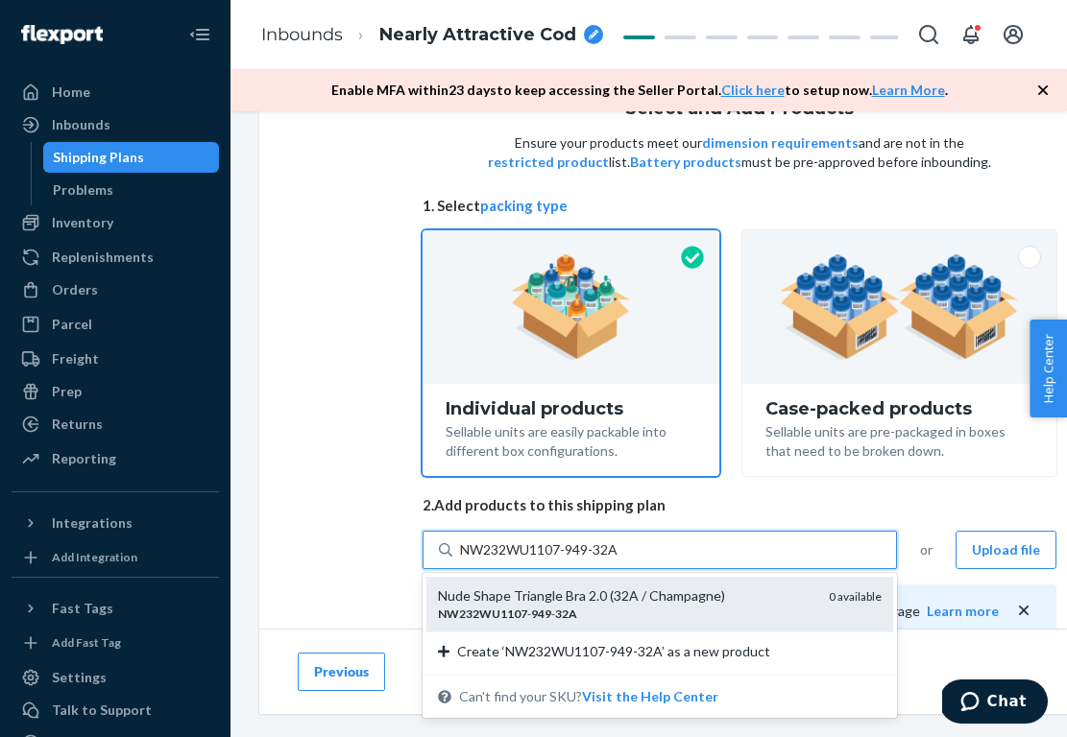
click at [626, 603] on div "Nude Shape Triangle Bra 2.0 (32A / Champagne)" at bounding box center [625, 596] width 375 height 19
click at [621, 560] on input "NW232WU1107-949-32A" at bounding box center [540, 550] width 161 height 19
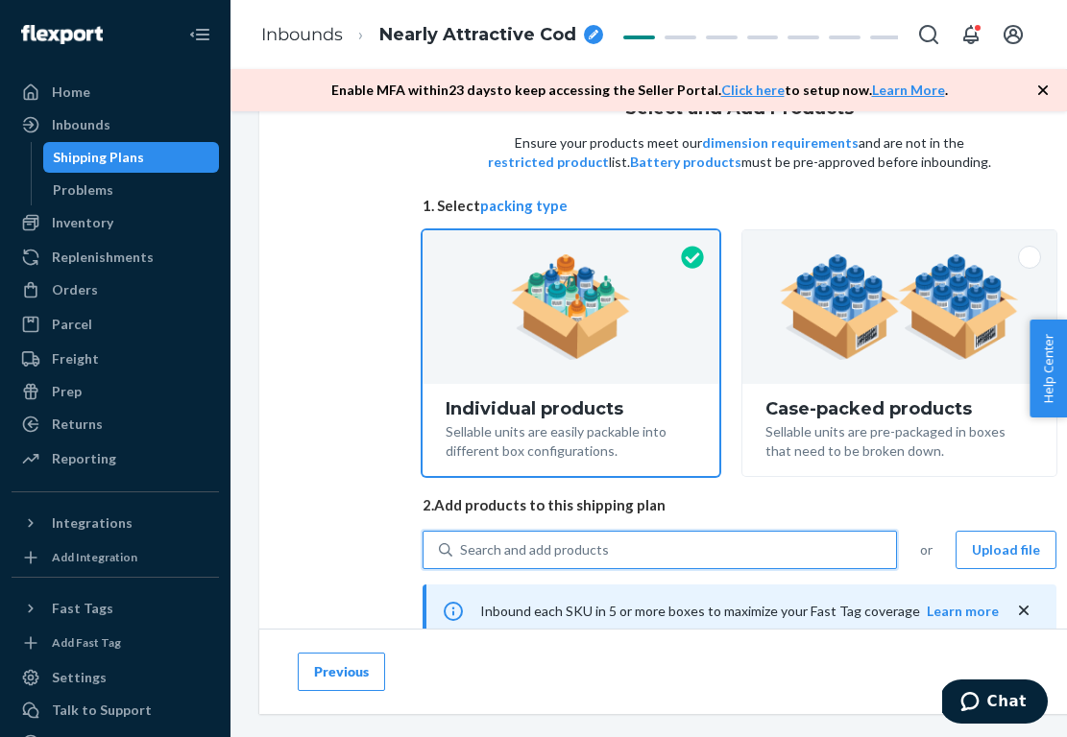
click at [649, 545] on div "Search and add products" at bounding box center [674, 550] width 444 height 35
click at [462, 545] on input "0 results available. Select is focused ,type to refine list, press Down to open…" at bounding box center [461, 550] width 2 height 19
paste input "NW232WU1122-703-L"
type input "NW232WU1122-703-L"
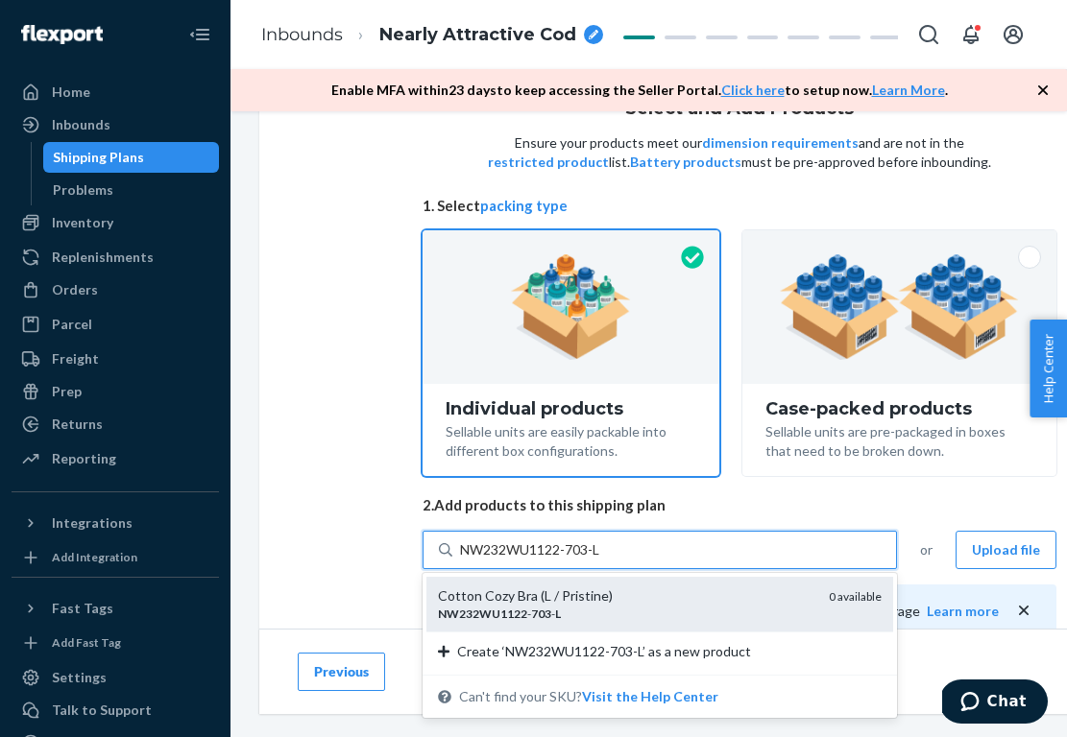
click at [484, 610] on em "NW232WU1122" at bounding box center [482, 614] width 89 height 14
click at [484, 560] on input "NW232WU1122-703-L" at bounding box center [531, 550] width 143 height 19
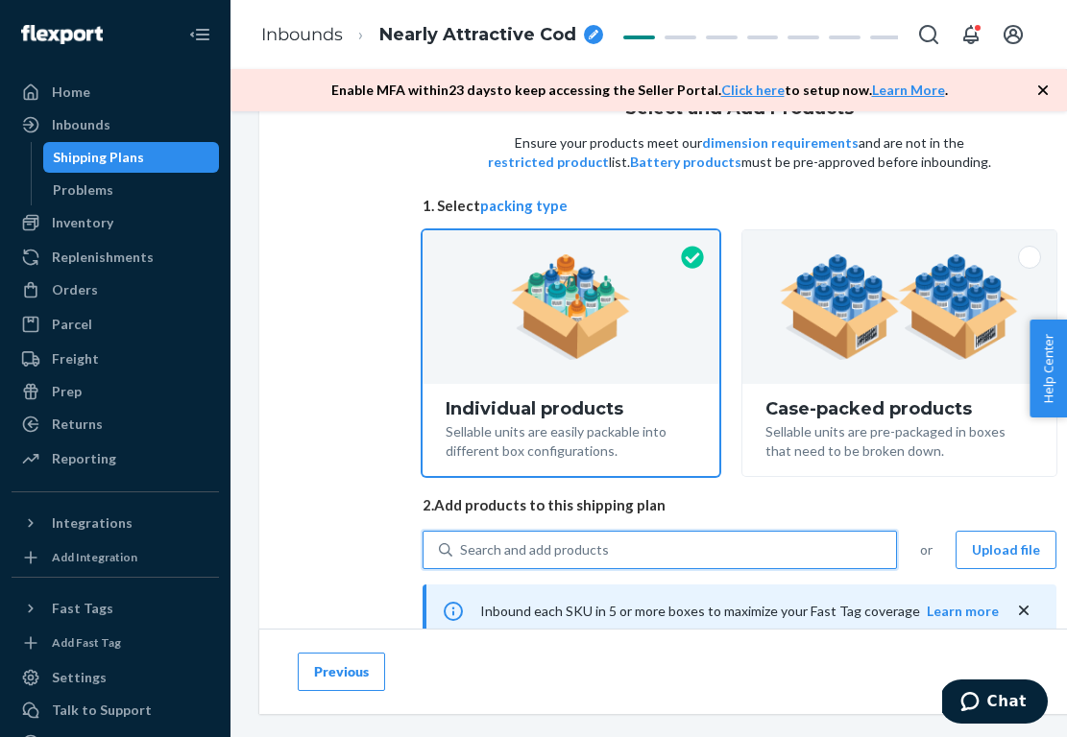
click at [609, 552] on div "Search and add products" at bounding box center [674, 550] width 444 height 35
click at [462, 552] on input "0 results available. Select is focused ,type to refine list, press Down to open…" at bounding box center [461, 550] width 2 height 19
paste input "NW241WU1153-523-M"
type input "NW241WU1153-523-M"
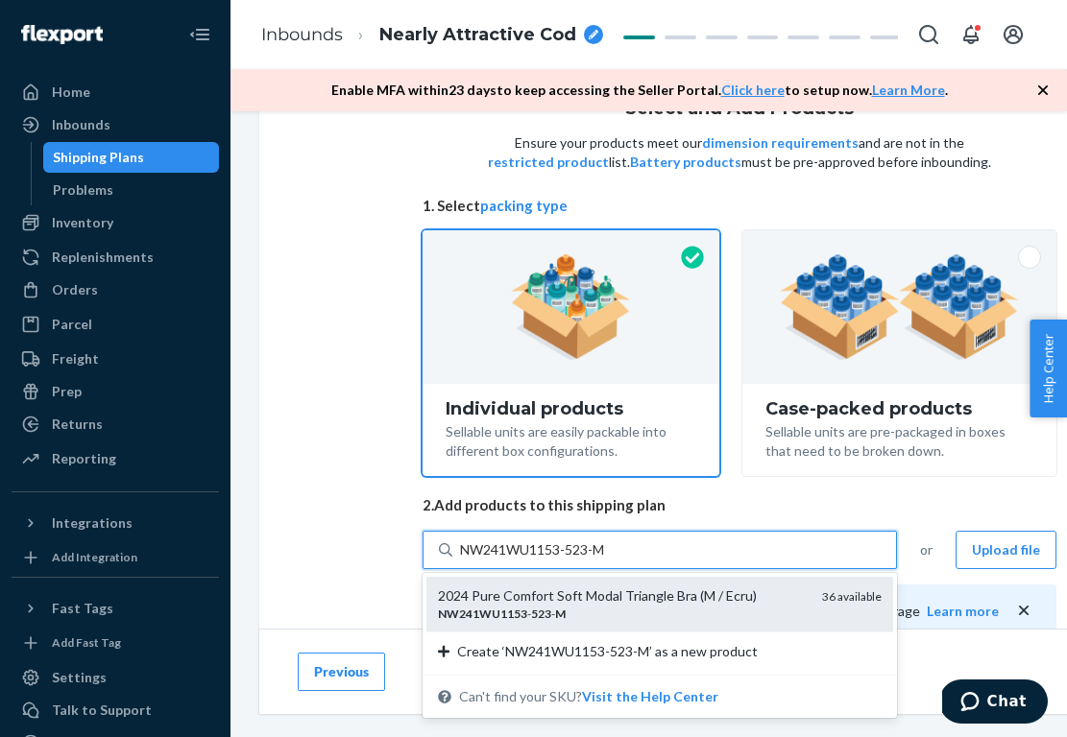
click at [602, 611] on div "NW241WU1153 - 523 - M" at bounding box center [622, 614] width 369 height 16
click at [602, 560] on input "NW241WU1153-523-M" at bounding box center [534, 550] width 149 height 19
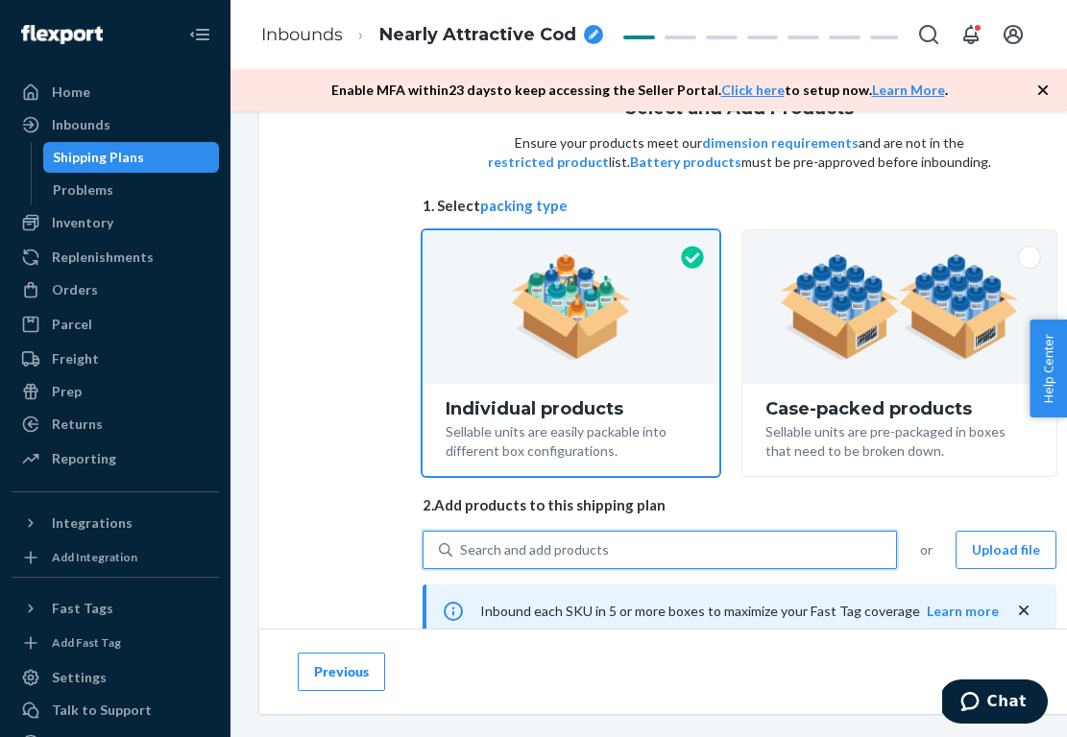
click at [705, 551] on div "Search and add products" at bounding box center [674, 550] width 444 height 35
click at [462, 551] on input "0 results available. Select is focused ,type to refine list, press Down to open…" at bounding box center [461, 550] width 2 height 19
paste input "NW241WU1153-618-L"
type input "NW241WU1153-618-L"
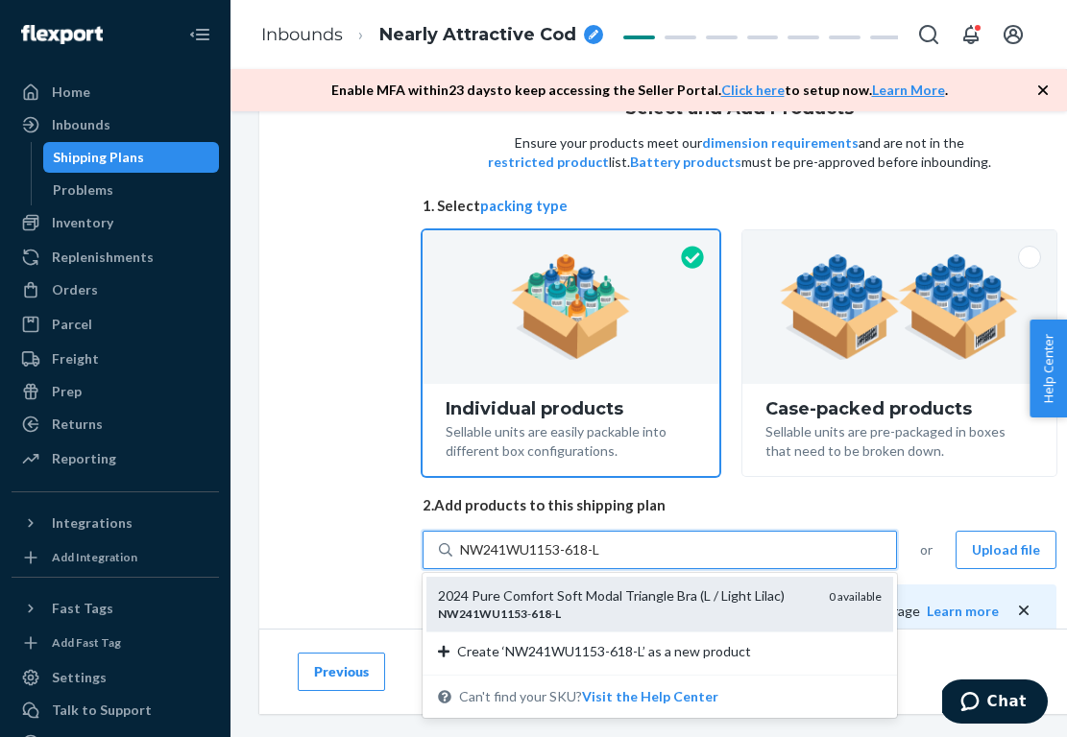
click at [608, 600] on div "2024 Pure Comfort Soft Modal Triangle Bra (L / Light Lilac)" at bounding box center [625, 596] width 375 height 19
click at [603, 560] on input "NW241WU1153-618-L" at bounding box center [531, 550] width 143 height 19
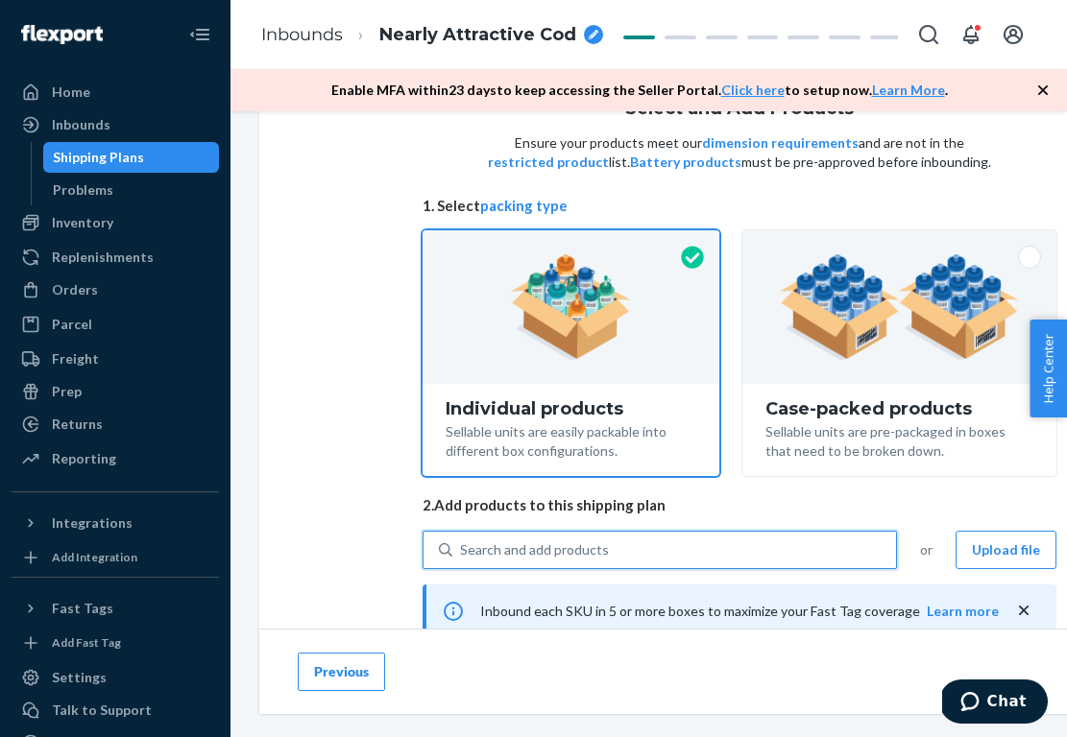
click at [686, 548] on div "Search and add products" at bounding box center [674, 550] width 444 height 35
click at [462, 548] on input "0 results available. Use Up and Down to choose options, press Enter to select t…" at bounding box center [461, 550] width 2 height 19
paste input "NW241WU1153-618-M"
type input "NW241WU1153-618-M"
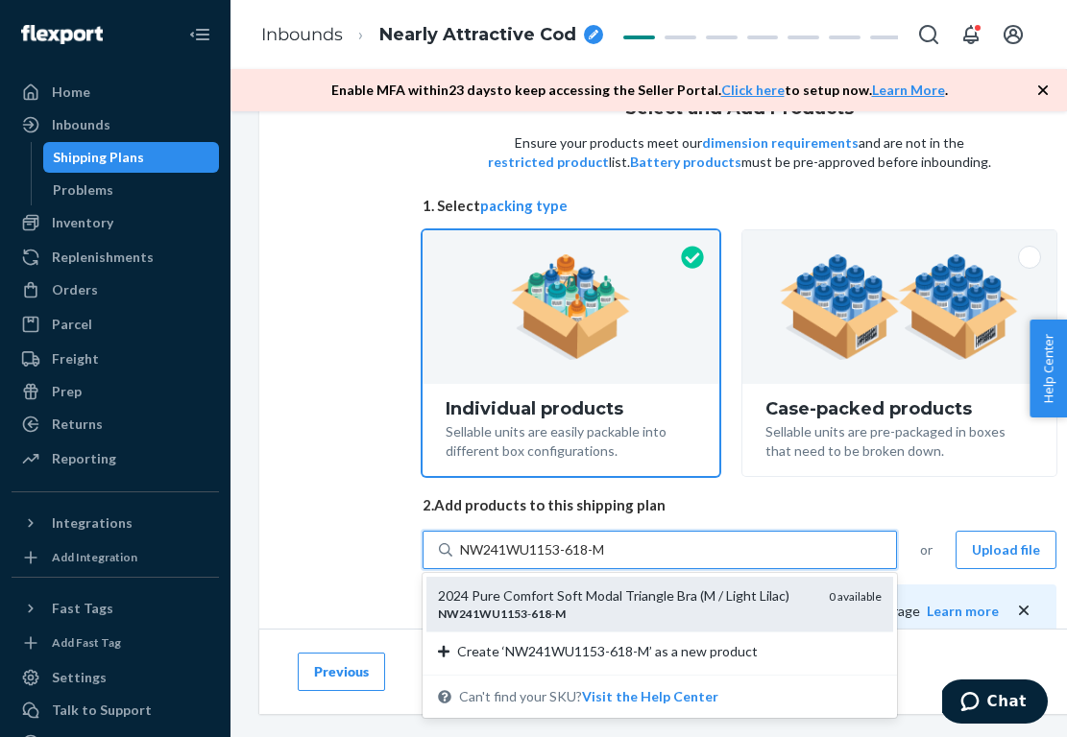
click at [603, 607] on div "NW241WU1153 - 618 - M" at bounding box center [625, 614] width 375 height 16
click at [603, 560] on input "NW241WU1153-618-M" at bounding box center [534, 550] width 149 height 19
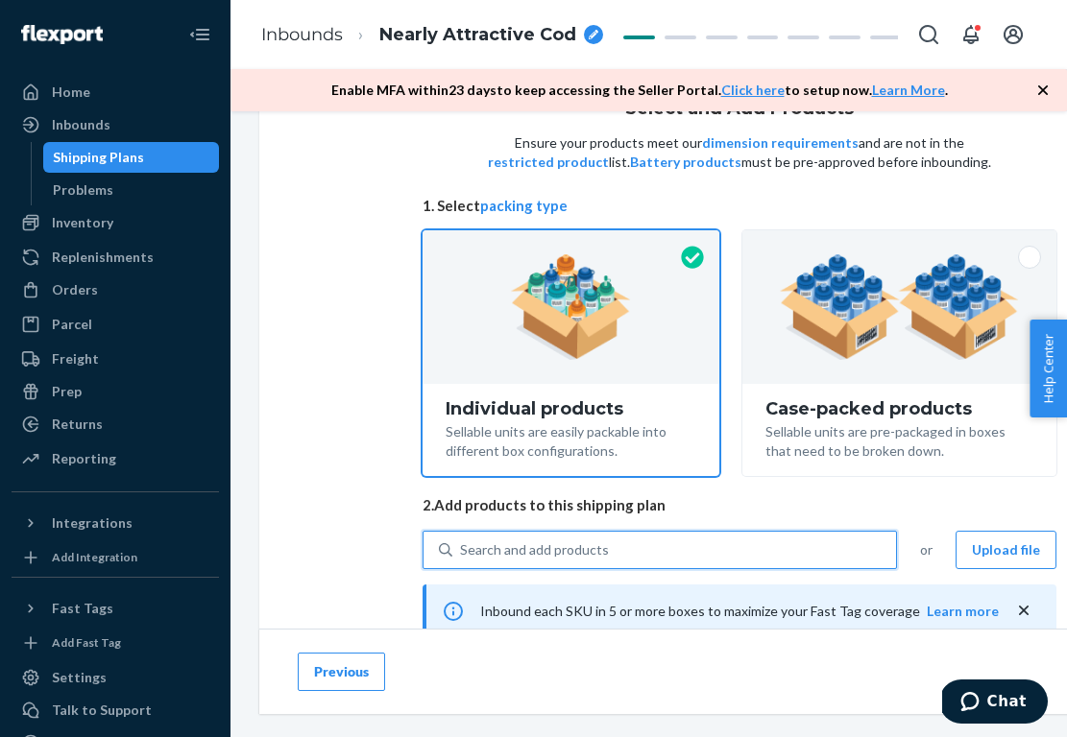
click at [669, 540] on div "Search and add products" at bounding box center [674, 550] width 444 height 35
click at [462, 541] on input "0 results available. Select is focused ,type to refine list, press Down to open…" at bounding box center [461, 550] width 2 height 19
paste input "NW241WU1153-618-S"
type input "NW241WU1153-618-S"
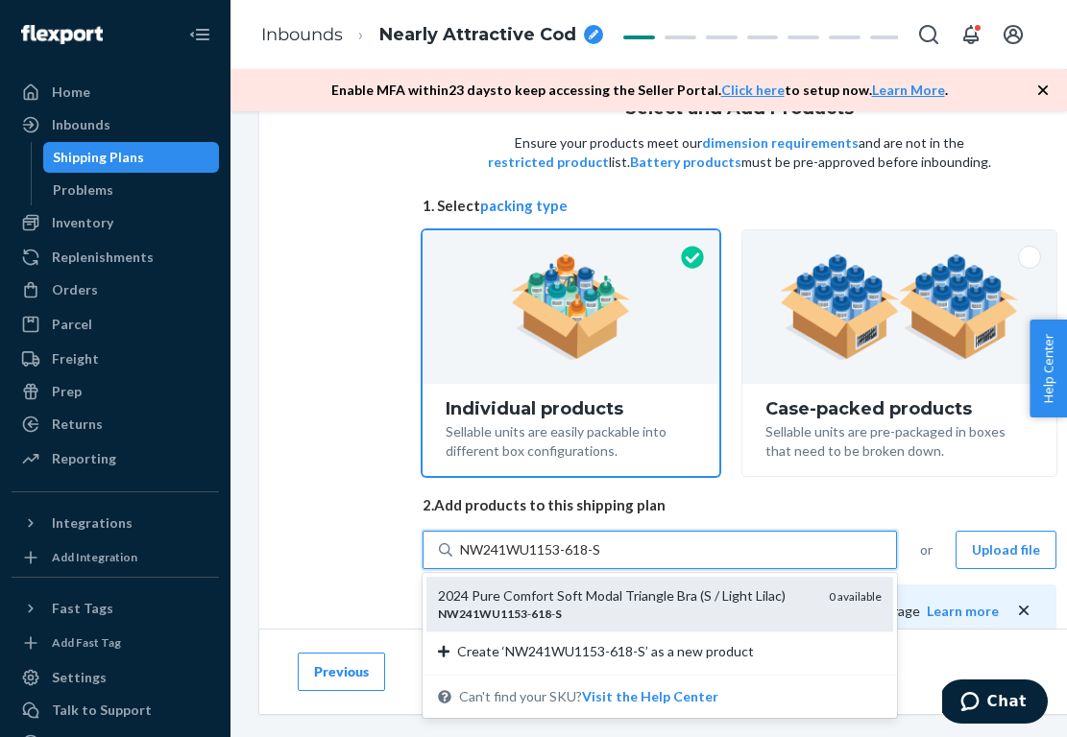
click at [588, 607] on div "NW241WU1153 - 618 - S" at bounding box center [625, 614] width 375 height 16
click at [588, 560] on input "NW241WU1153-618-S" at bounding box center [532, 550] width 144 height 19
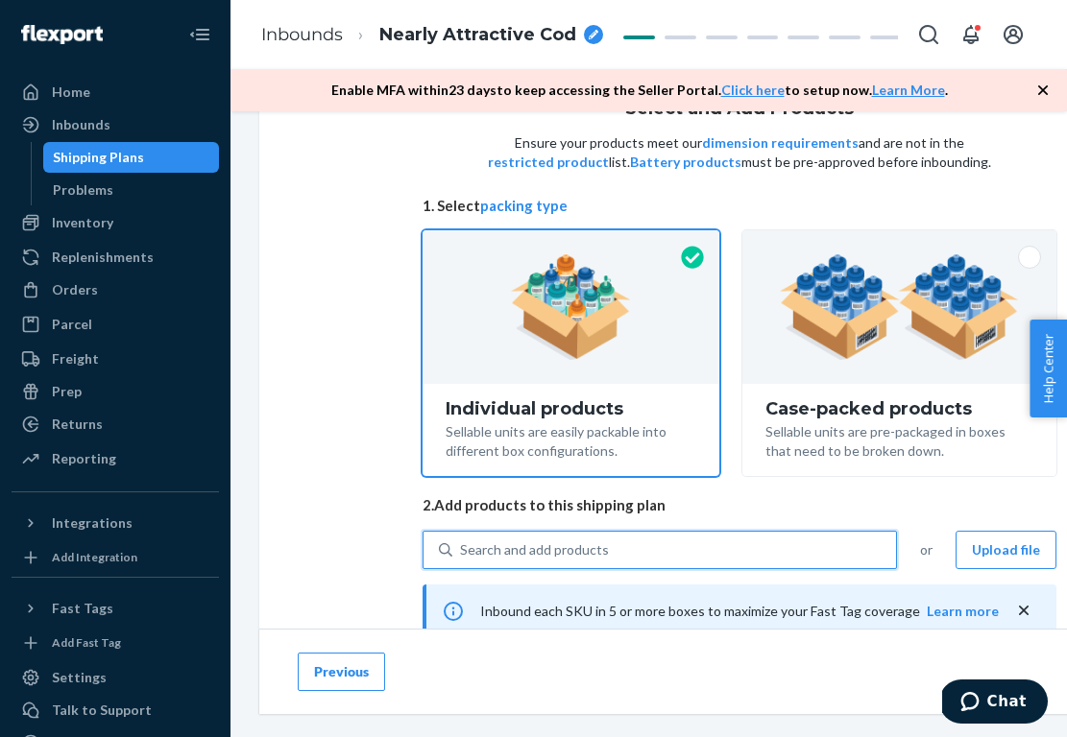
click at [630, 542] on div "Search and add products" at bounding box center [674, 550] width 444 height 35
click at [462, 542] on input "0 results available. Select is focused ,type to refine list, press Down to open…" at bounding box center [461, 550] width 2 height 19
paste input "NW242WU1122-726-M"
type input "NW242WU1122-726-M"
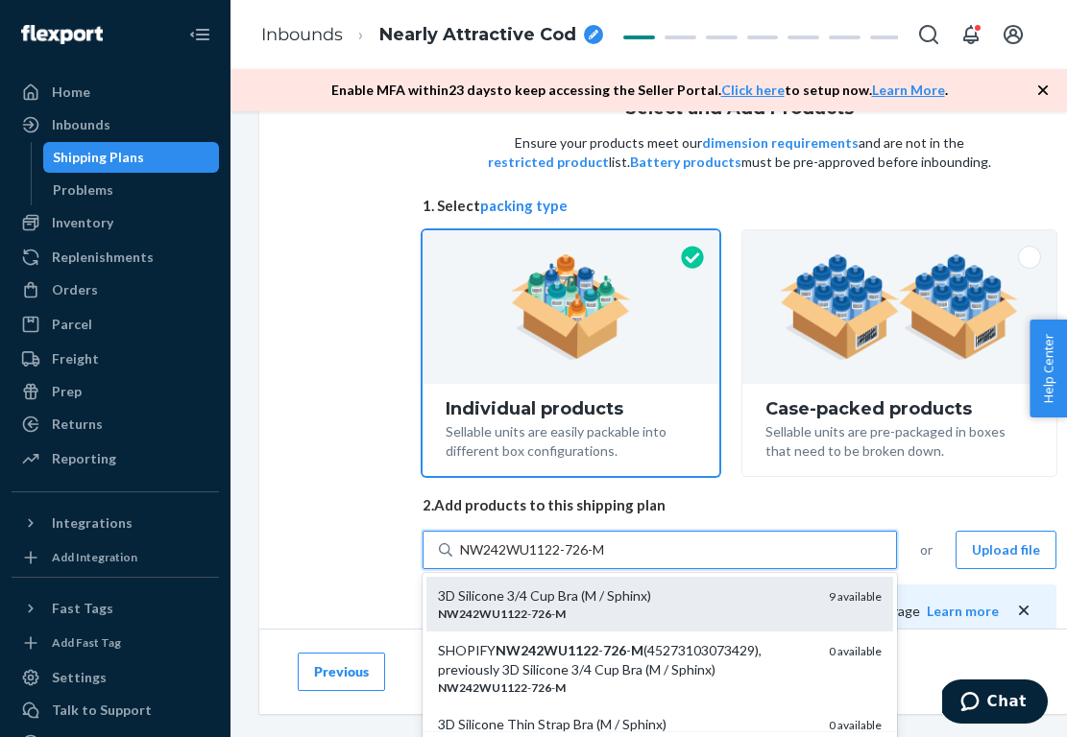
scroll to position [0, 0]
click at [590, 603] on div "3D Silicone 3/4 Cup Bra (M / Sphinx)" at bounding box center [625, 596] width 375 height 19
click at [590, 560] on input "NW242WU1122-726-M" at bounding box center [534, 550] width 149 height 19
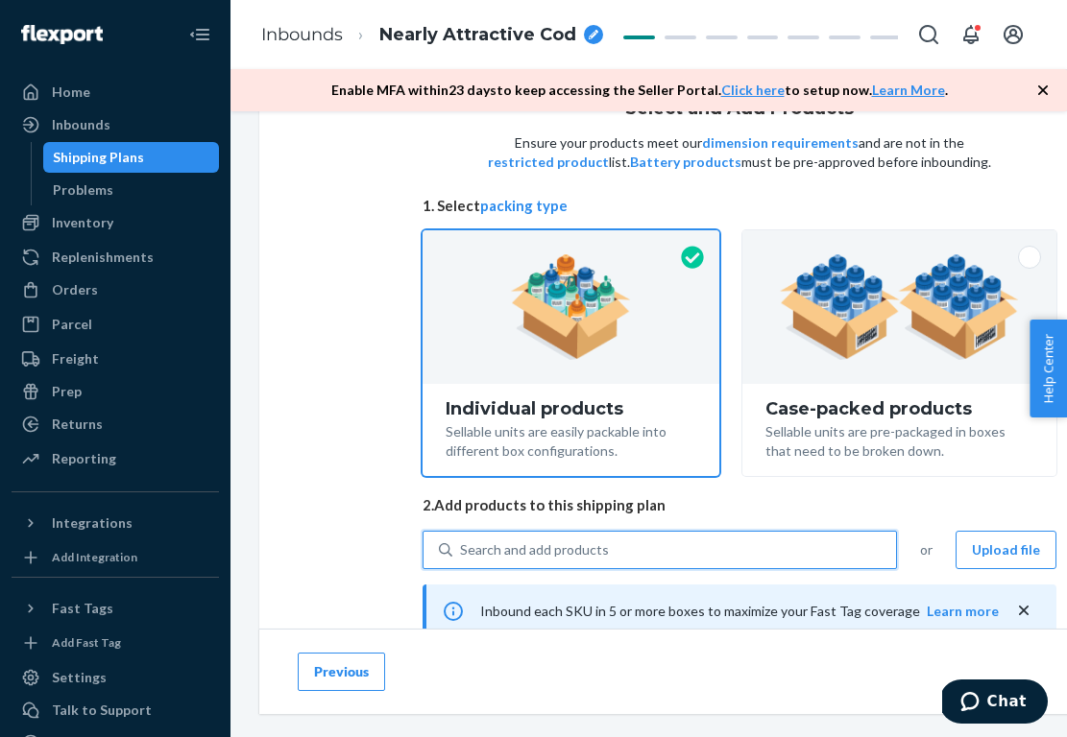
click at [628, 544] on div "Search and add products" at bounding box center [674, 550] width 444 height 35
click at [462, 544] on input "0 results available. Select is focused ,type to refine list, press Down to open…" at bounding box center [461, 550] width 2 height 19
paste input "NW242WU1122-839-M"
type input "NW242WU1122-839-M"
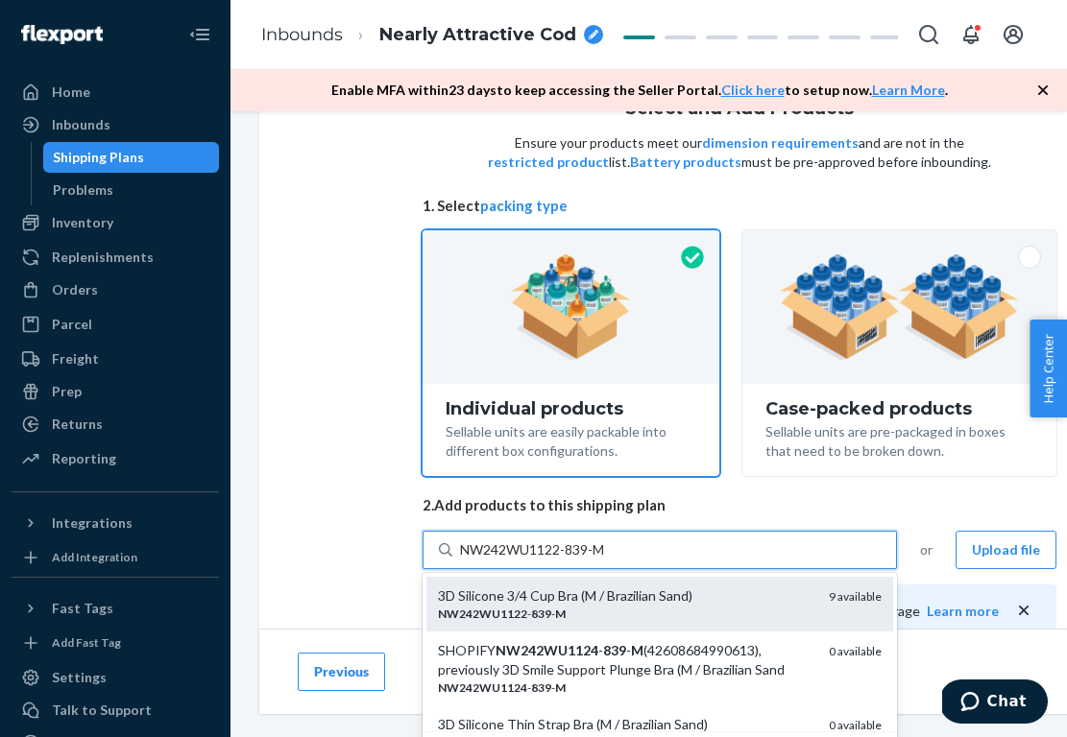
click at [588, 606] on div "NW242WU1122 - 839 - M" at bounding box center [625, 614] width 375 height 16
click at [588, 560] on input "NW242WU1122-839-M" at bounding box center [534, 550] width 149 height 19
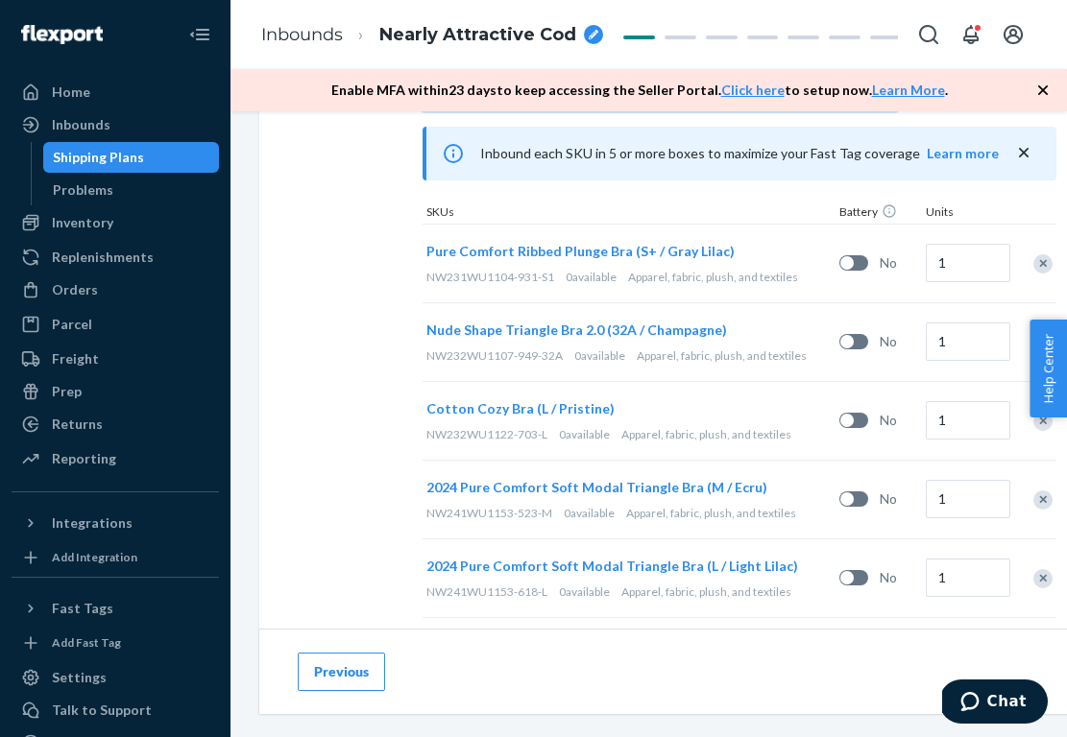
scroll to position [537, 0]
click at [974, 267] on input "1" at bounding box center [968, 263] width 84 height 38
type input "9"
click at [974, 341] on input "1" at bounding box center [968, 342] width 84 height 38
type input "7"
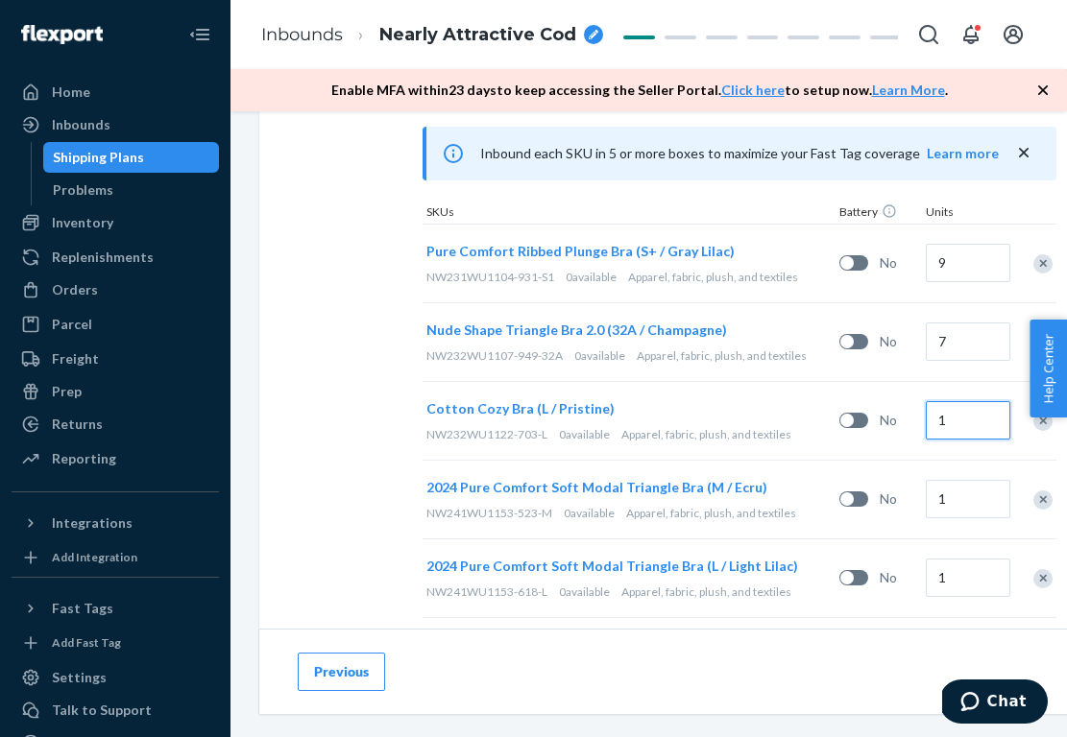
click at [972, 418] on input "1" at bounding box center [968, 420] width 84 height 38
type input "3"
click at [974, 533] on div "1" at bounding box center [965, 500] width 86 height 78
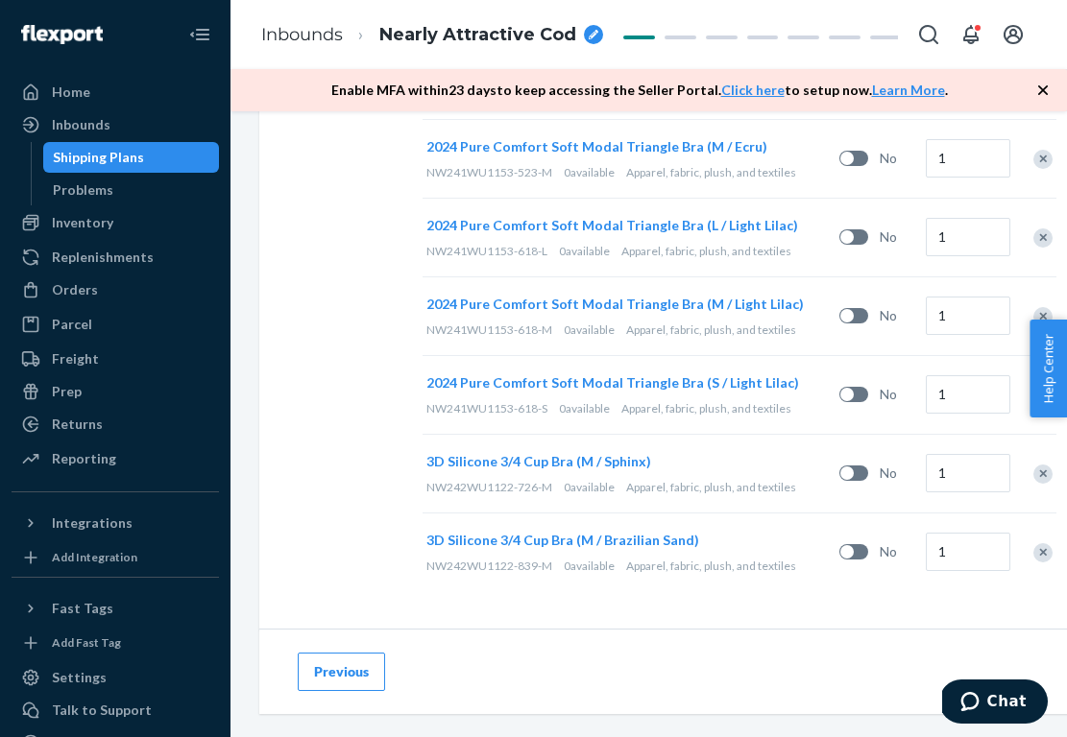
scroll to position [877, 0]
click at [975, 240] on input "1" at bounding box center [968, 238] width 84 height 38
type input "10"
click at [961, 321] on input "1" at bounding box center [968, 317] width 84 height 38
type input "15"
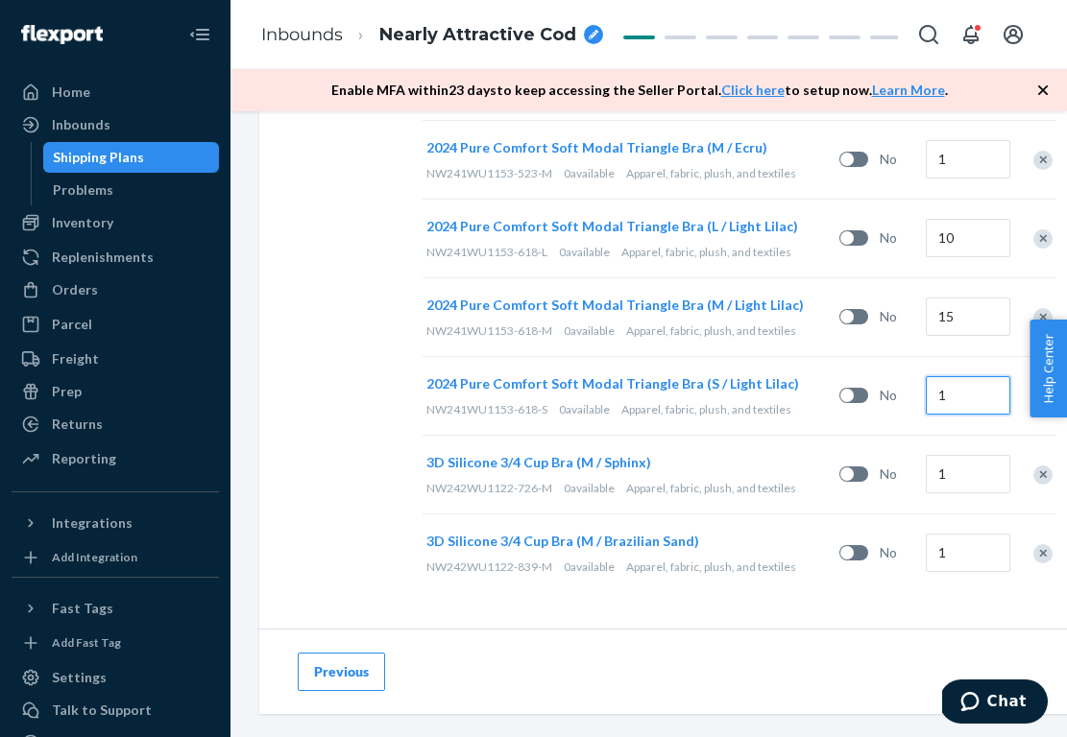
click at [962, 388] on input "1" at bounding box center [968, 395] width 84 height 38
type input "28"
click at [967, 475] on input "1" at bounding box center [968, 474] width 84 height 38
type input "14"
click at [962, 552] on input "1" at bounding box center [968, 553] width 84 height 38
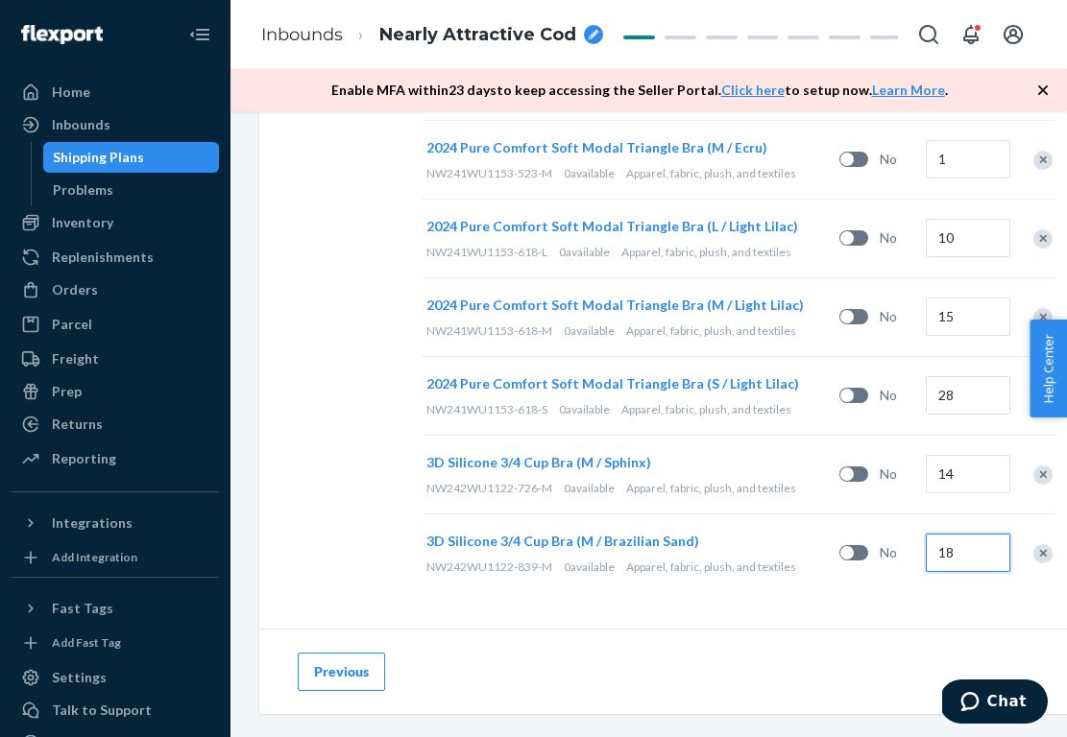
type input "18"
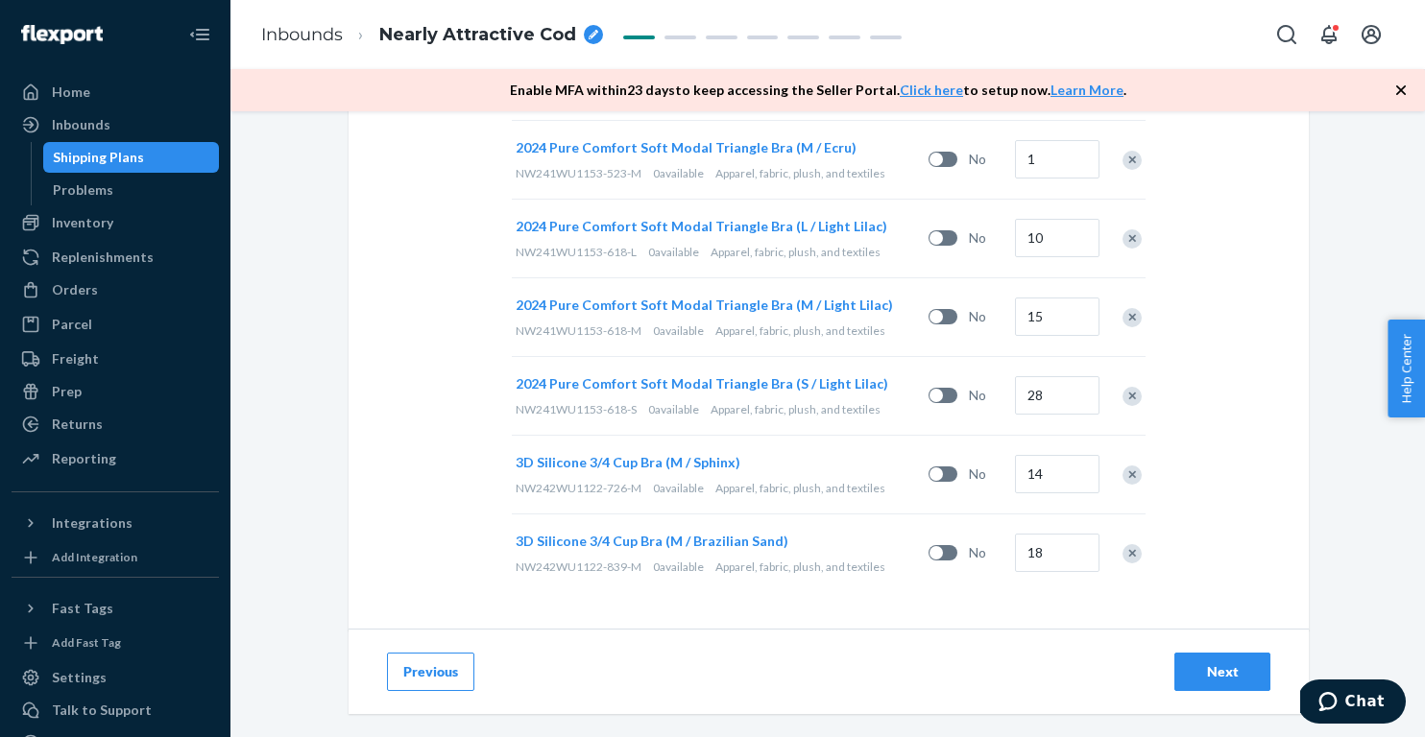
click at [1200, 670] on div "Next" at bounding box center [1222, 671] width 63 height 19
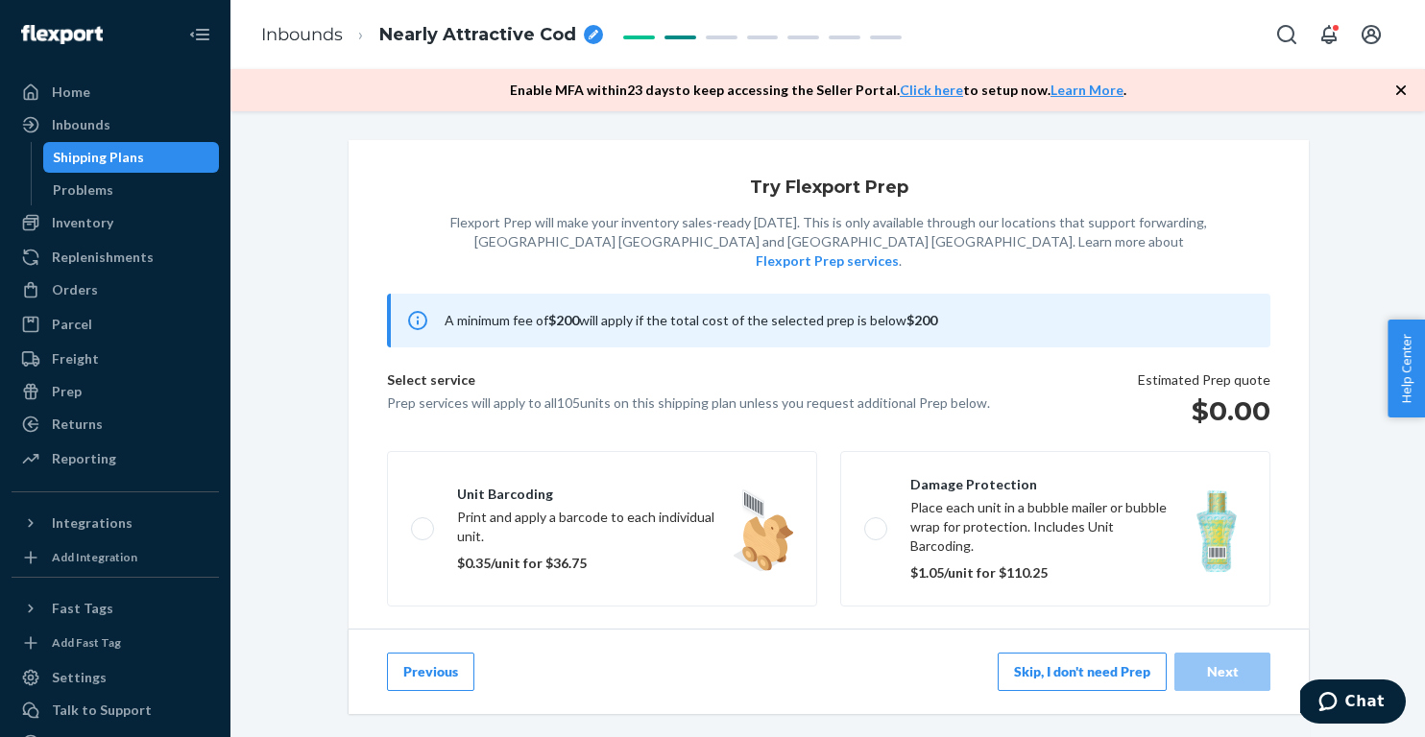
click at [1033, 679] on button "Skip, I don't need Prep" at bounding box center [1082, 672] width 169 height 38
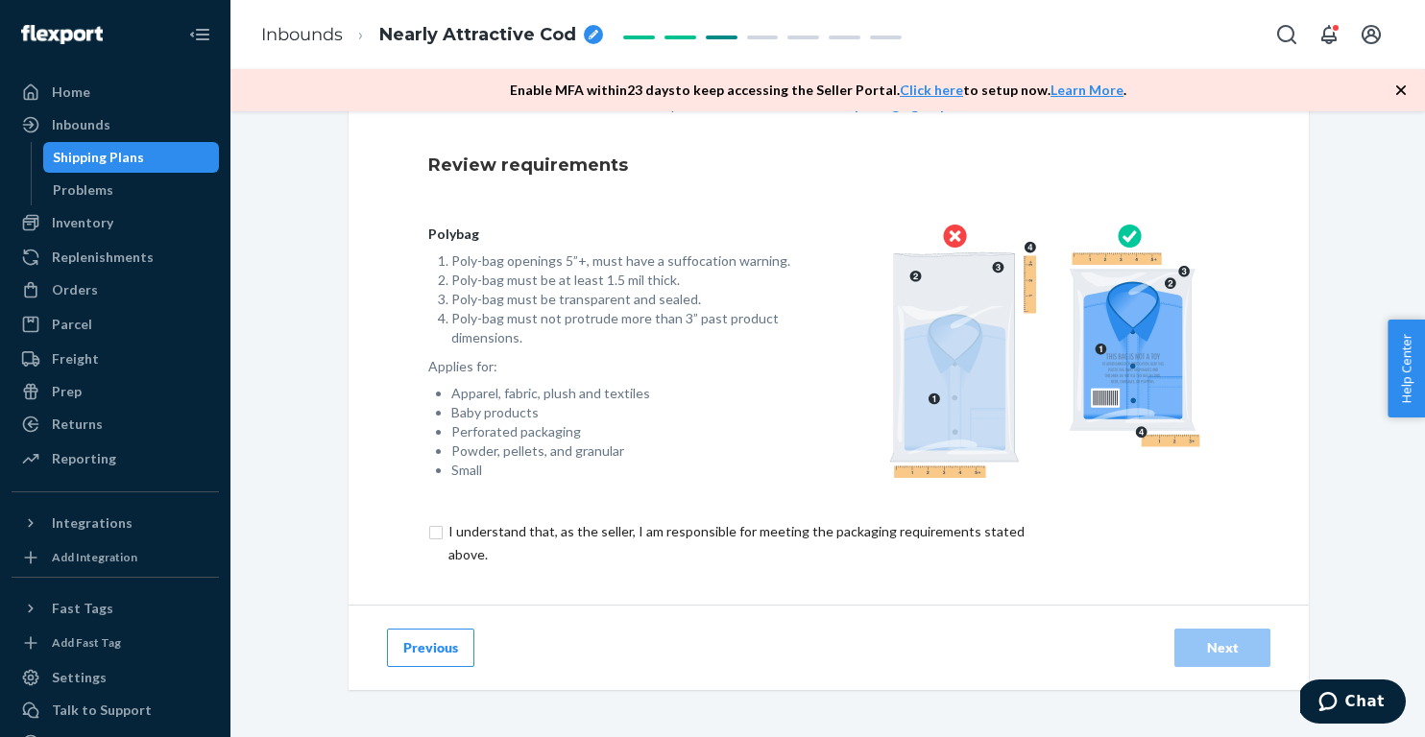
scroll to position [136, 0]
click at [664, 528] on input "checkbox" at bounding box center [747, 543] width 638 height 46
checkbox input "true"
click at [1212, 642] on div "Next" at bounding box center [1222, 647] width 63 height 19
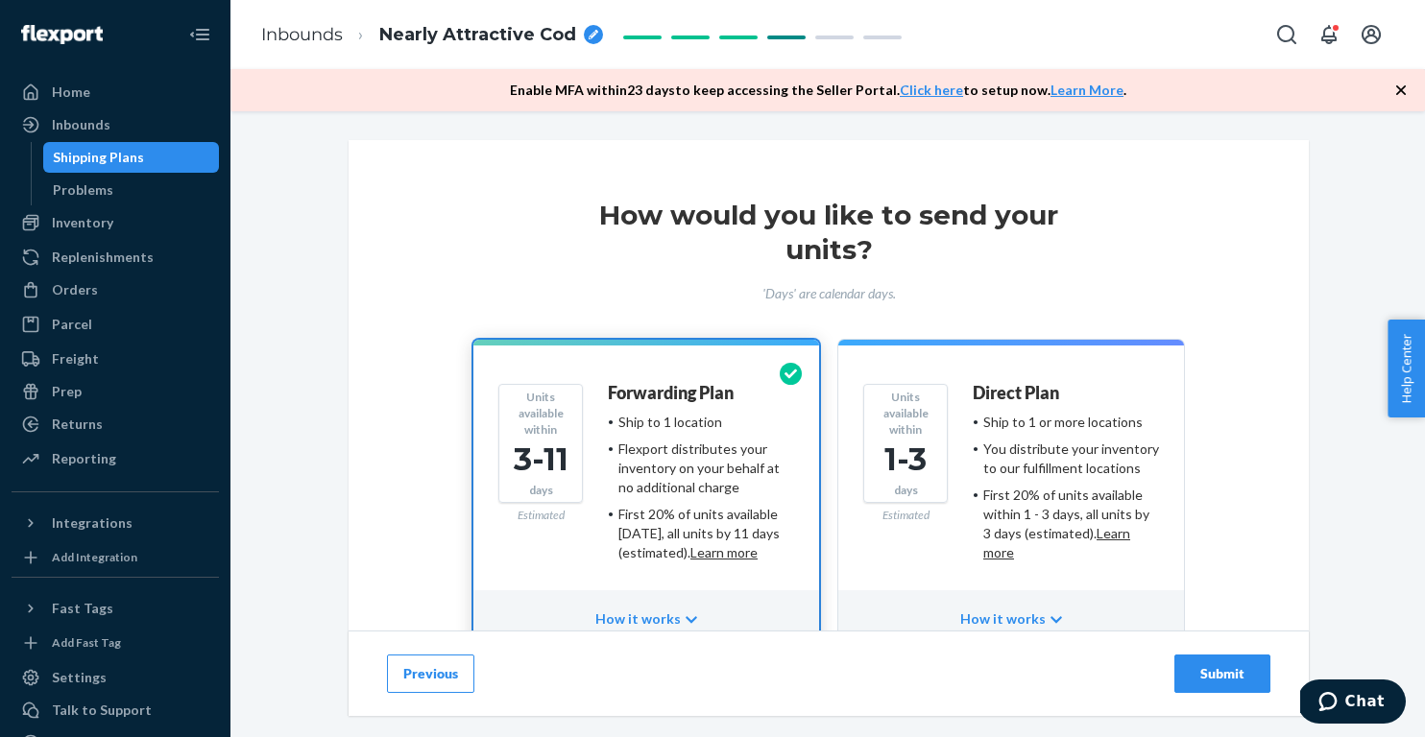
click at [1243, 676] on div "Submit" at bounding box center [1222, 673] width 63 height 19
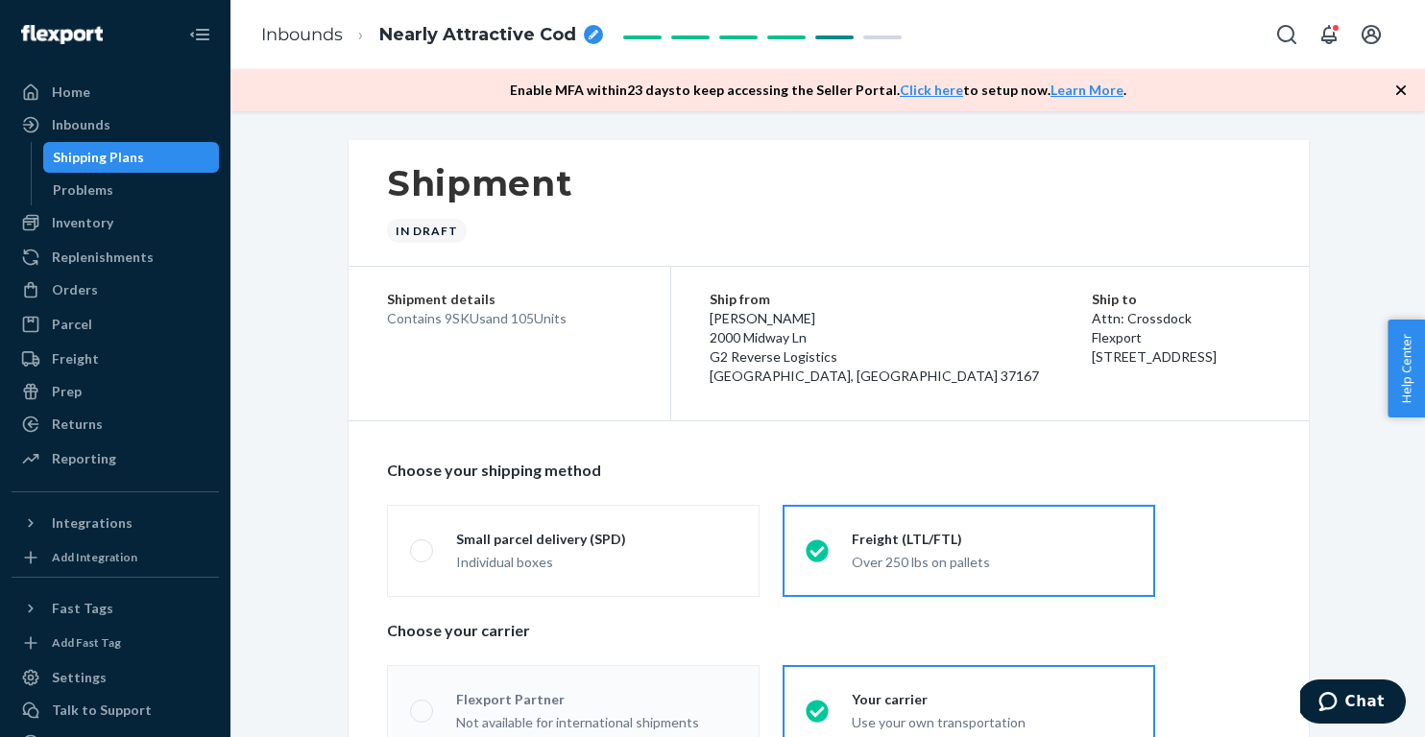
radio input "true"
radio input "false"
radio input "true"
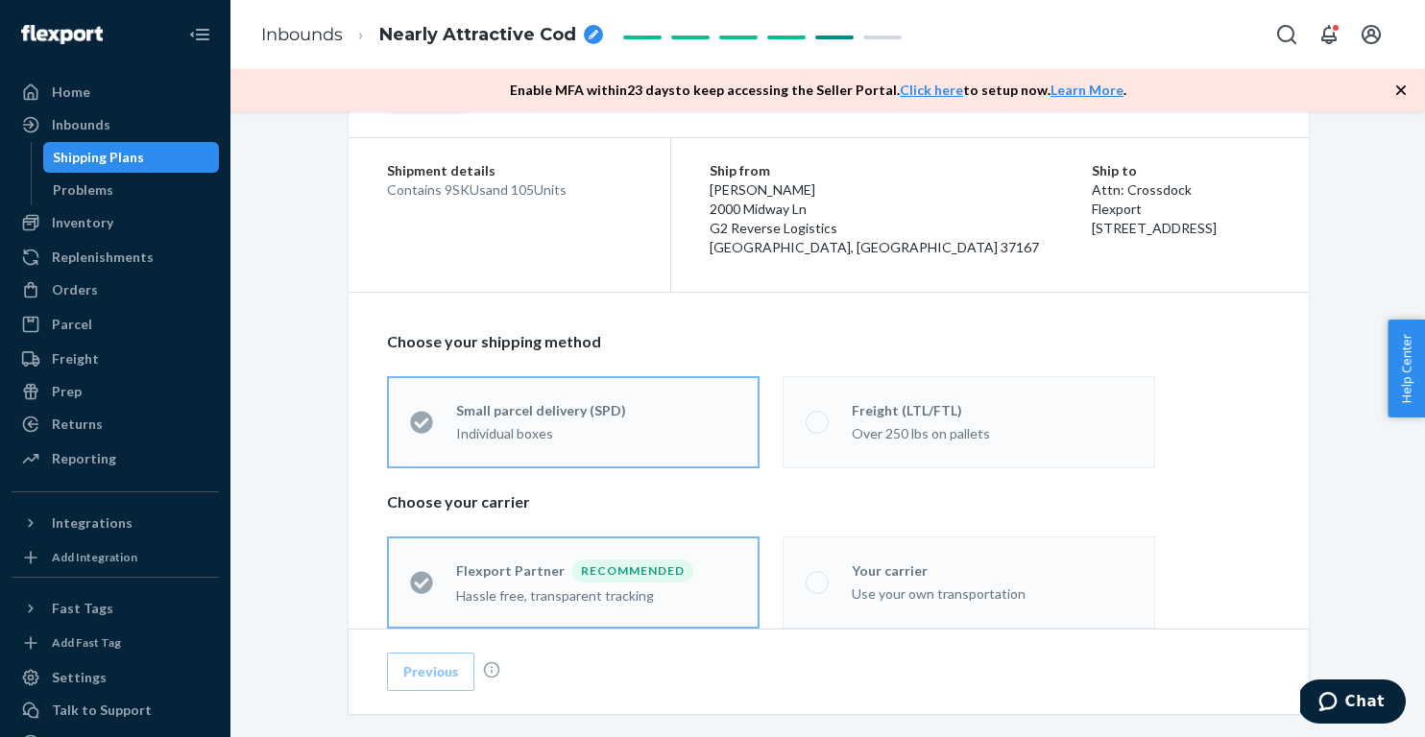
scroll to position [243, 0]
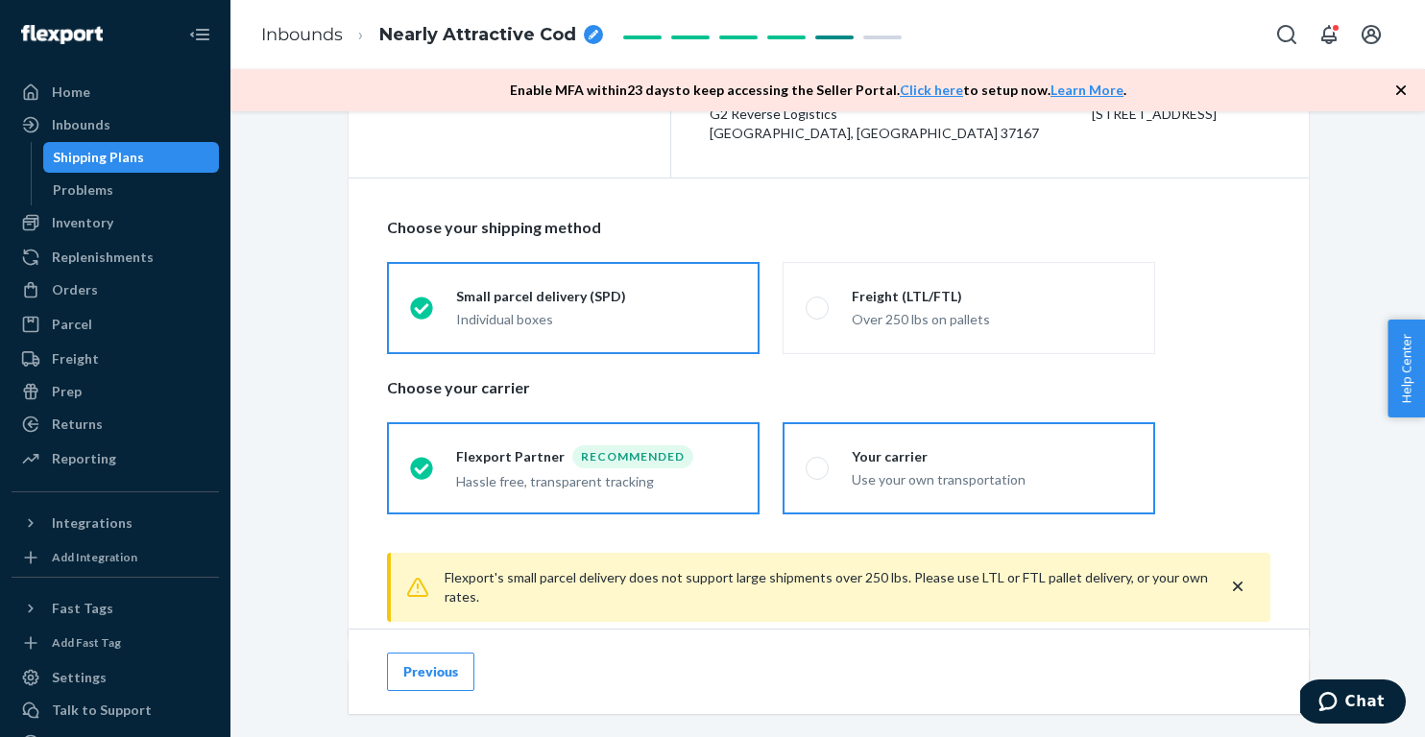
click at [1082, 467] on div "Use your own transportation" at bounding box center [992, 478] width 280 height 23
click at [818, 466] on input "Your carrier Use your own transportation" at bounding box center [812, 468] width 12 height 12
radio input "true"
radio input "false"
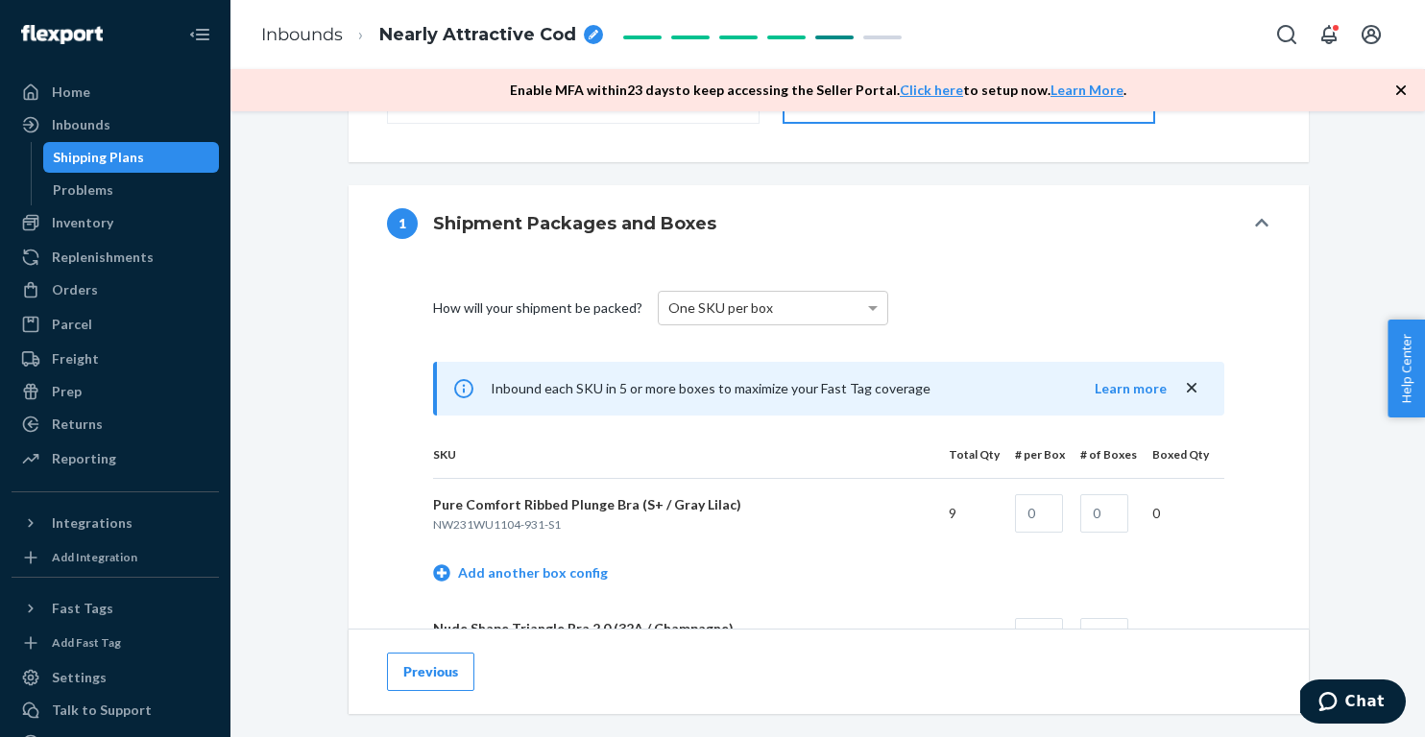
scroll to position [665, 0]
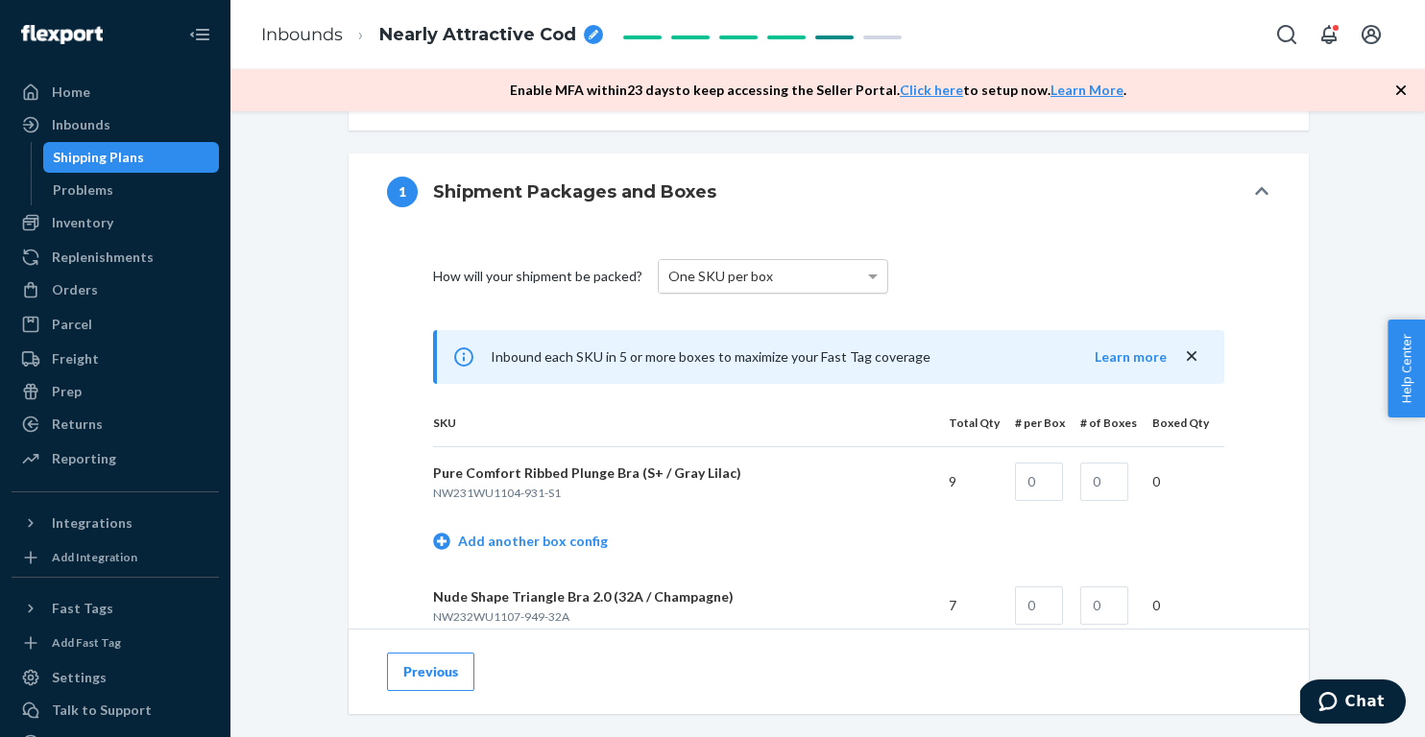
click at [782, 278] on div "One SKU per box" at bounding box center [773, 276] width 229 height 33
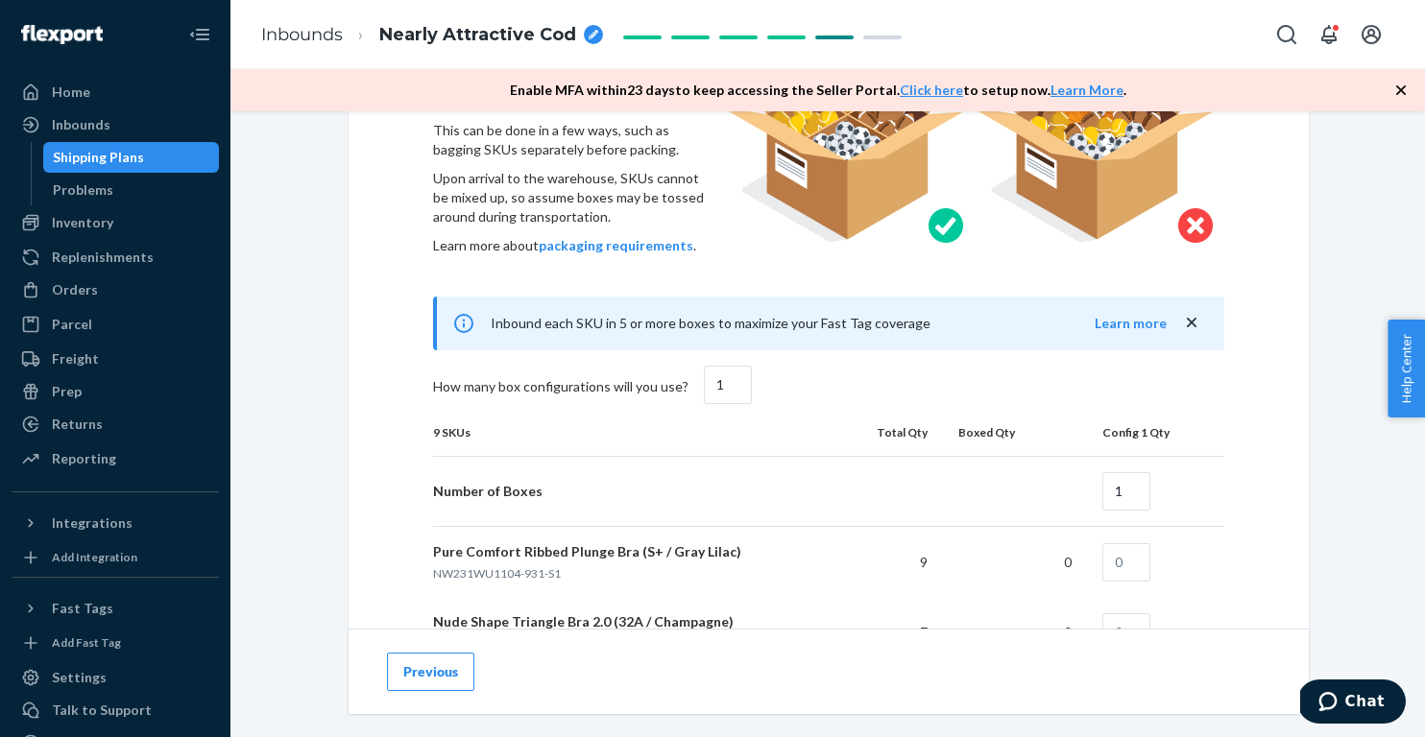
scroll to position [1239, 0]
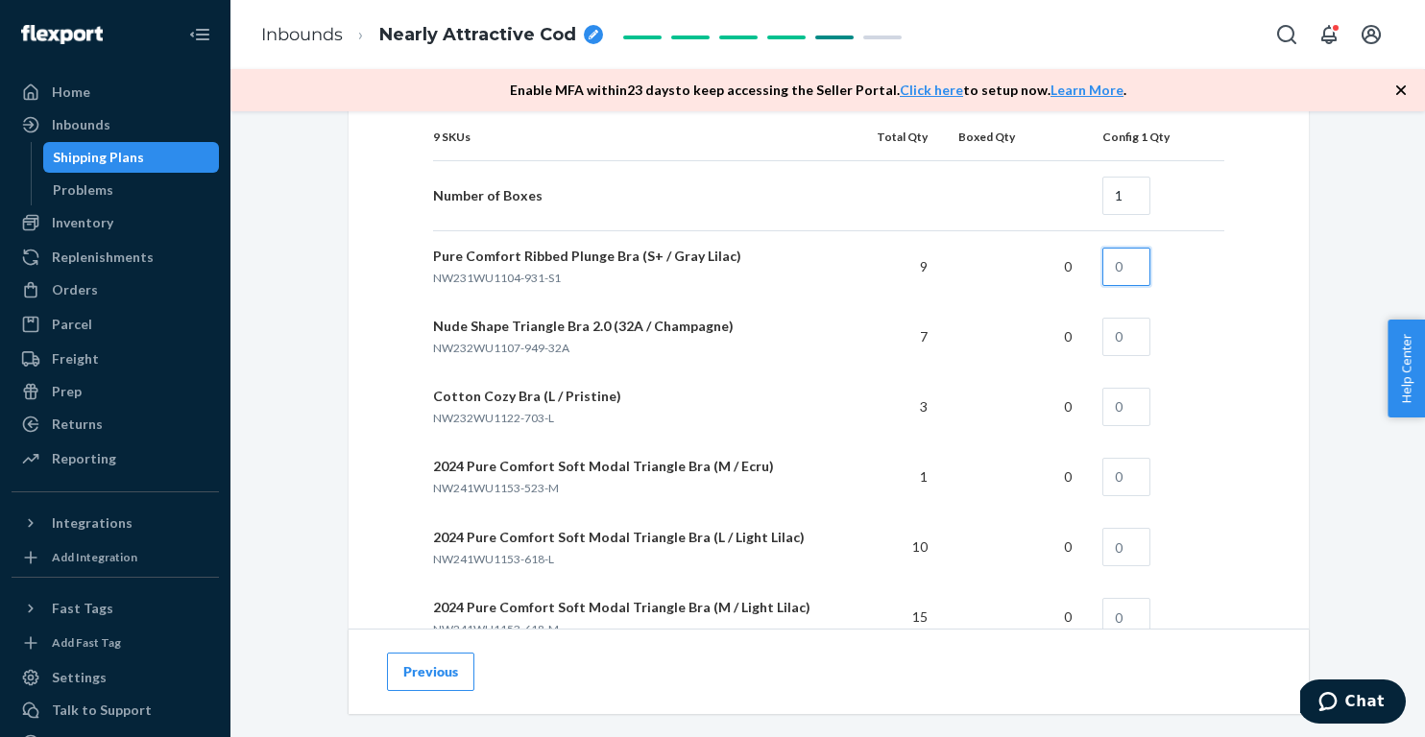
click at [1137, 275] on input "text" at bounding box center [1126, 267] width 48 height 38
type input "9"
click at [1126, 326] on input "text" at bounding box center [1126, 337] width 48 height 38
type input "7"
click at [1127, 412] on input "text" at bounding box center [1126, 407] width 48 height 38
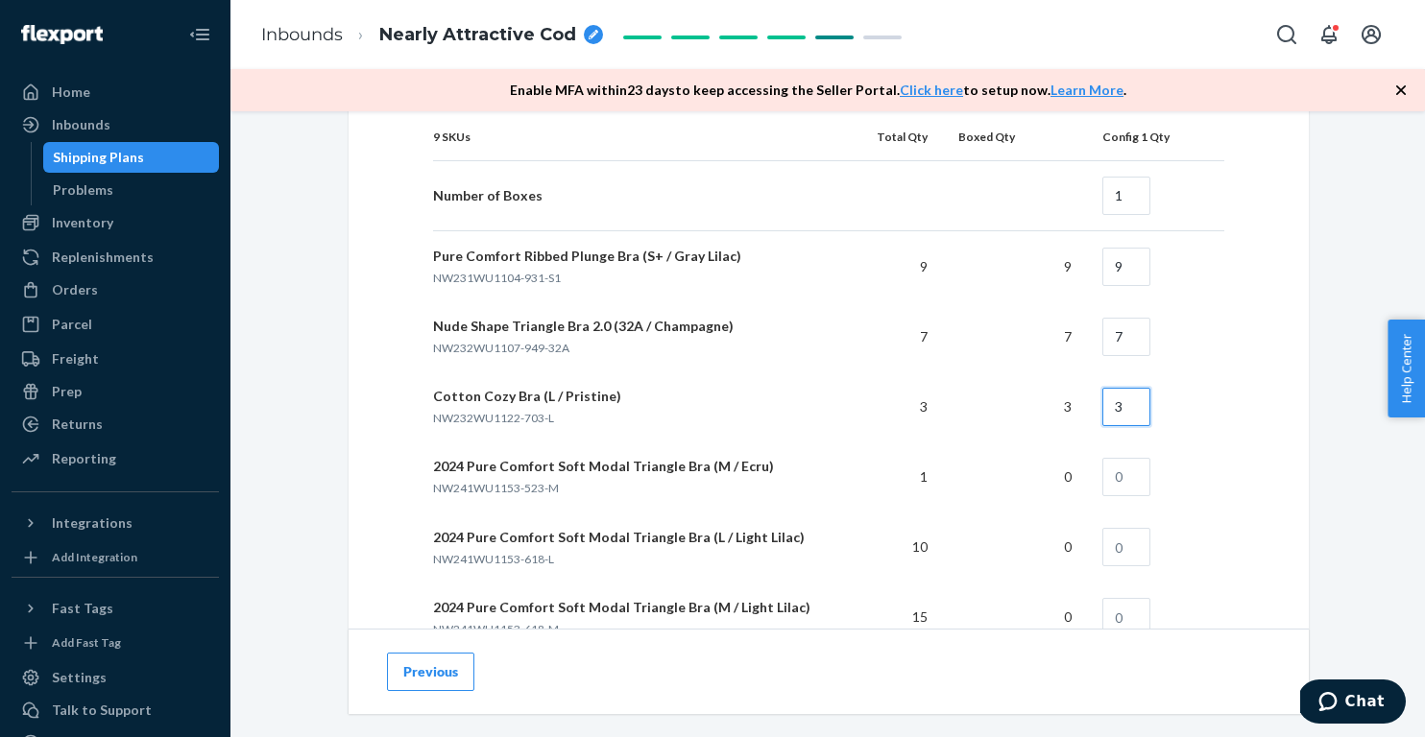
type input "3"
click at [1125, 482] on input "text" at bounding box center [1126, 477] width 48 height 38
type input "1"
click at [1126, 541] on input "text" at bounding box center [1126, 547] width 48 height 38
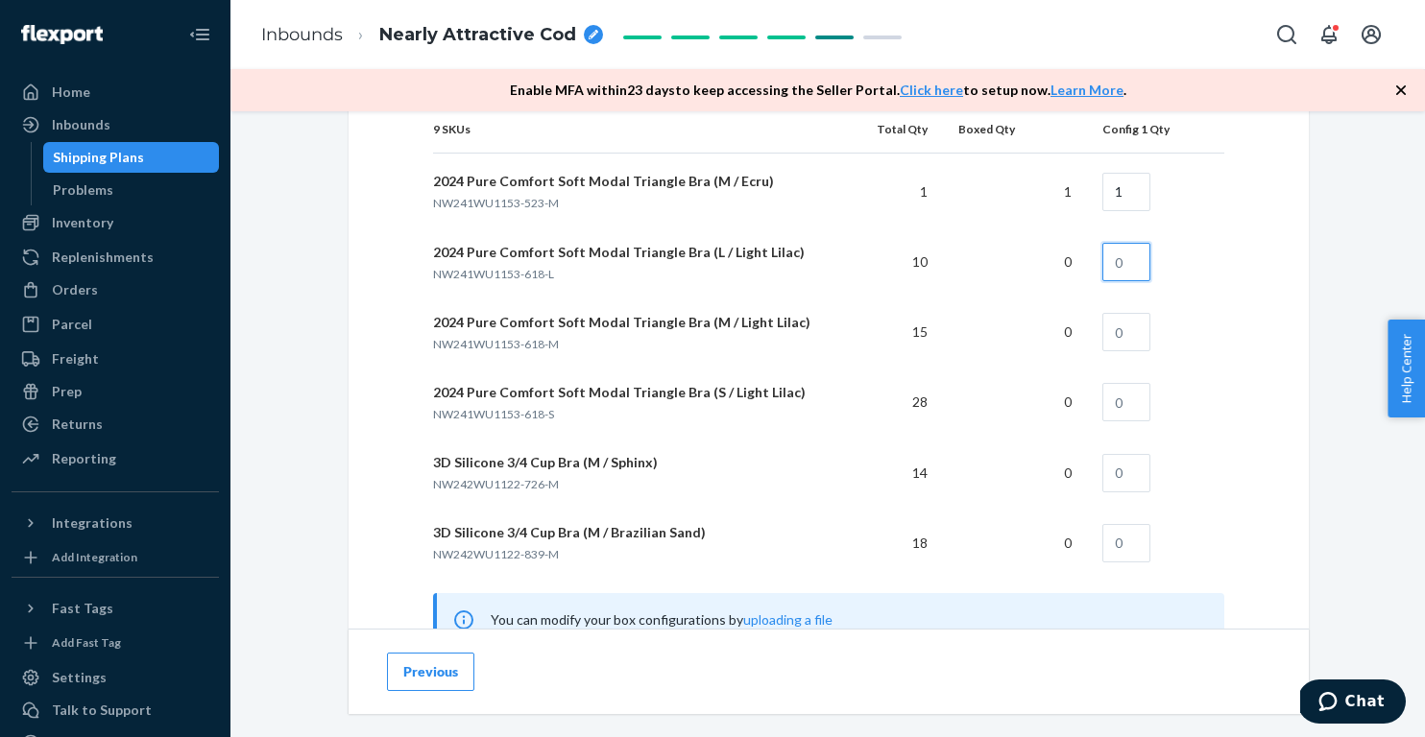
scroll to position [1545, 0]
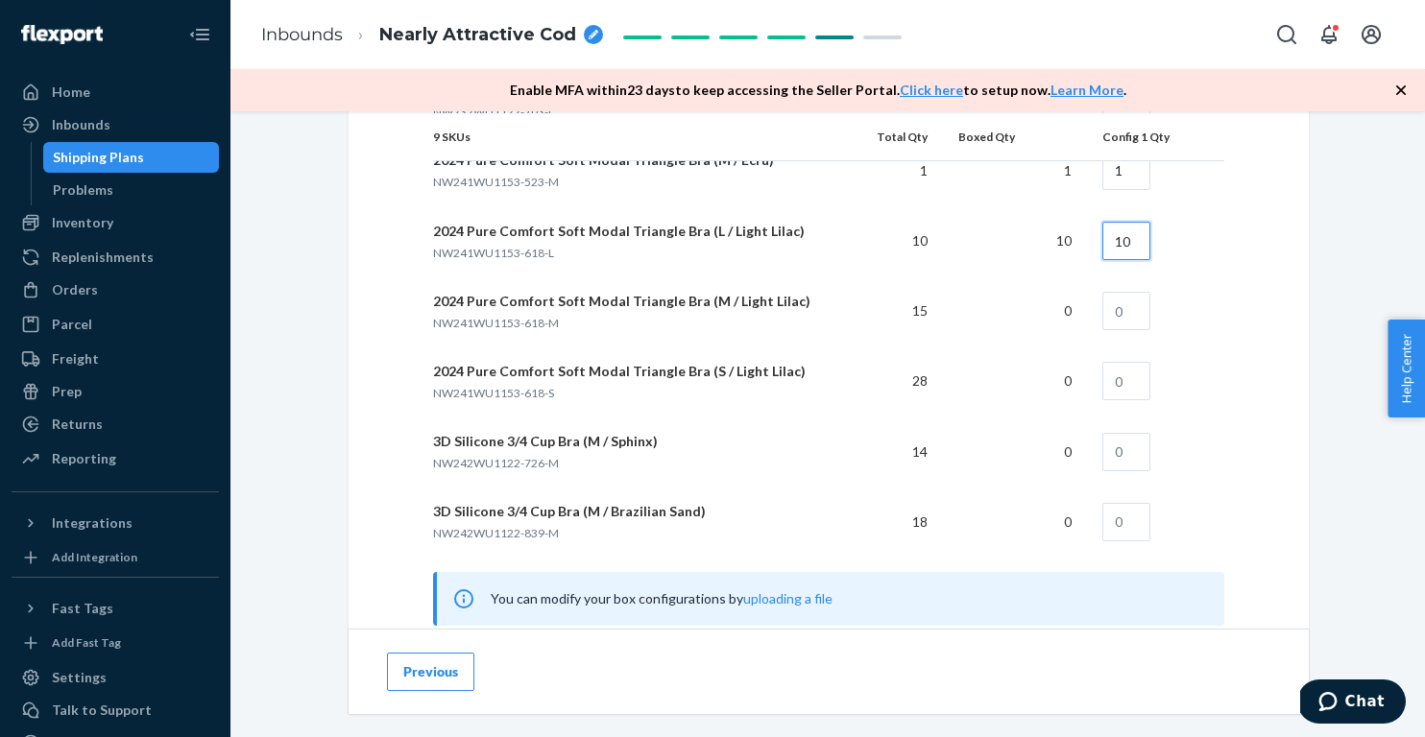
type input "10"
click at [1124, 300] on input "text" at bounding box center [1126, 311] width 48 height 38
type input "15"
click at [1128, 384] on input "text" at bounding box center [1126, 381] width 48 height 38
type input "28"
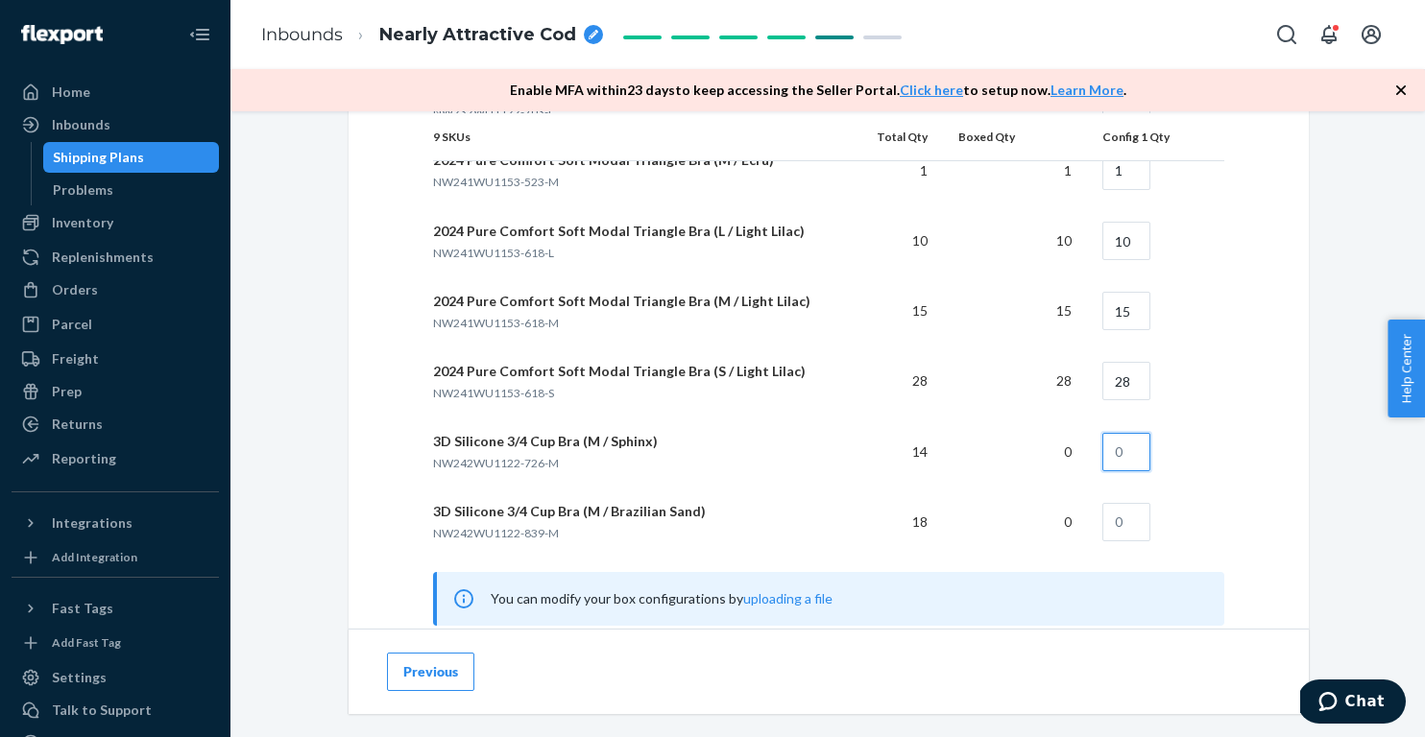
click at [1129, 440] on input "text" at bounding box center [1126, 452] width 48 height 38
type input "14"
click at [1128, 526] on input "text" at bounding box center [1126, 522] width 48 height 38
type input "18"
click at [1292, 541] on div "How will your shipment be packed? Multiple SKUs per box To avoid receiving dela…" at bounding box center [829, 46] width 960 height 1390
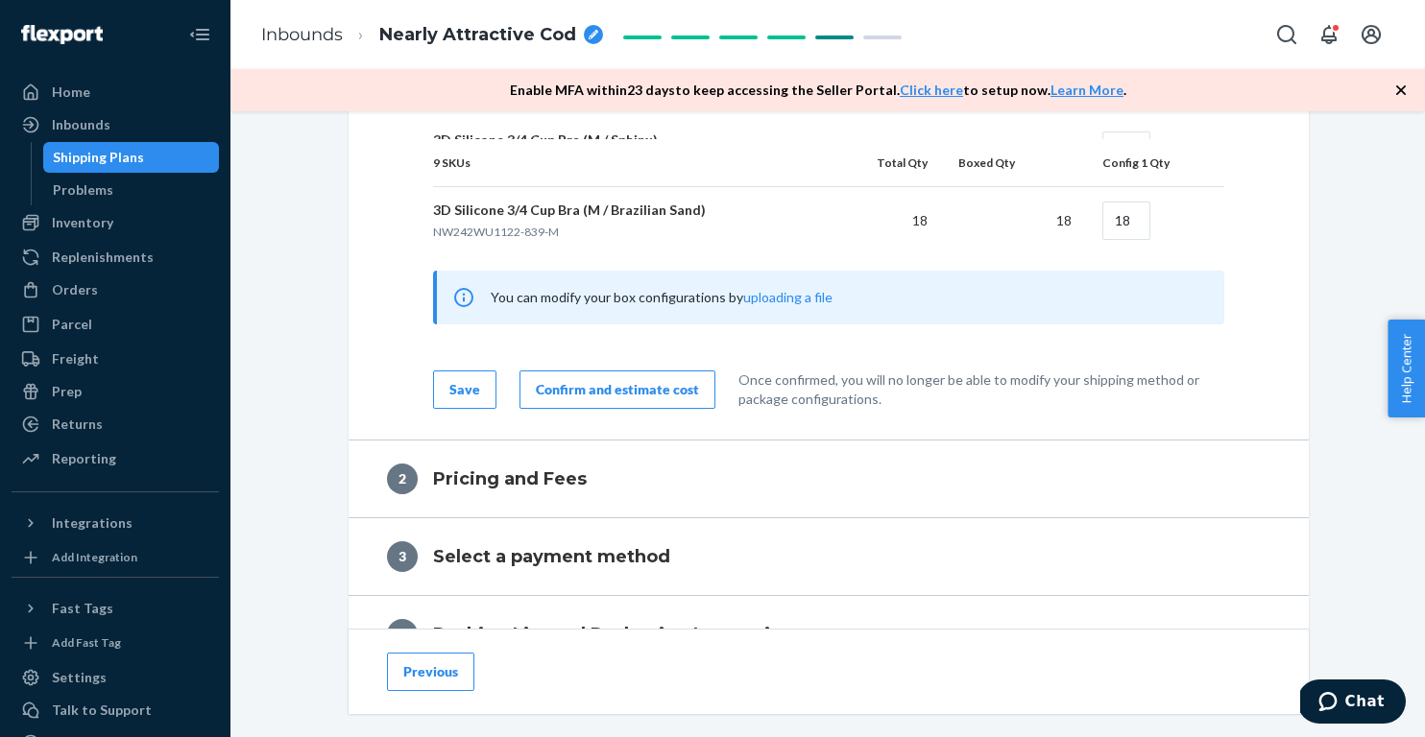
scroll to position [1889, 0]
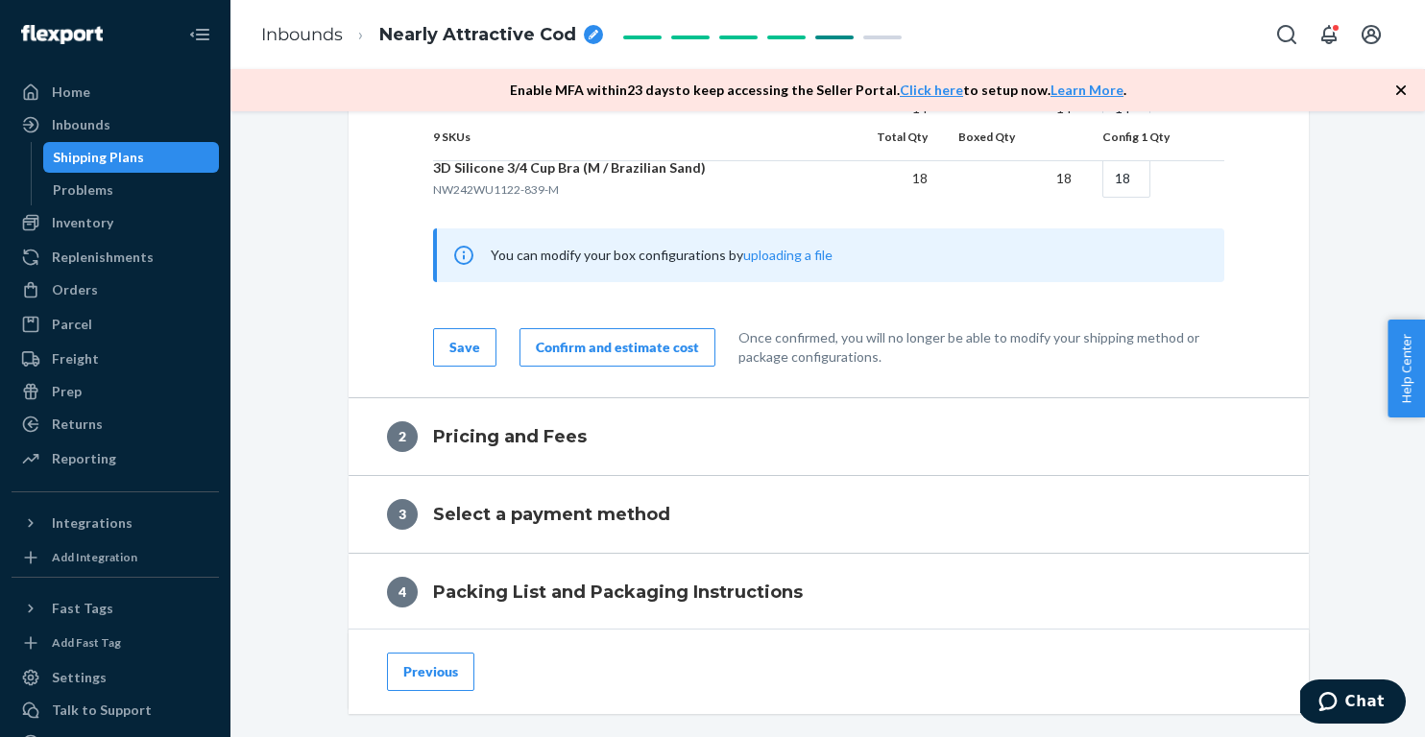
click at [591, 341] on div "Confirm and estimate cost" at bounding box center [617, 347] width 163 height 19
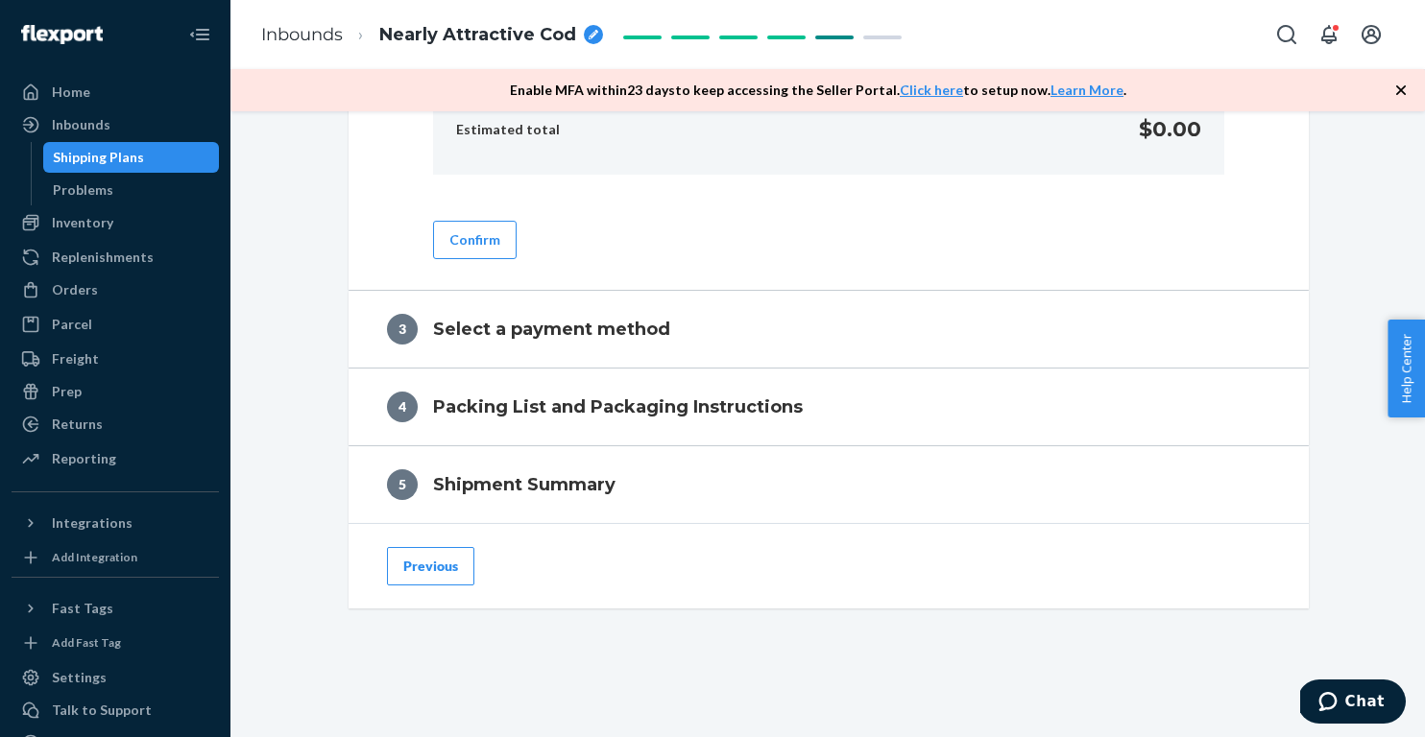
scroll to position [1035, 0]
click at [455, 235] on button "Confirm" at bounding box center [475, 242] width 84 height 38
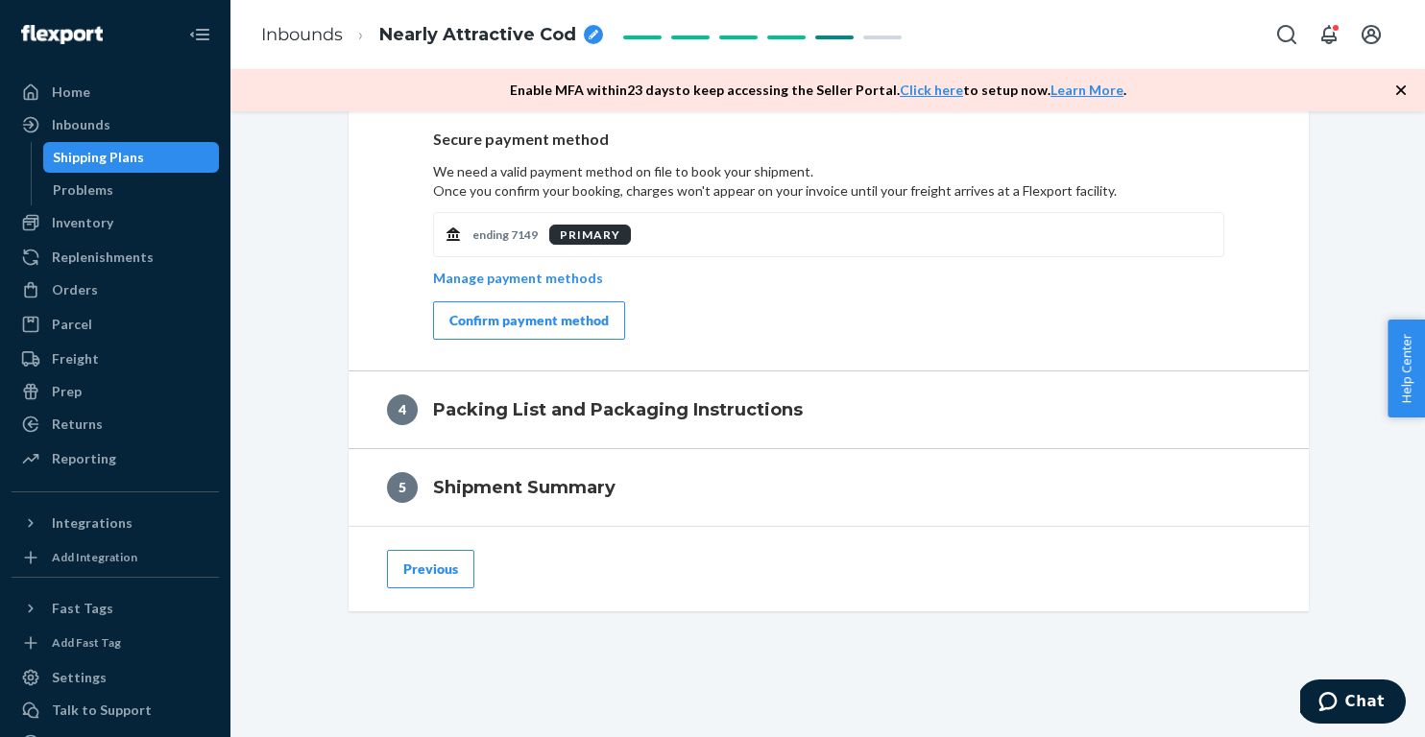
click at [453, 326] on div "Confirm payment method" at bounding box center [528, 320] width 159 height 19
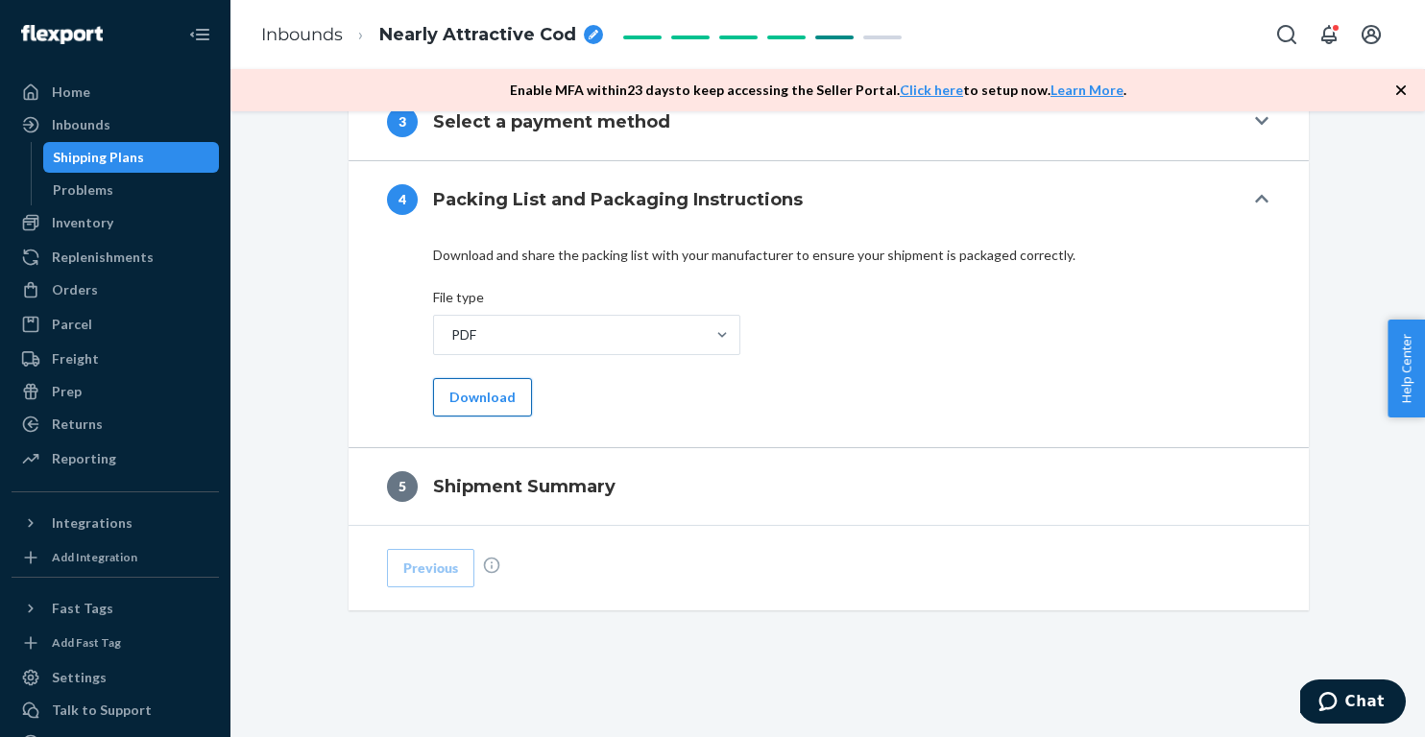
click at [447, 395] on button "Download" at bounding box center [482, 397] width 99 height 38
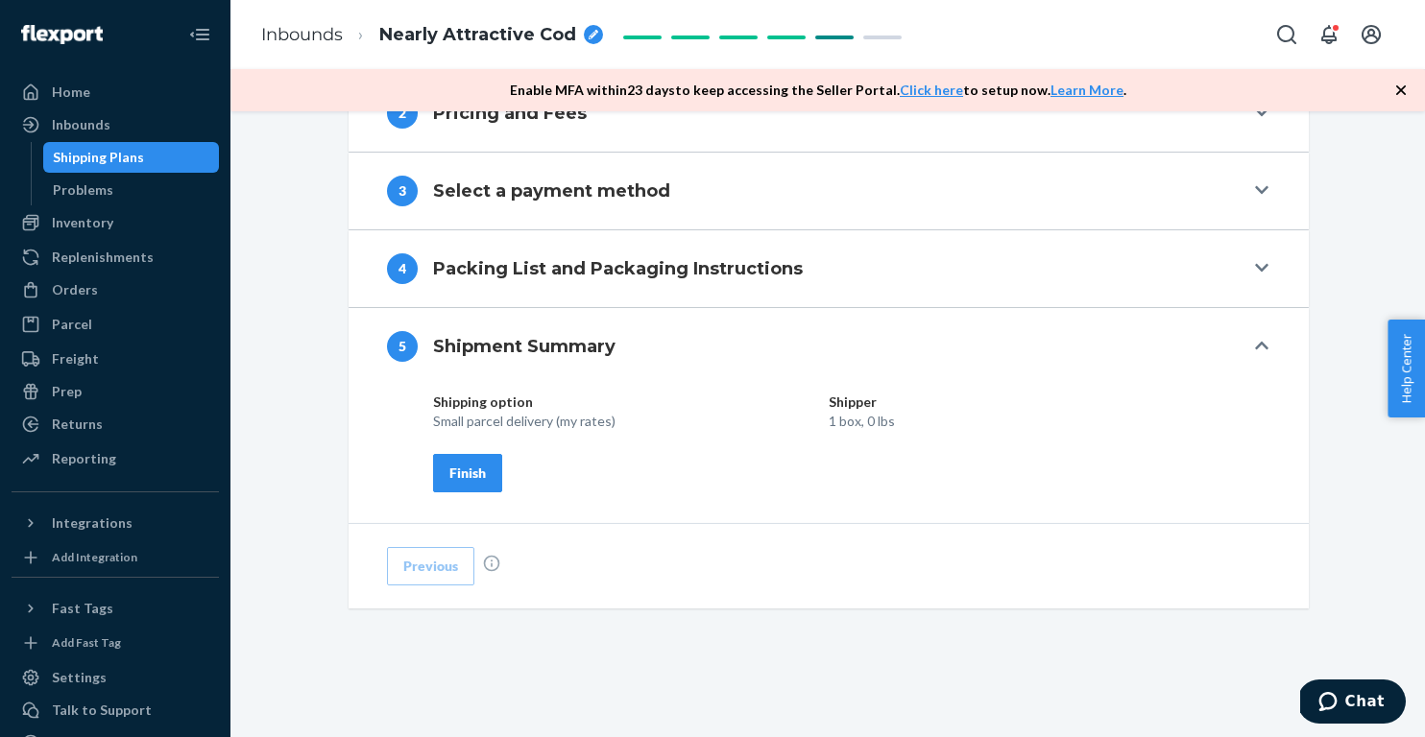
scroll to position [820, 0]
click at [468, 471] on div "Finish" at bounding box center [467, 475] width 36 height 19
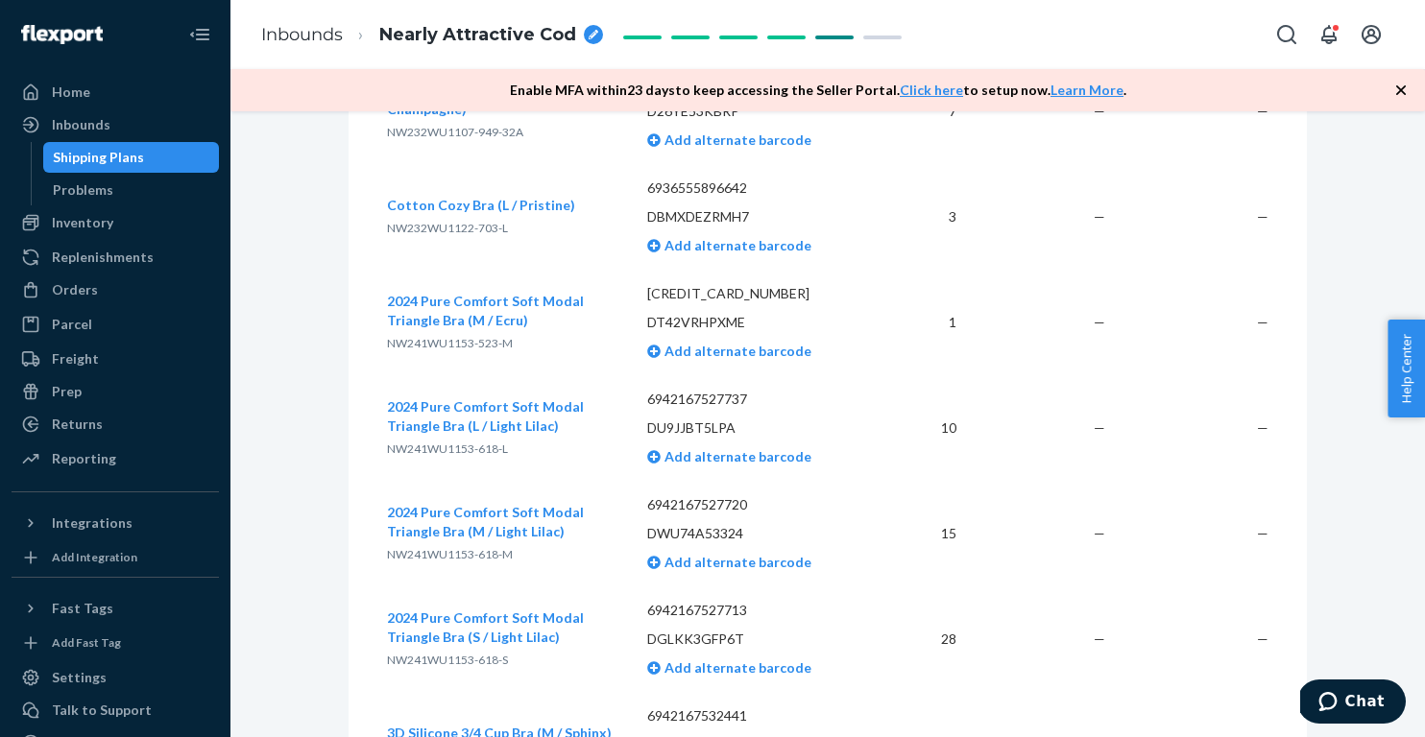
click at [451, 41] on span "Nearly Attractive Cod" at bounding box center [477, 35] width 197 height 25
click at [331, 162] on div "Shipment Ready to ship Download Shipment ID 1245333 Flexport PO# 9945383 Inboun…" at bounding box center [828, 562] width 1166 height 2484
click at [298, 304] on div "Shipment Ready to ship Download Shipment ID 1245333 Flexport PO# 9945383 Inboun…" at bounding box center [828, 562] width 1166 height 2484
click at [299, 30] on link "Inbounds" at bounding box center [302, 34] width 82 height 21
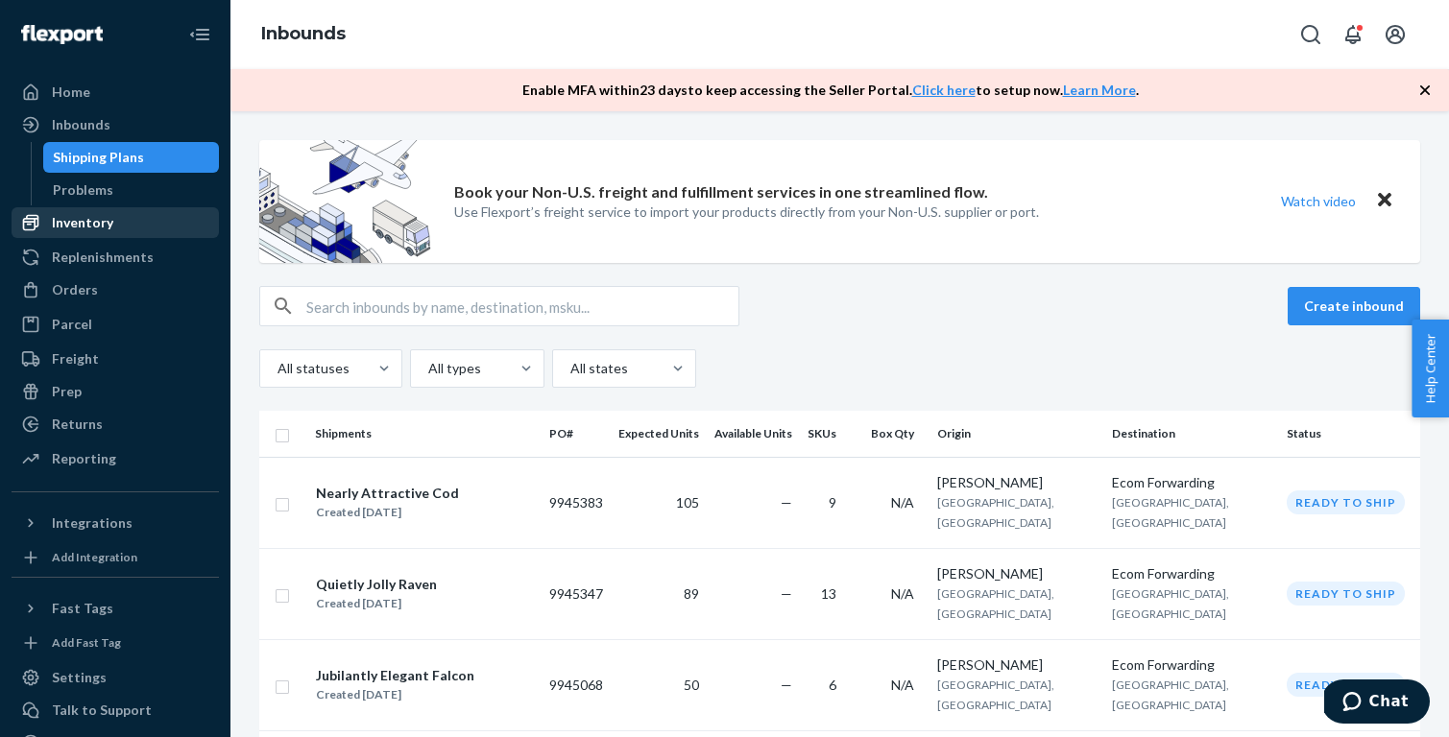
click at [148, 231] on div "Inventory" at bounding box center [115, 222] width 204 height 27
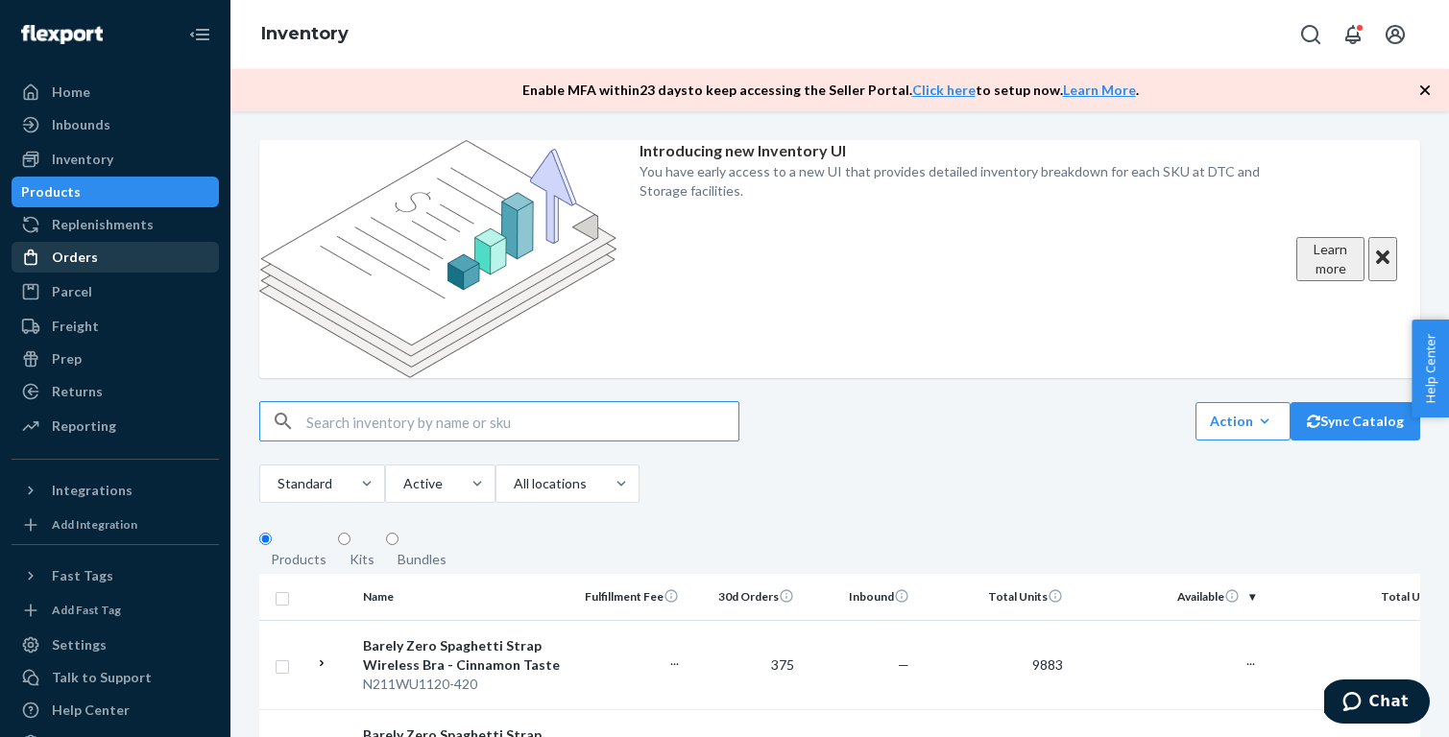
click at [140, 259] on div "Orders" at bounding box center [115, 257] width 204 height 27
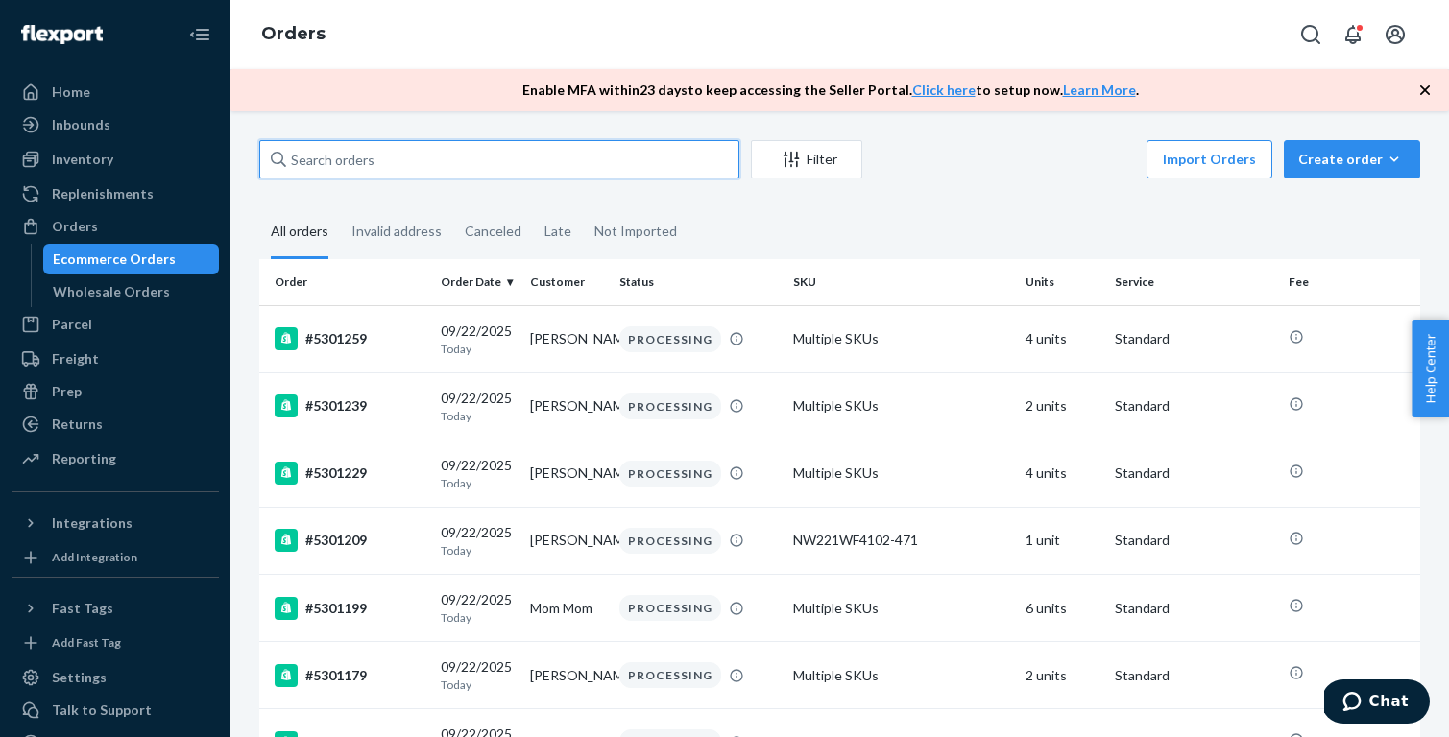
click at [496, 169] on input "text" at bounding box center [499, 159] width 480 height 38
paste input "5294229"
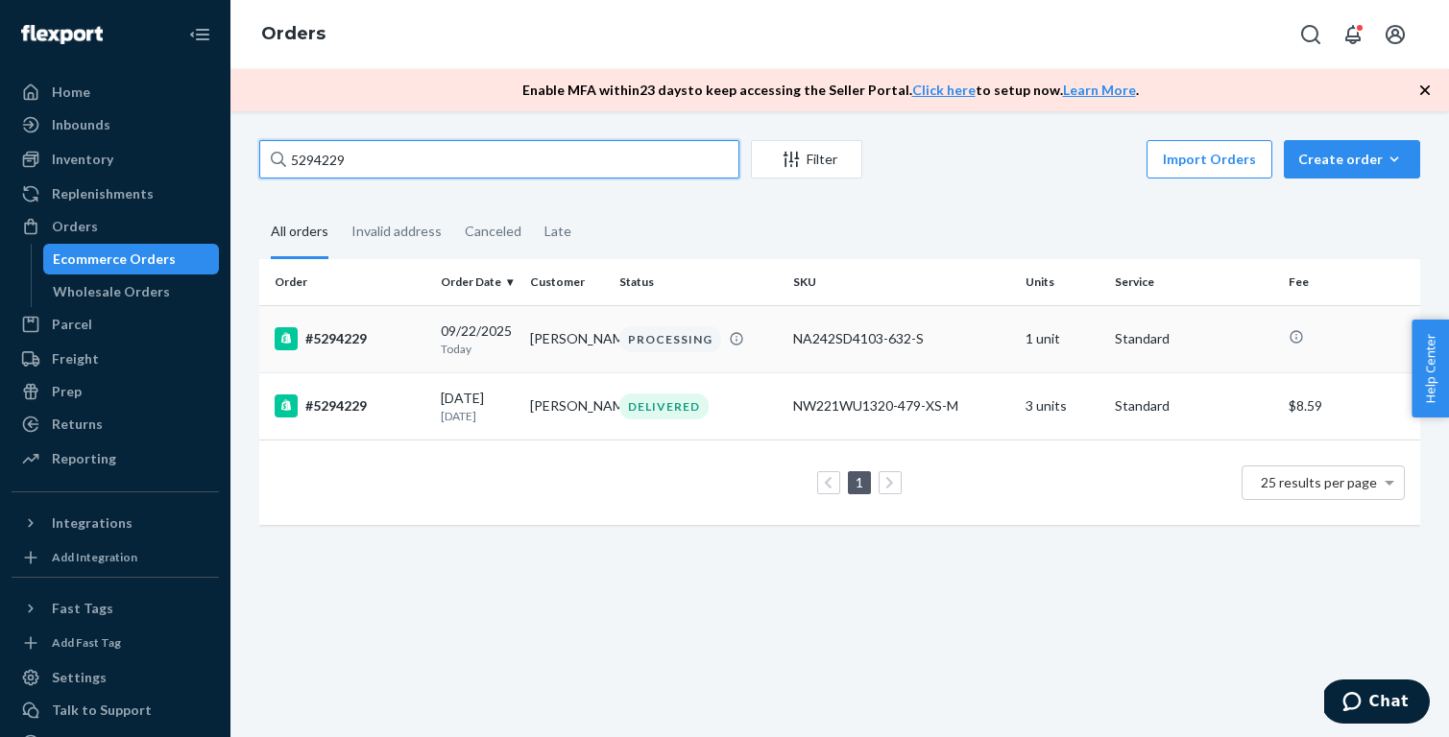
type input "5294229"
click at [397, 342] on div "#5294229" at bounding box center [350, 338] width 151 height 23
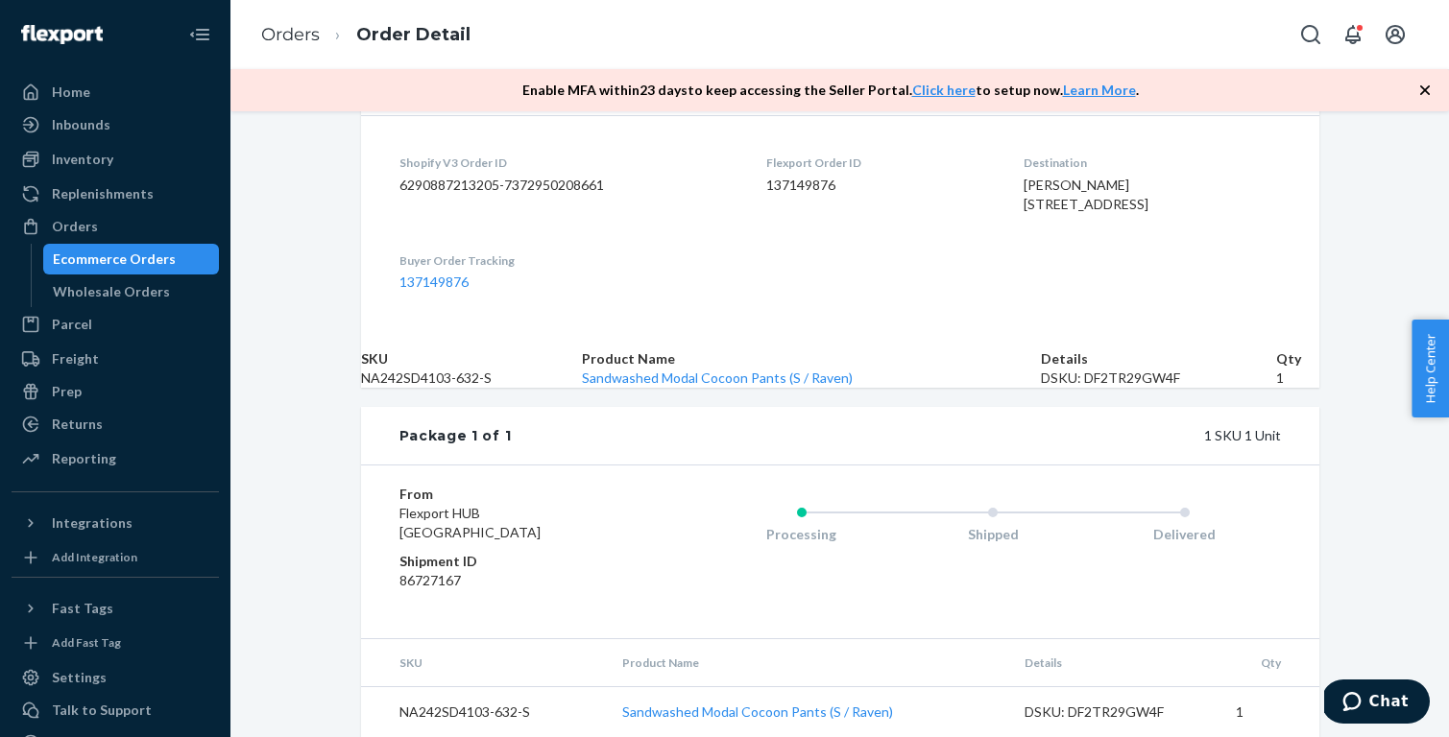
scroll to position [586, 0]
drag, startPoint x: 539, startPoint y: 343, endPoint x: 399, endPoint y: 341, distance: 139.2
click at [399, 369] on td "NA242SD4103-632-S" at bounding box center [471, 378] width 221 height 19
copy td "NA242SD4103-632-S"
click at [132, 148] on div "Inventory" at bounding box center [115, 159] width 204 height 27
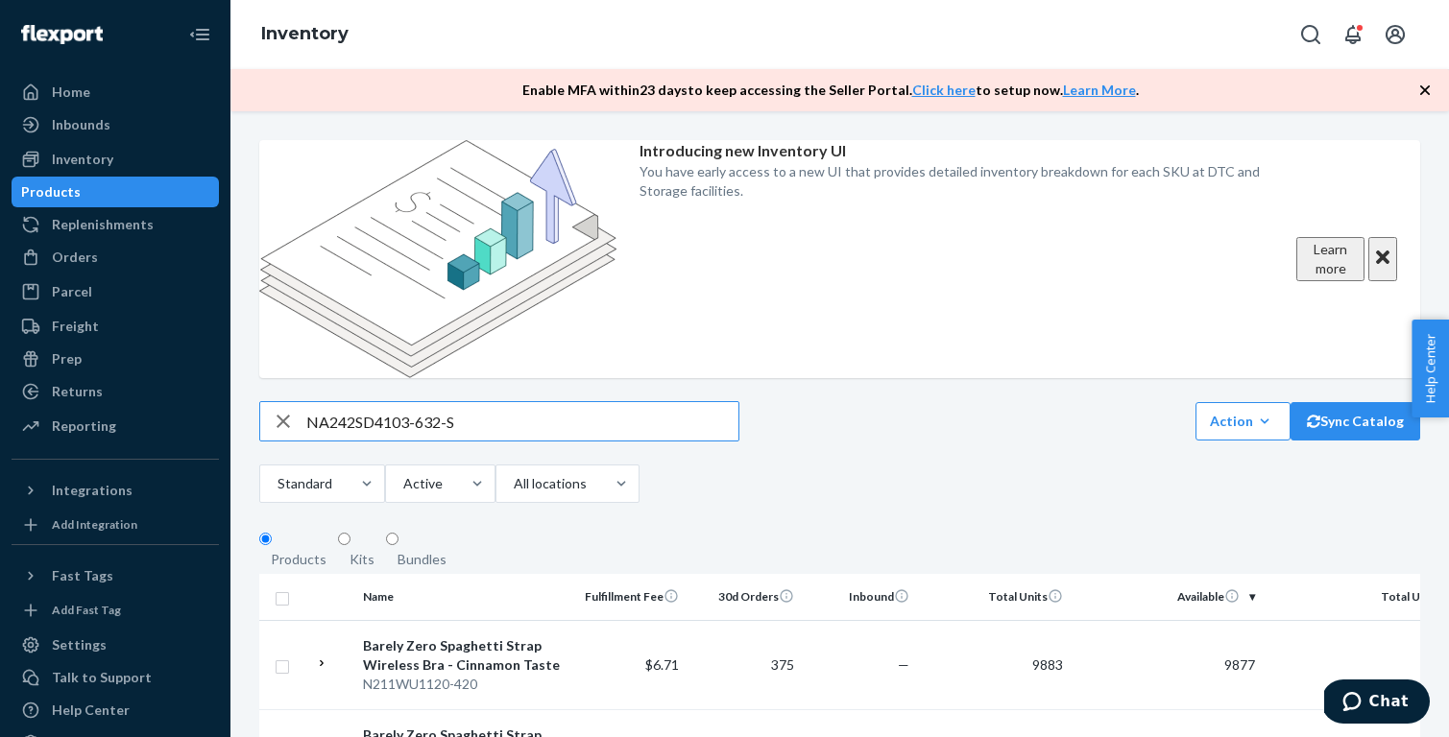
type input "NA242SD4103-632-S"
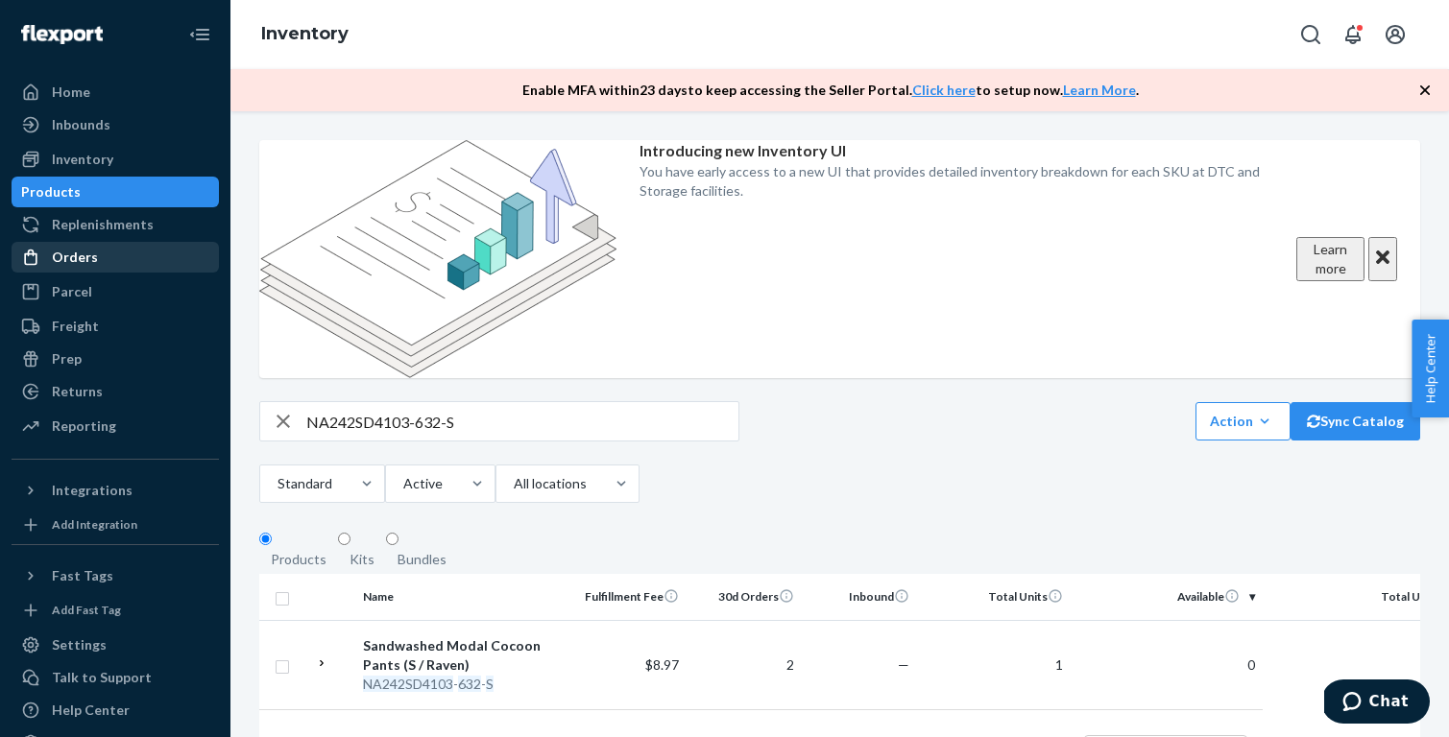
click at [151, 261] on div "Orders" at bounding box center [115, 257] width 204 height 27
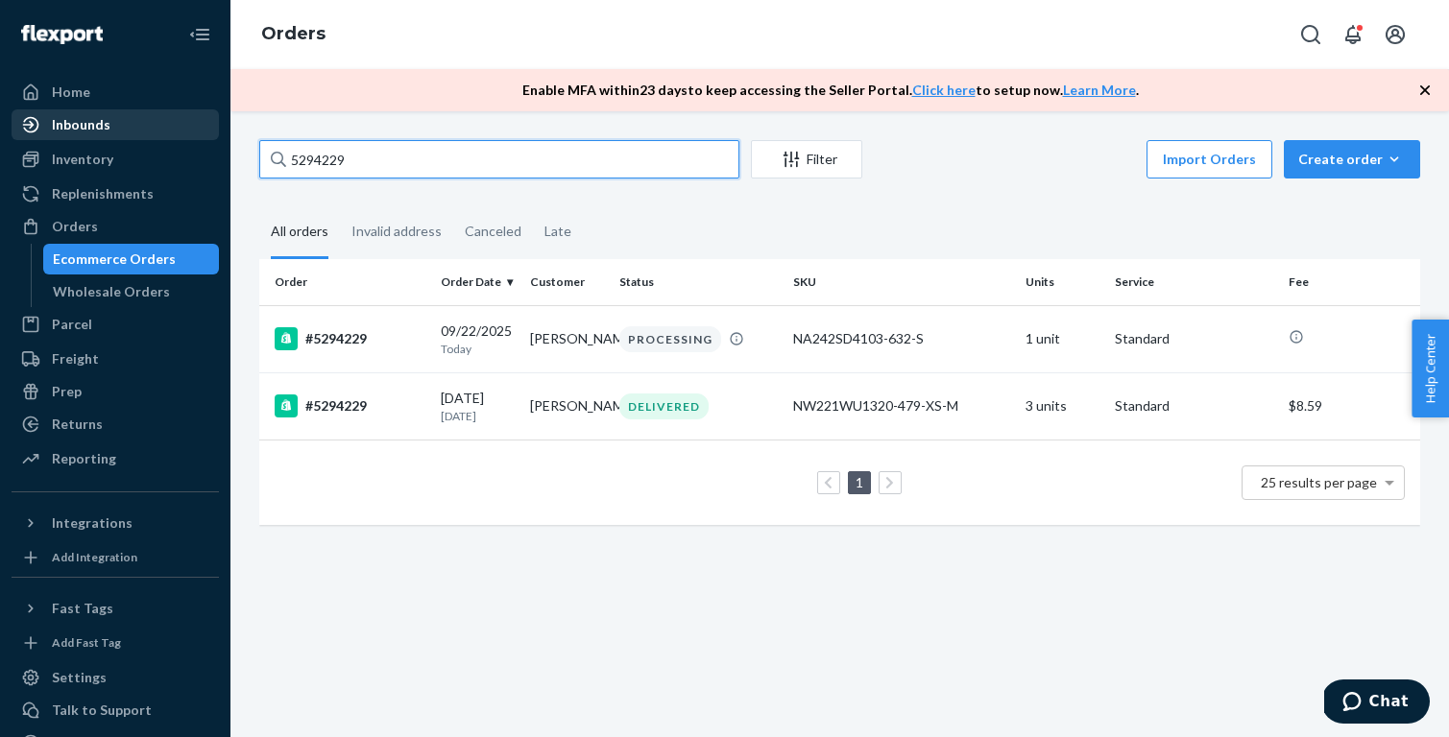
drag, startPoint x: 550, startPoint y: 163, endPoint x: 120, endPoint y: 133, distance: 431.2
click at [120, 133] on div "Home Inbounds Shipping Plans Problems Inventory Products Replenishments Orders …" at bounding box center [724, 368] width 1449 height 737
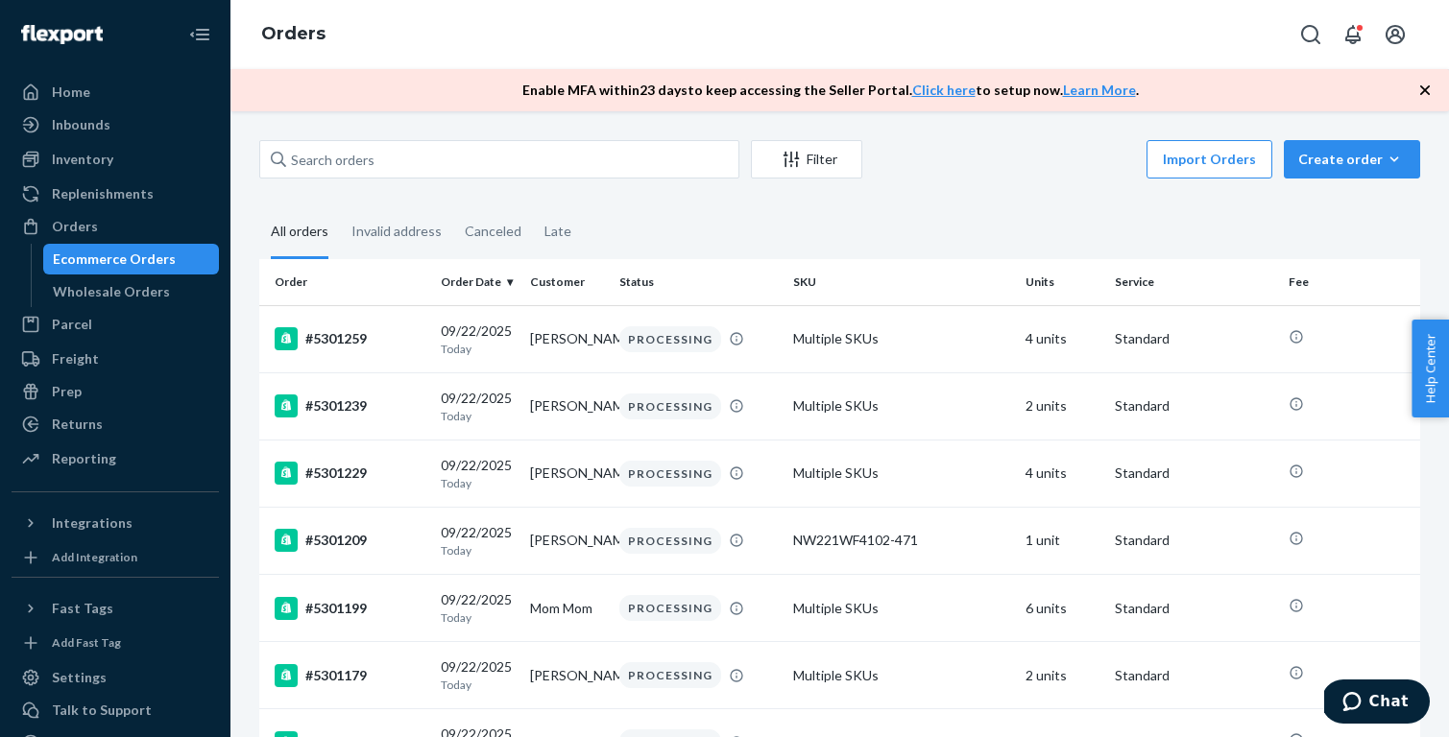
click at [629, 228] on fieldset "All orders Invalid address Canceled Late" at bounding box center [839, 232] width 1161 height 53
